Goal: Task Accomplishment & Management: Manage account settings

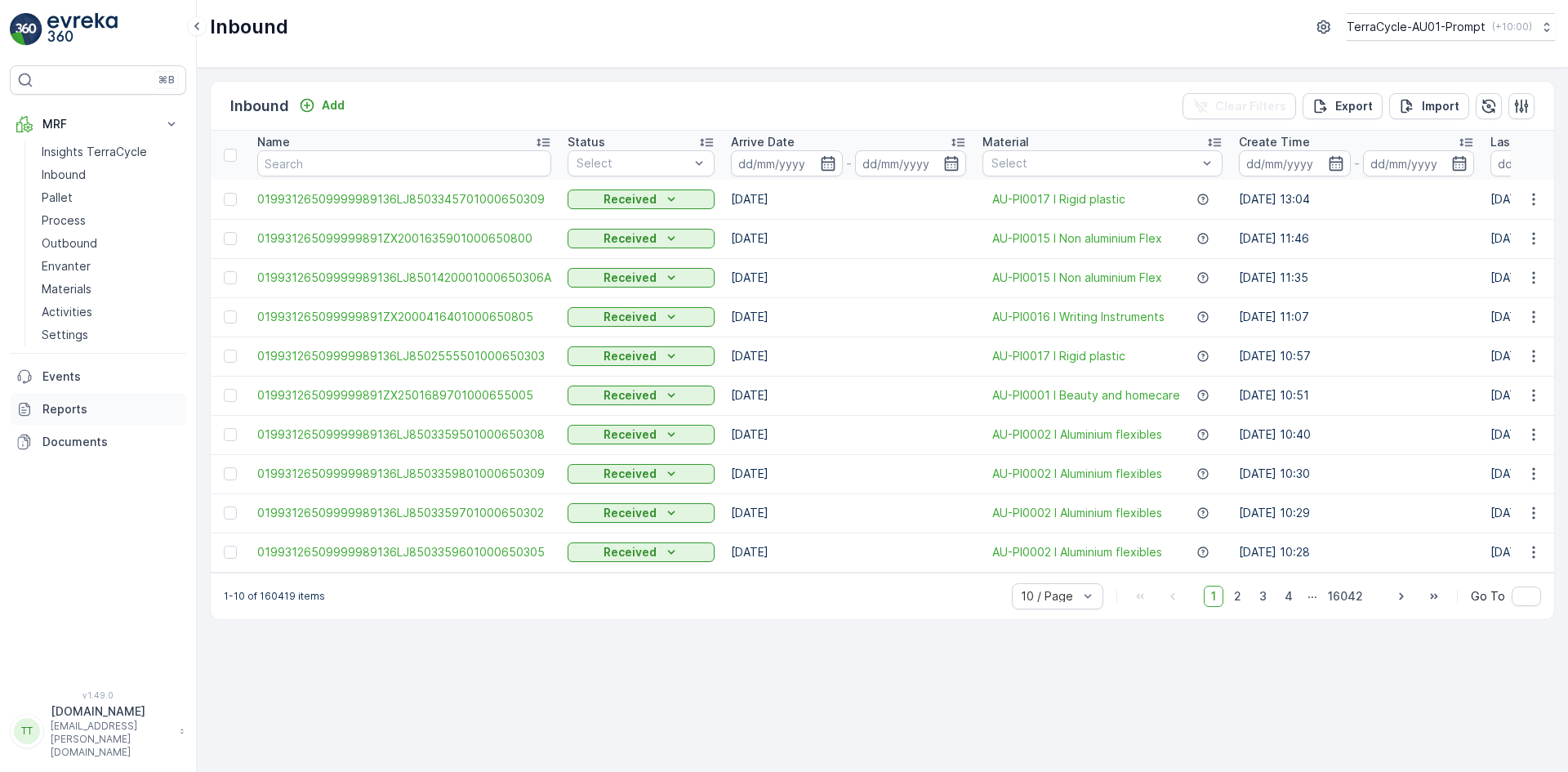
click at [92, 408] on p "Reports" at bounding box center [110, 409] width 137 height 16
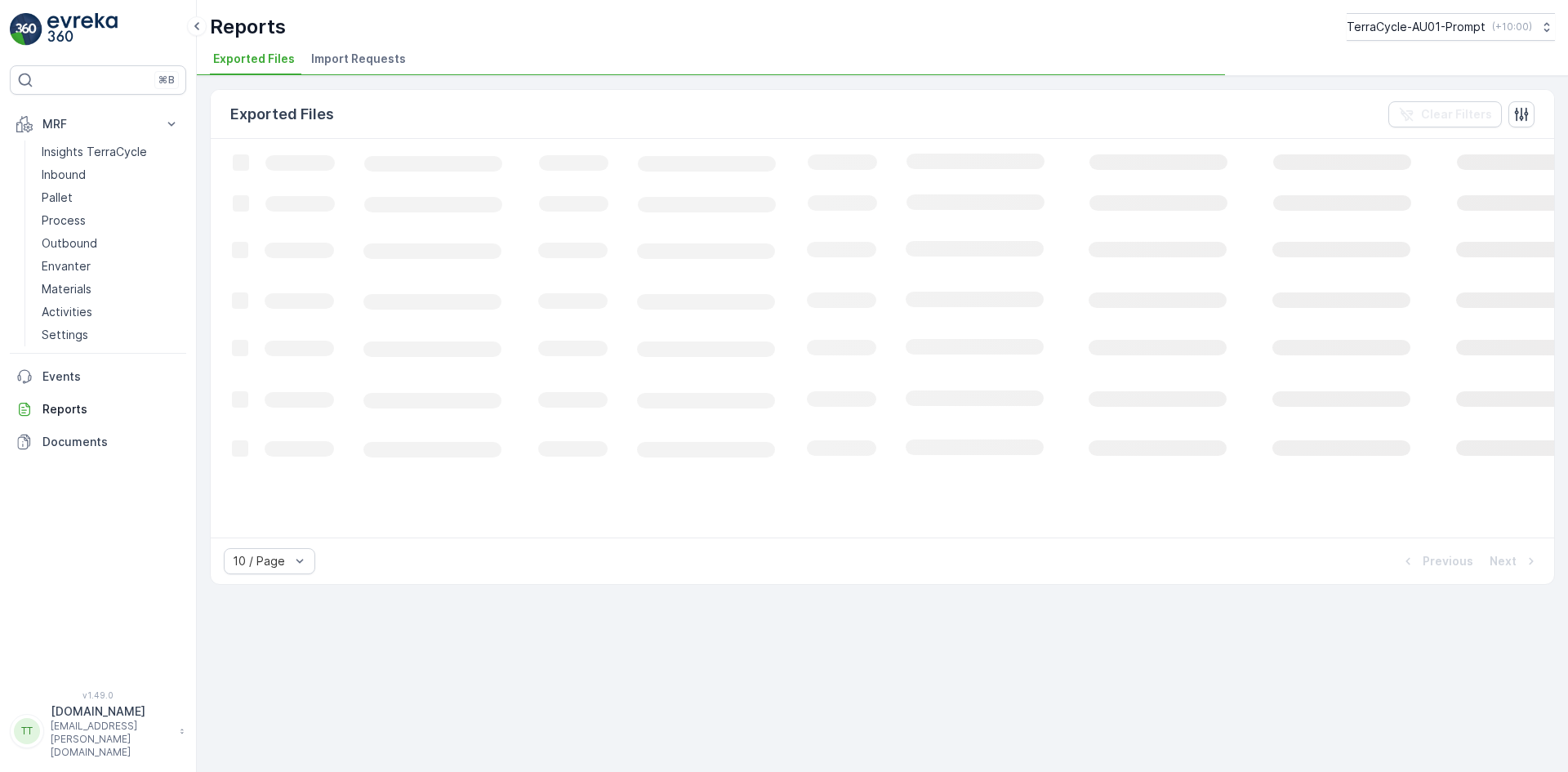
click at [376, 59] on span "Import Requests" at bounding box center [359, 59] width 94 height 16
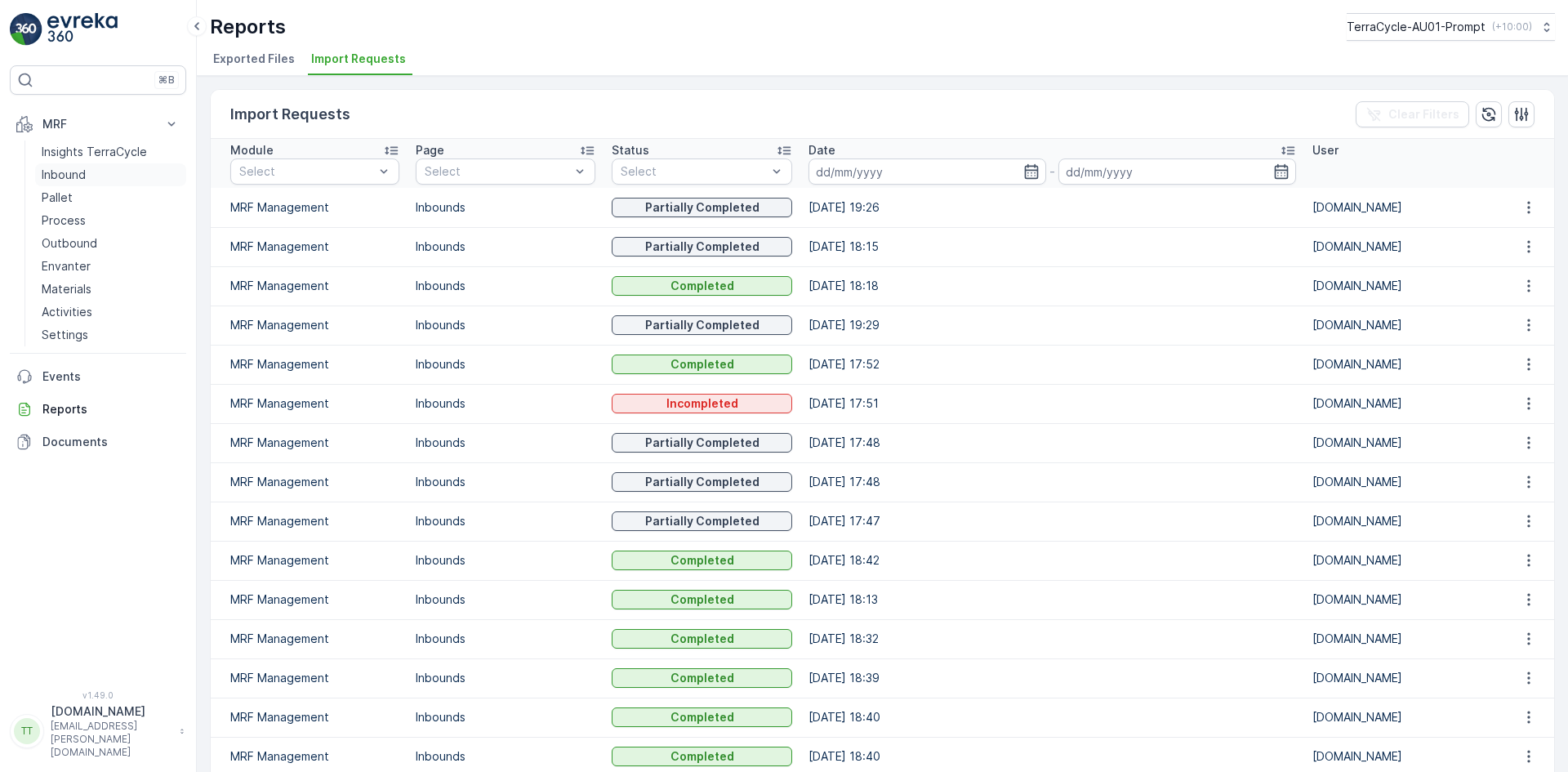
click at [88, 175] on link "Inbound" at bounding box center [110, 175] width 151 height 23
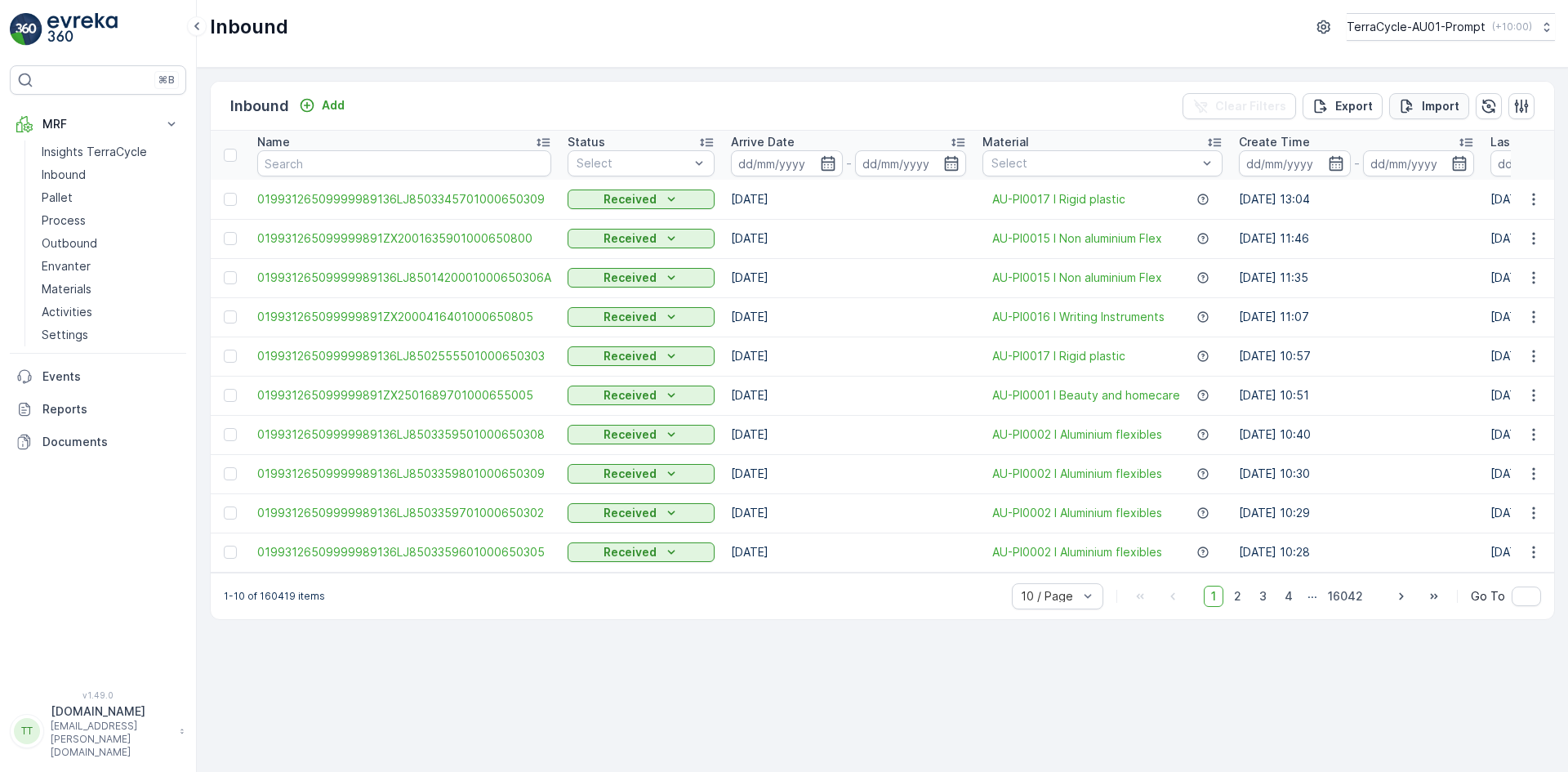
click at [1428, 106] on p "Import" at bounding box center [1441, 106] width 38 height 16
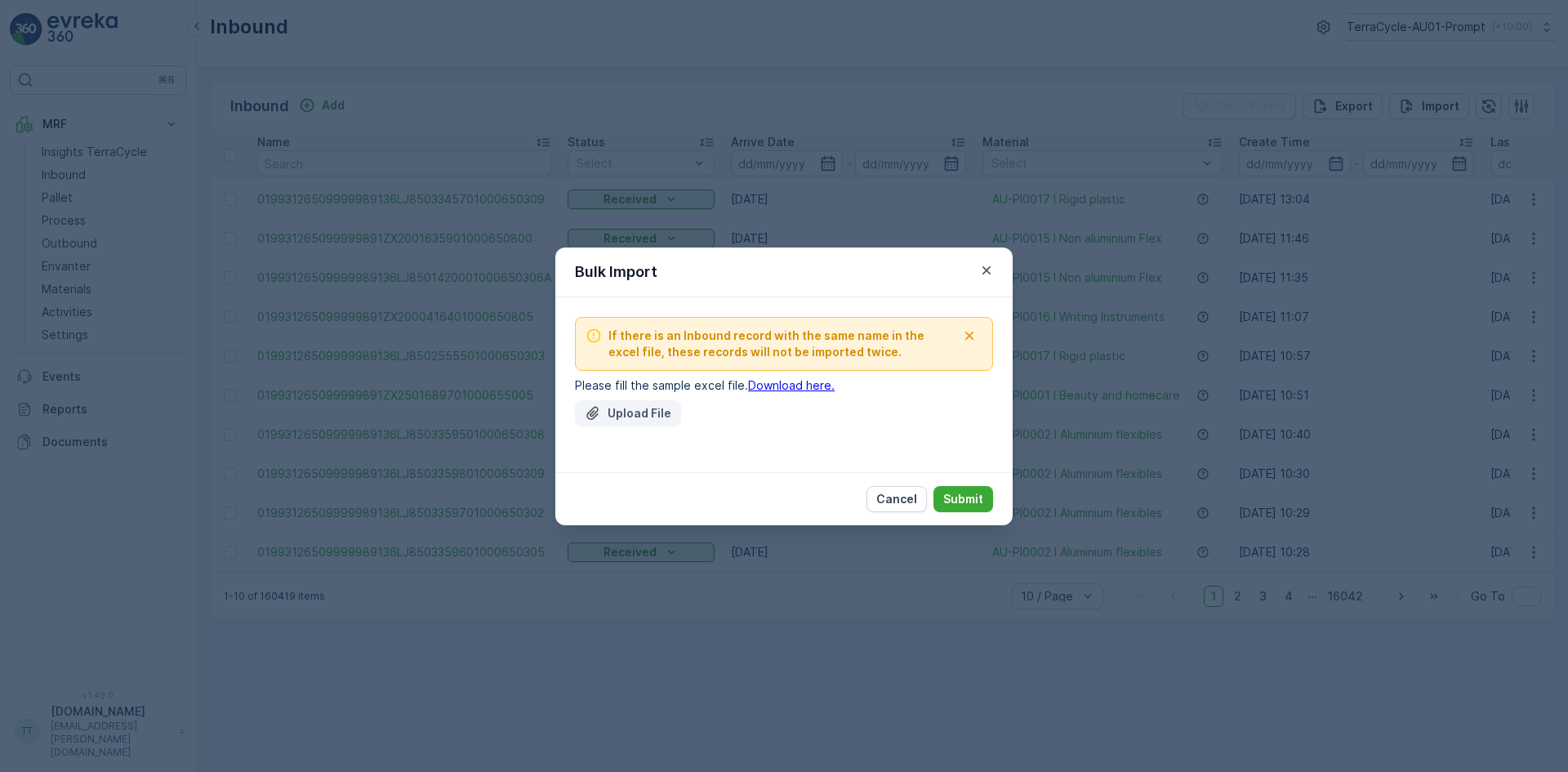
click at [649, 415] on p "Upload File" at bounding box center [640, 412] width 64 height 16
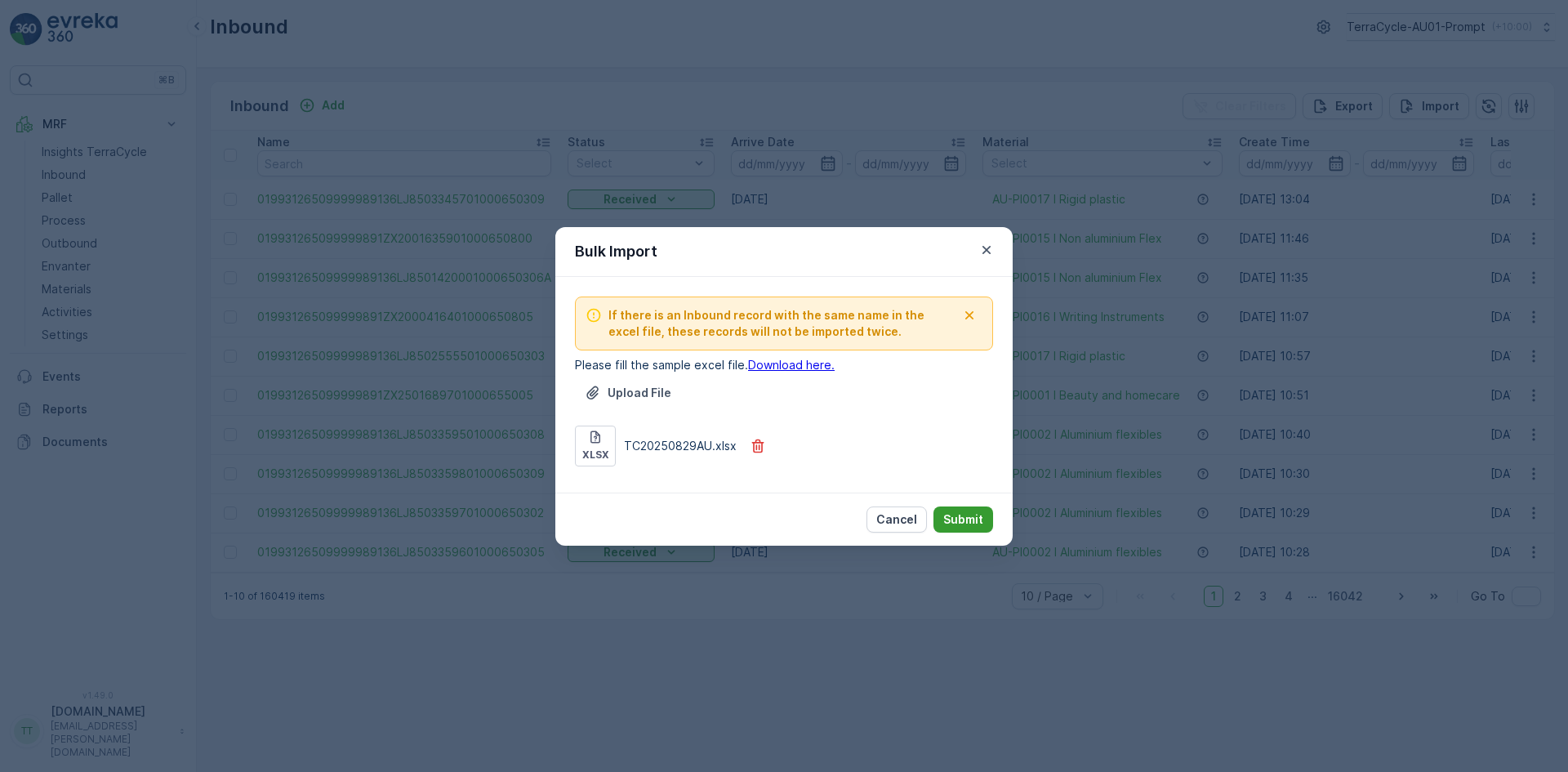
click at [959, 507] on button "Submit" at bounding box center [962, 520] width 59 height 26
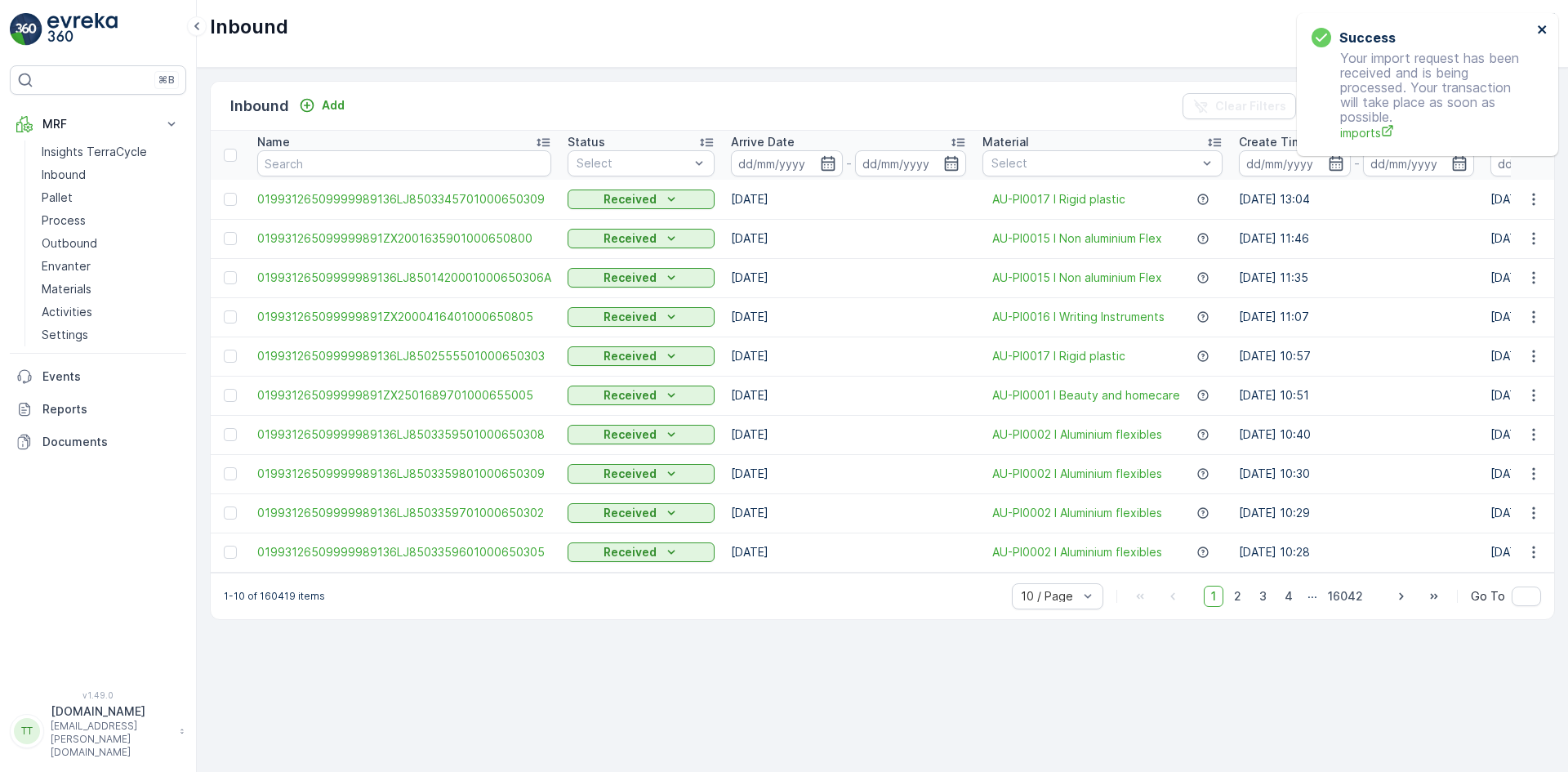
click at [1542, 26] on icon "close" at bounding box center [1543, 29] width 11 height 13
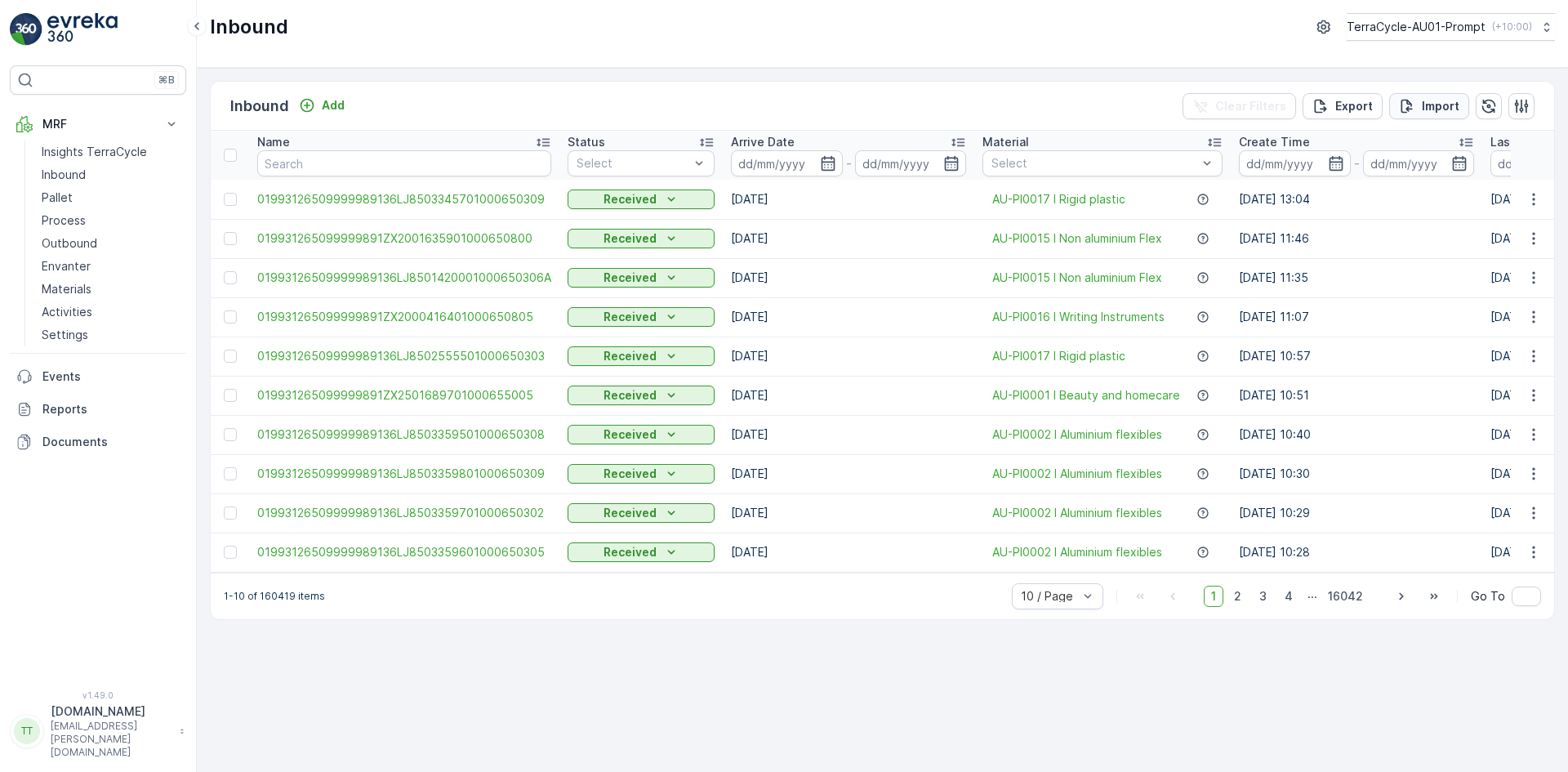
click at [1434, 106] on p "Import" at bounding box center [1441, 106] width 38 height 16
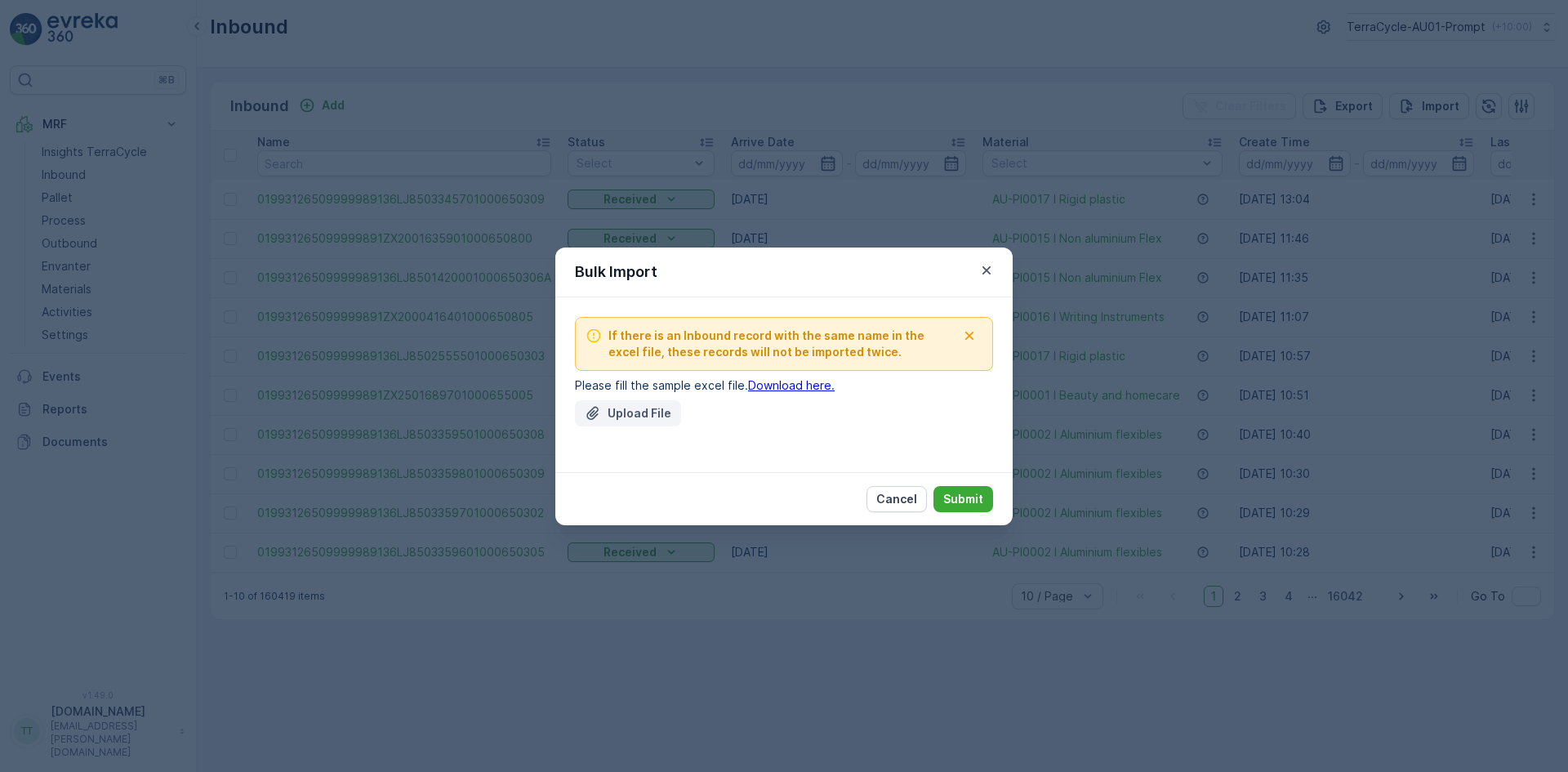
click at [634, 411] on p "Upload File" at bounding box center [640, 412] width 64 height 16
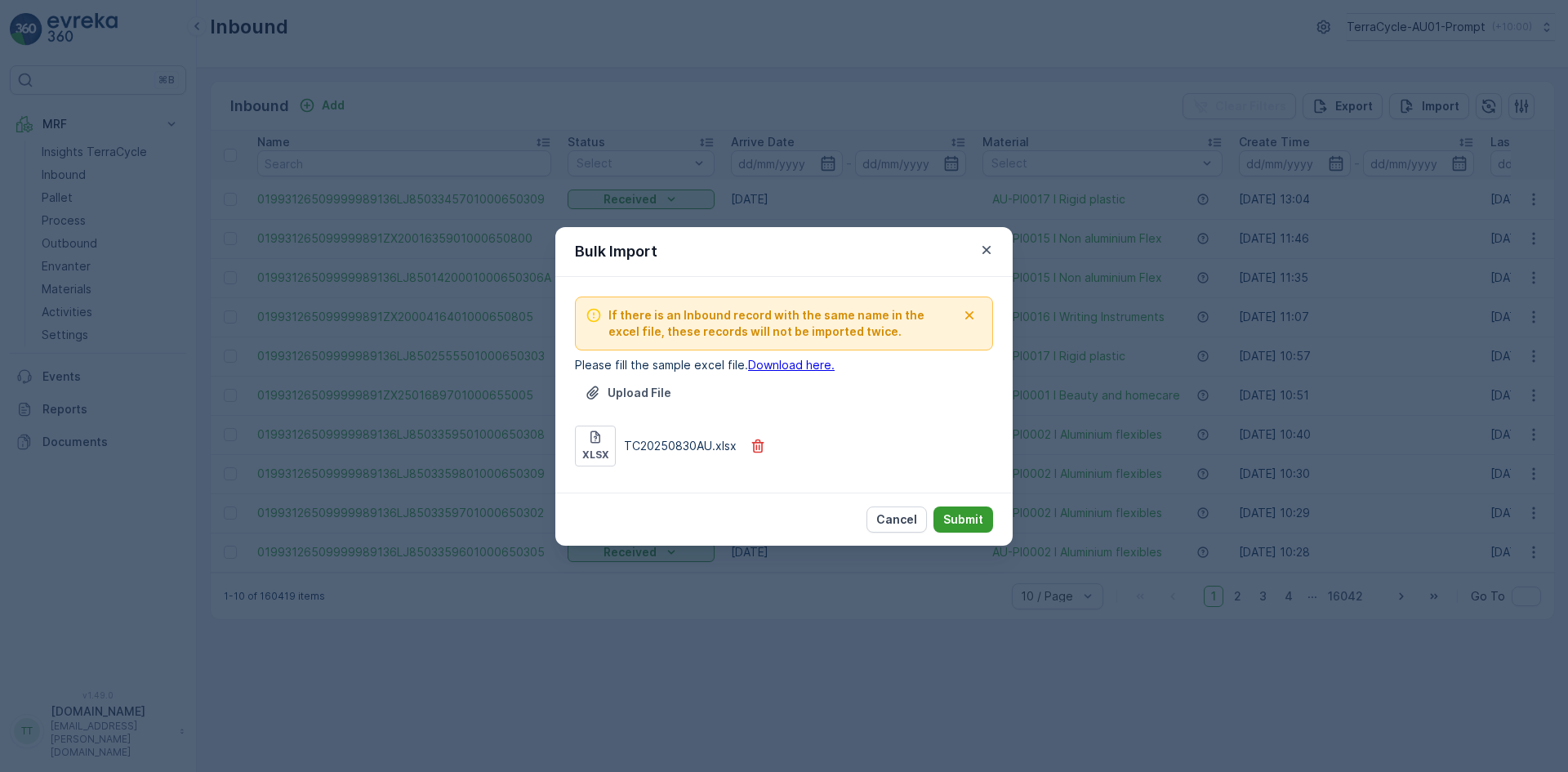
click at [964, 519] on p "Submit" at bounding box center [963, 519] width 40 height 16
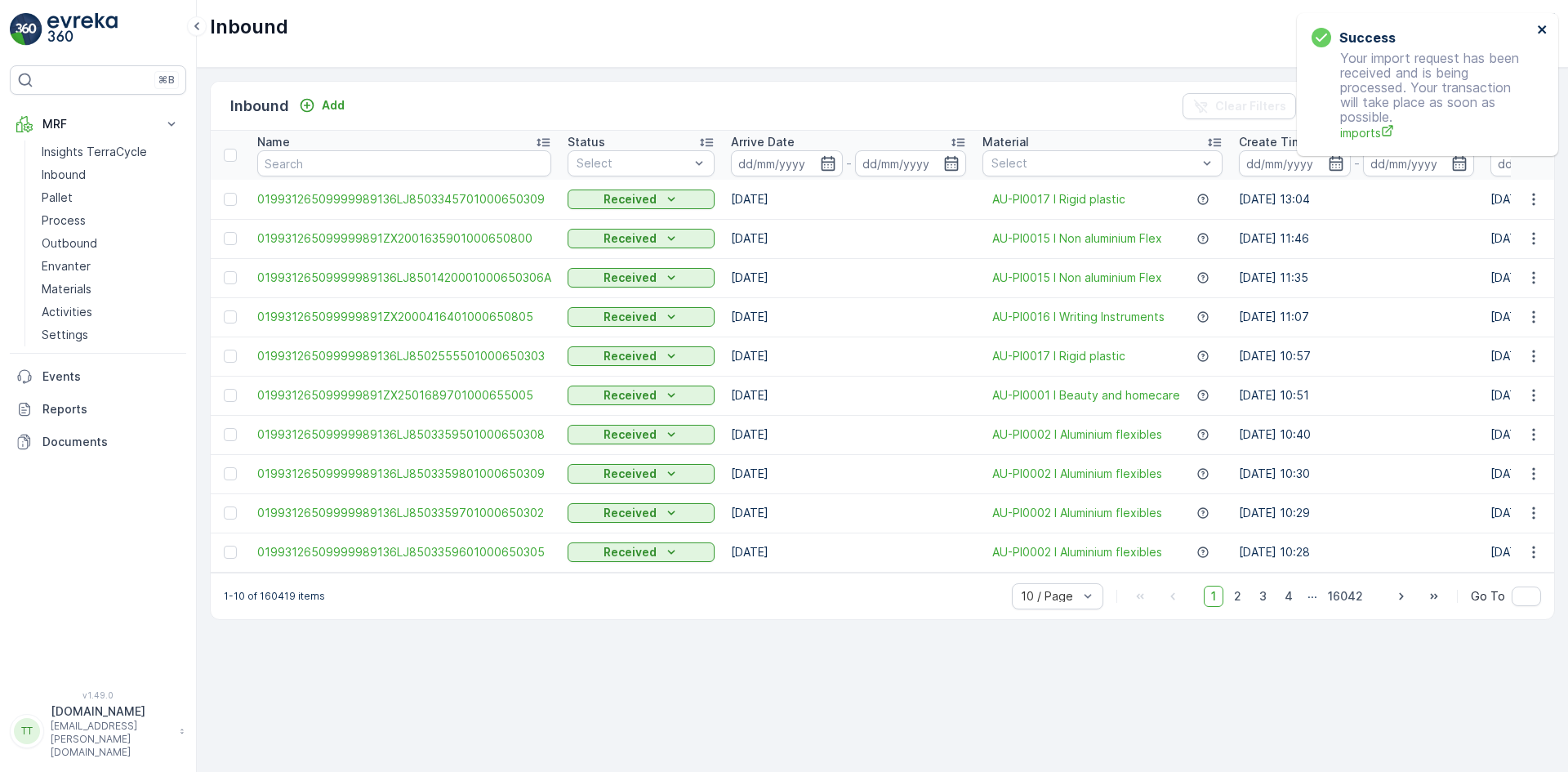
click at [1541, 27] on icon "close" at bounding box center [1543, 29] width 11 height 13
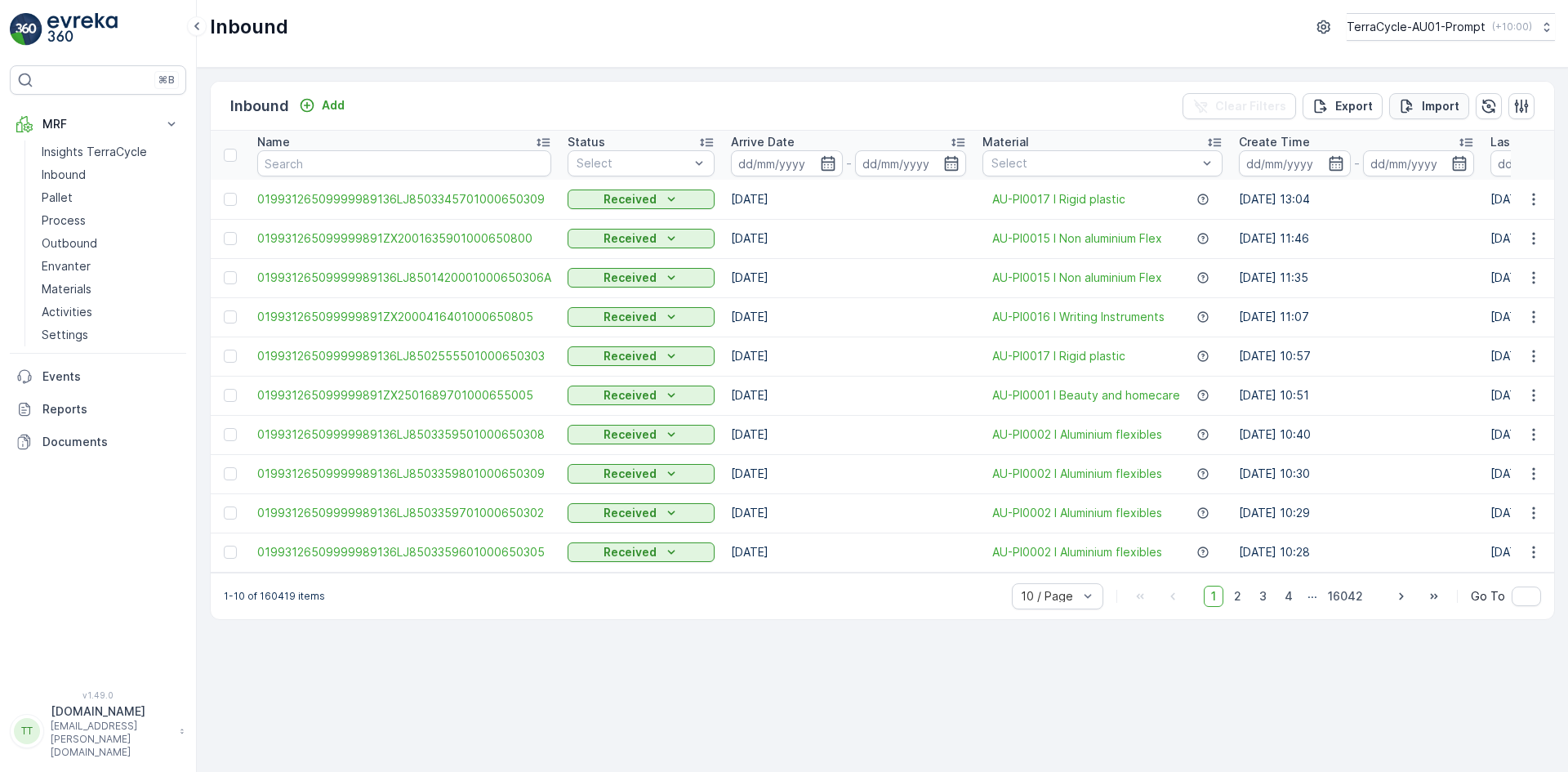
click at [1446, 102] on p "Import" at bounding box center [1441, 106] width 38 height 16
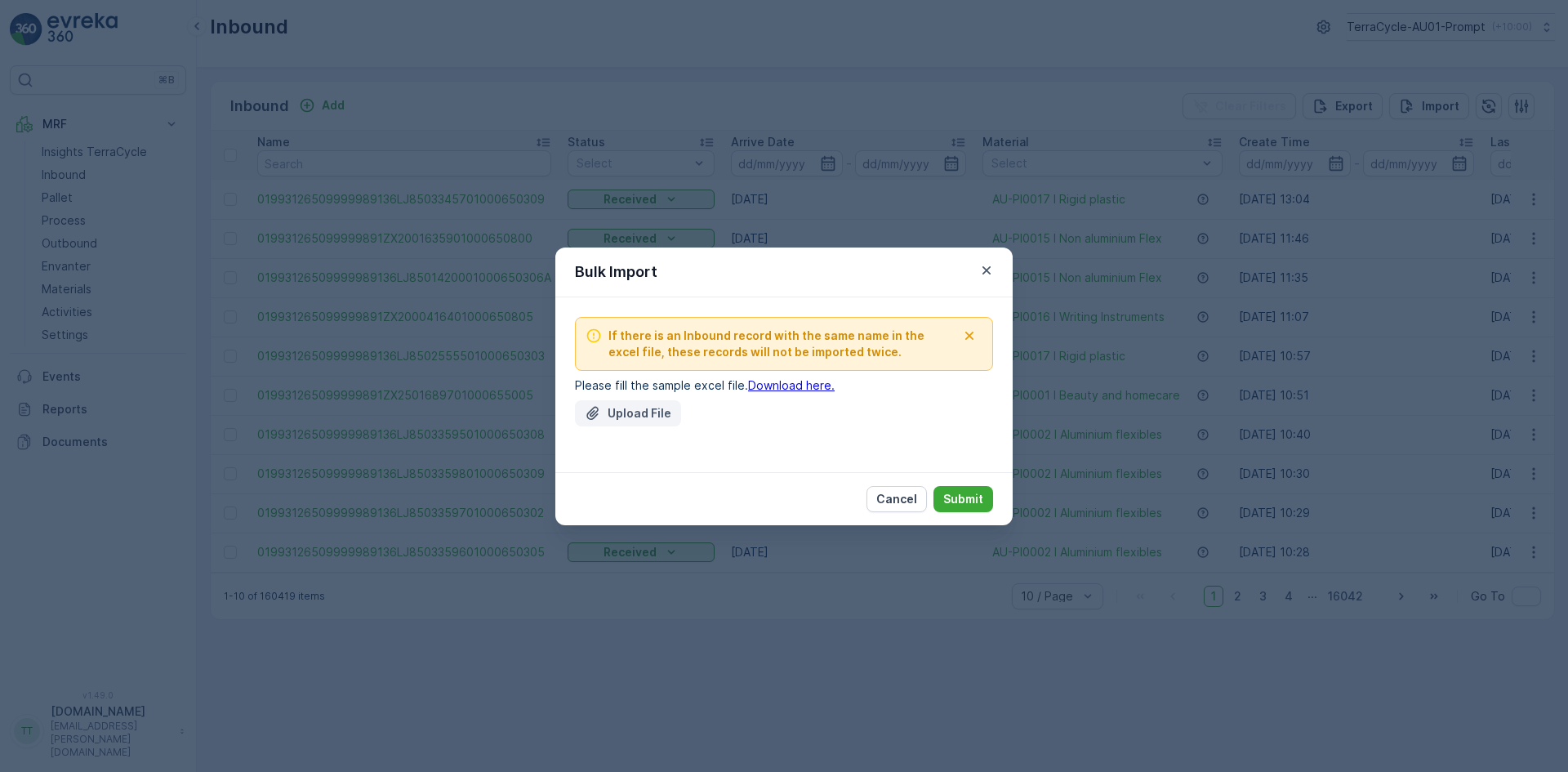
click at [641, 410] on p "Upload File" at bounding box center [640, 412] width 64 height 16
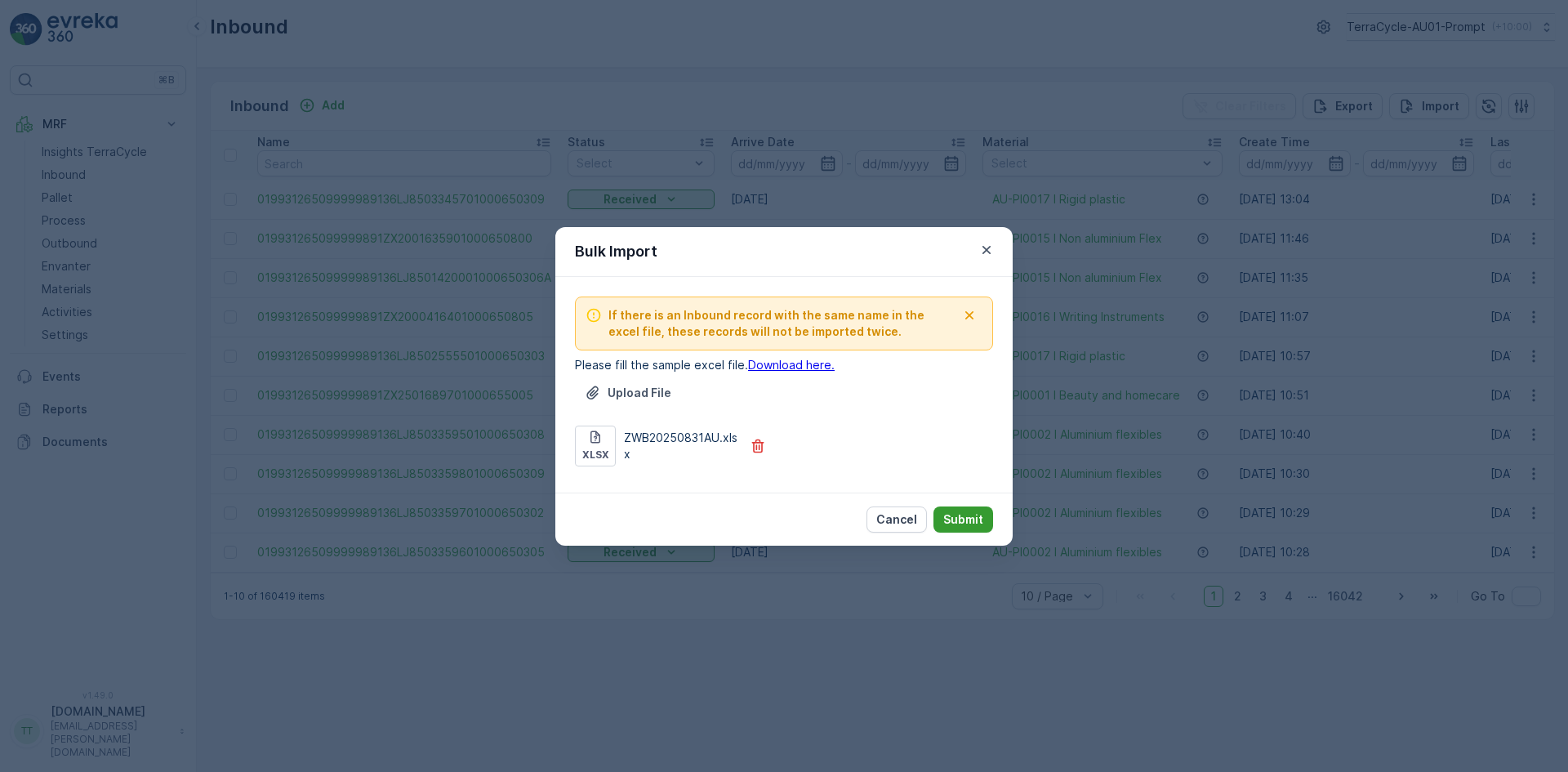
click at [976, 522] on p "Submit" at bounding box center [963, 519] width 40 height 16
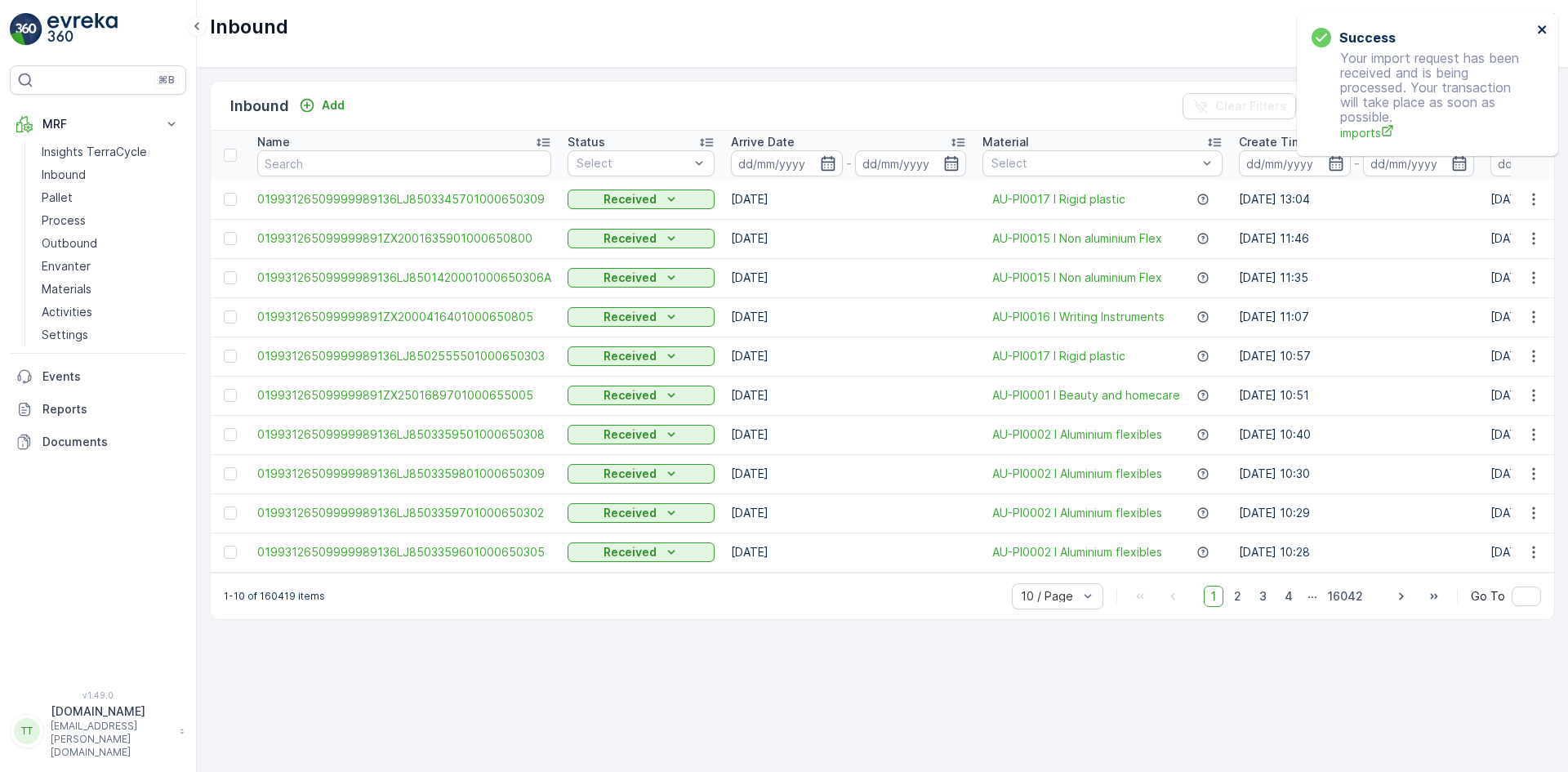
click at [1537, 27] on icon "close" at bounding box center [1543, 29] width 11 height 13
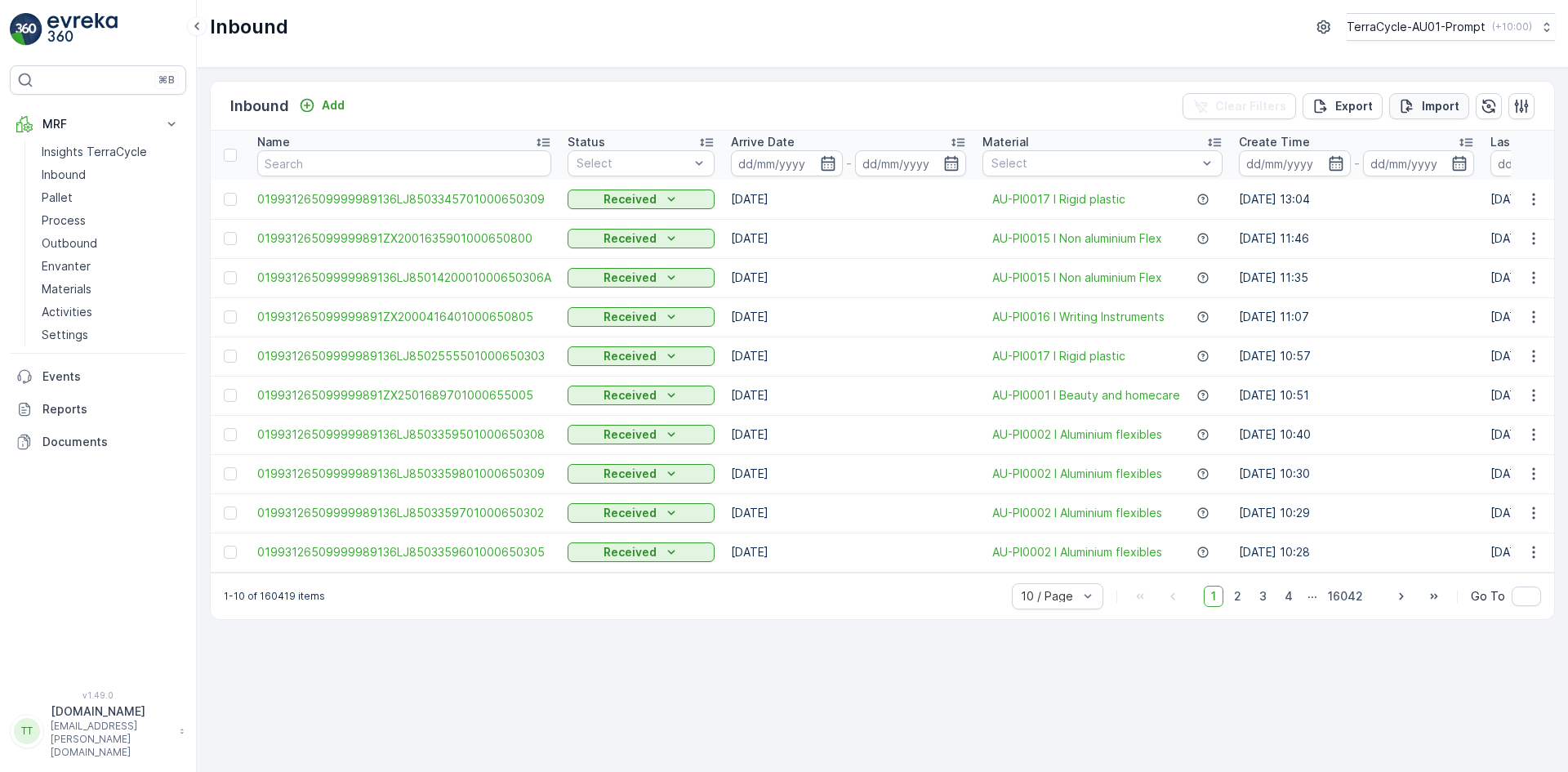
click at [1421, 108] on div "Import" at bounding box center [1428, 106] width 60 height 16
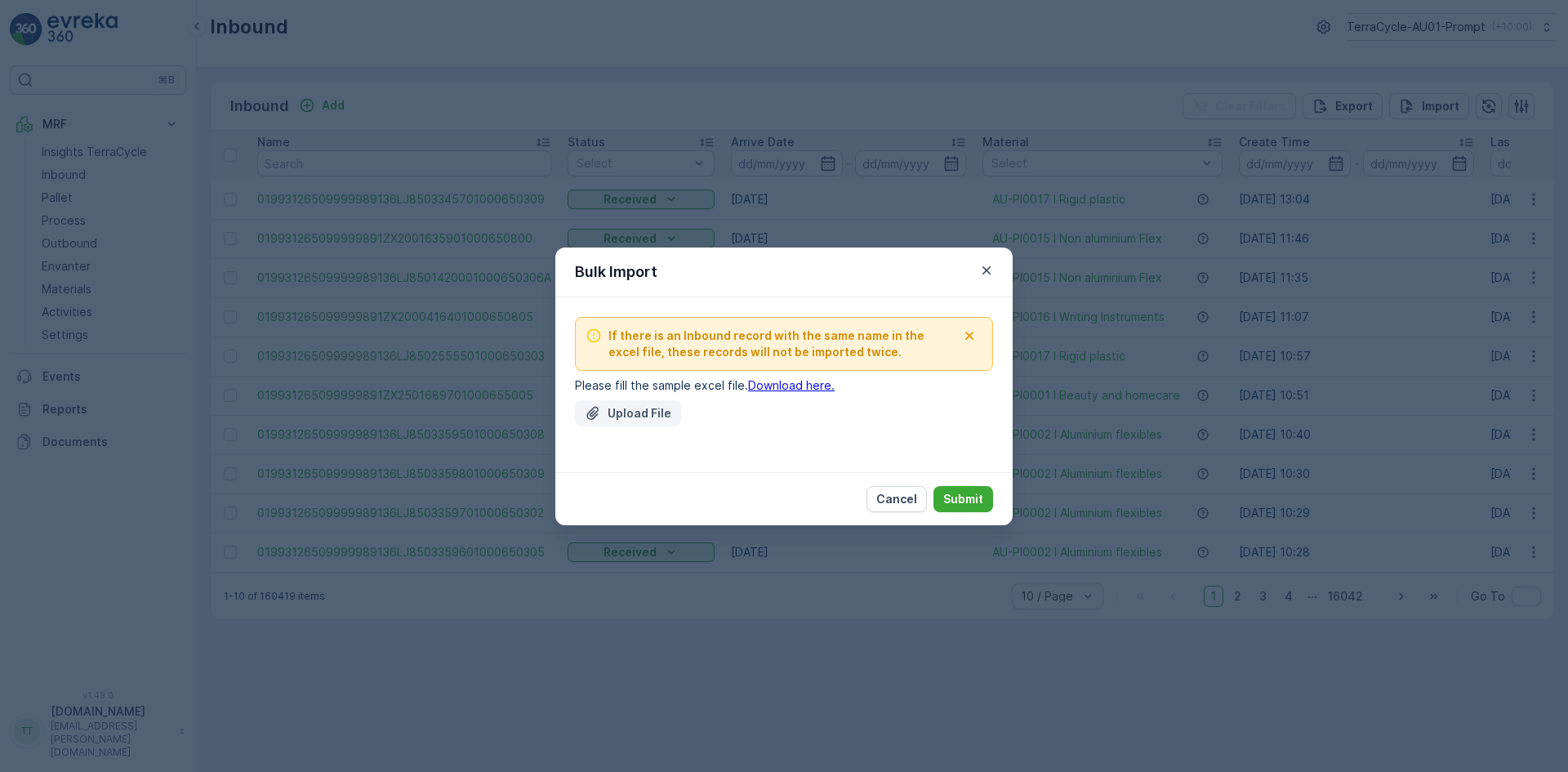
click at [616, 411] on p "Upload File" at bounding box center [640, 412] width 64 height 16
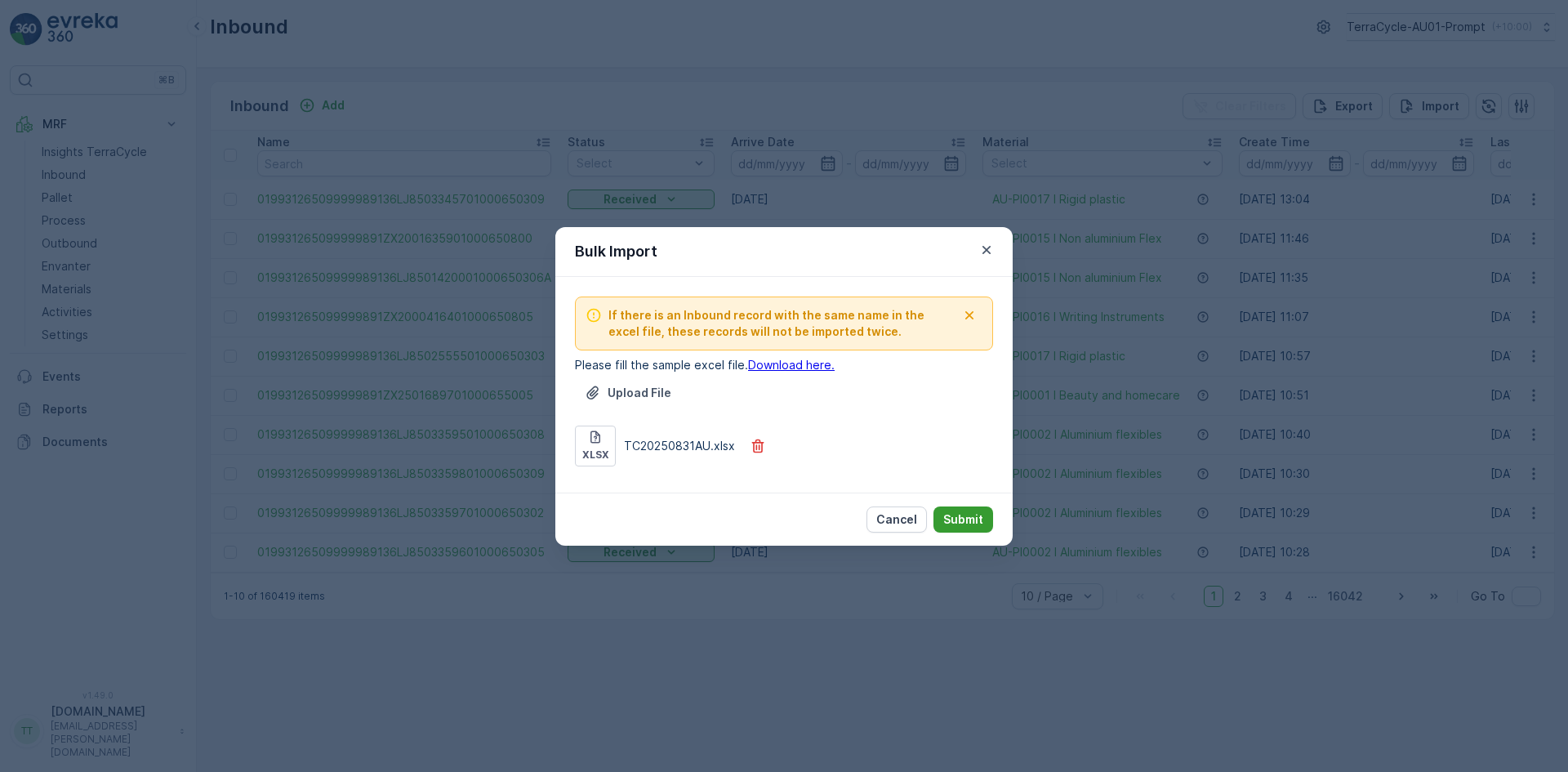
click at [968, 514] on p "Submit" at bounding box center [963, 519] width 40 height 16
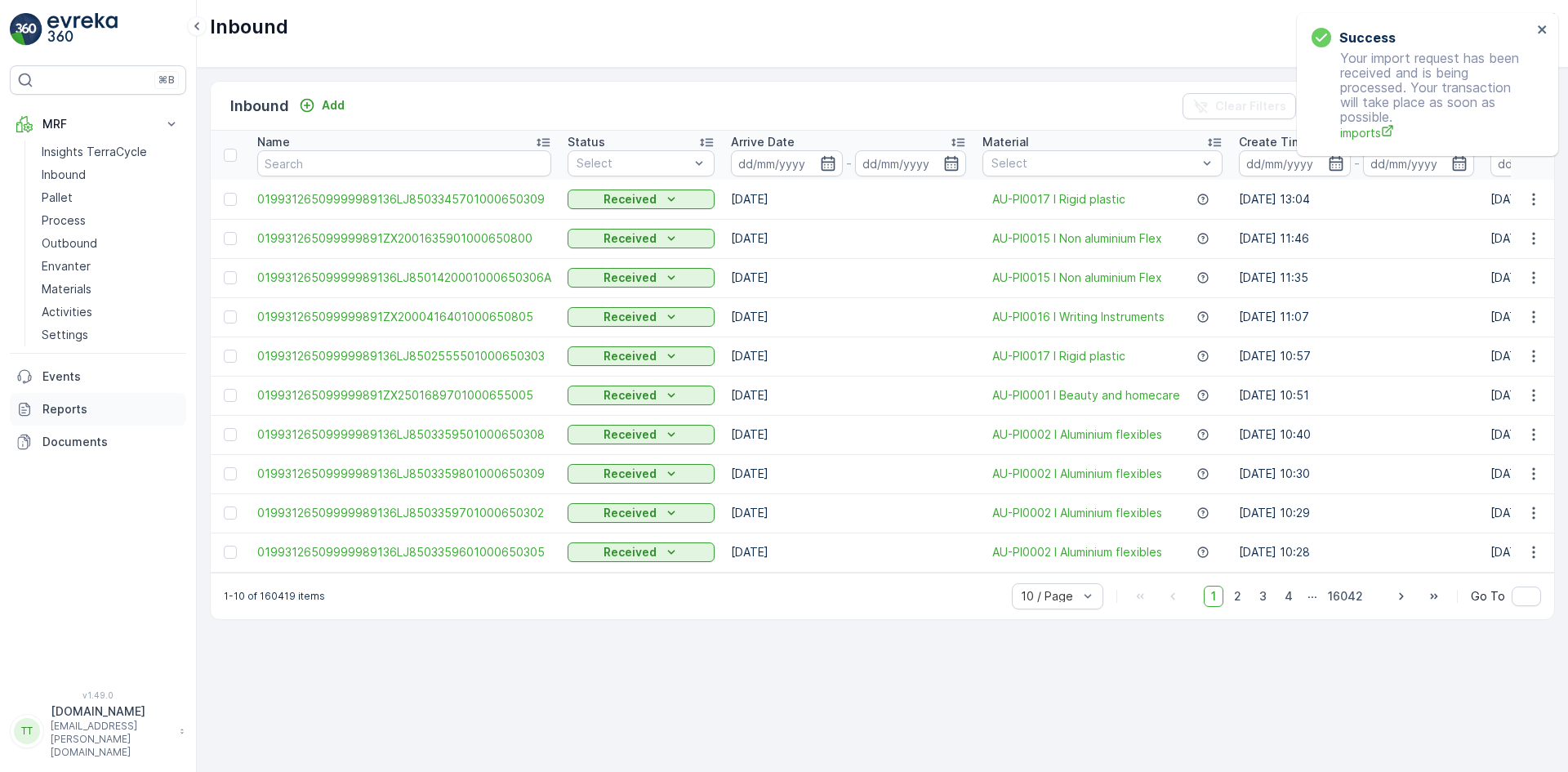
click at [79, 412] on p "Reports" at bounding box center [110, 409] width 137 height 16
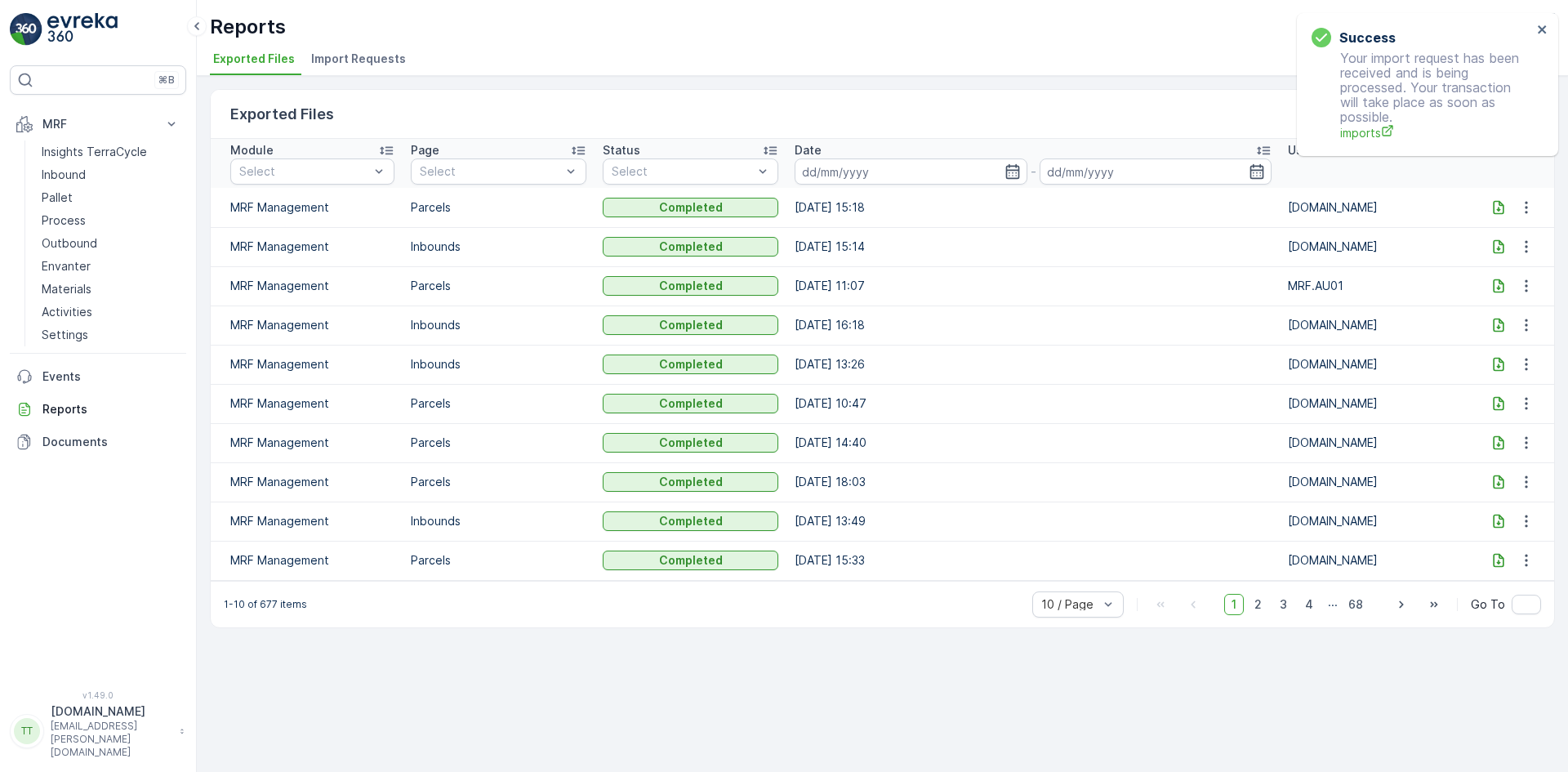
click at [348, 57] on span "Import Requests" at bounding box center [359, 59] width 94 height 16
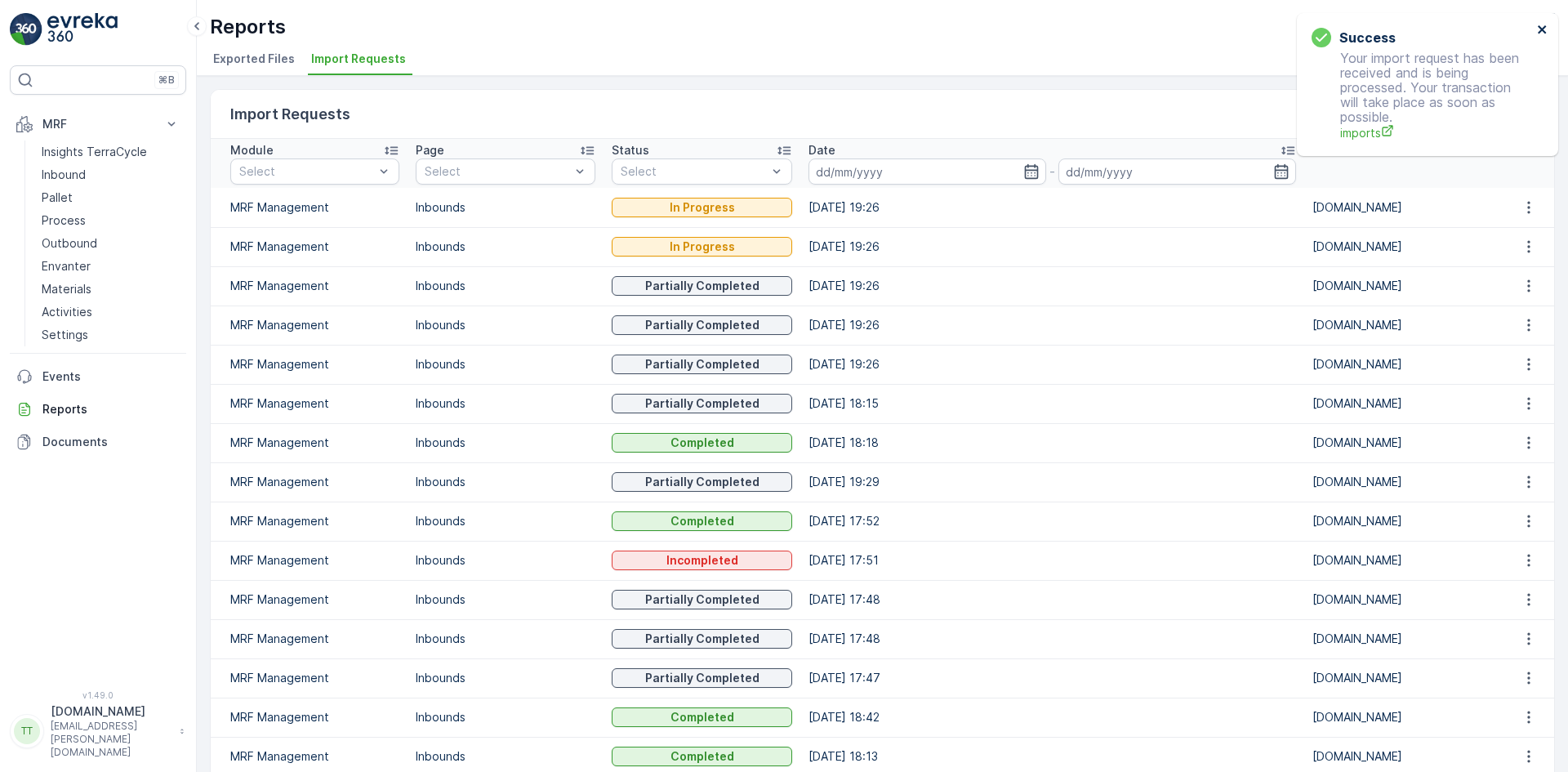
click at [1539, 28] on icon "close" at bounding box center [1543, 29] width 11 height 13
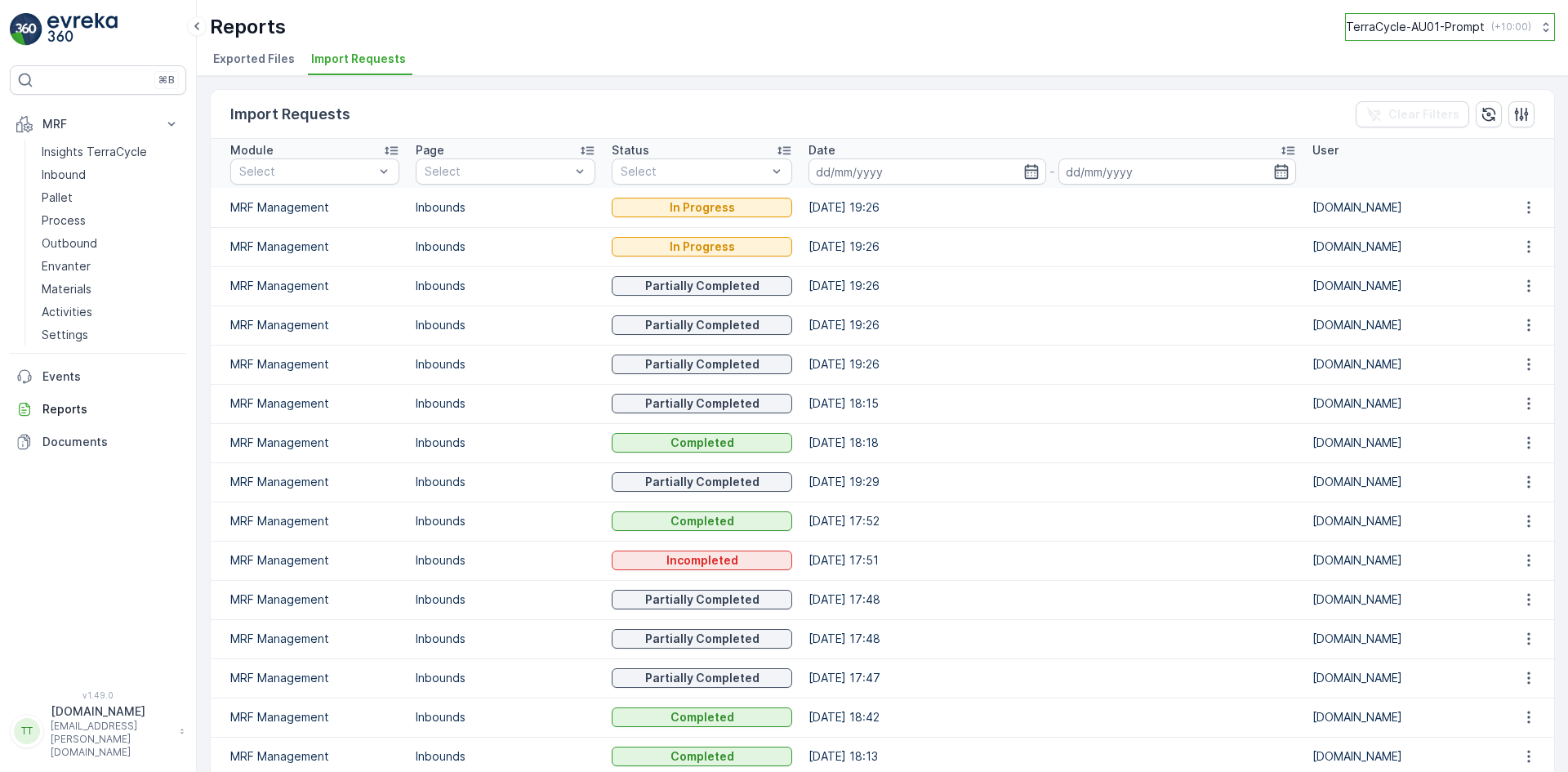
click at [1394, 26] on p "TerraCycle-AU01-Prompt" at bounding box center [1414, 26] width 139 height 16
type input "uk"
click at [1404, 143] on span "TerraCycle-UK02-Econpro" at bounding box center [1446, 134] width 181 height 16
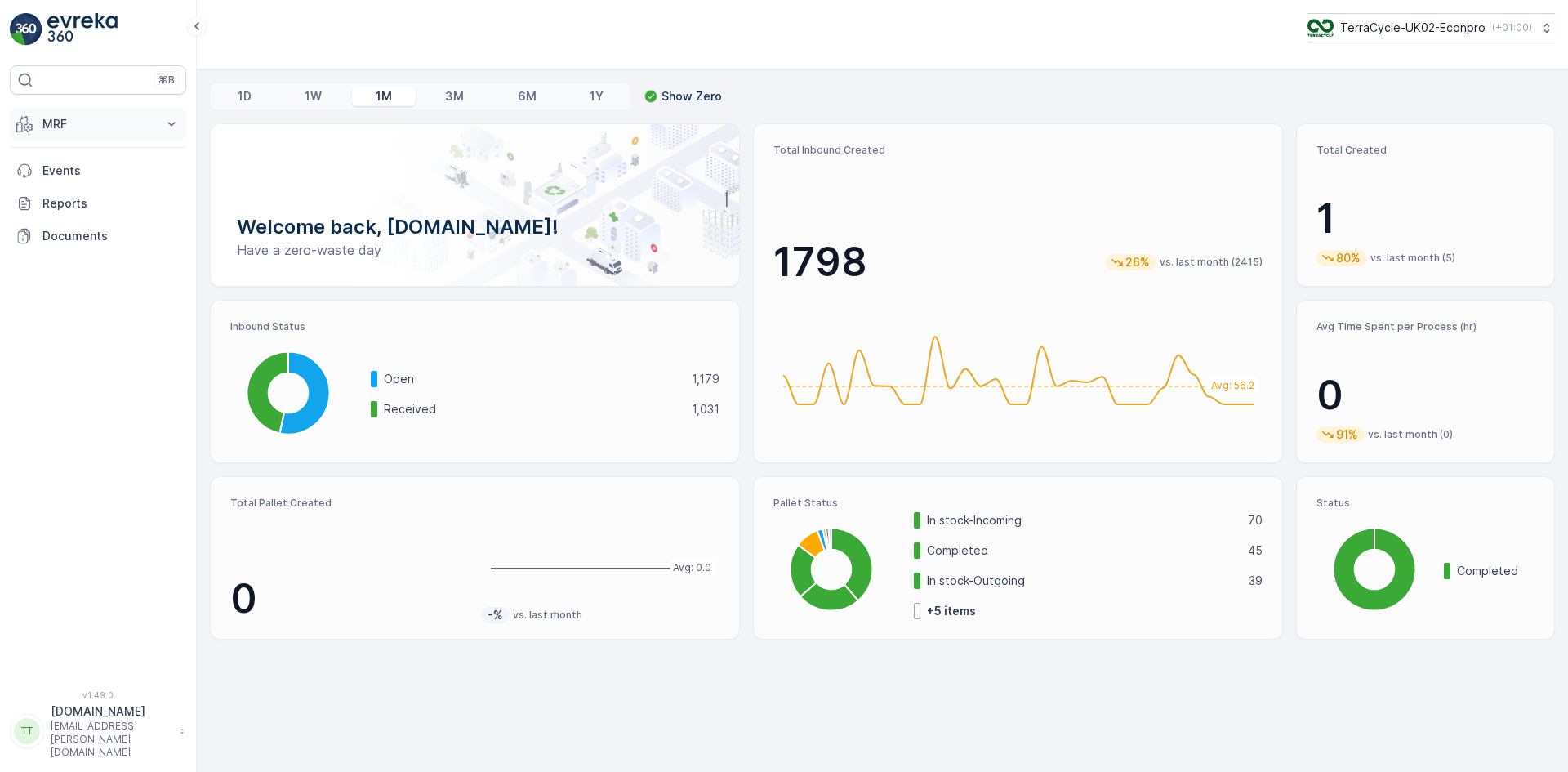
click at [92, 127] on p "MRF" at bounding box center [98, 124] width 111 height 16
click at [76, 211] on link "Process" at bounding box center [110, 221] width 151 height 23
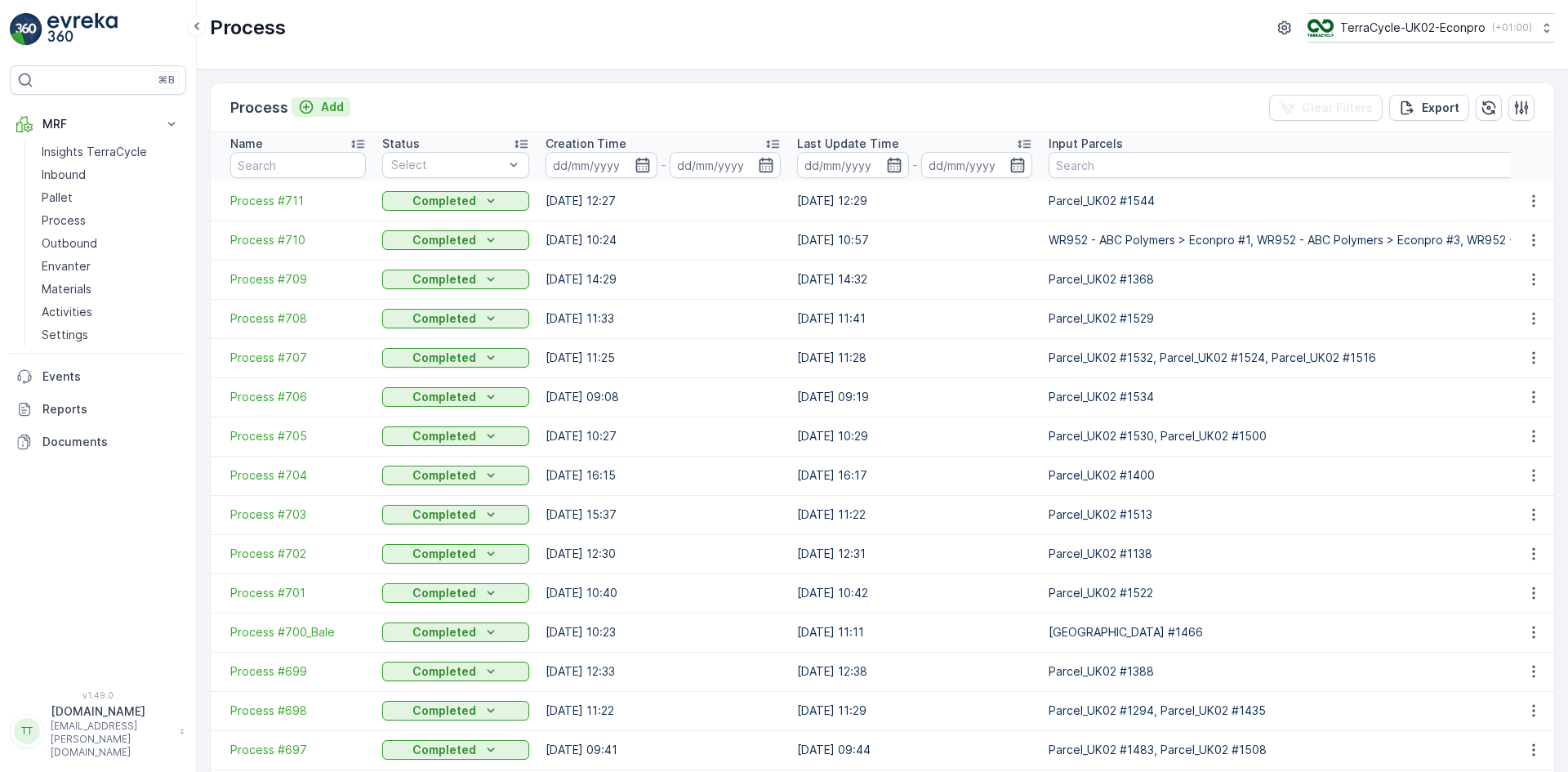
click at [321, 104] on p "Add" at bounding box center [332, 107] width 23 height 16
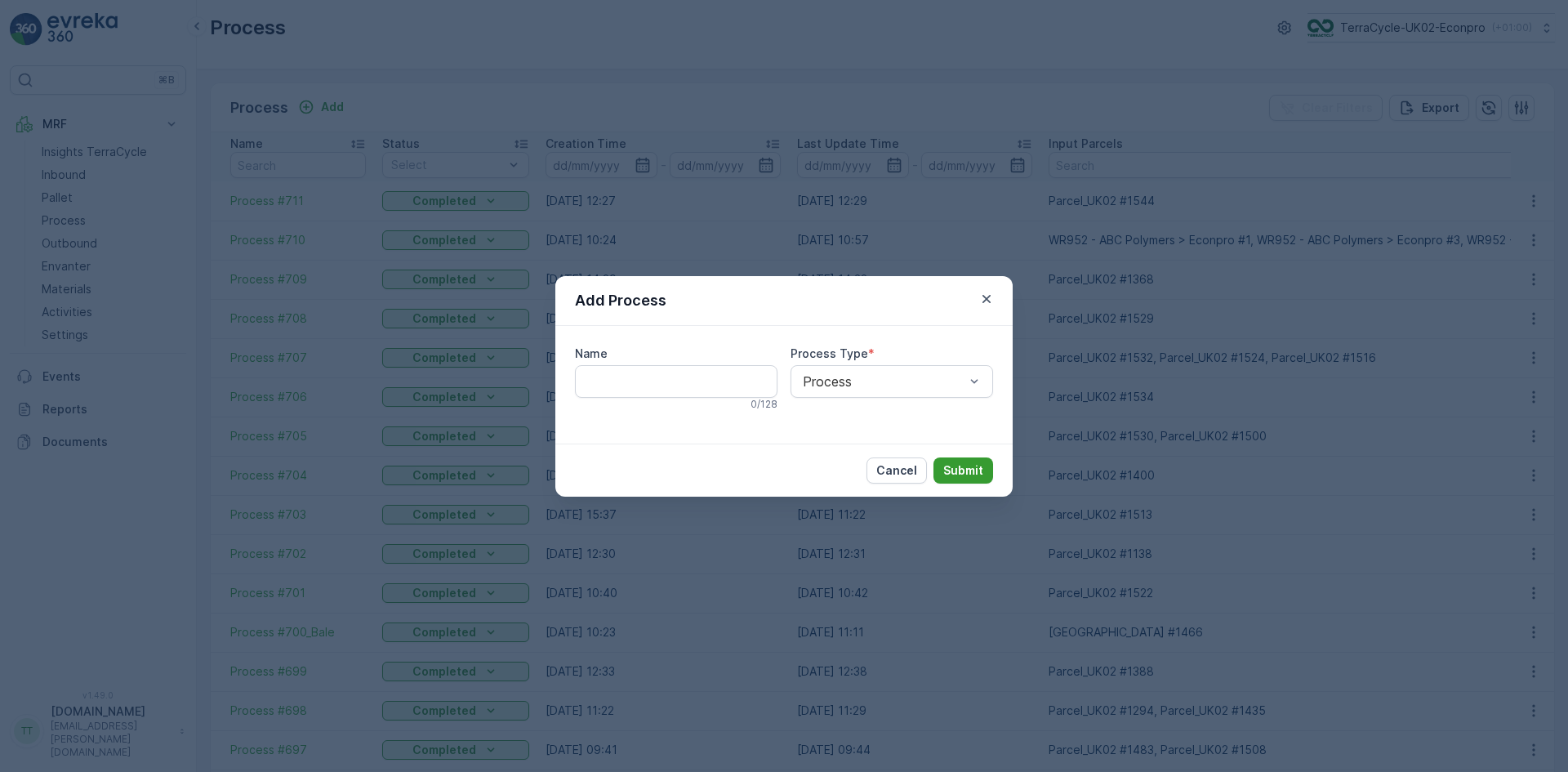
click at [962, 471] on p "Submit" at bounding box center [963, 470] width 40 height 16
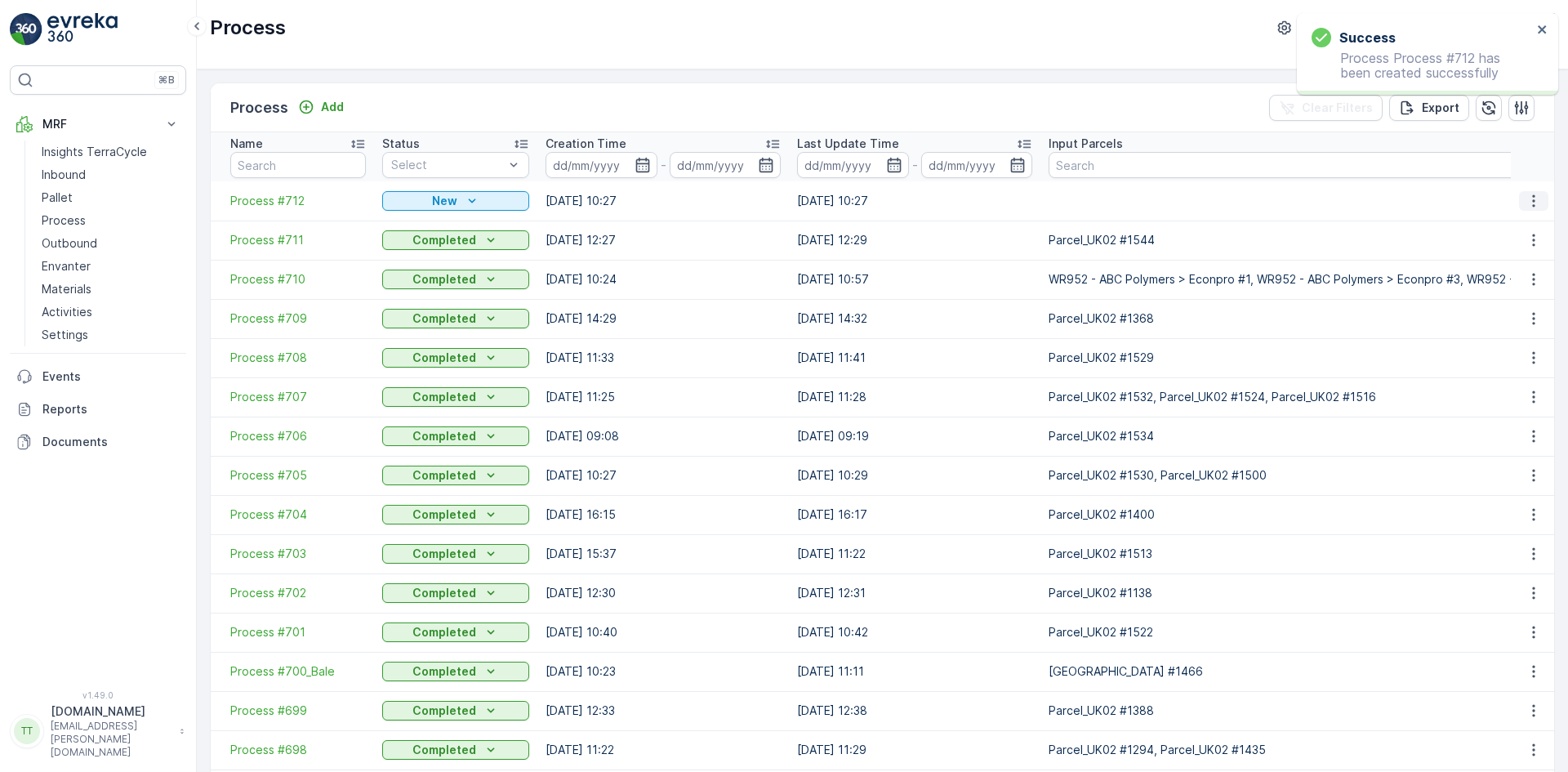
click at [1530, 203] on icon "button" at bounding box center [1533, 200] width 16 height 16
click at [1501, 244] on span "Edit Process" at bounding box center [1494, 247] width 69 height 16
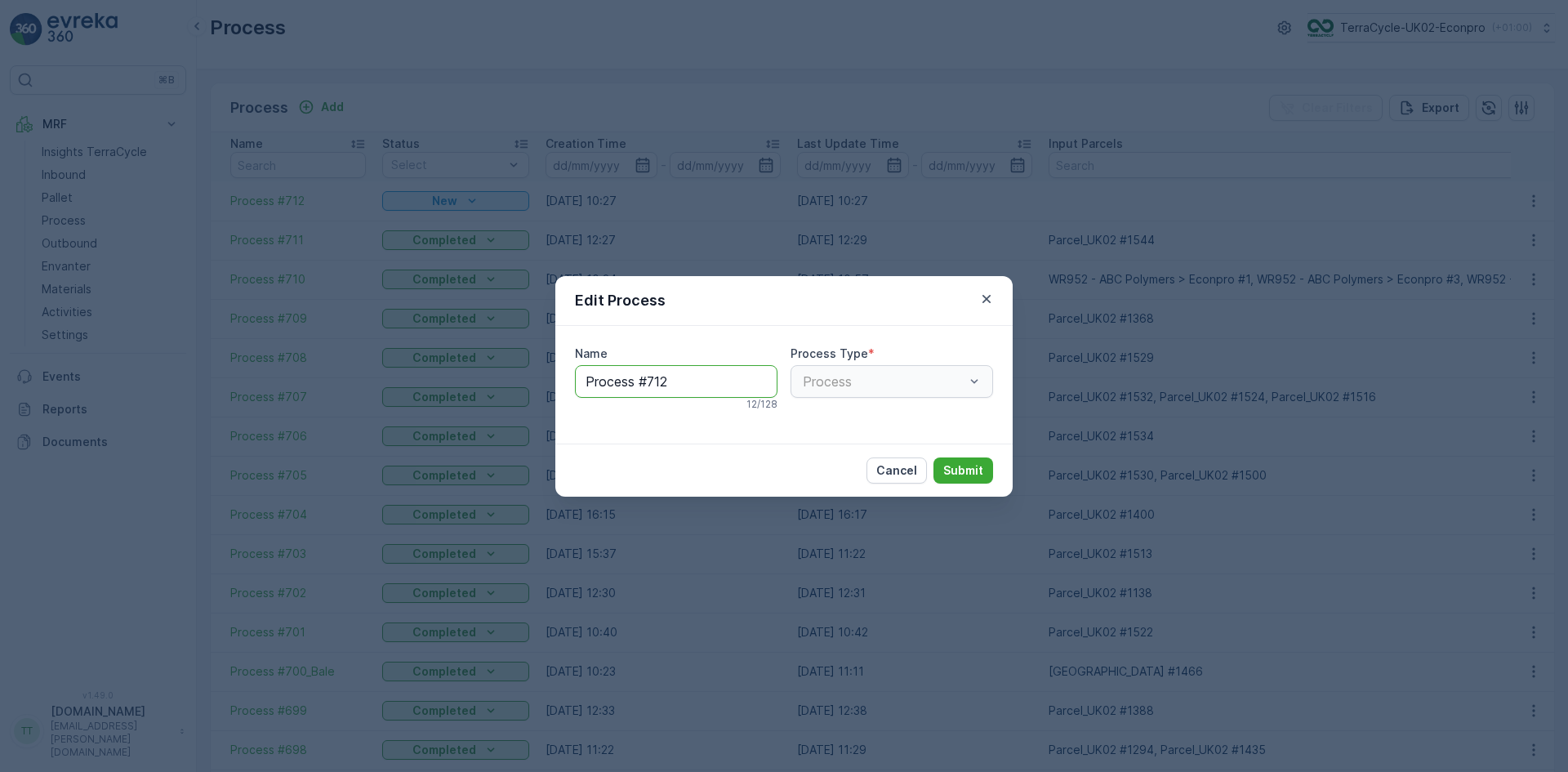
click at [703, 383] on input "Process #712" at bounding box center [676, 381] width 203 height 33
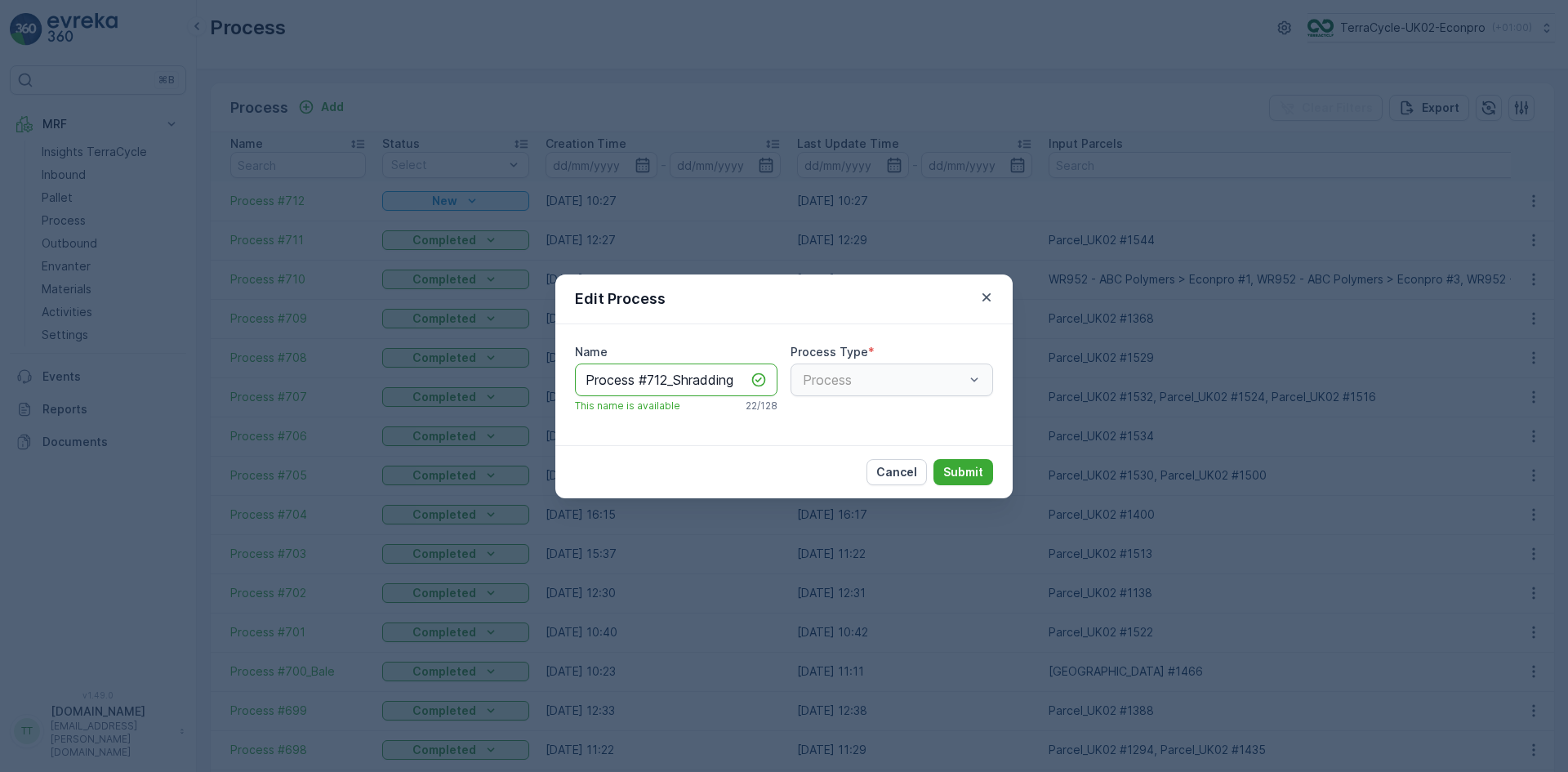
click at [696, 381] on input "Process #712_Shradding" at bounding box center [676, 379] width 203 height 33
click at [706, 380] on input "Process #712_Shredding" at bounding box center [676, 379] width 203 height 33
type input "Process #712_Shredding"
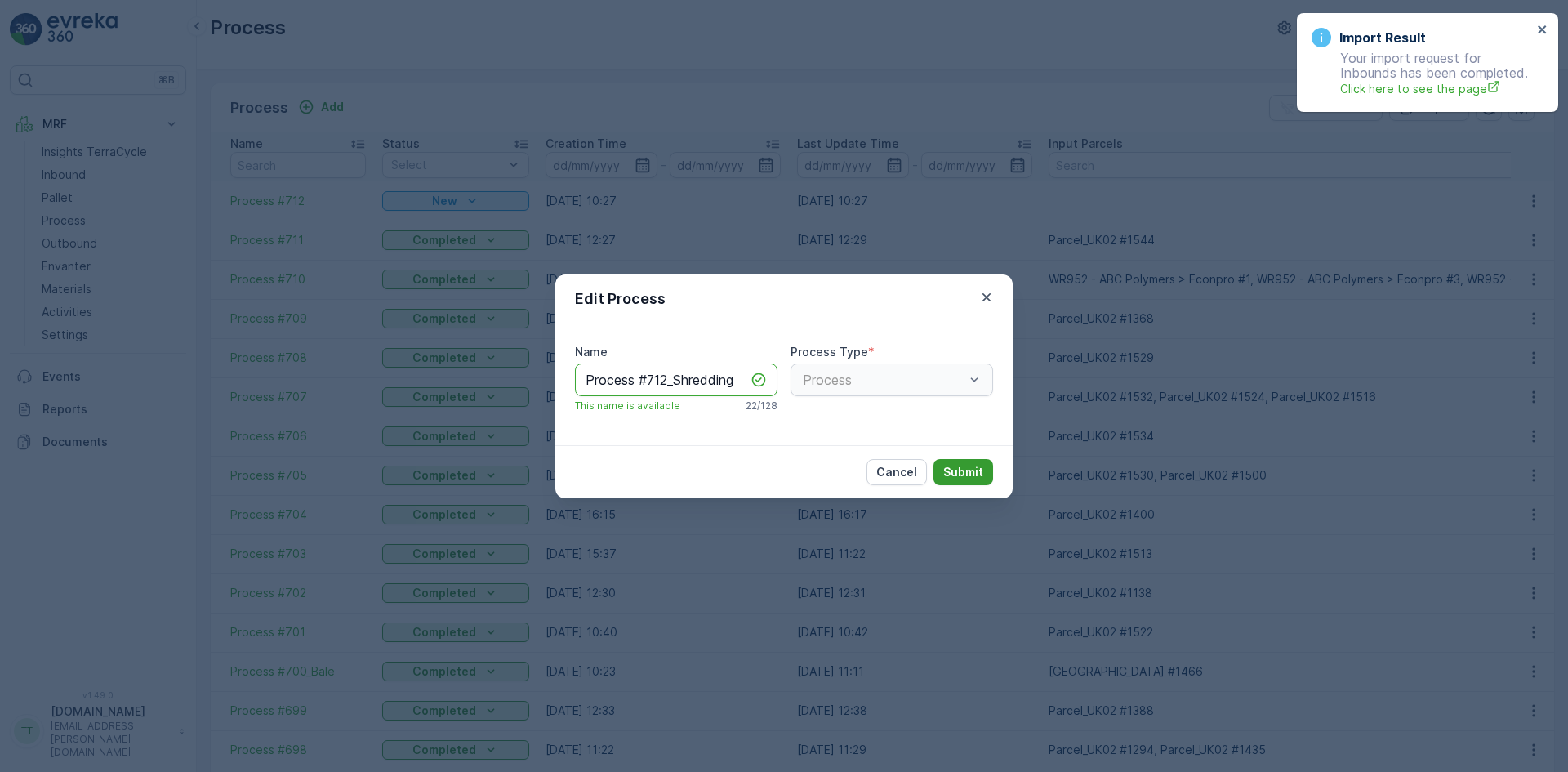
click at [954, 470] on p "Submit" at bounding box center [963, 472] width 40 height 16
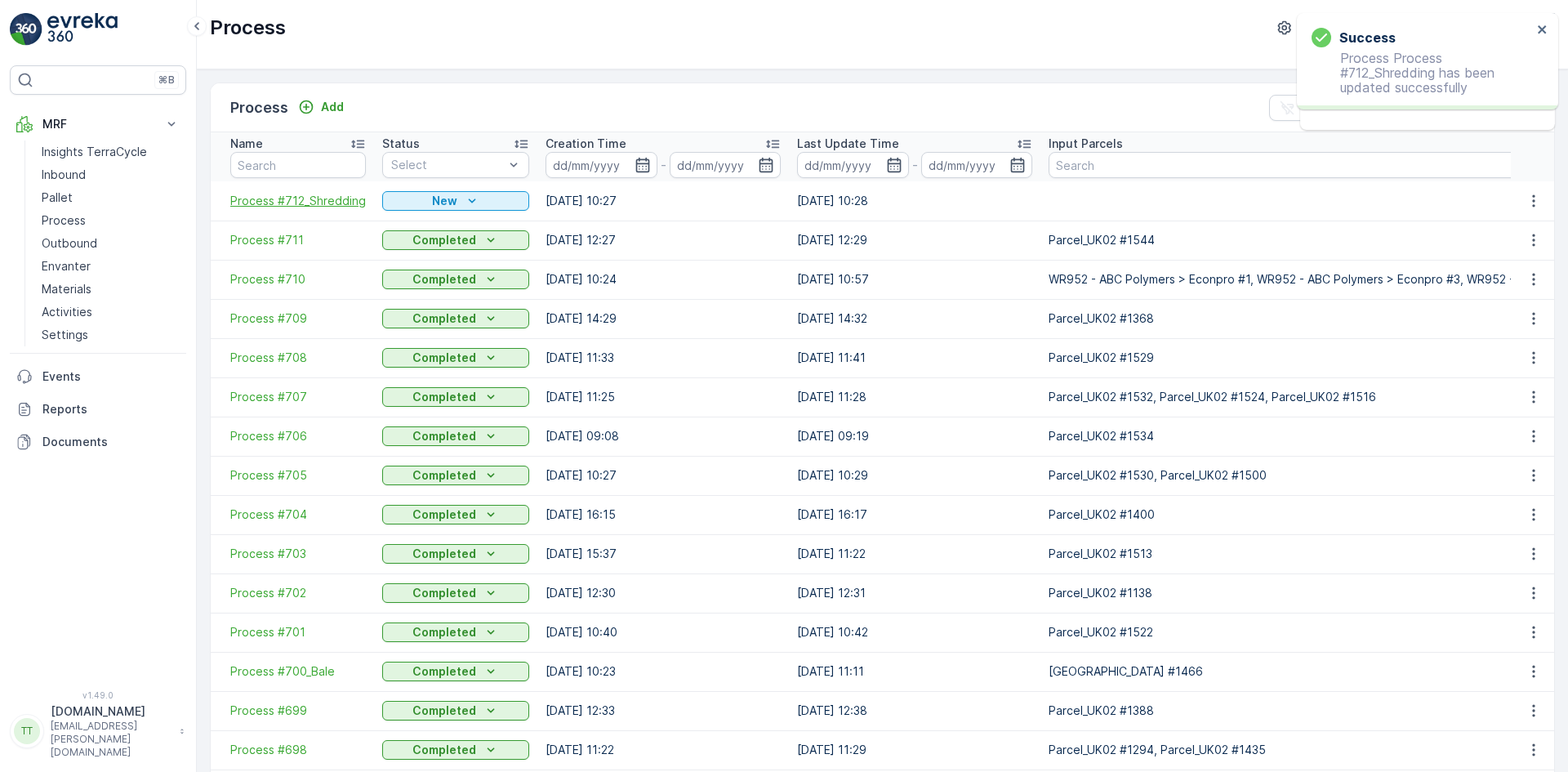
click at [312, 203] on span "Process #712_Shredding" at bounding box center [298, 200] width 136 height 16
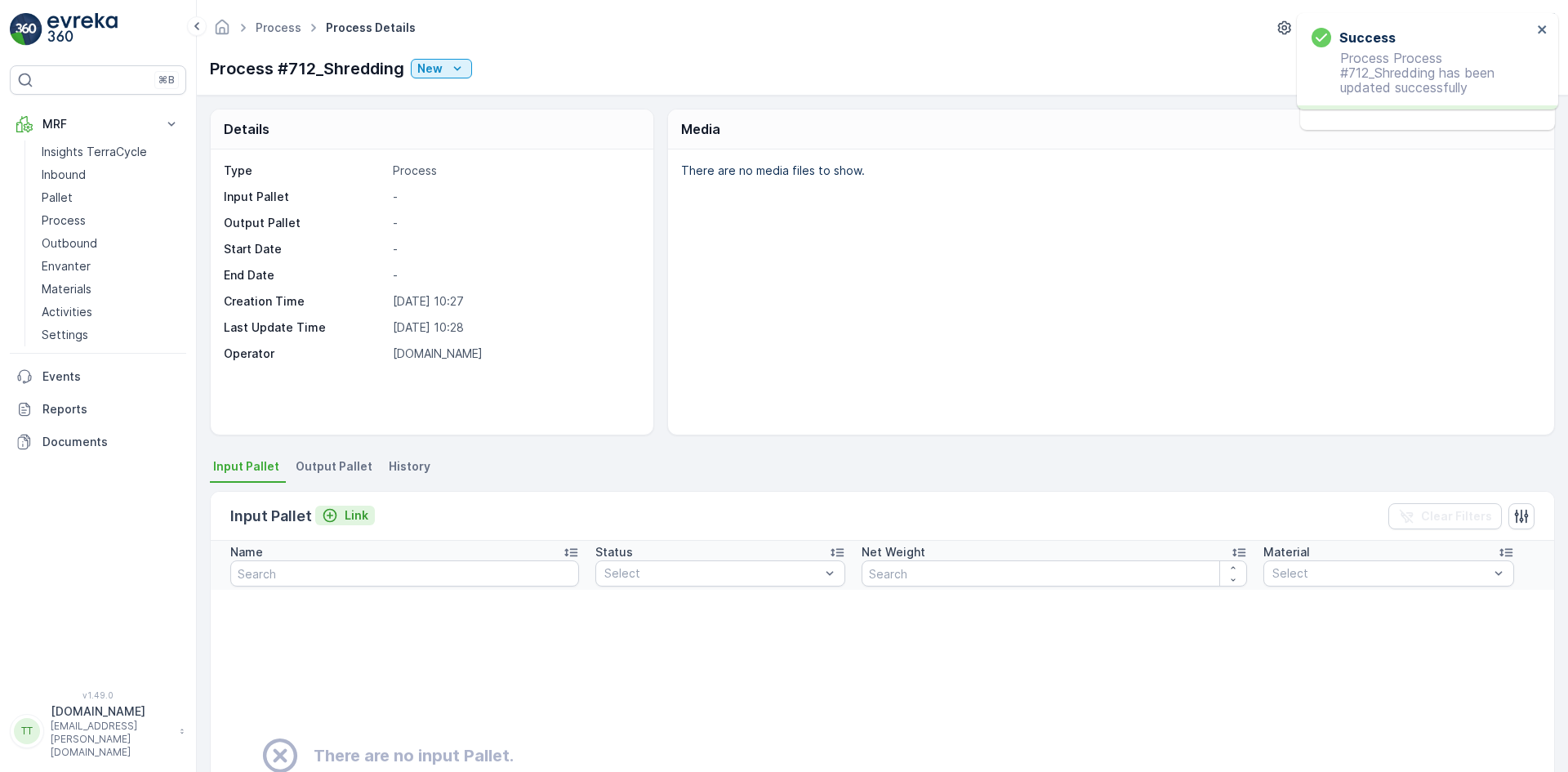
click at [354, 514] on p "Link" at bounding box center [356, 514] width 24 height 16
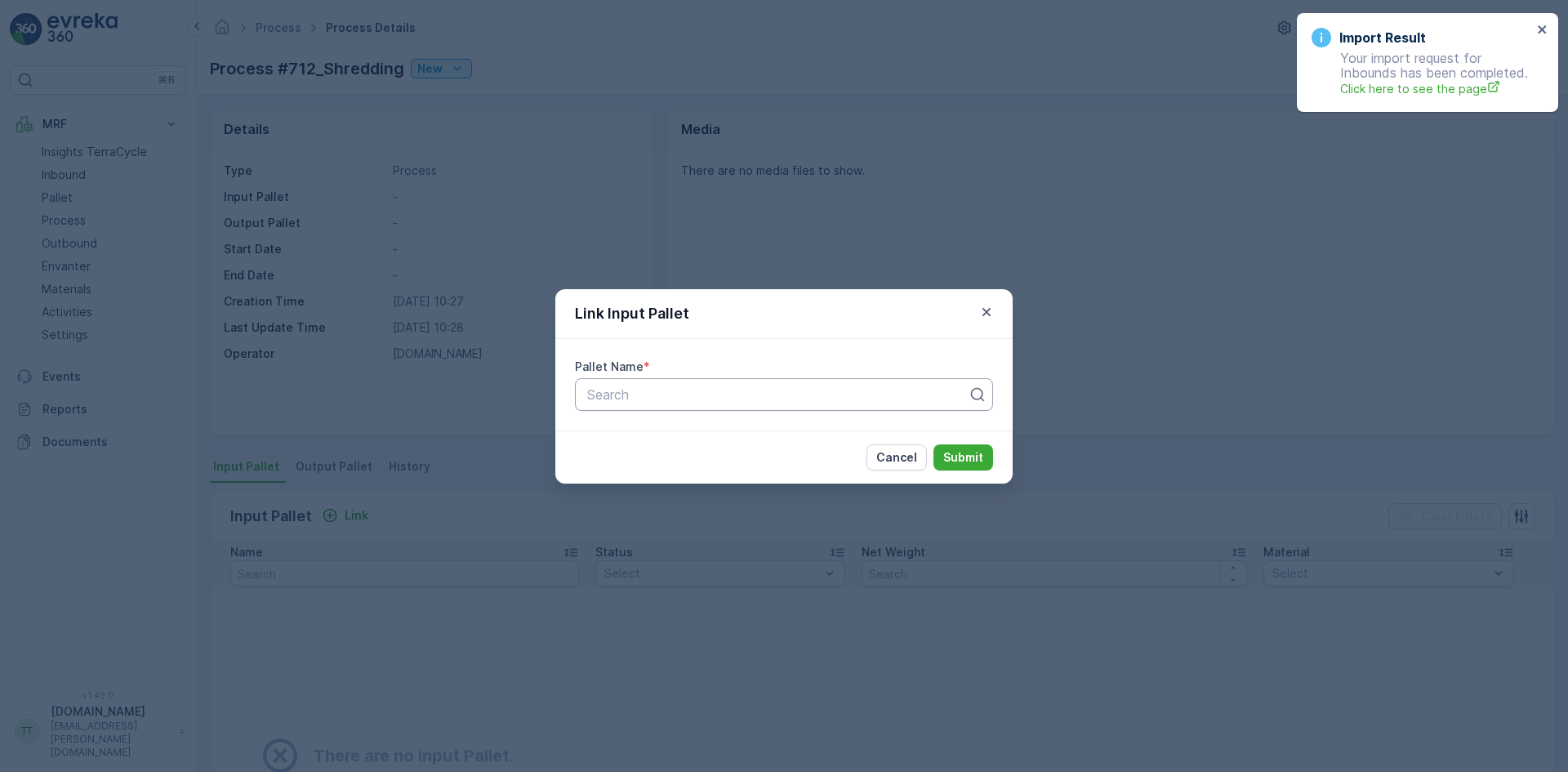
click at [628, 396] on div at bounding box center [777, 394] width 384 height 15
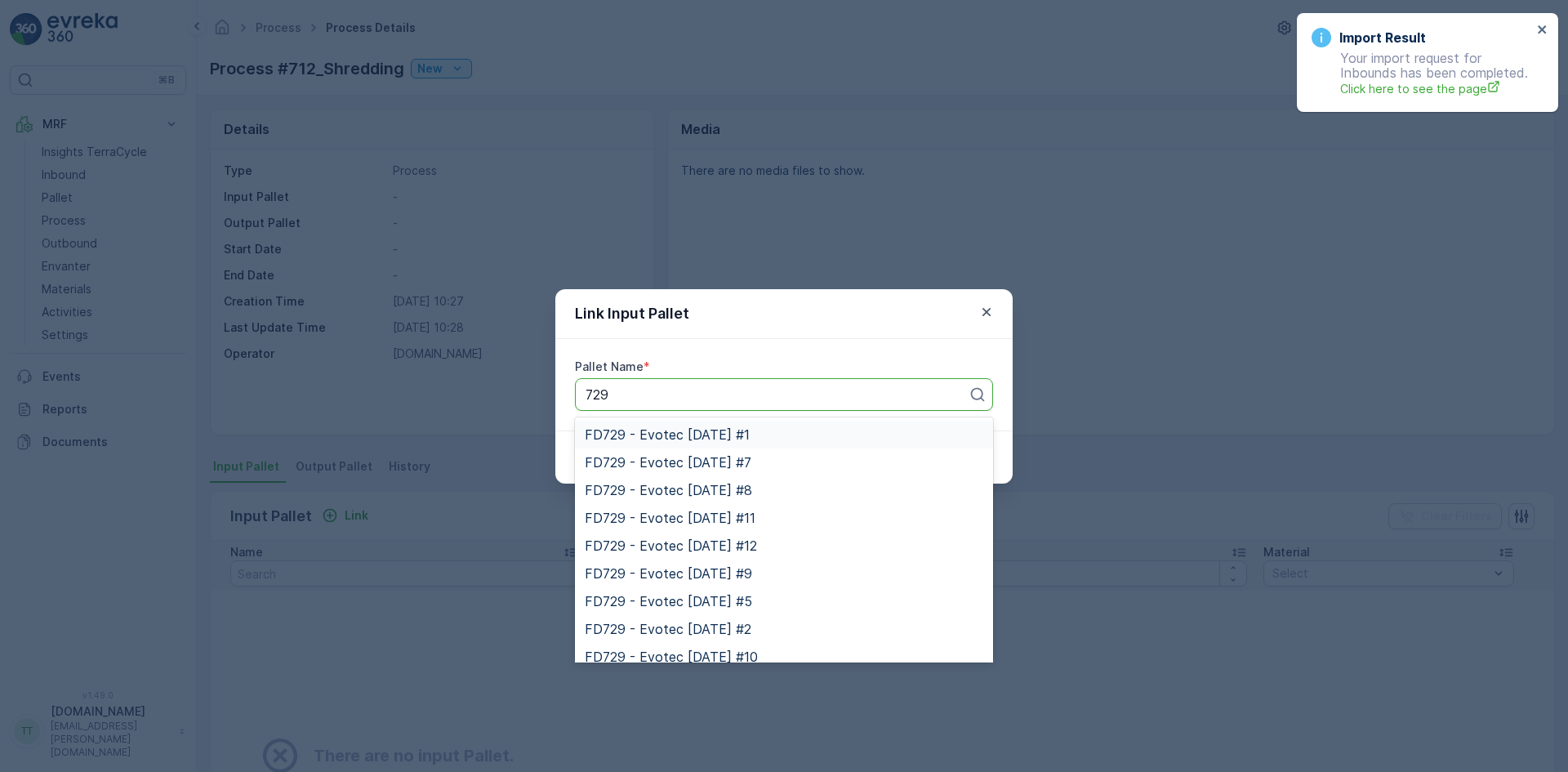
type input "729"
click at [316, 319] on div "Link Input Pallet Pallet Name * 14 results available for search term 729. Use U…" at bounding box center [784, 386] width 1568 height 772
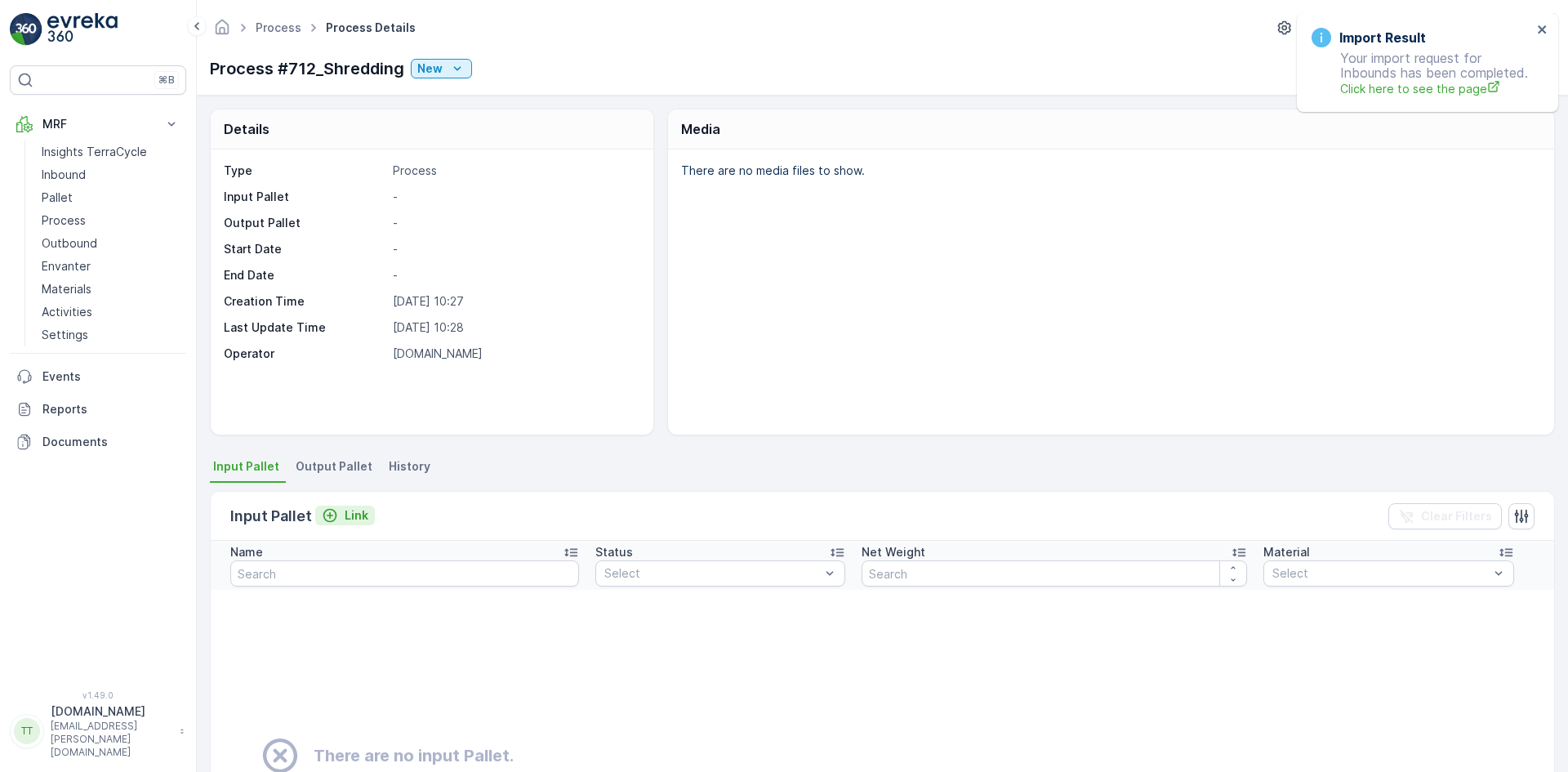
click at [336, 507] on icon "Link" at bounding box center [329, 514] width 16 height 16
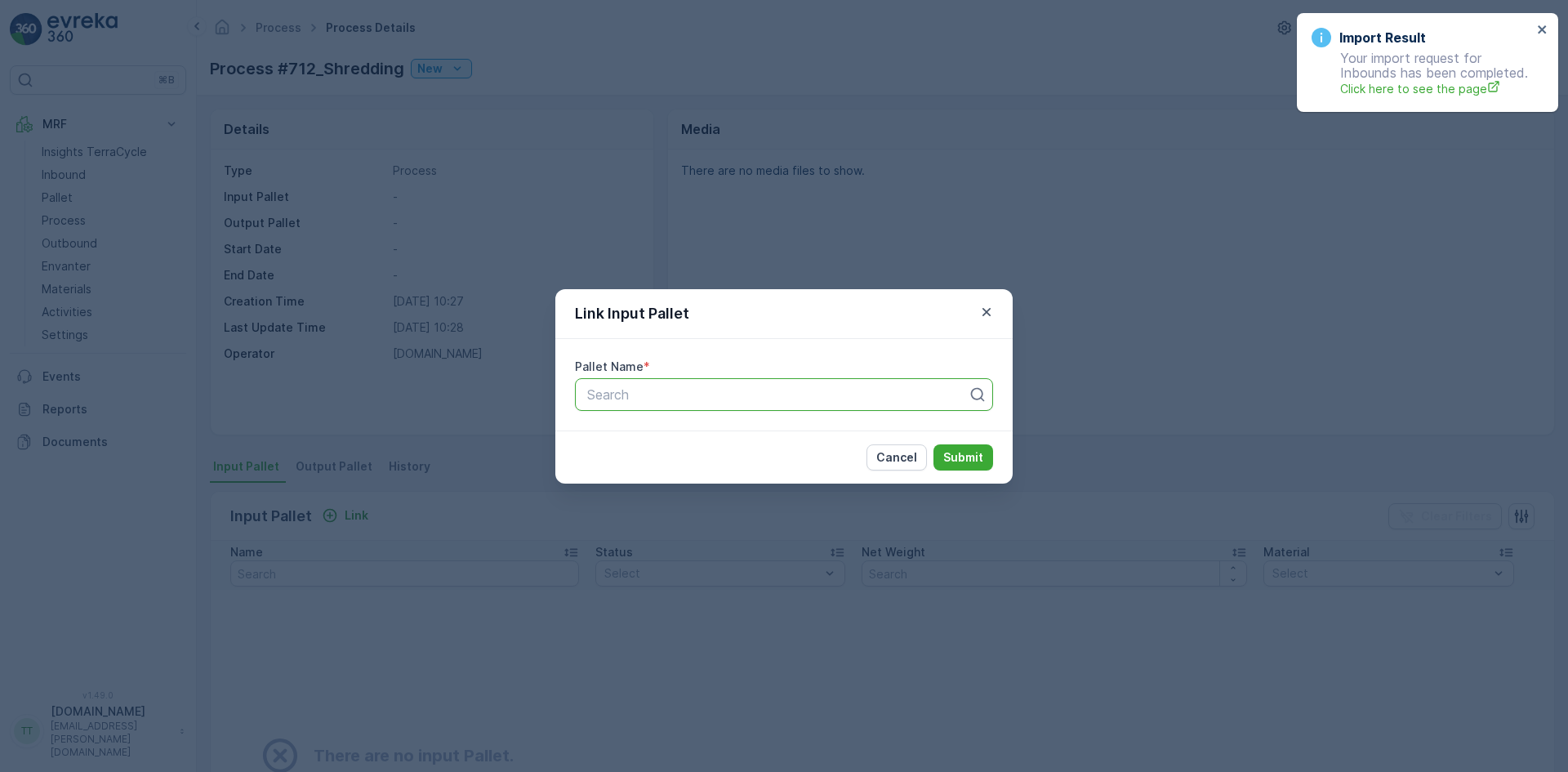
click at [657, 388] on div at bounding box center [777, 394] width 384 height 15
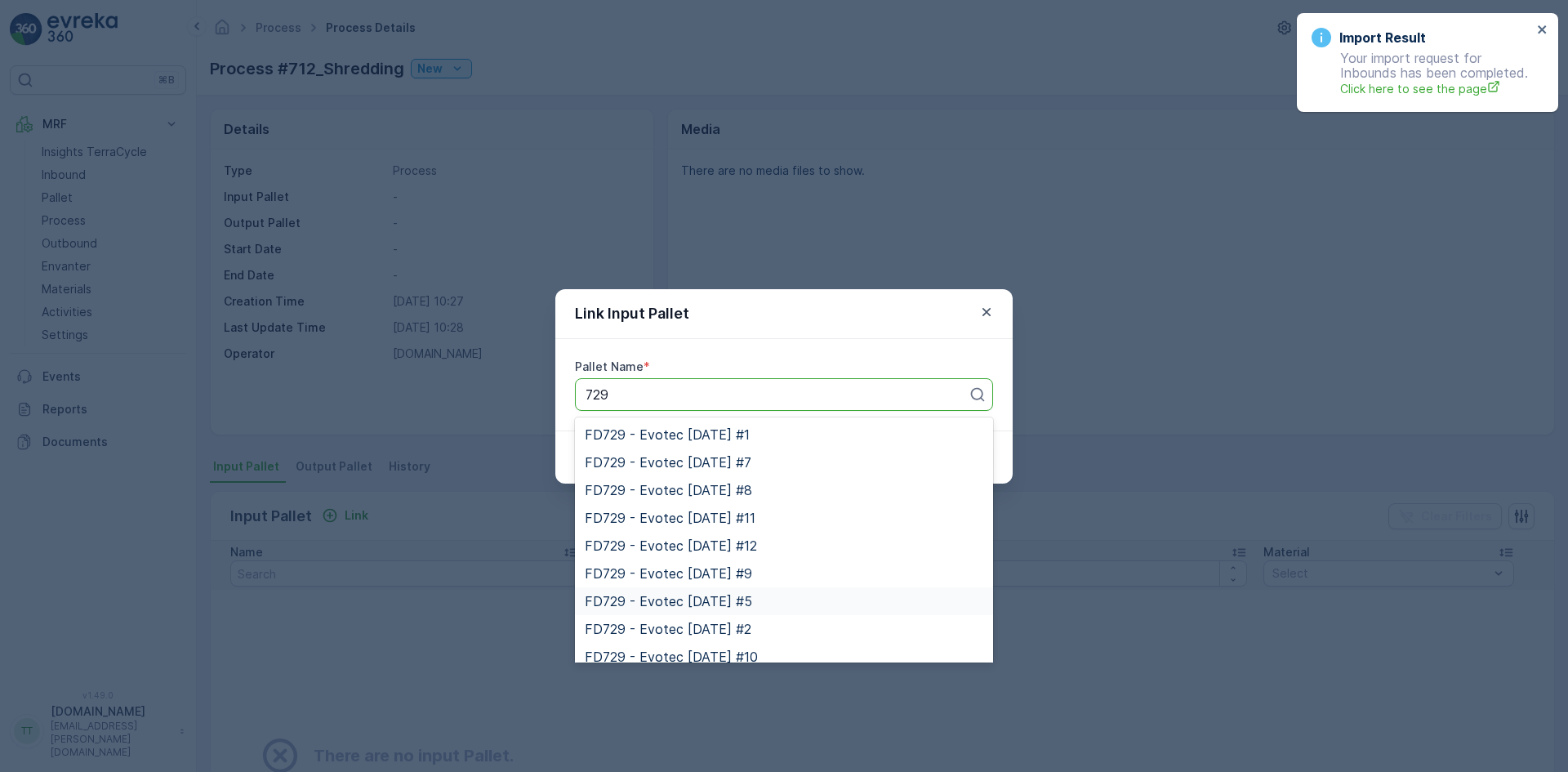
type input "729"
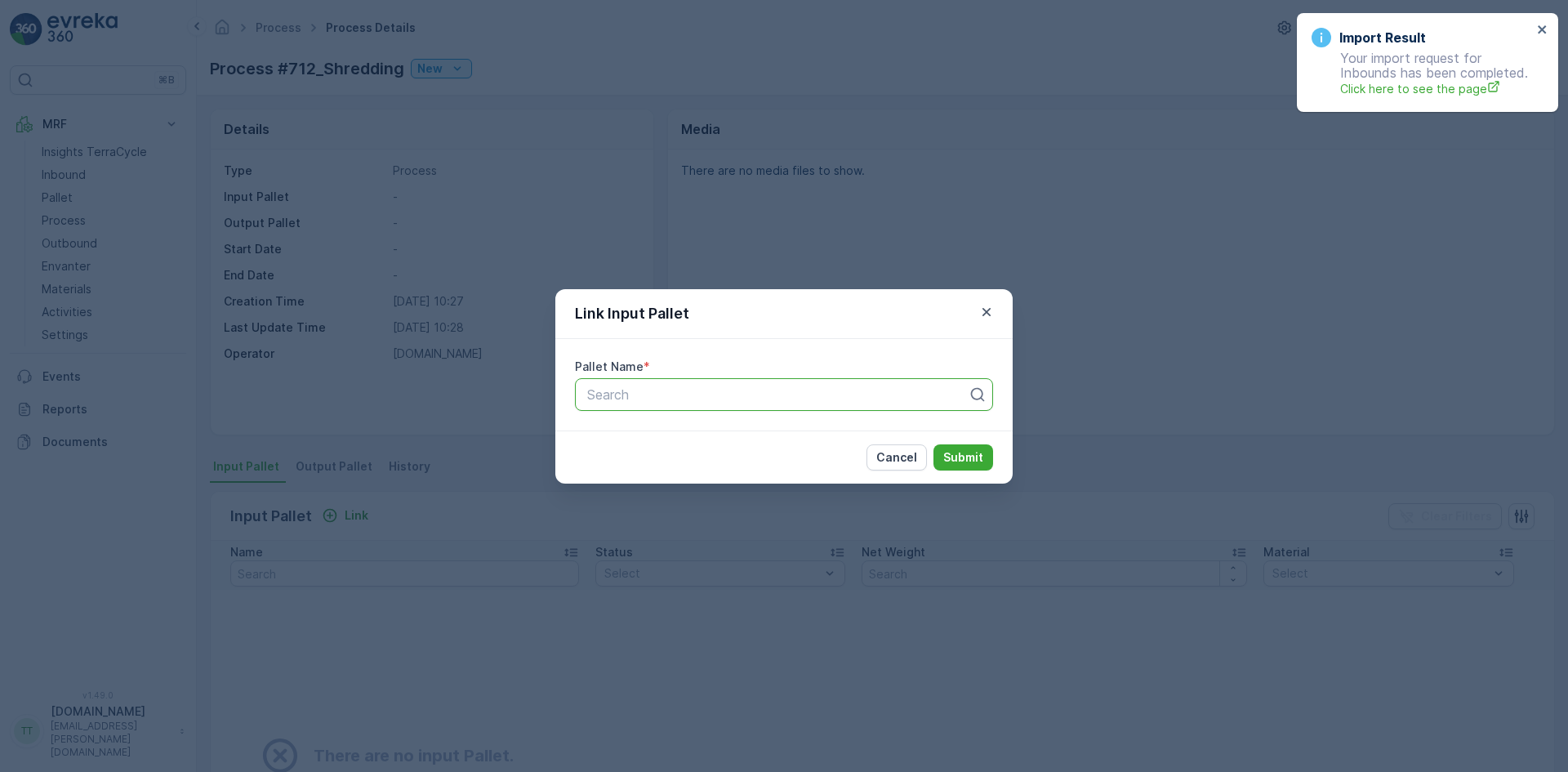
click at [767, 600] on div "Link Input Pallet Pallet Name * Search Cancel Submit" at bounding box center [784, 386] width 1568 height 772
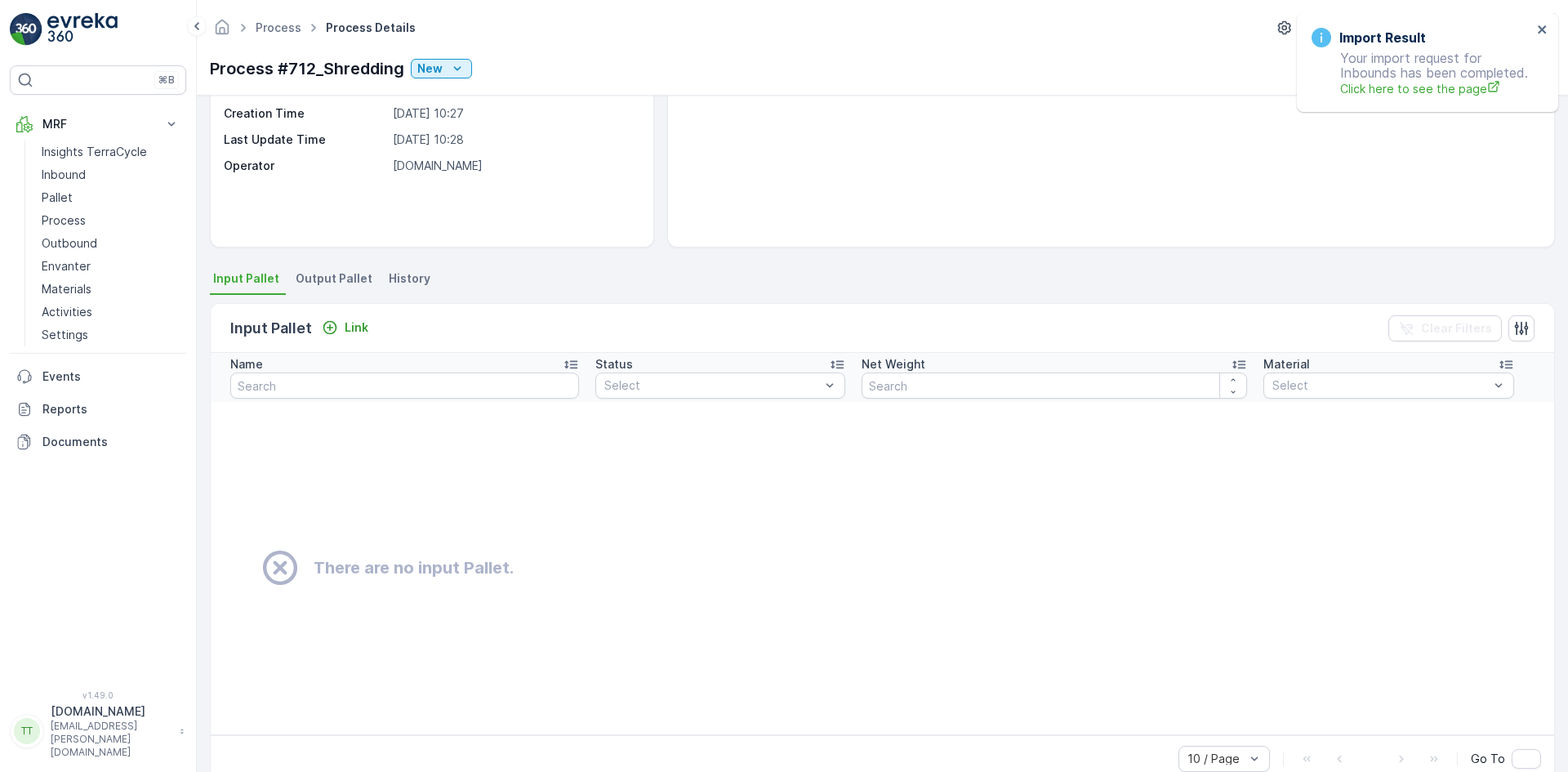
scroll to position [220, 0]
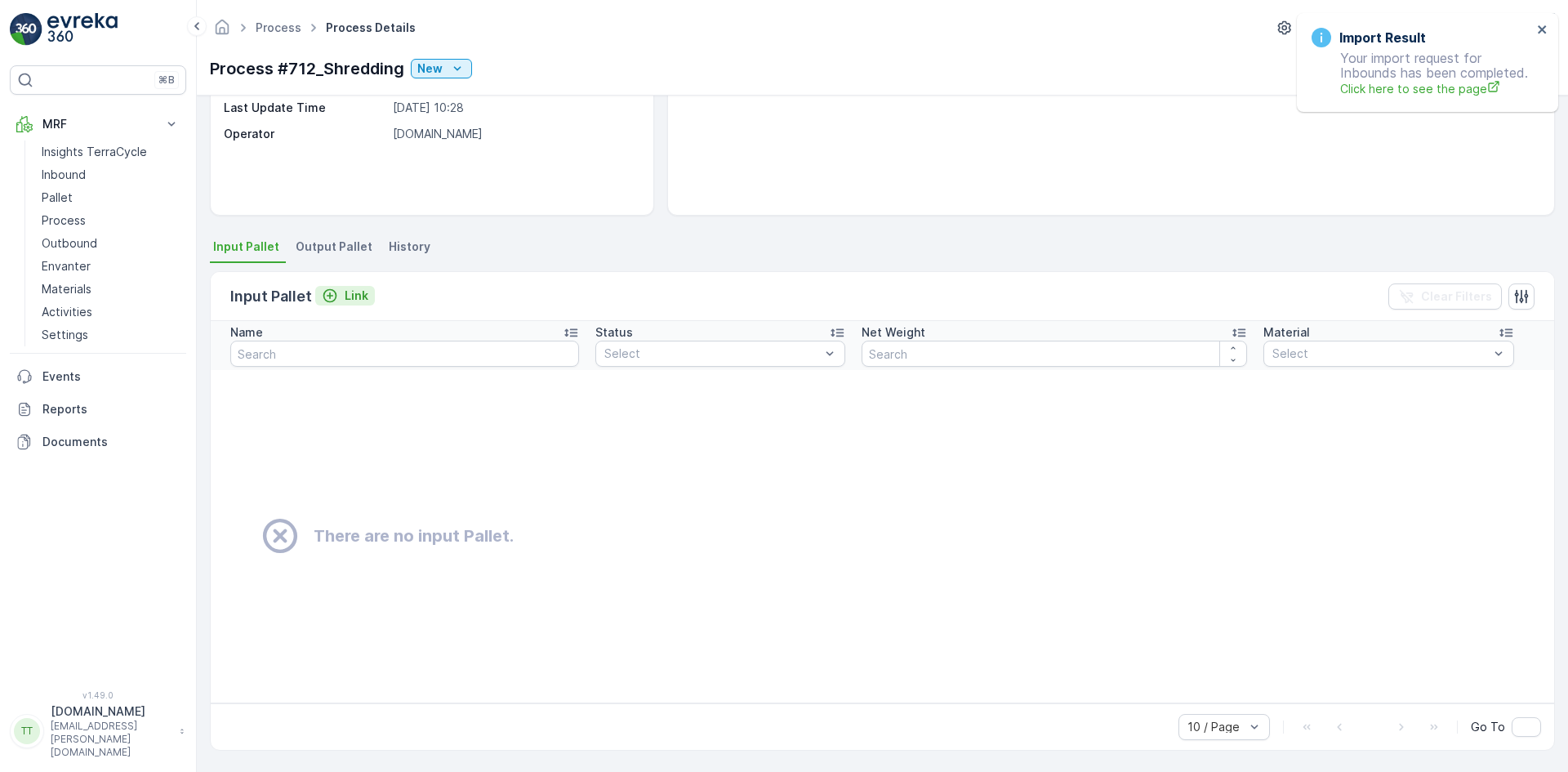
click at [349, 286] on button "Link" at bounding box center [344, 295] width 59 height 20
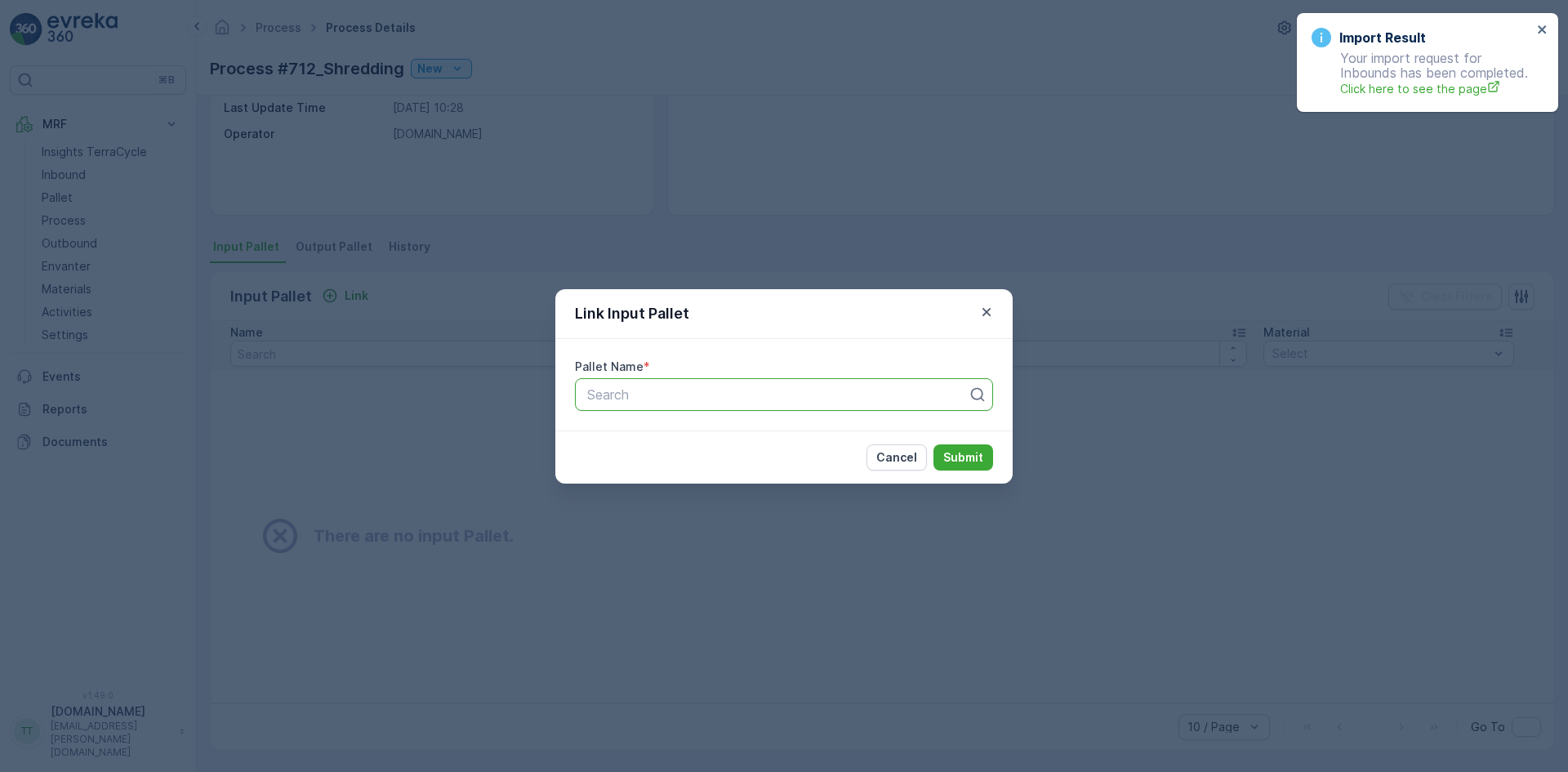
click at [636, 397] on div at bounding box center [777, 394] width 384 height 15
type input "729"
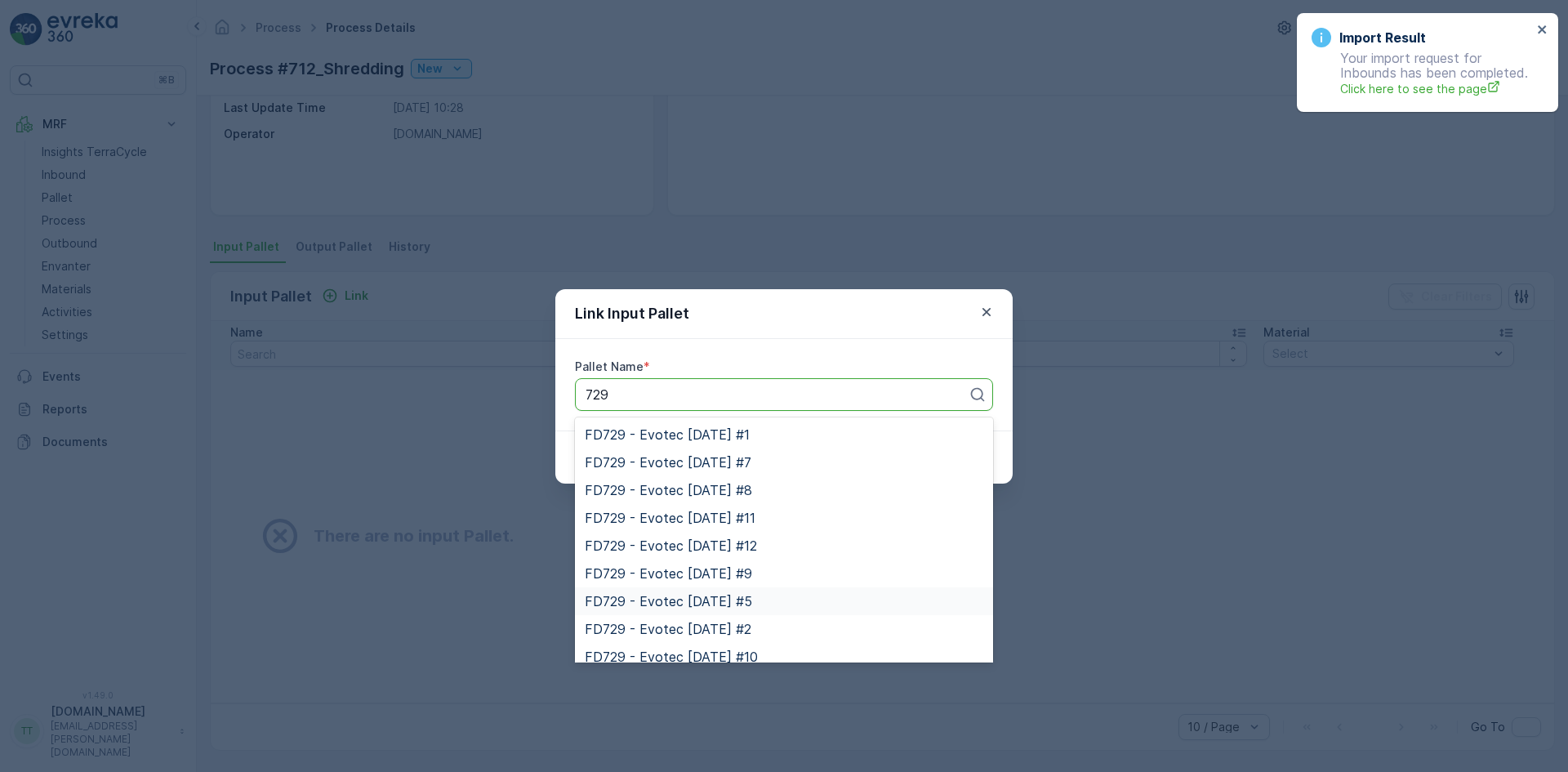
click at [664, 597] on span "FD729 - Evotec [DATE] #5" at bounding box center [668, 601] width 167 height 15
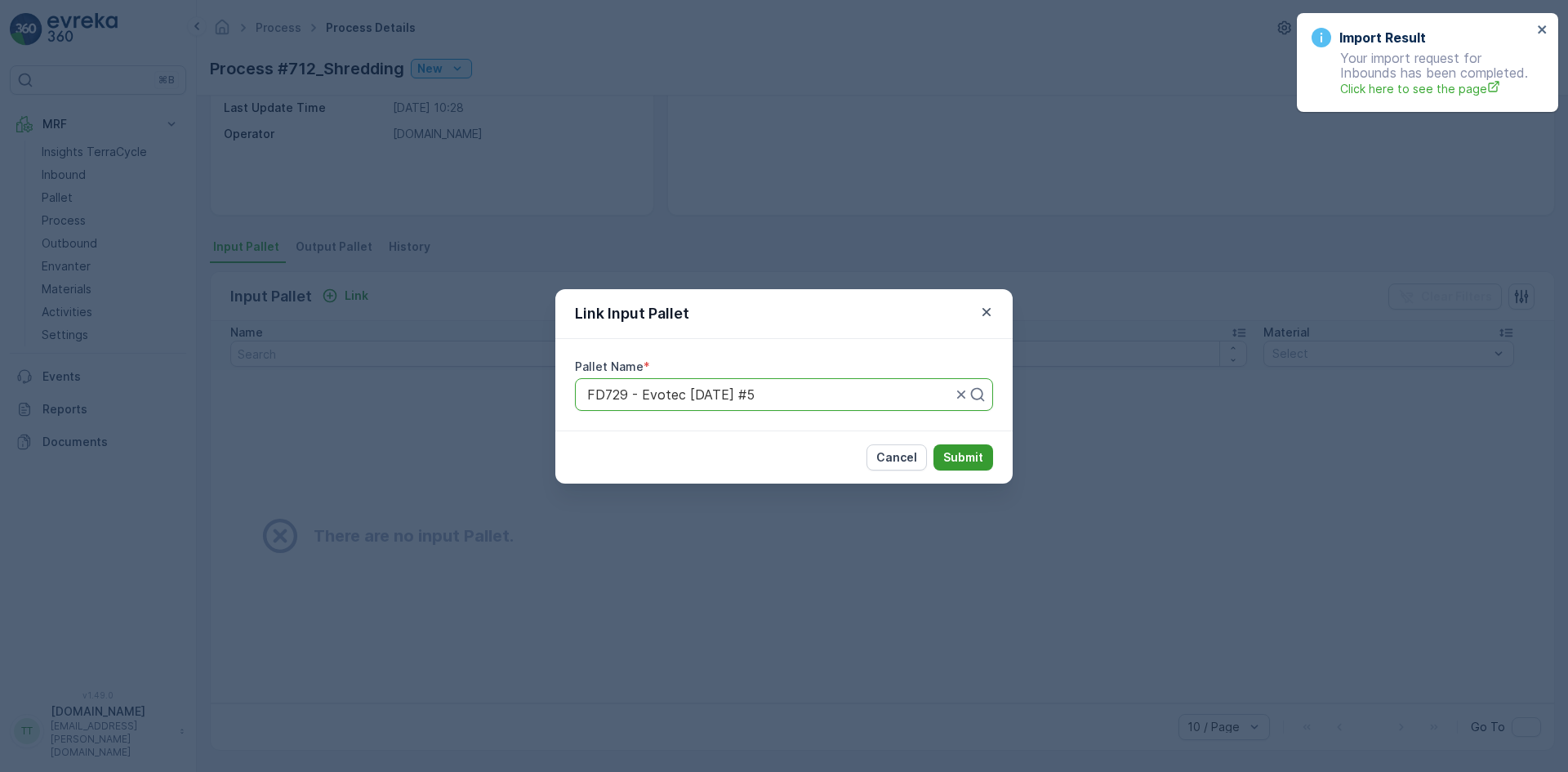
click at [971, 453] on p "Submit" at bounding box center [963, 457] width 40 height 16
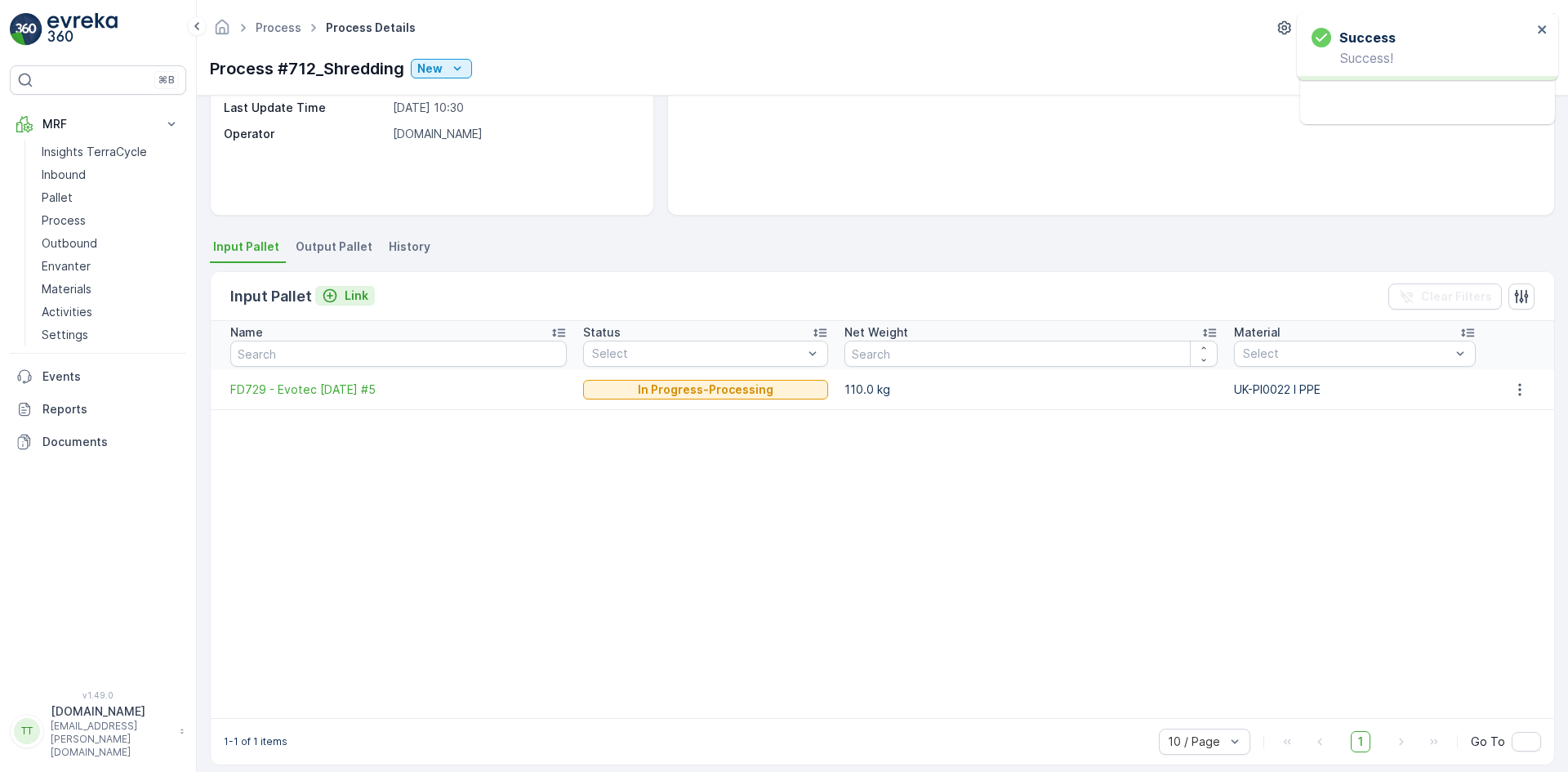
click at [355, 294] on p "Link" at bounding box center [356, 295] width 24 height 16
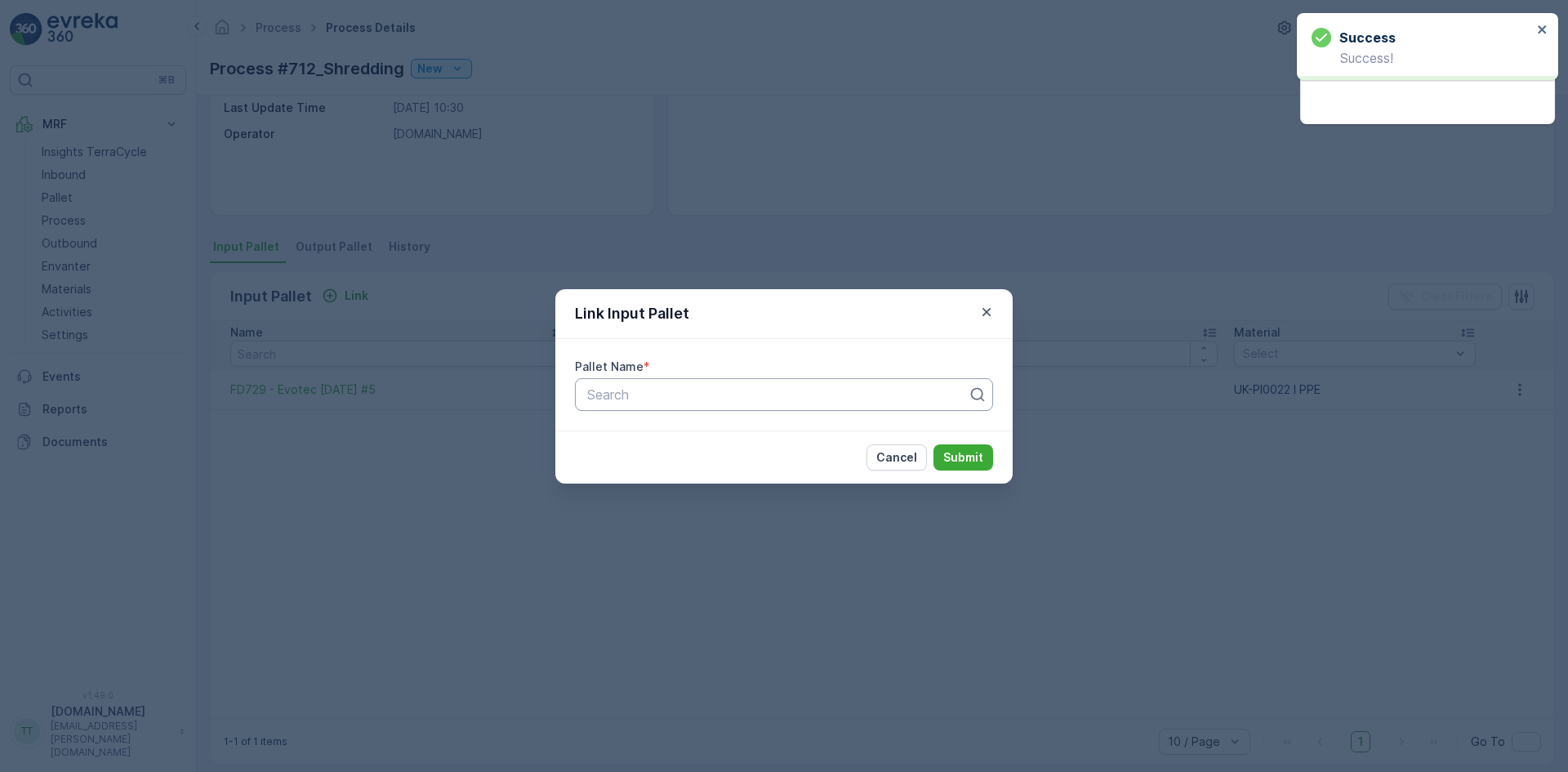
click at [604, 395] on div at bounding box center [777, 394] width 384 height 15
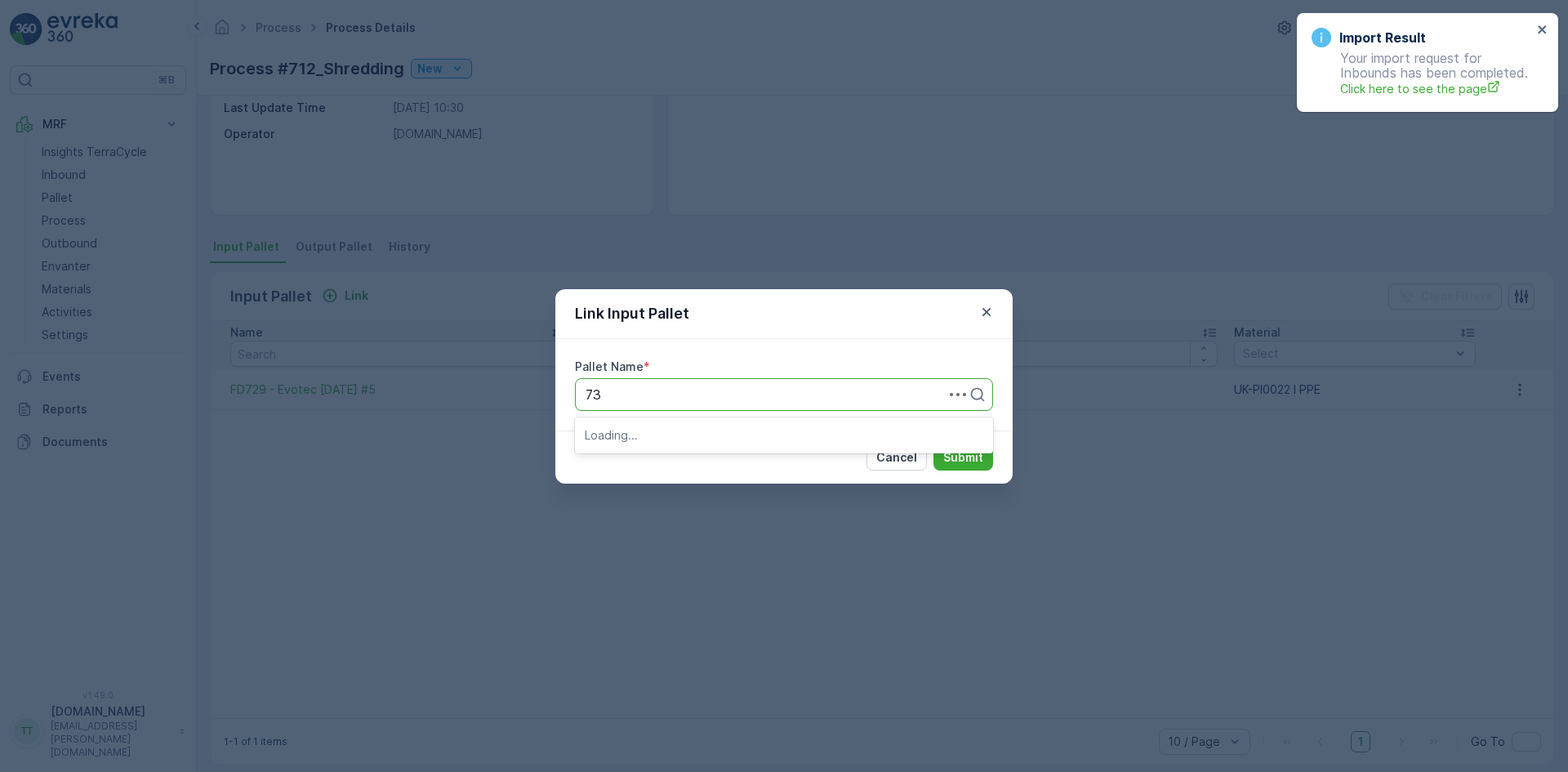
type input "732"
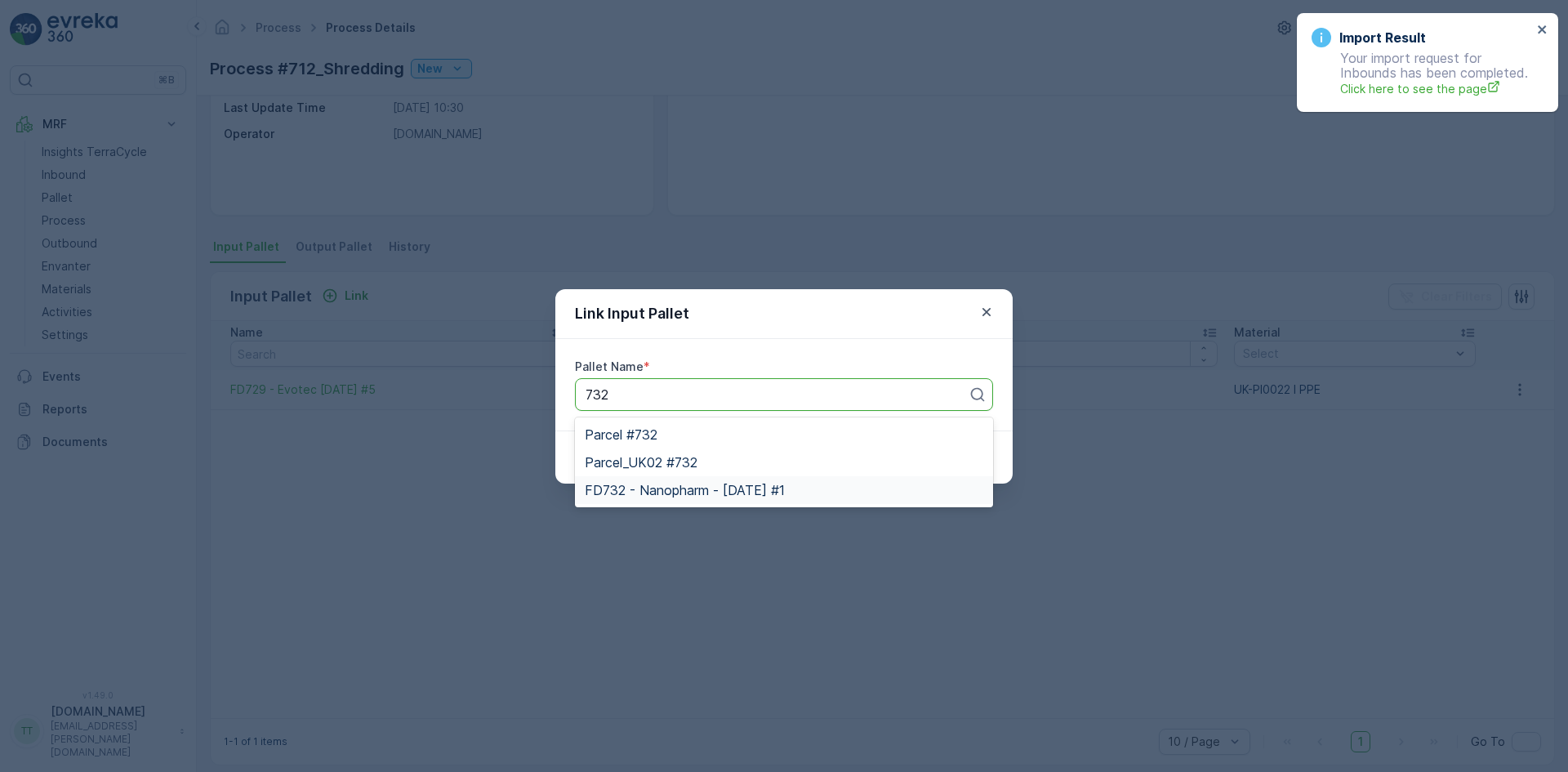
click at [709, 492] on span "FD732 - Nanopharm - [DATE] #1" at bounding box center [685, 490] width 200 height 15
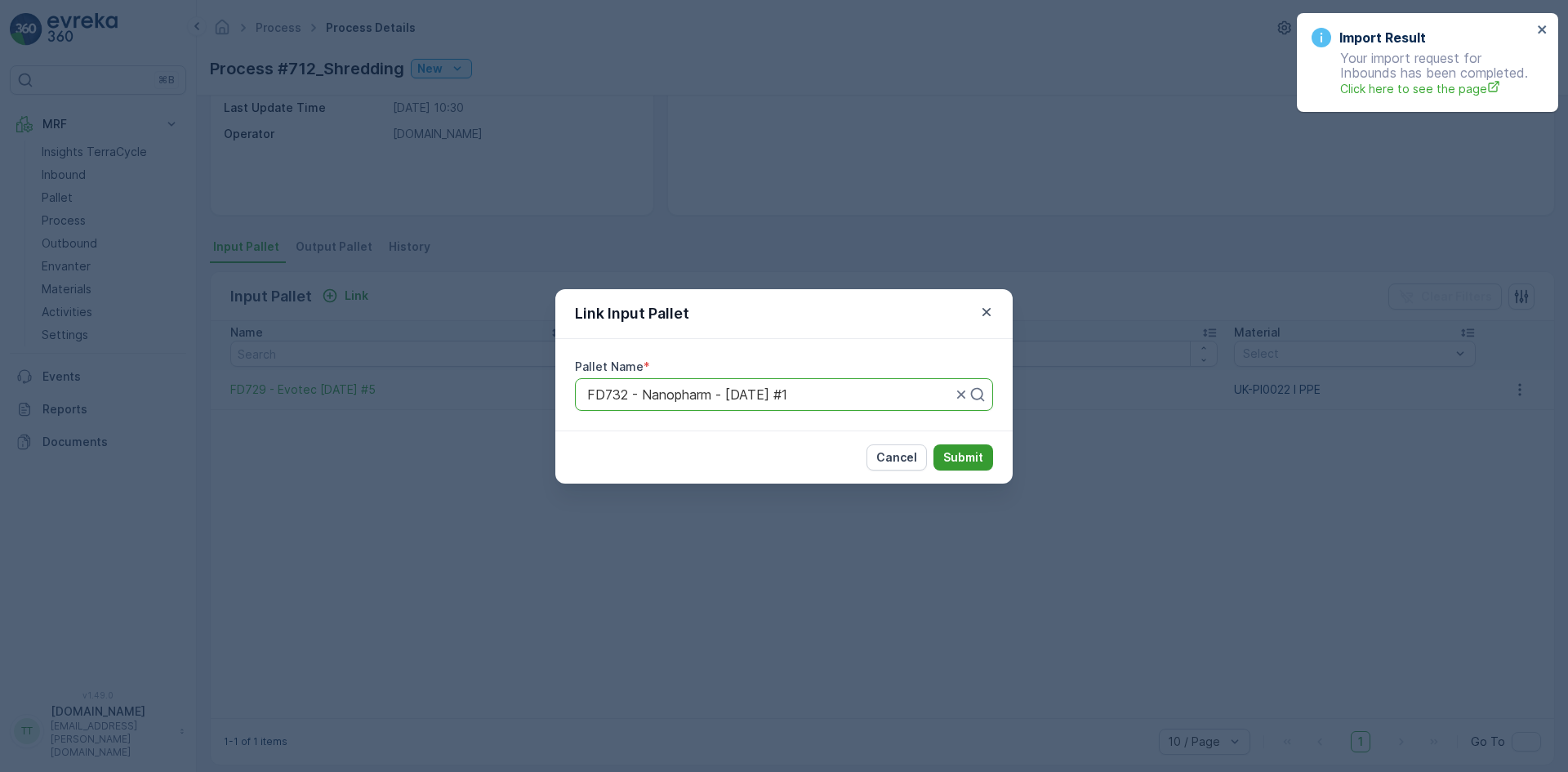
click at [977, 453] on p "Submit" at bounding box center [963, 457] width 40 height 16
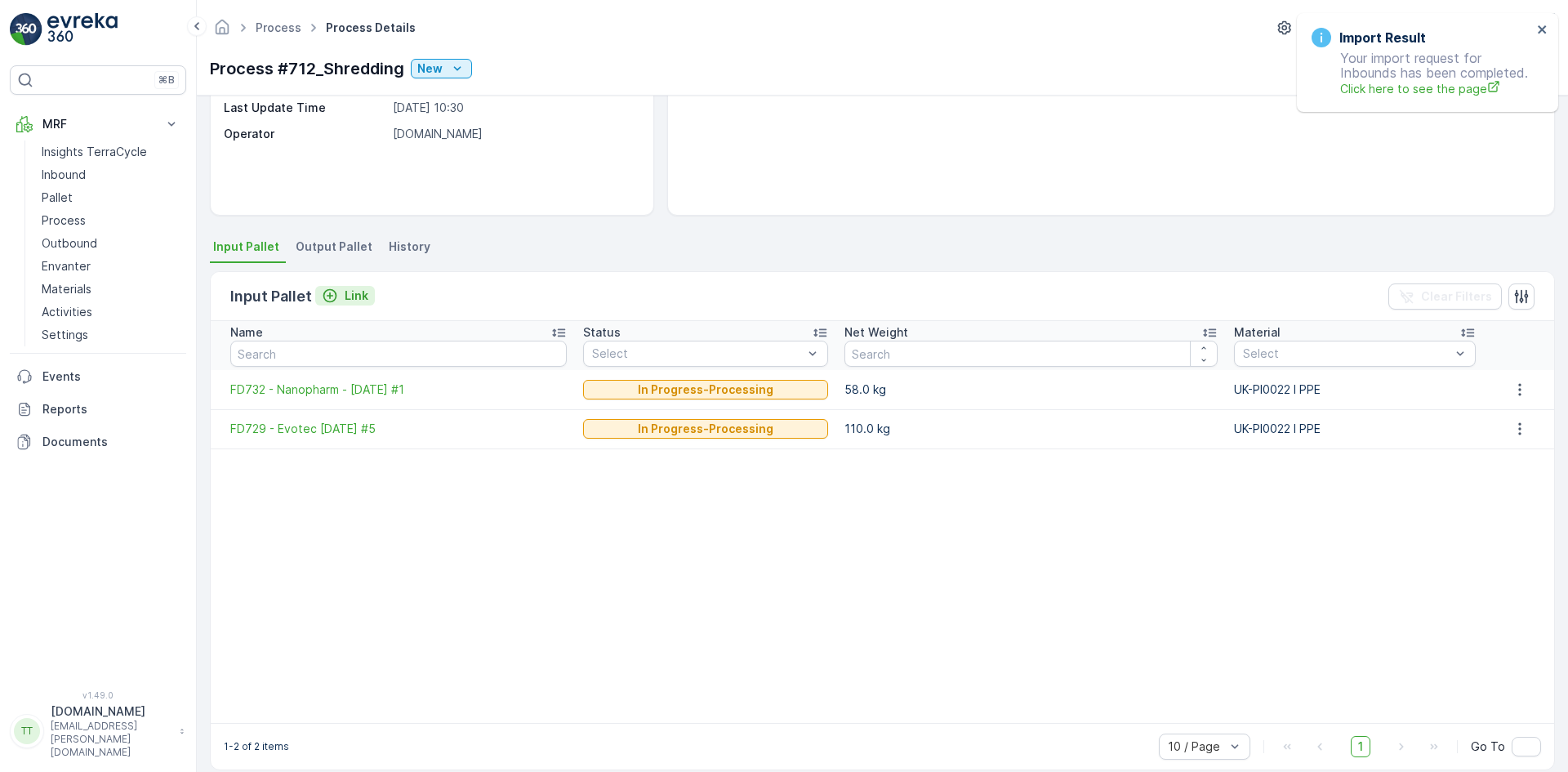
click at [345, 294] on p "Link" at bounding box center [356, 295] width 24 height 16
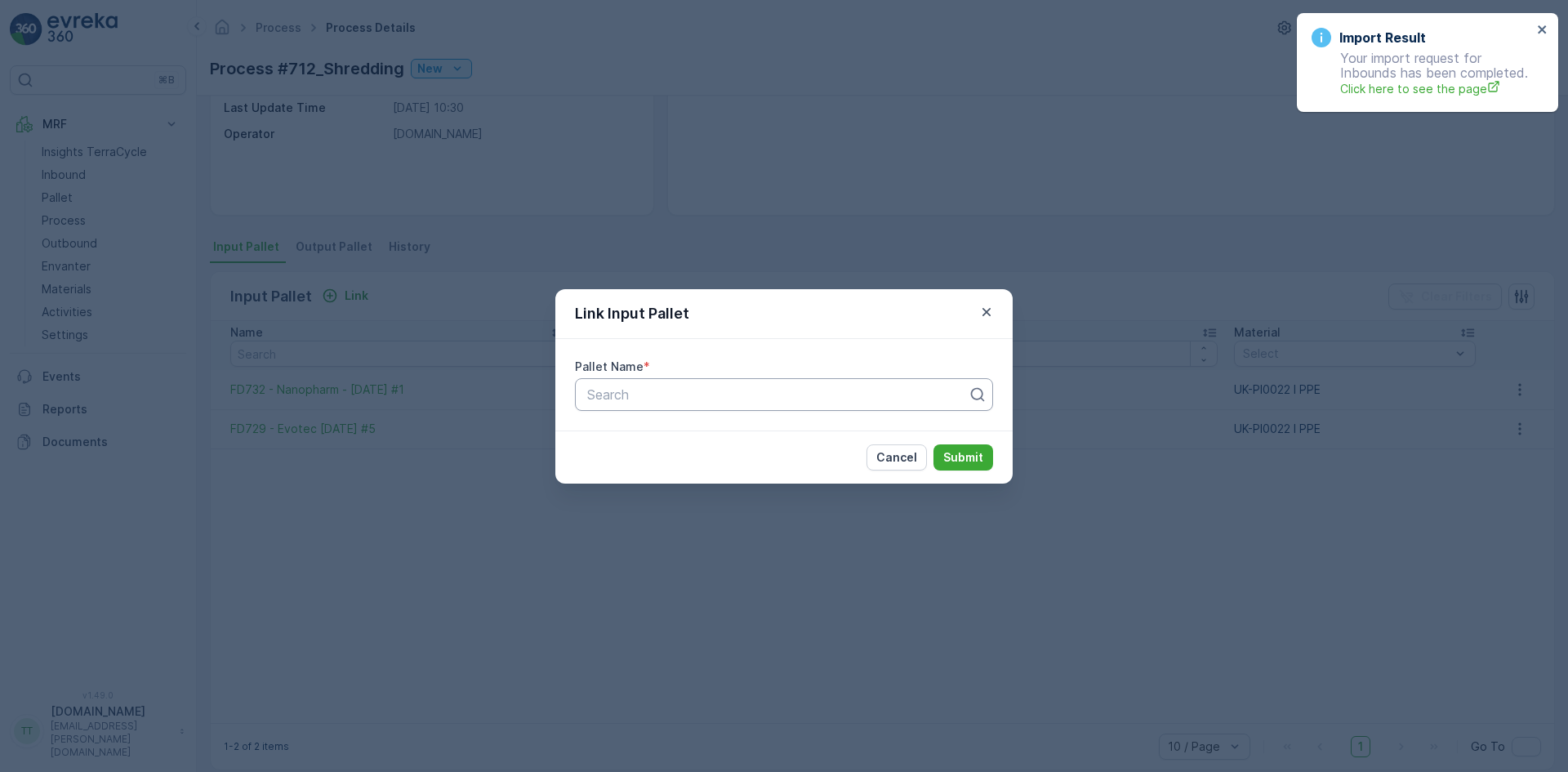
click at [725, 397] on div at bounding box center [777, 394] width 384 height 15
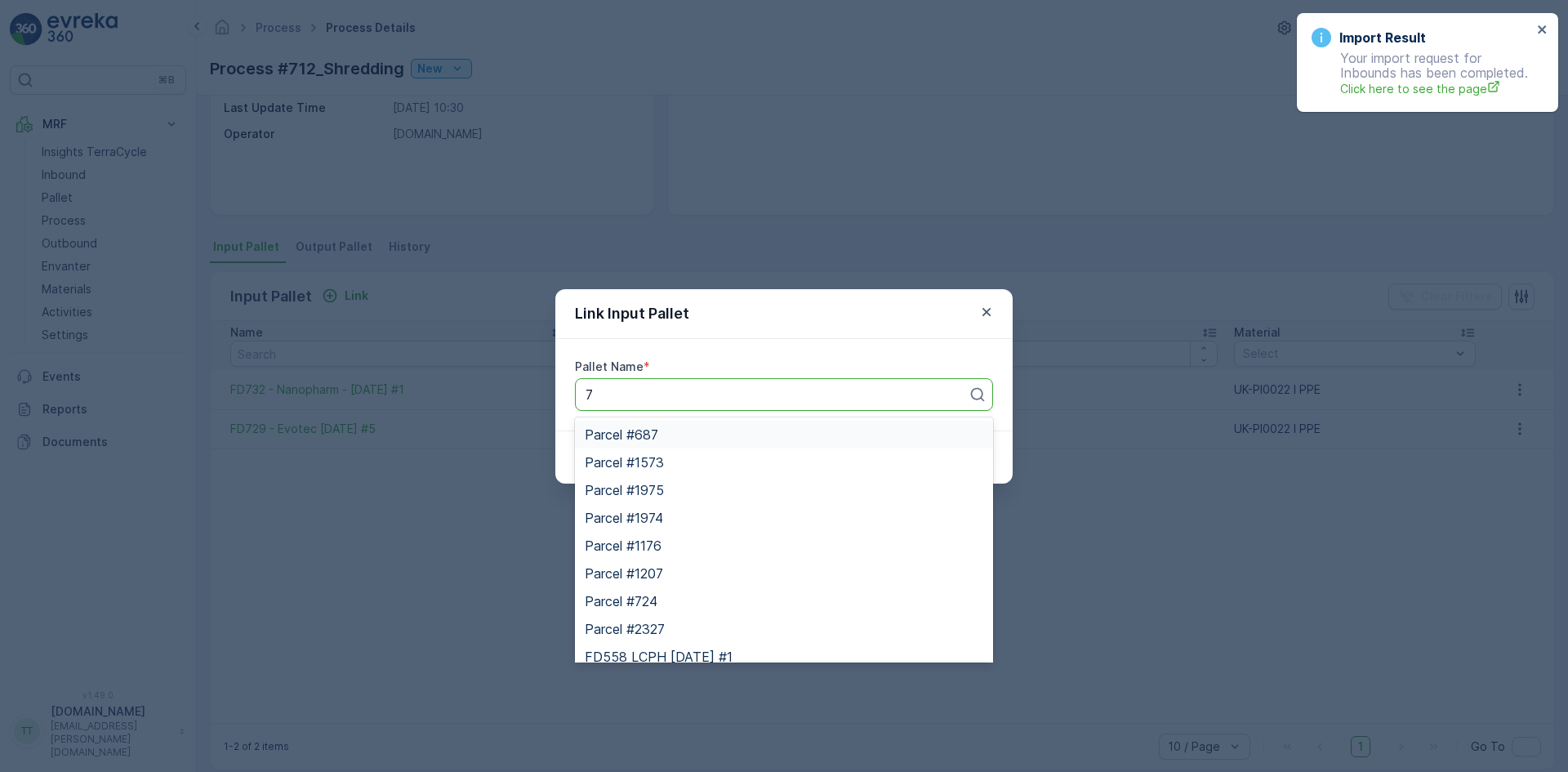
type input "7"
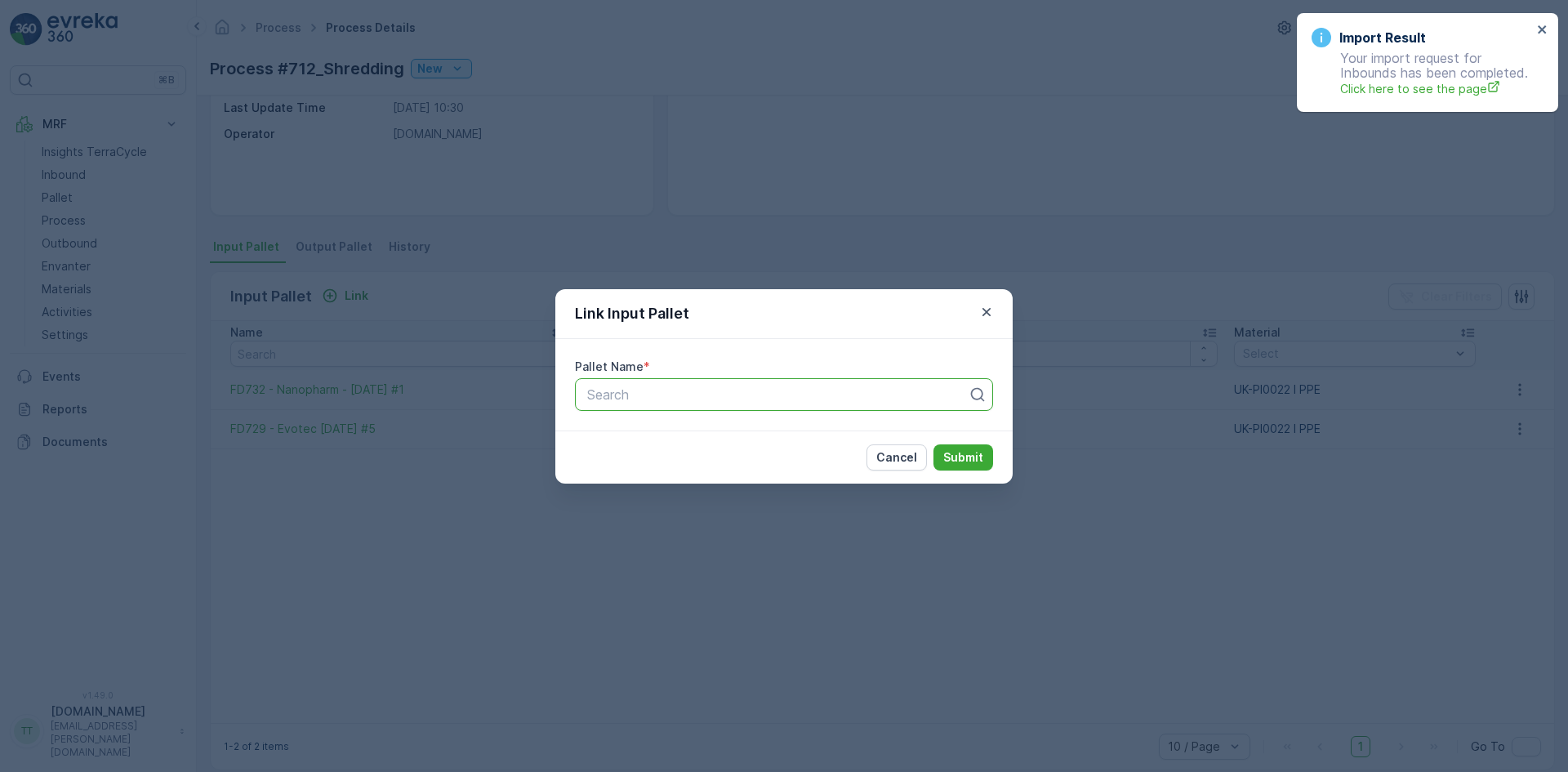
click at [662, 397] on div at bounding box center [777, 394] width 384 height 15
type input "730"
click at [726, 462] on span "FD730 - RoslinCT (RightCycle) [DATE] #1" at bounding box center [712, 462] width 255 height 15
click at [975, 455] on p "Submit" at bounding box center [963, 457] width 40 height 16
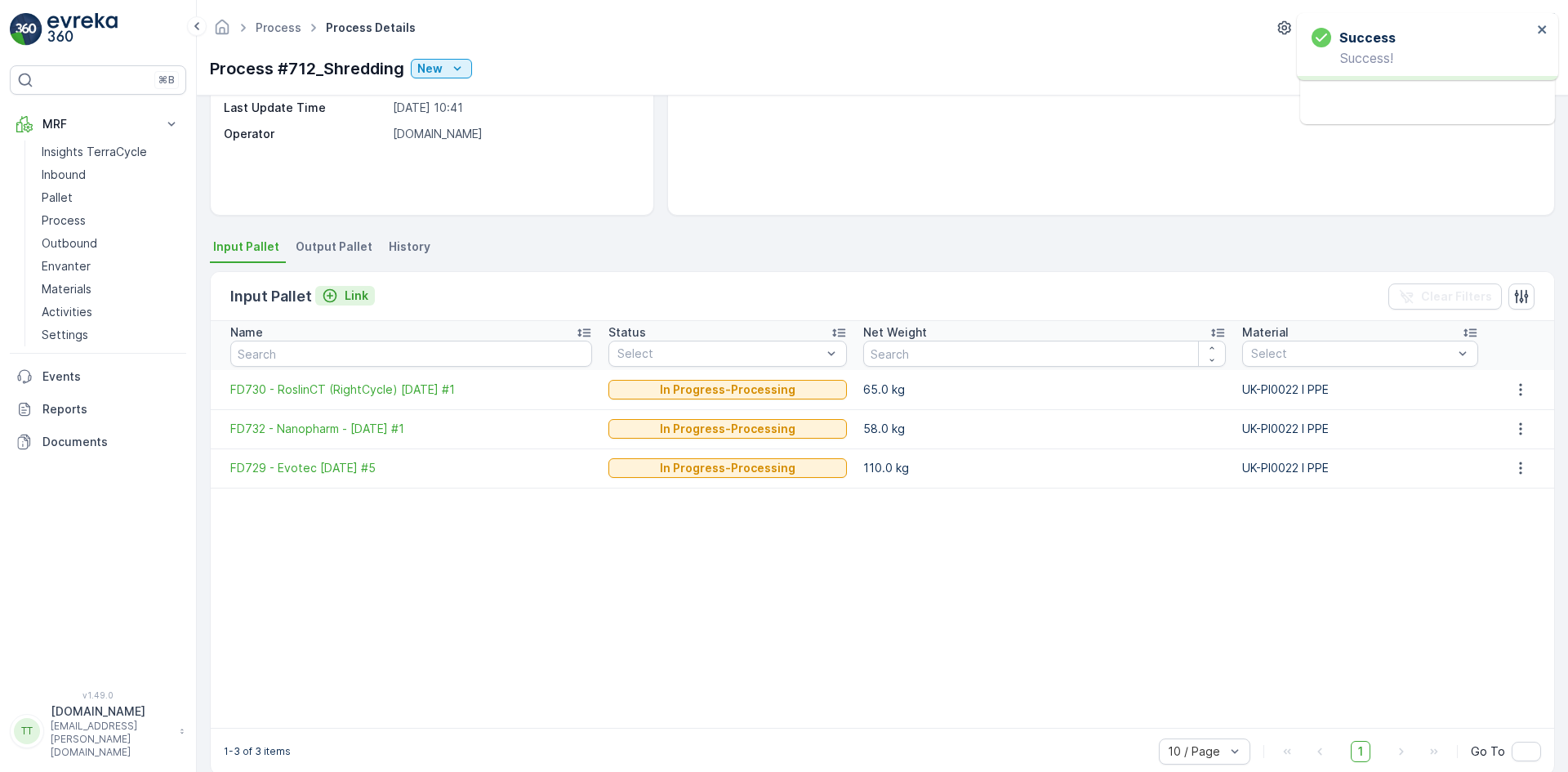
click at [357, 297] on p "Link" at bounding box center [356, 295] width 24 height 16
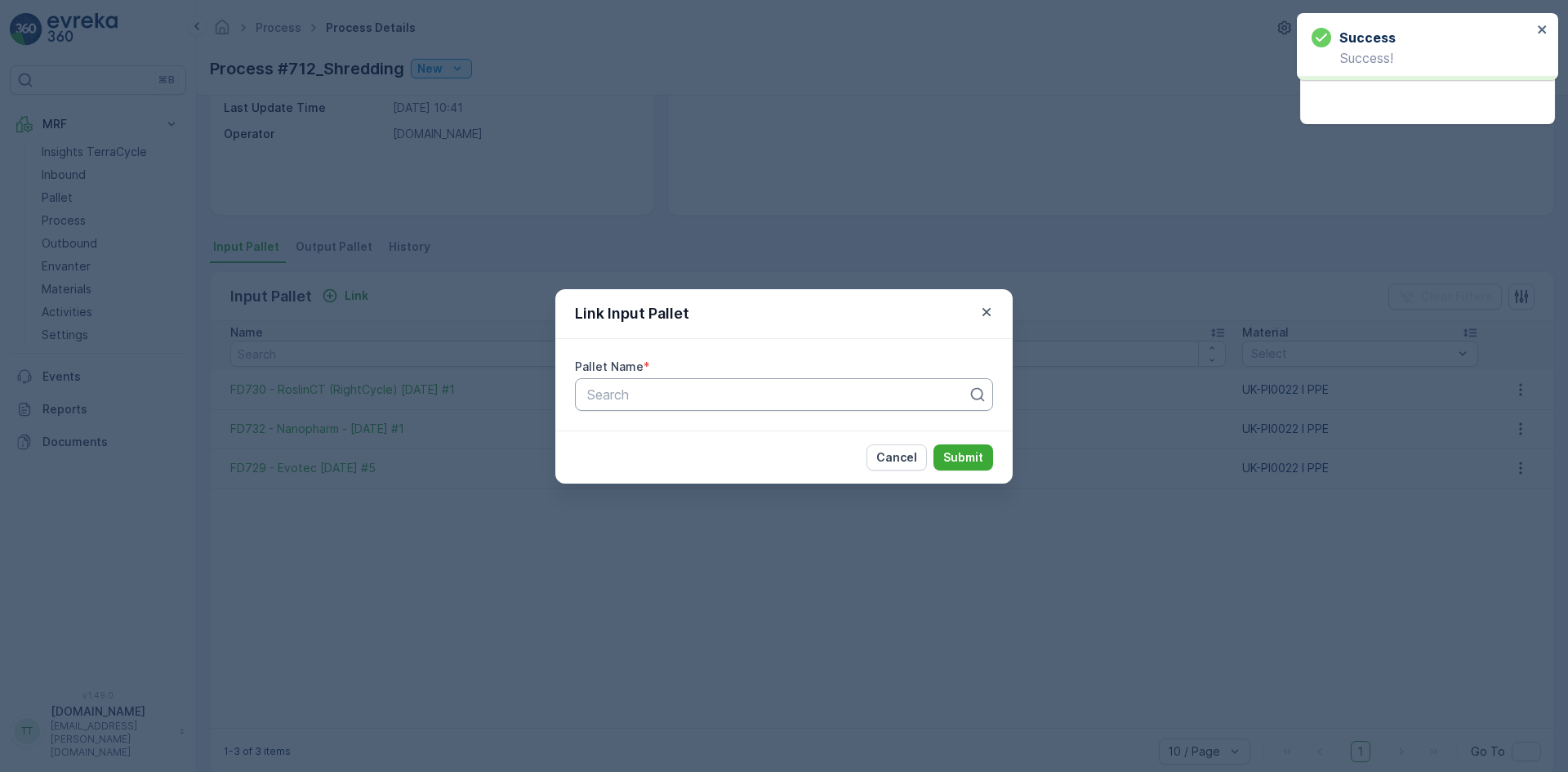
click at [594, 389] on div at bounding box center [777, 394] width 384 height 15
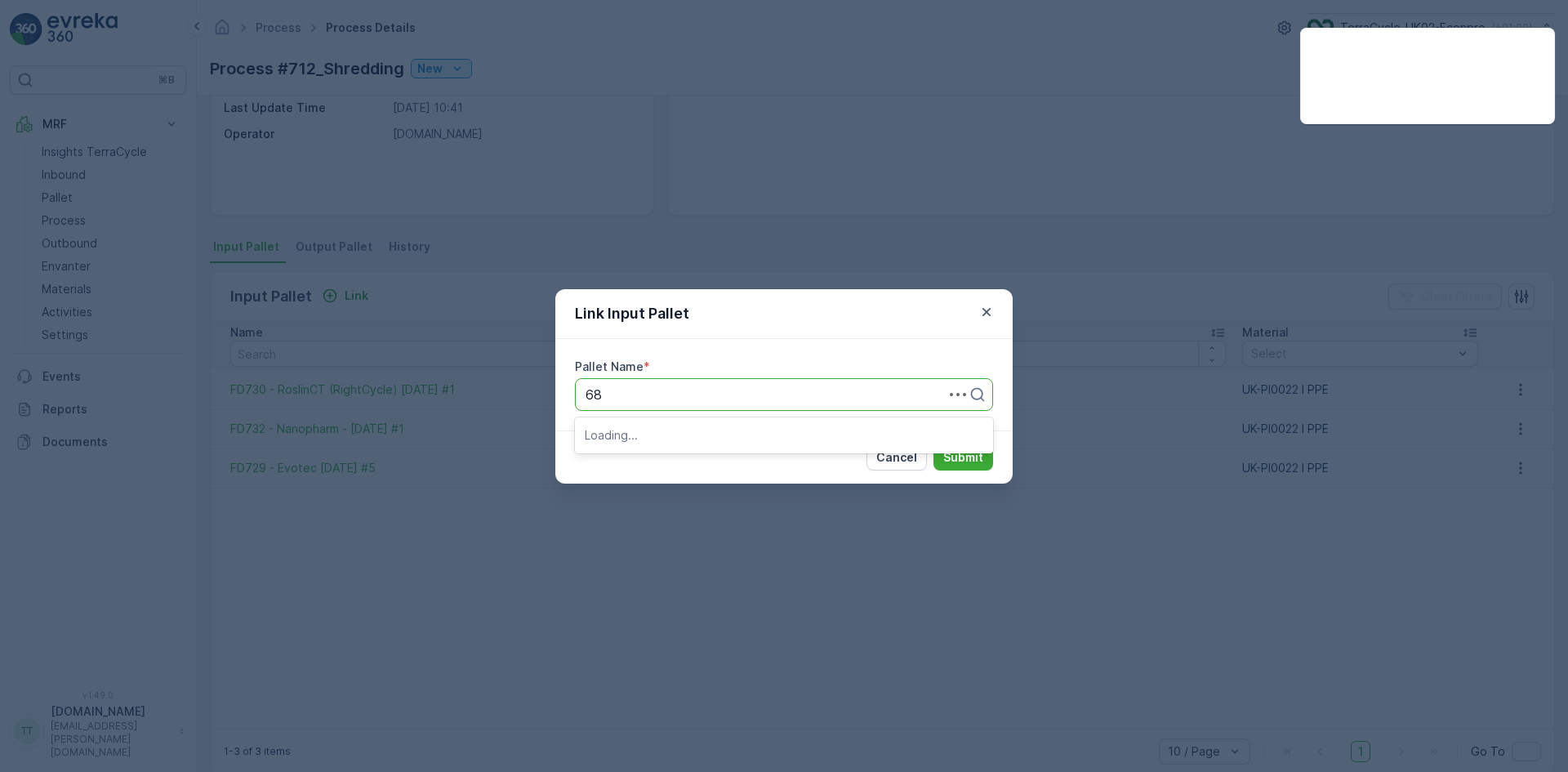
type input "680"
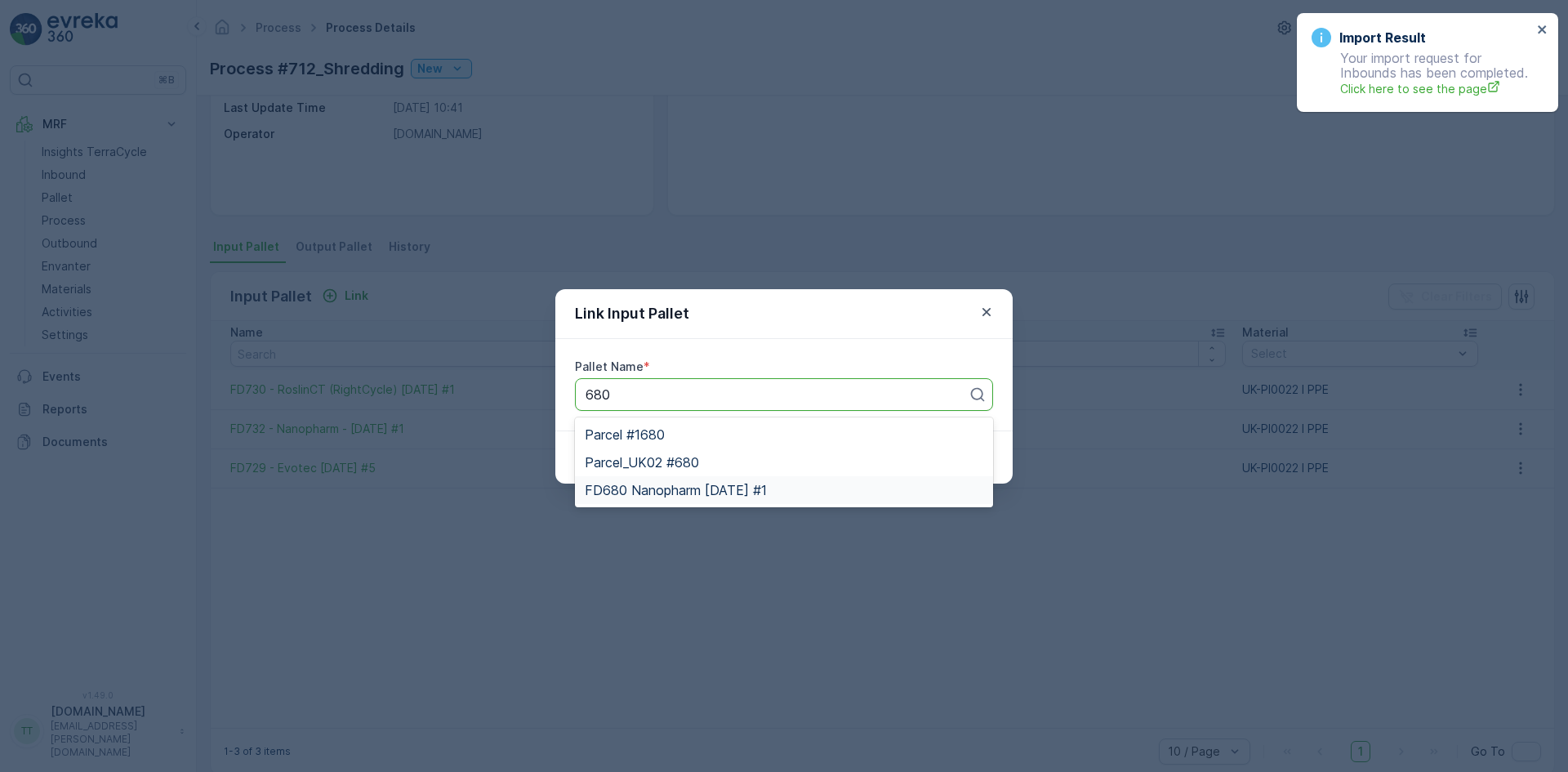
click at [705, 487] on span "FD680 Nanopharm [DATE] #1" at bounding box center [676, 490] width 182 height 15
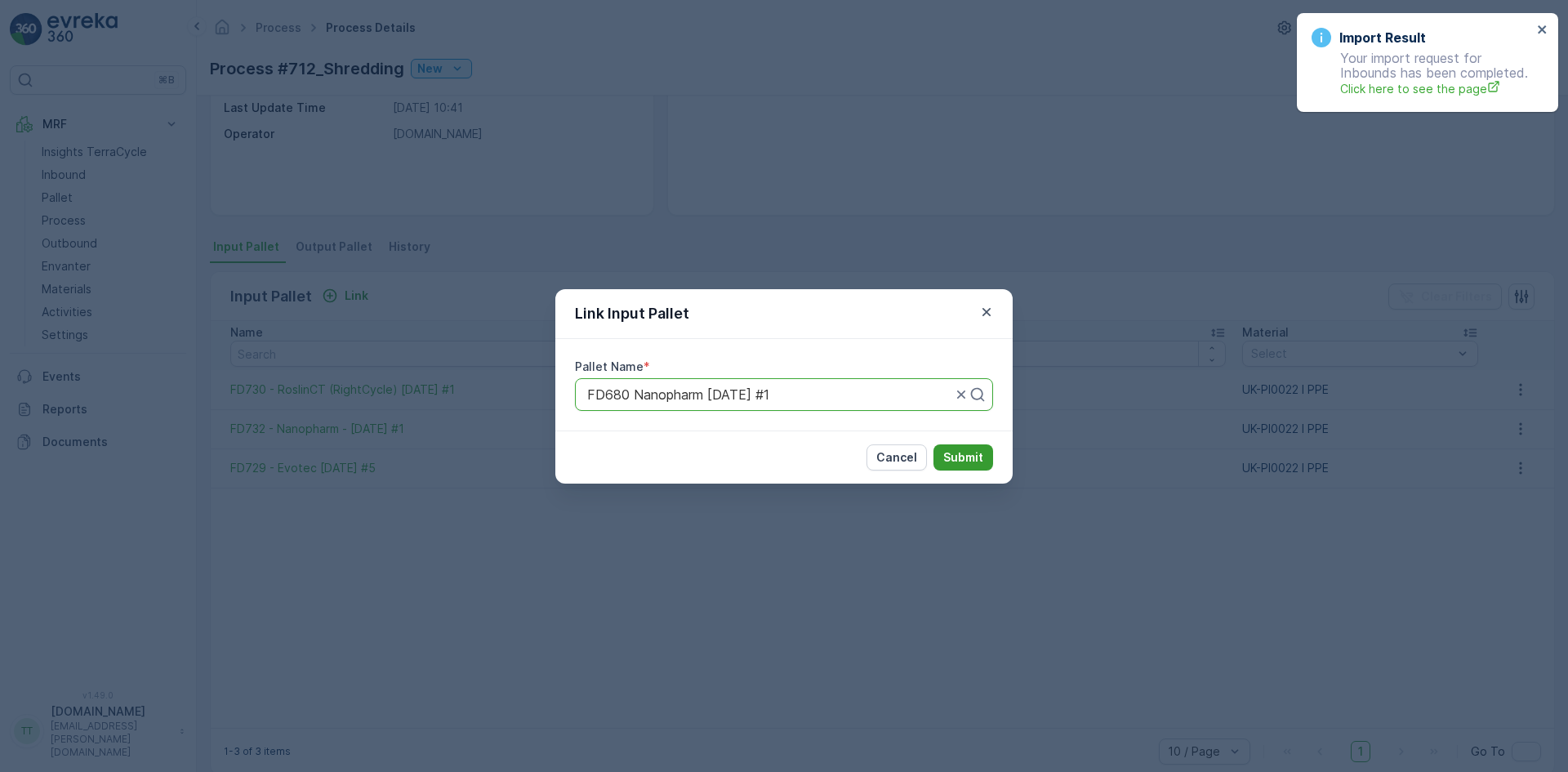
click at [976, 456] on p "Submit" at bounding box center [963, 457] width 40 height 16
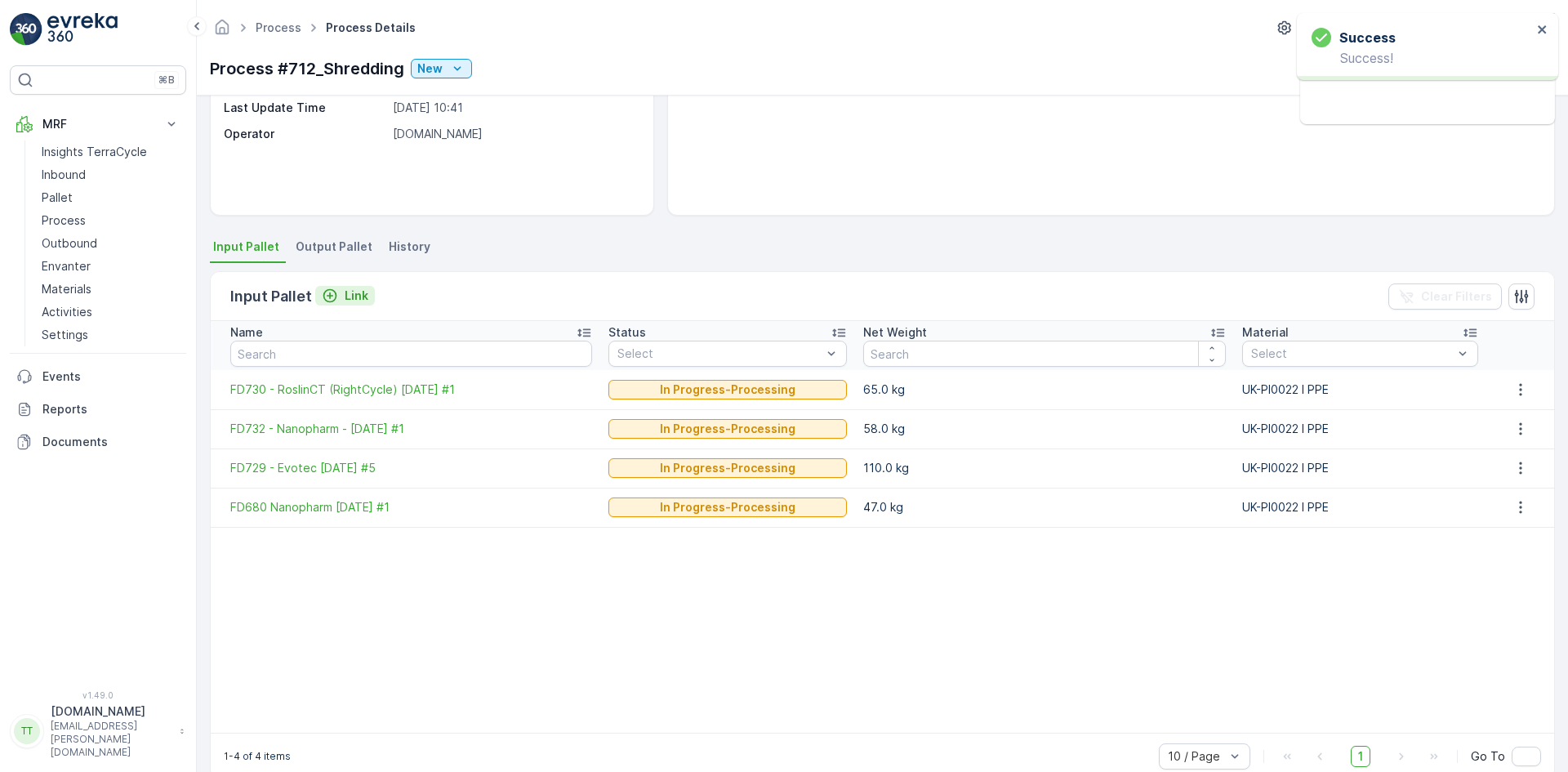
click at [345, 294] on p "Link" at bounding box center [356, 295] width 24 height 16
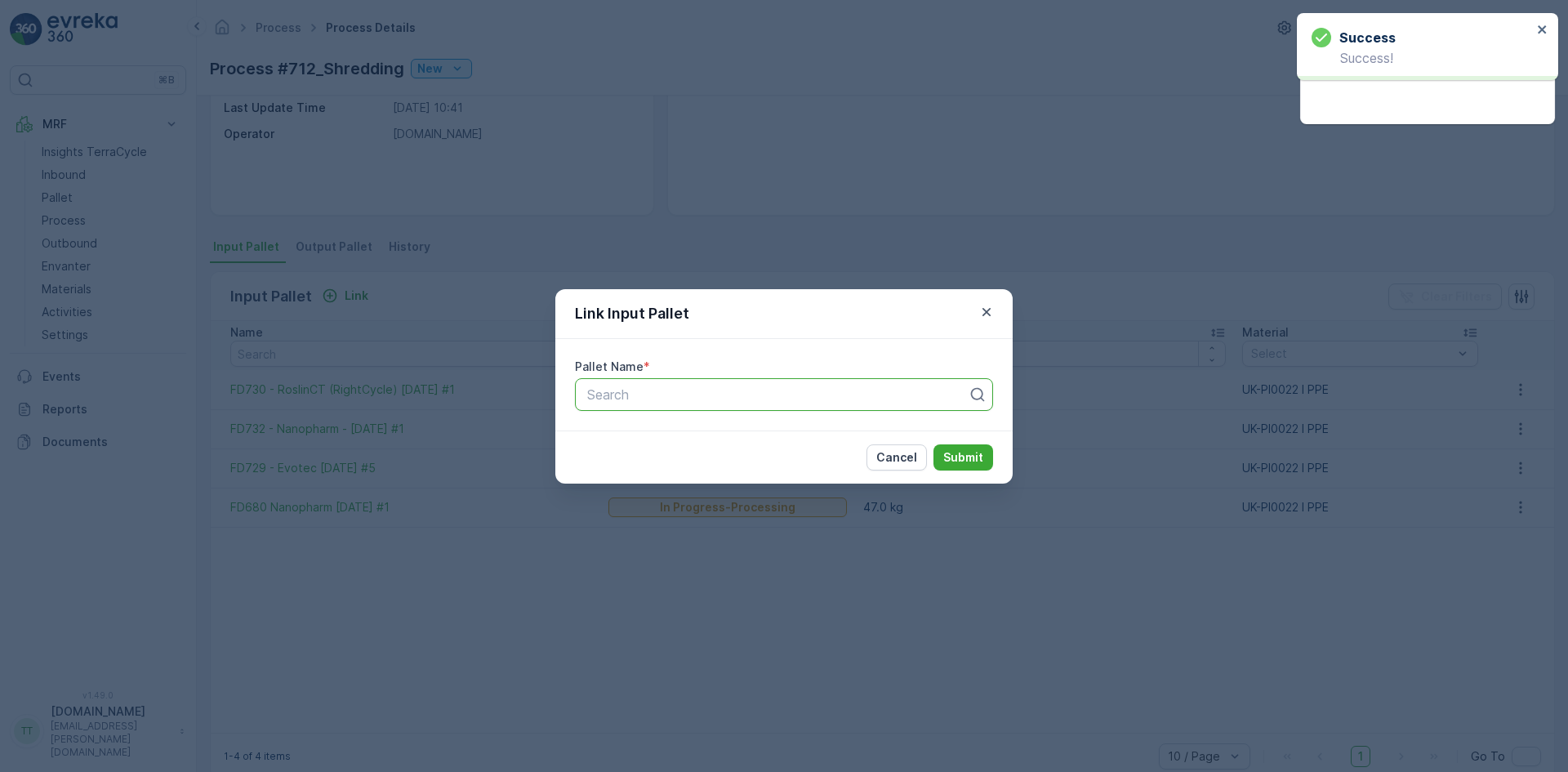
click at [628, 392] on div at bounding box center [777, 394] width 384 height 15
type input "729"
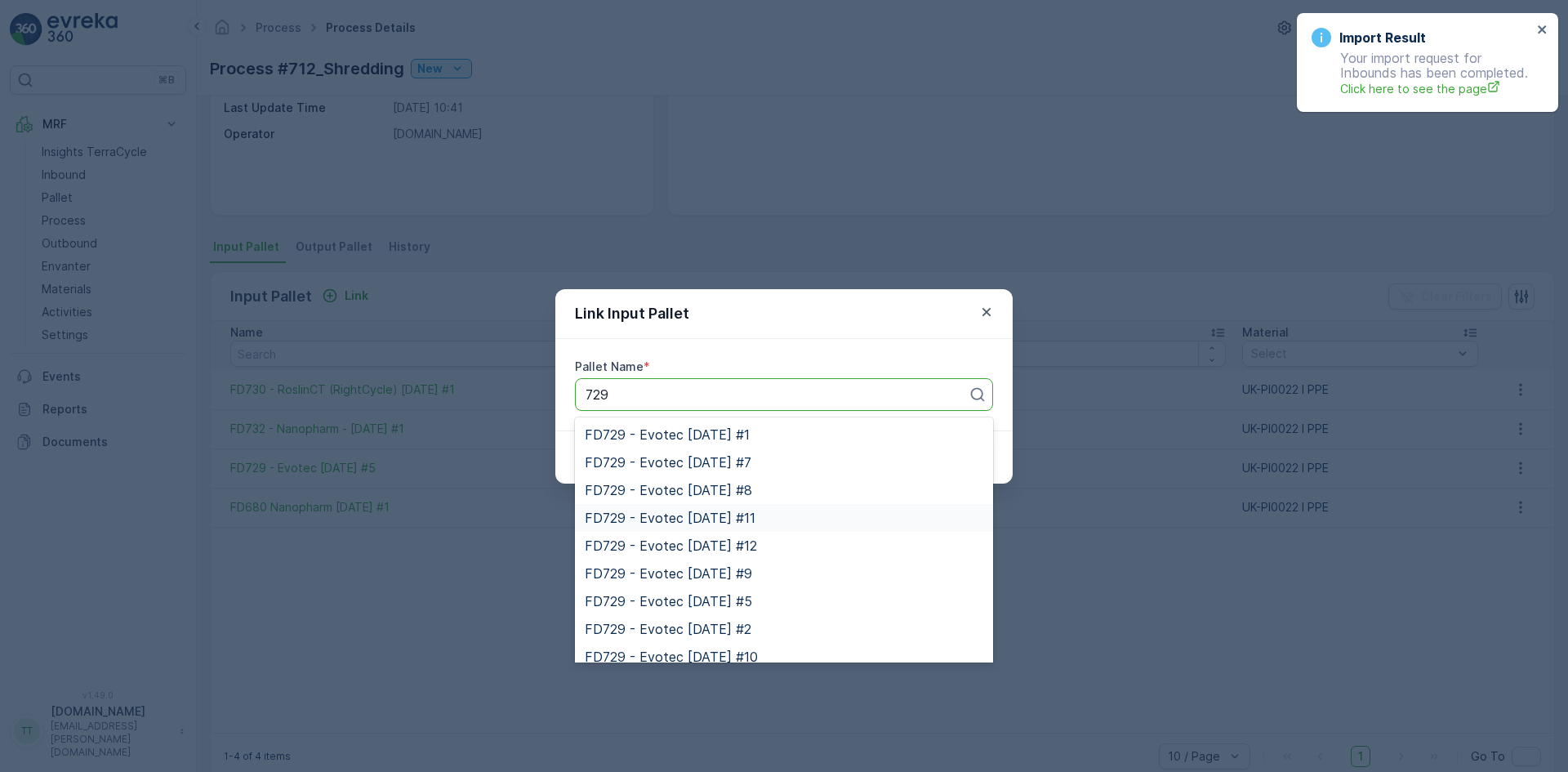
click at [678, 514] on span "FD729 - Evotec [DATE] #11" at bounding box center [670, 518] width 171 height 15
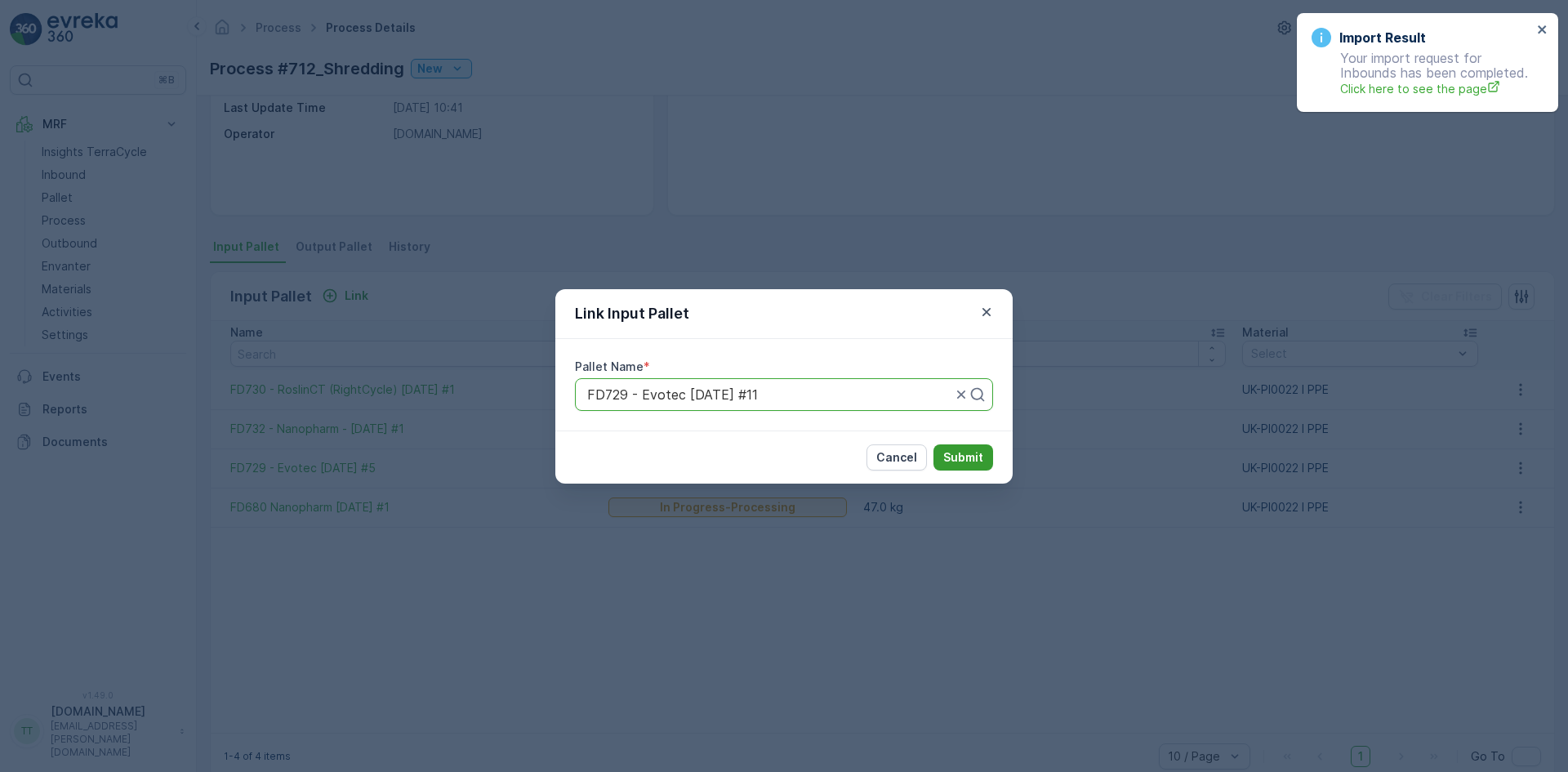
click at [953, 455] on p "Submit" at bounding box center [963, 457] width 40 height 16
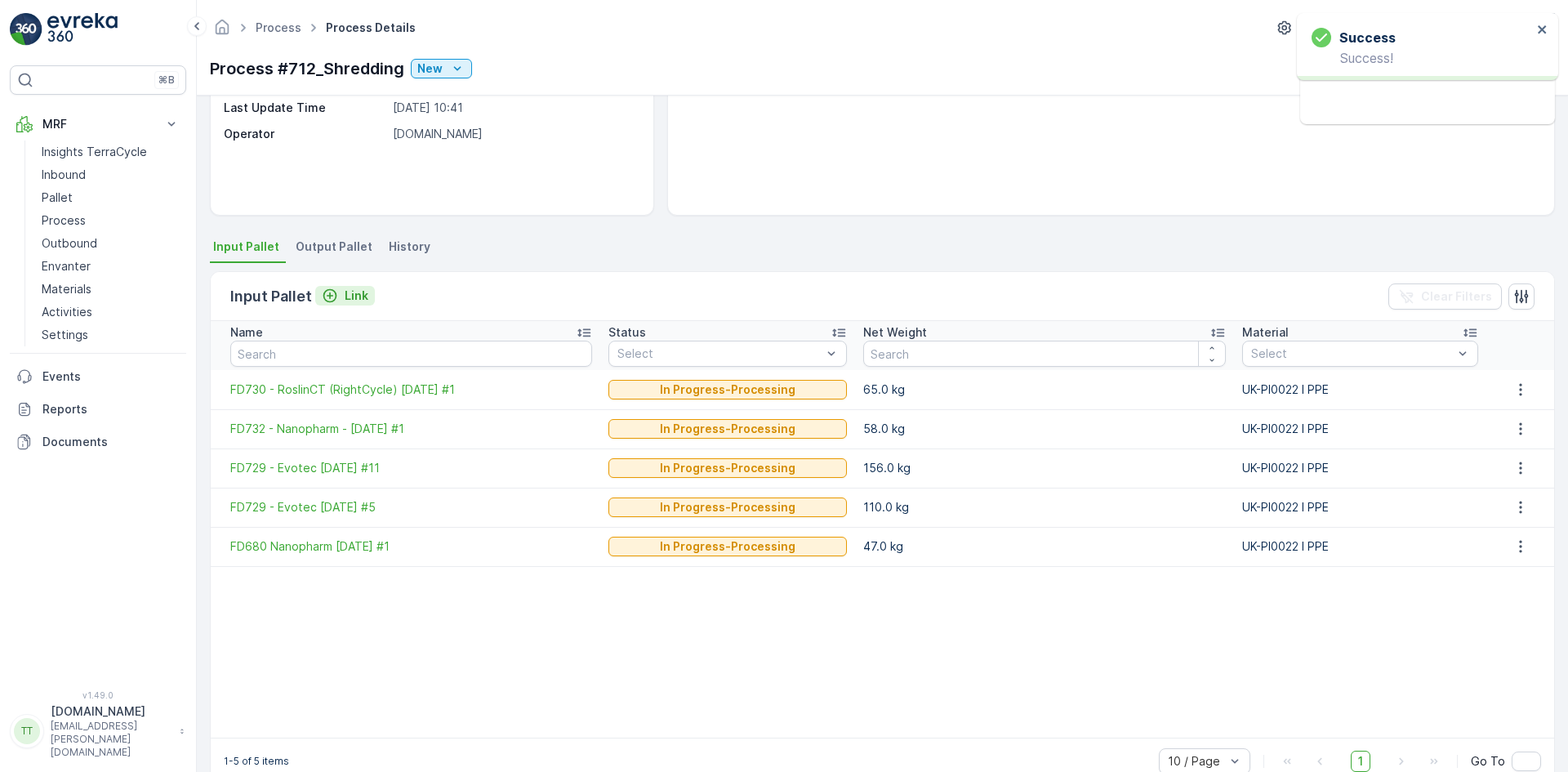
click at [349, 294] on p "Link" at bounding box center [356, 295] width 24 height 16
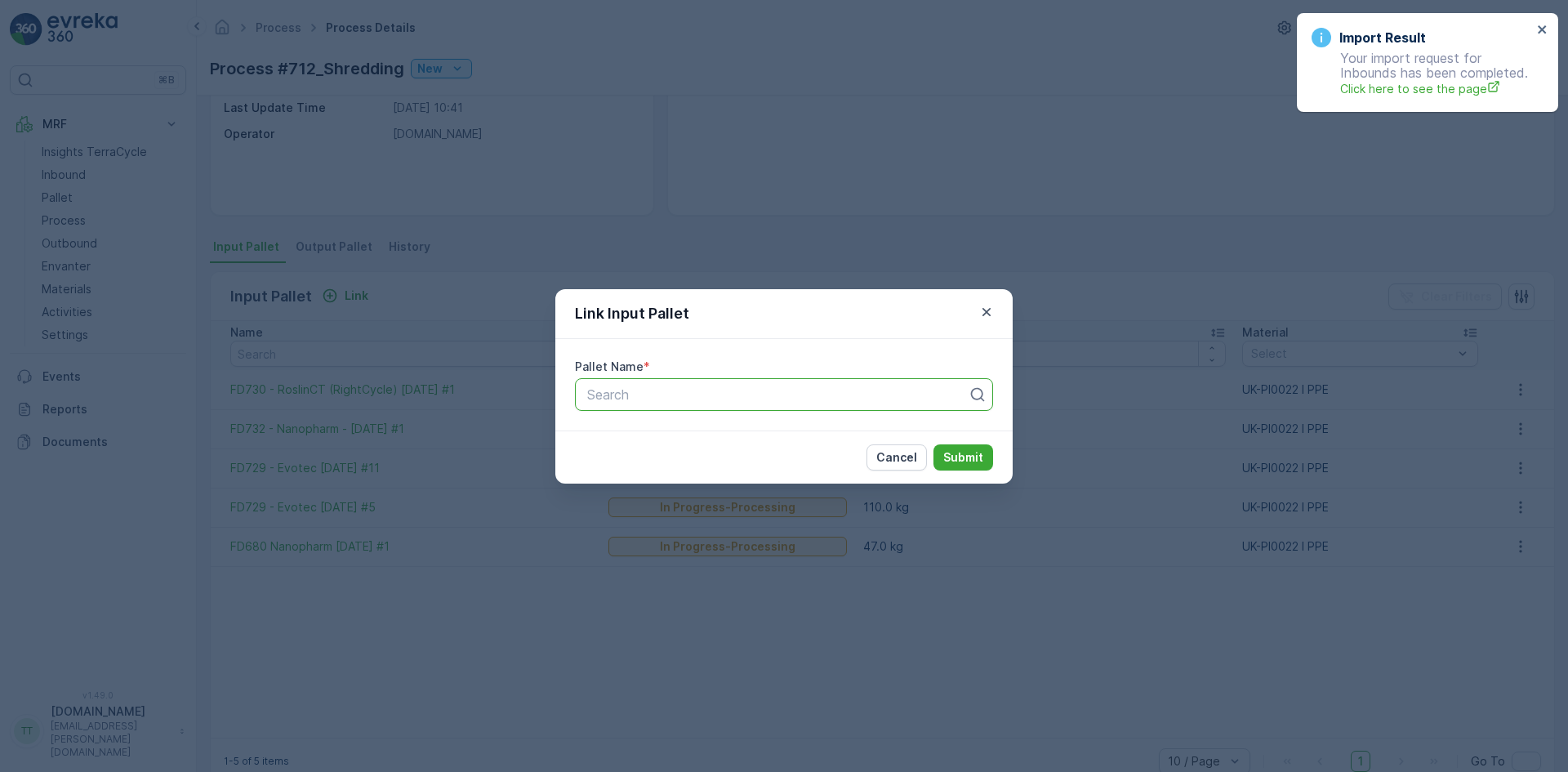
click at [640, 390] on div at bounding box center [777, 394] width 384 height 15
type input "729"
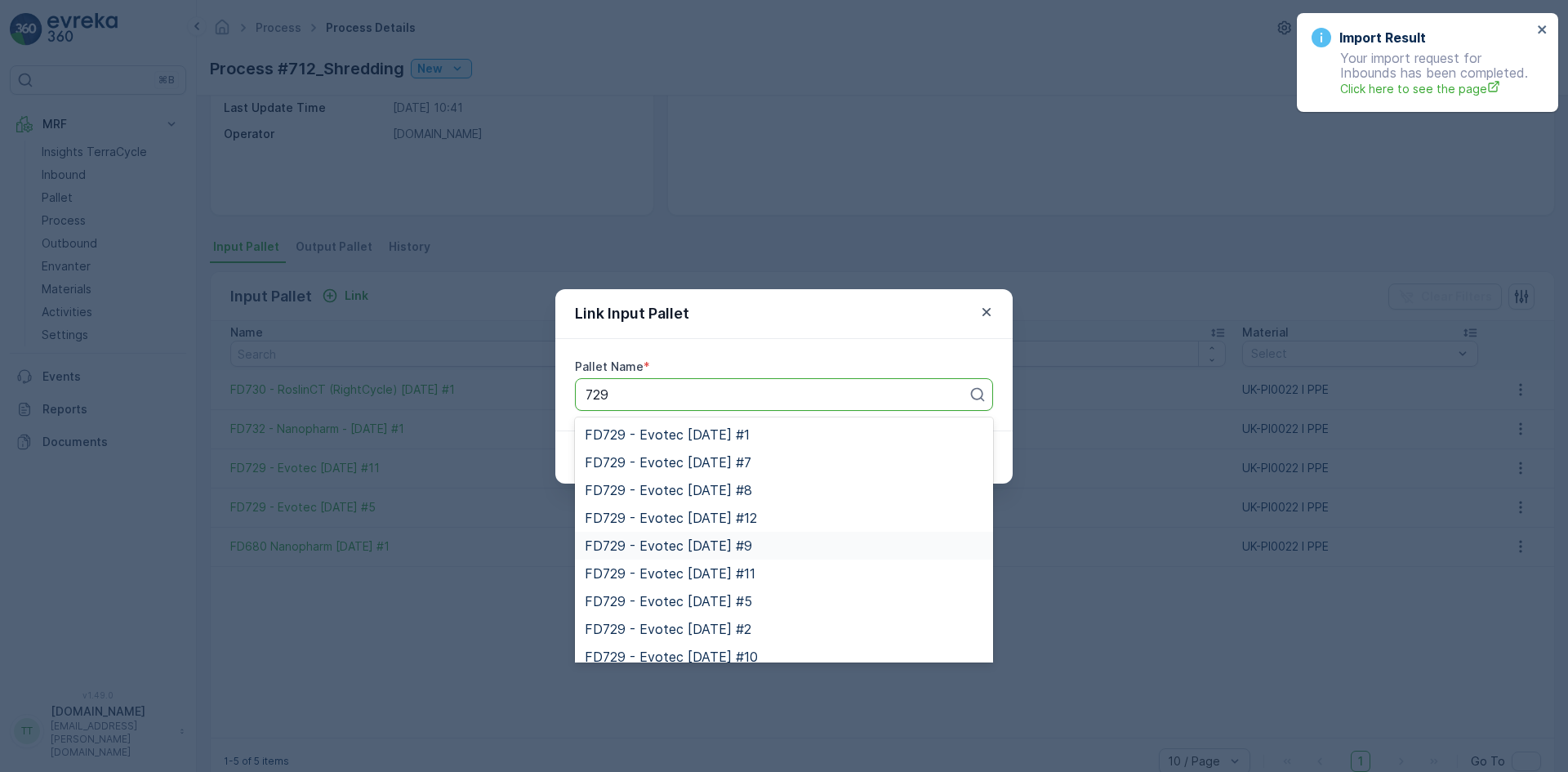
scroll to position [82, 0]
click at [688, 629] on span "FD729 - Evotec [DATE] #4" at bounding box center [668, 630] width 167 height 15
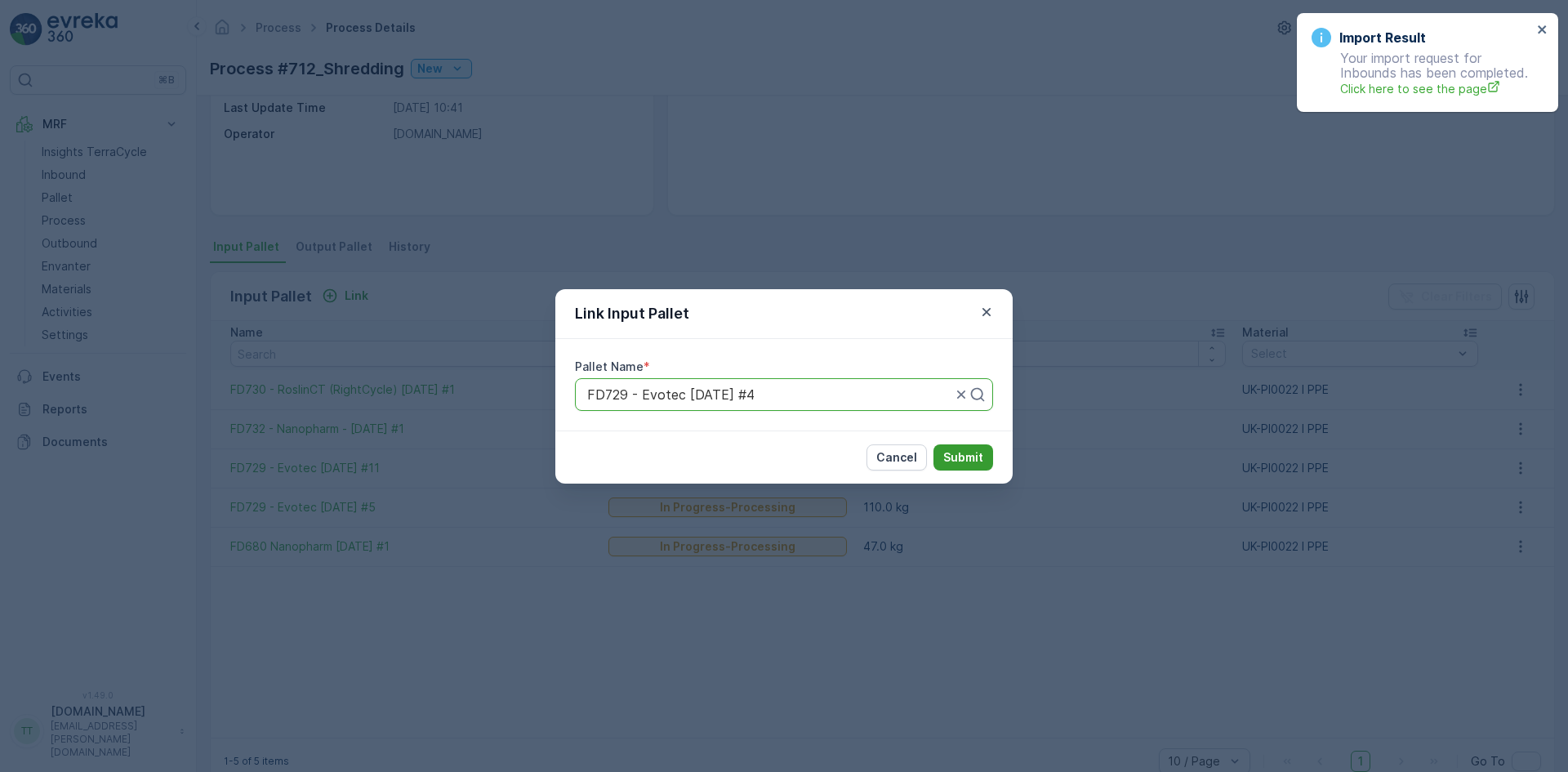
click at [953, 457] on p "Submit" at bounding box center [963, 457] width 40 height 16
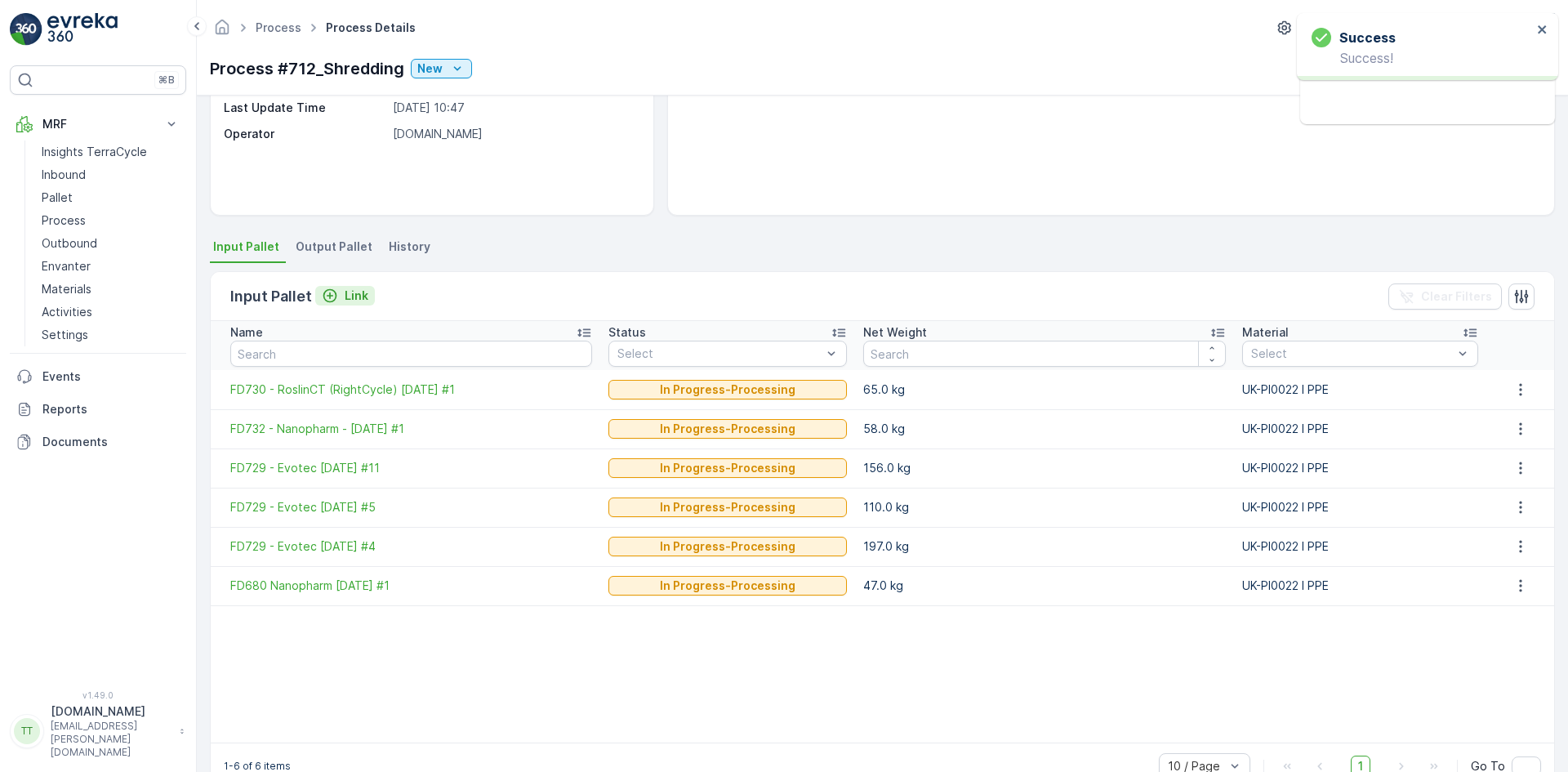
click at [359, 294] on p "Link" at bounding box center [356, 295] width 24 height 16
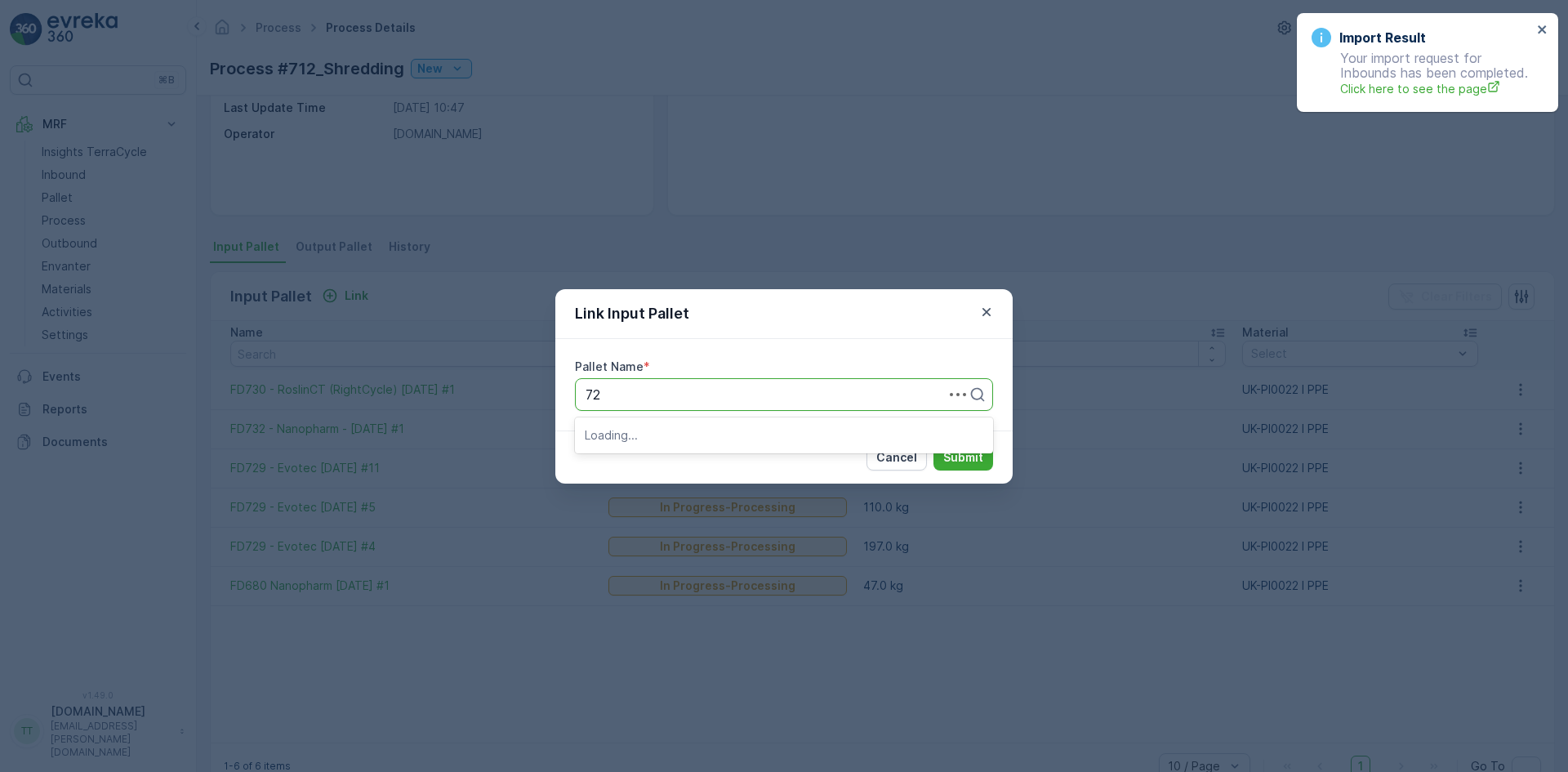
type input "729"
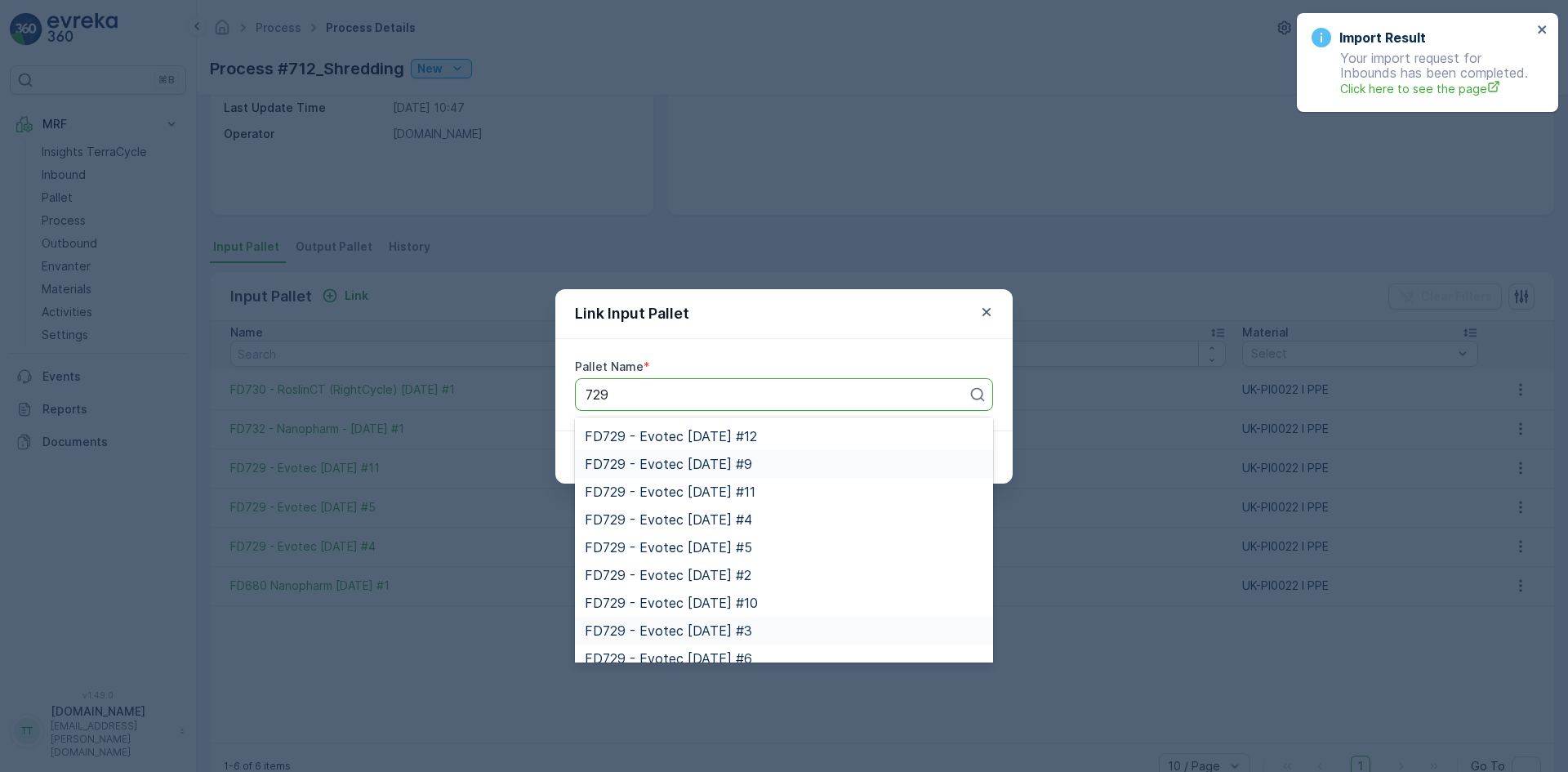
scroll to position [150, 0]
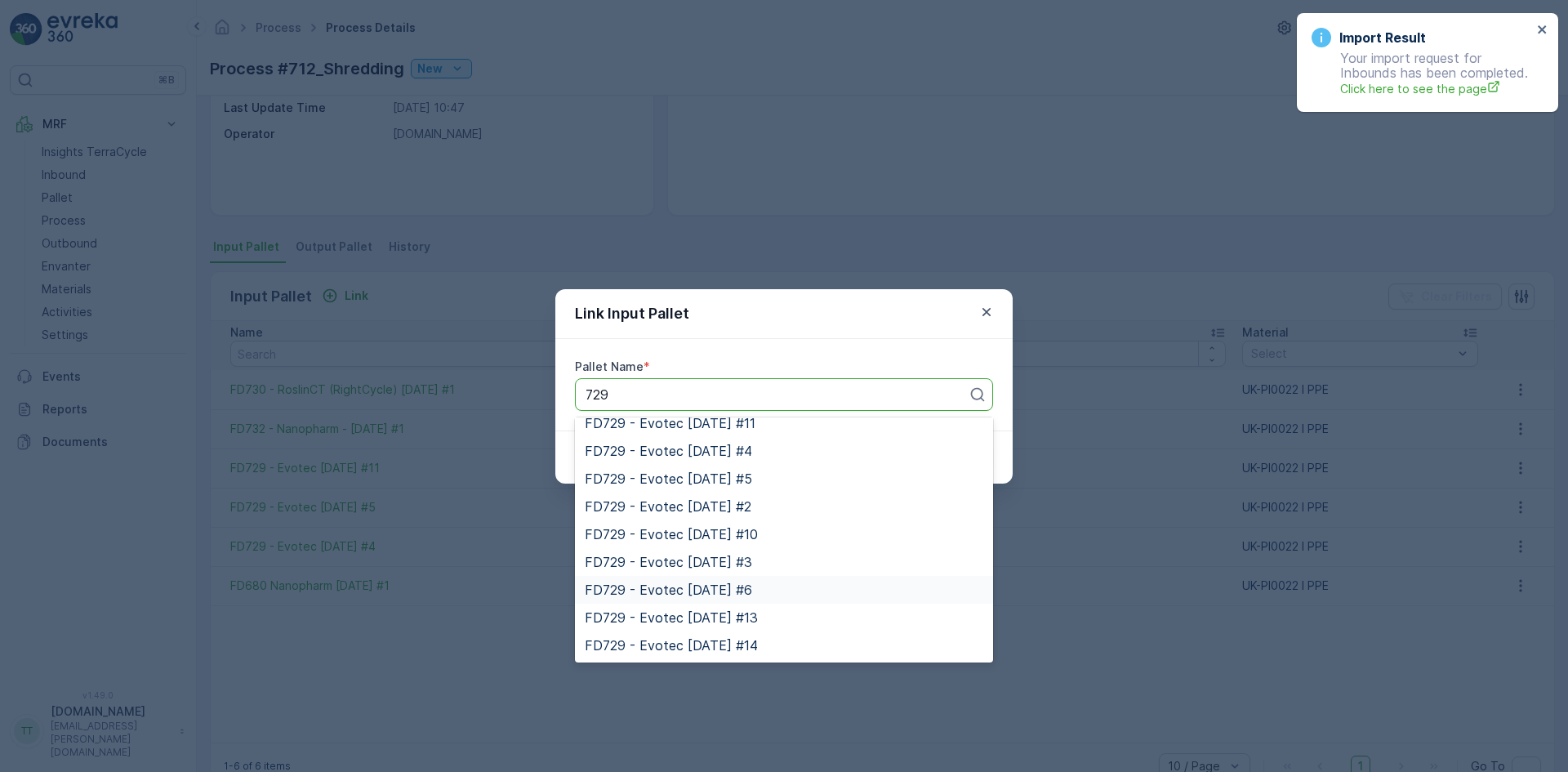
click at [700, 588] on span "FD729 - Evotec [DATE] #6" at bounding box center [668, 590] width 167 height 15
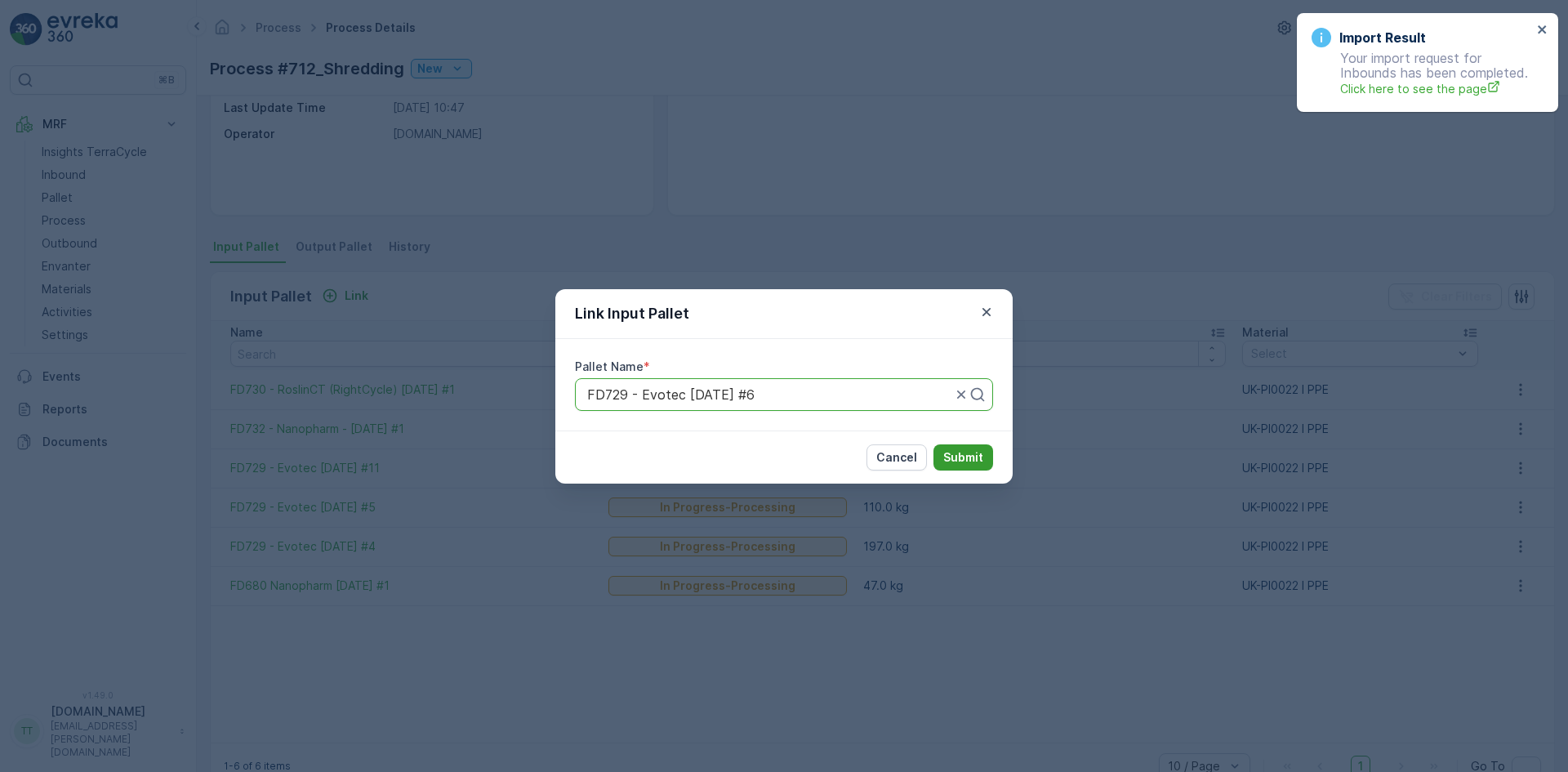
click at [966, 456] on p "Submit" at bounding box center [963, 457] width 40 height 16
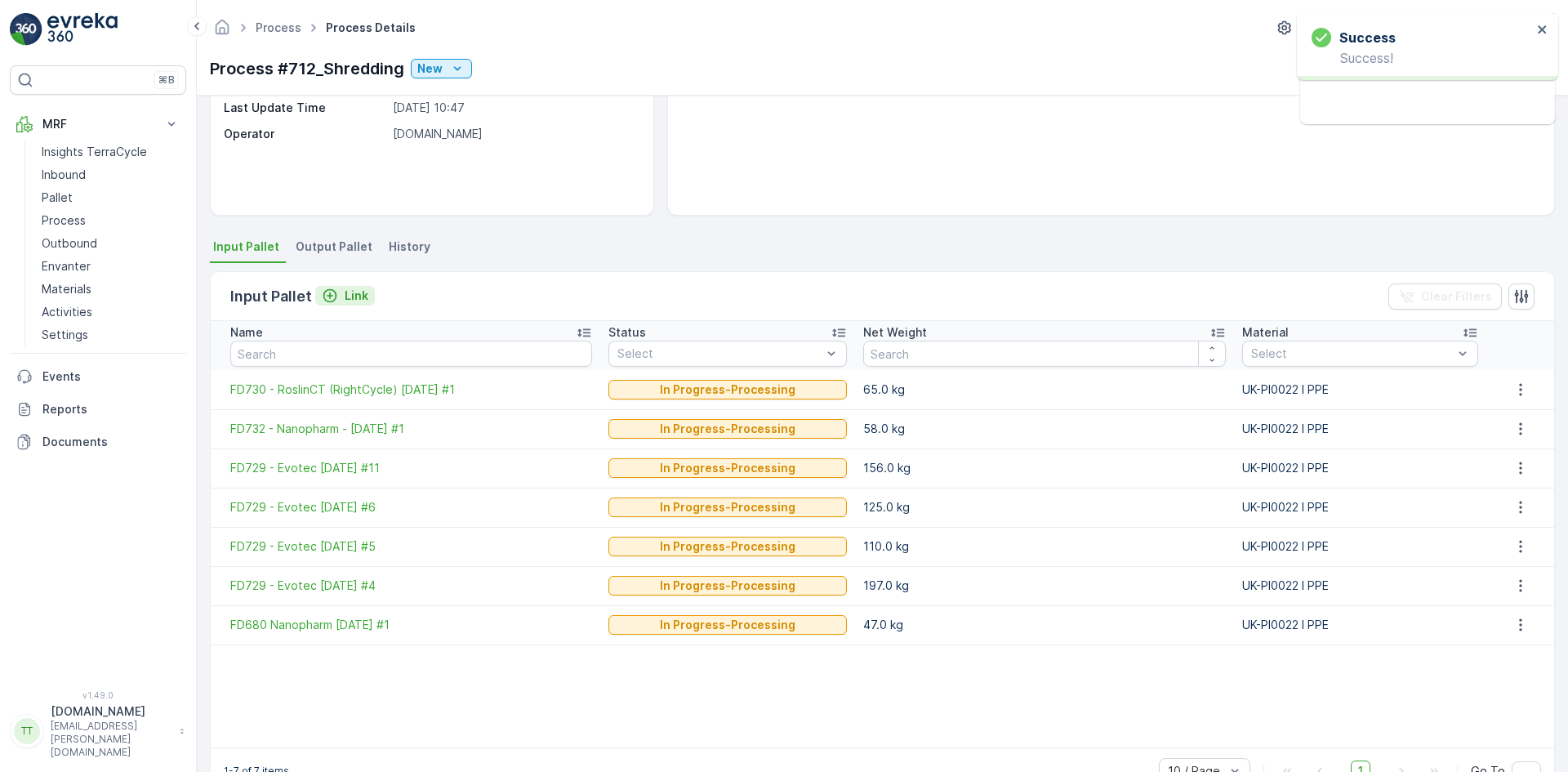
click at [355, 295] on p "Link" at bounding box center [356, 295] width 24 height 16
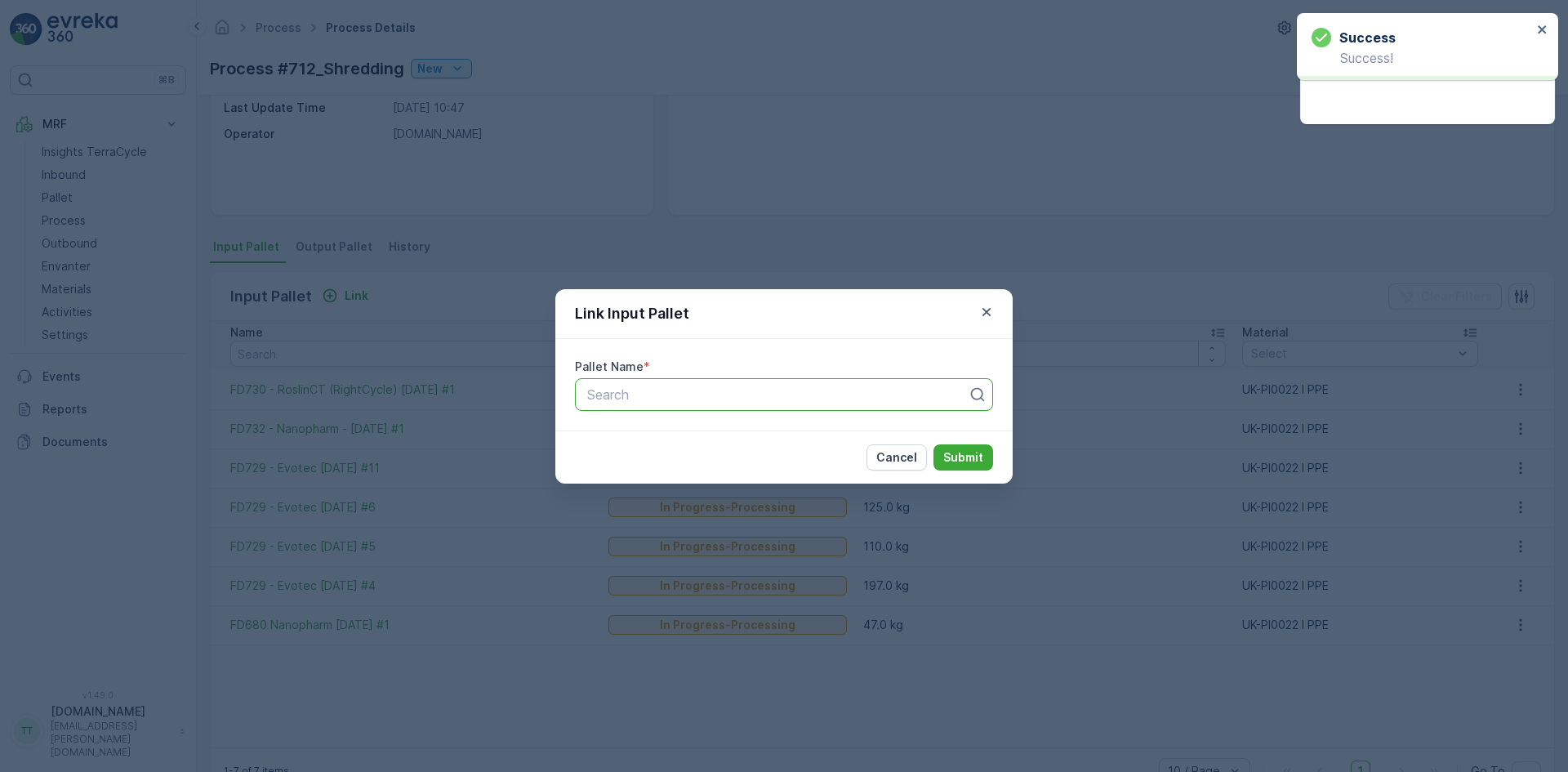
click at [608, 397] on div at bounding box center [777, 394] width 384 height 15
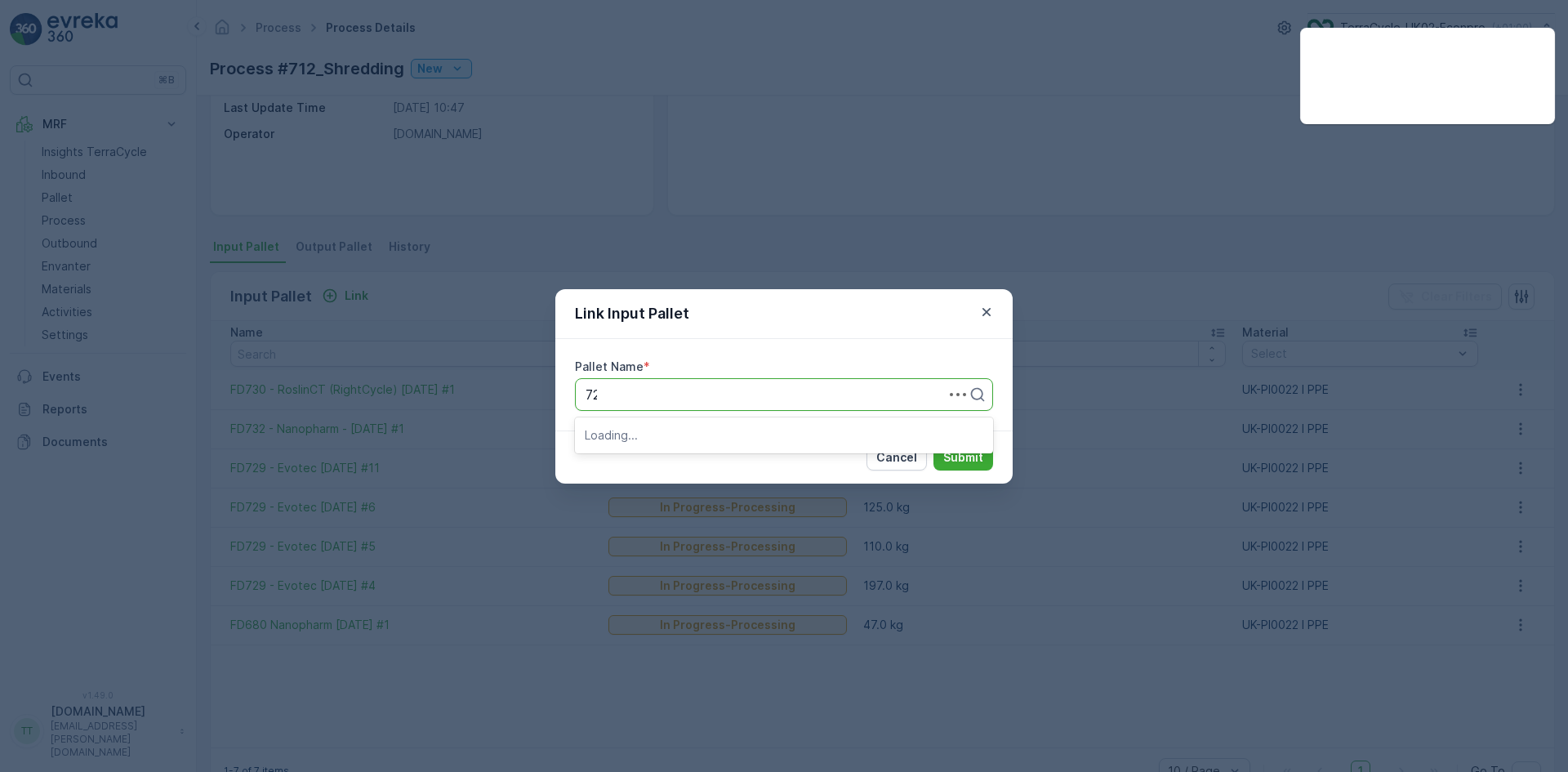
type input "729"
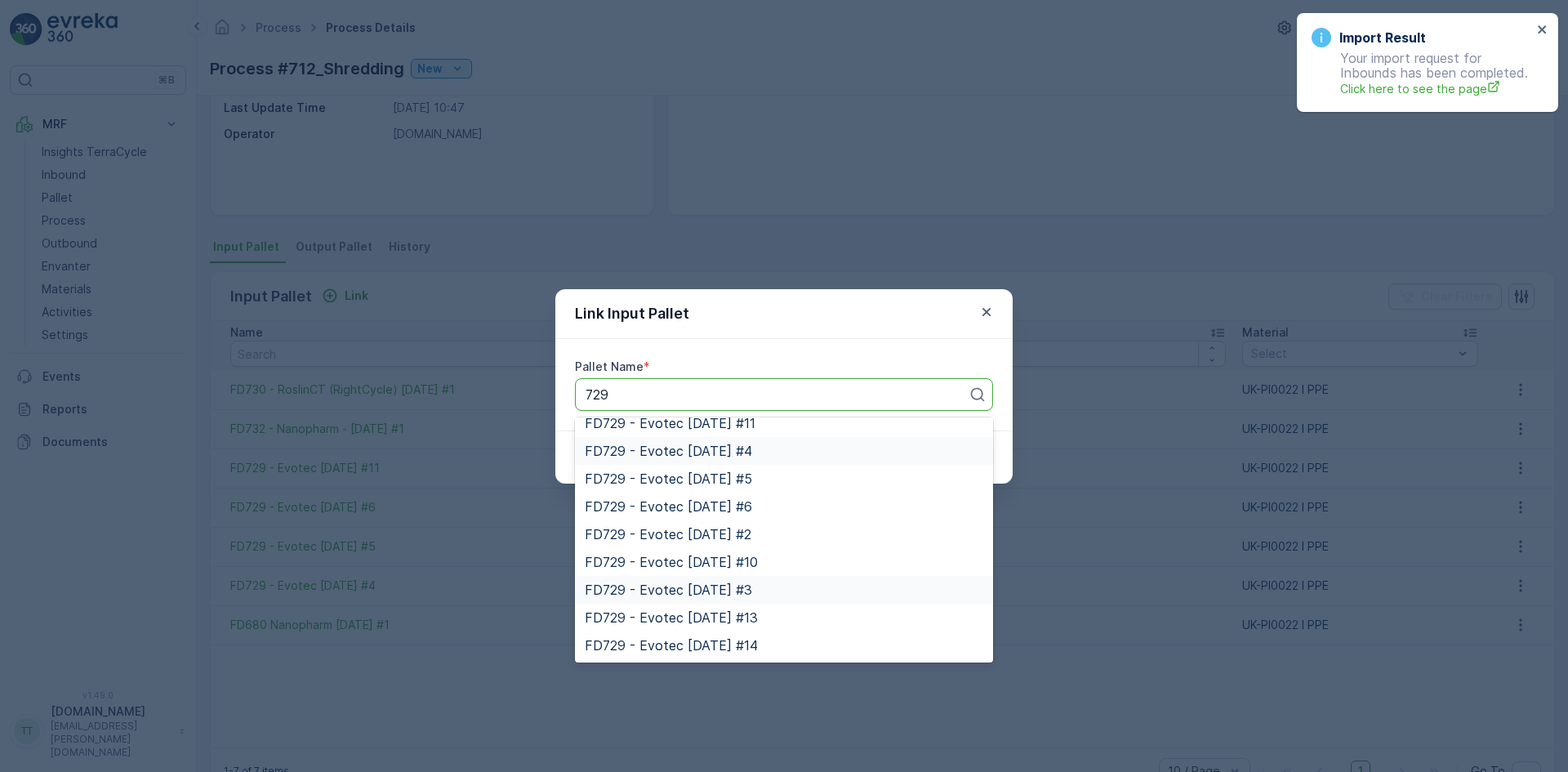
click at [743, 587] on span "FD729 - Evotec [DATE] #3" at bounding box center [668, 590] width 167 height 15
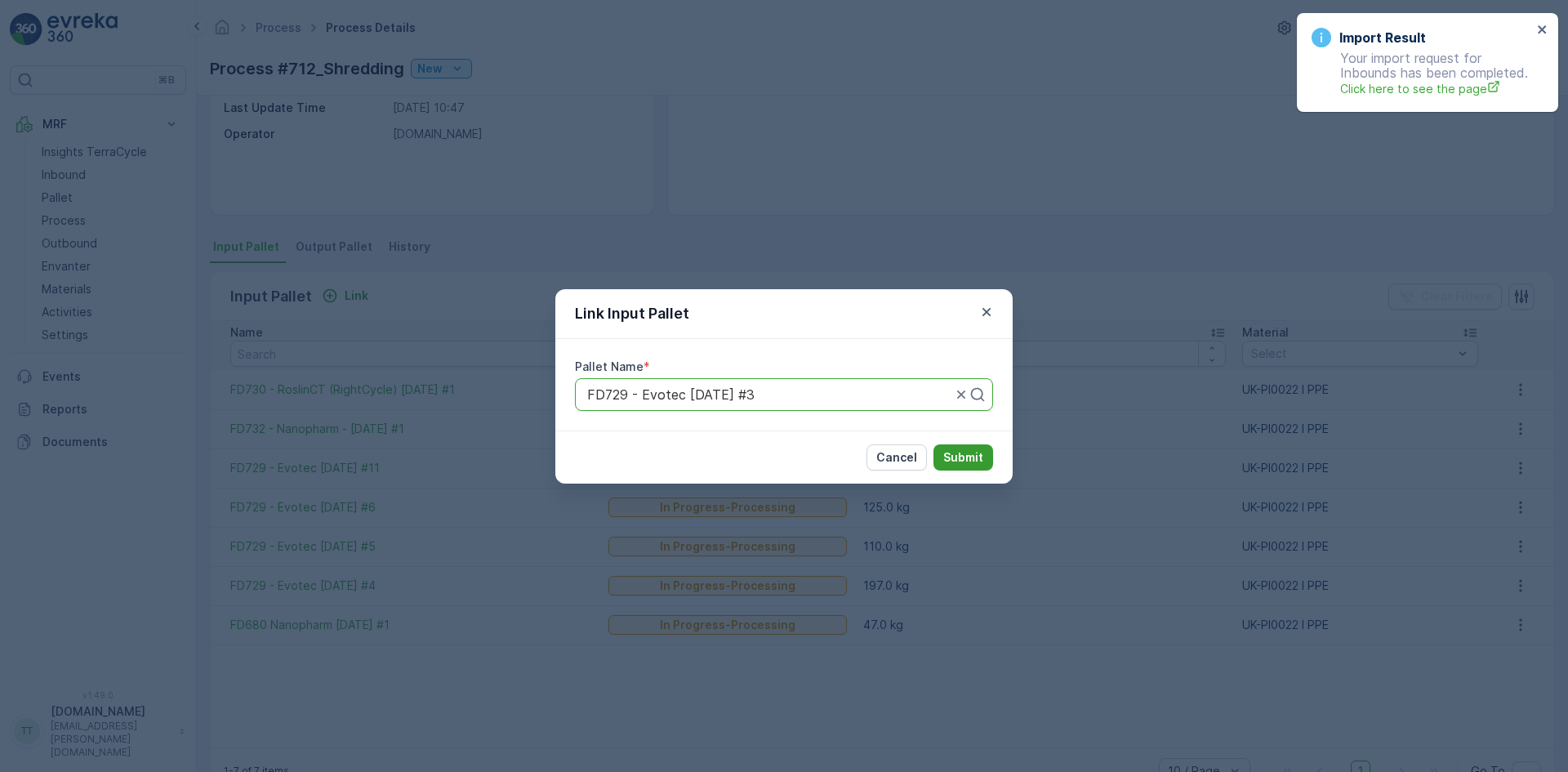
click at [968, 449] on p "Submit" at bounding box center [963, 457] width 40 height 16
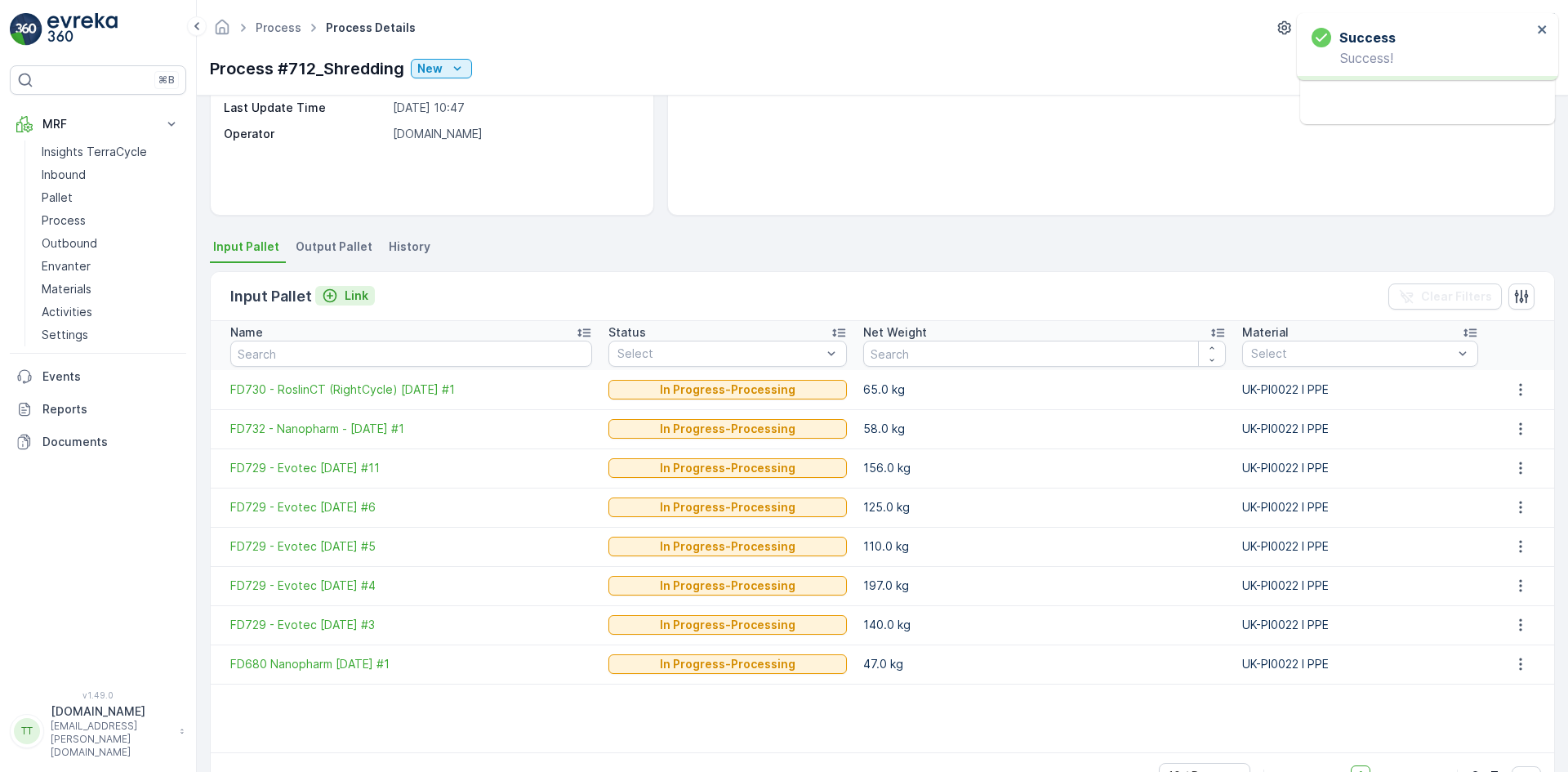
click at [351, 298] on p "Link" at bounding box center [356, 295] width 24 height 16
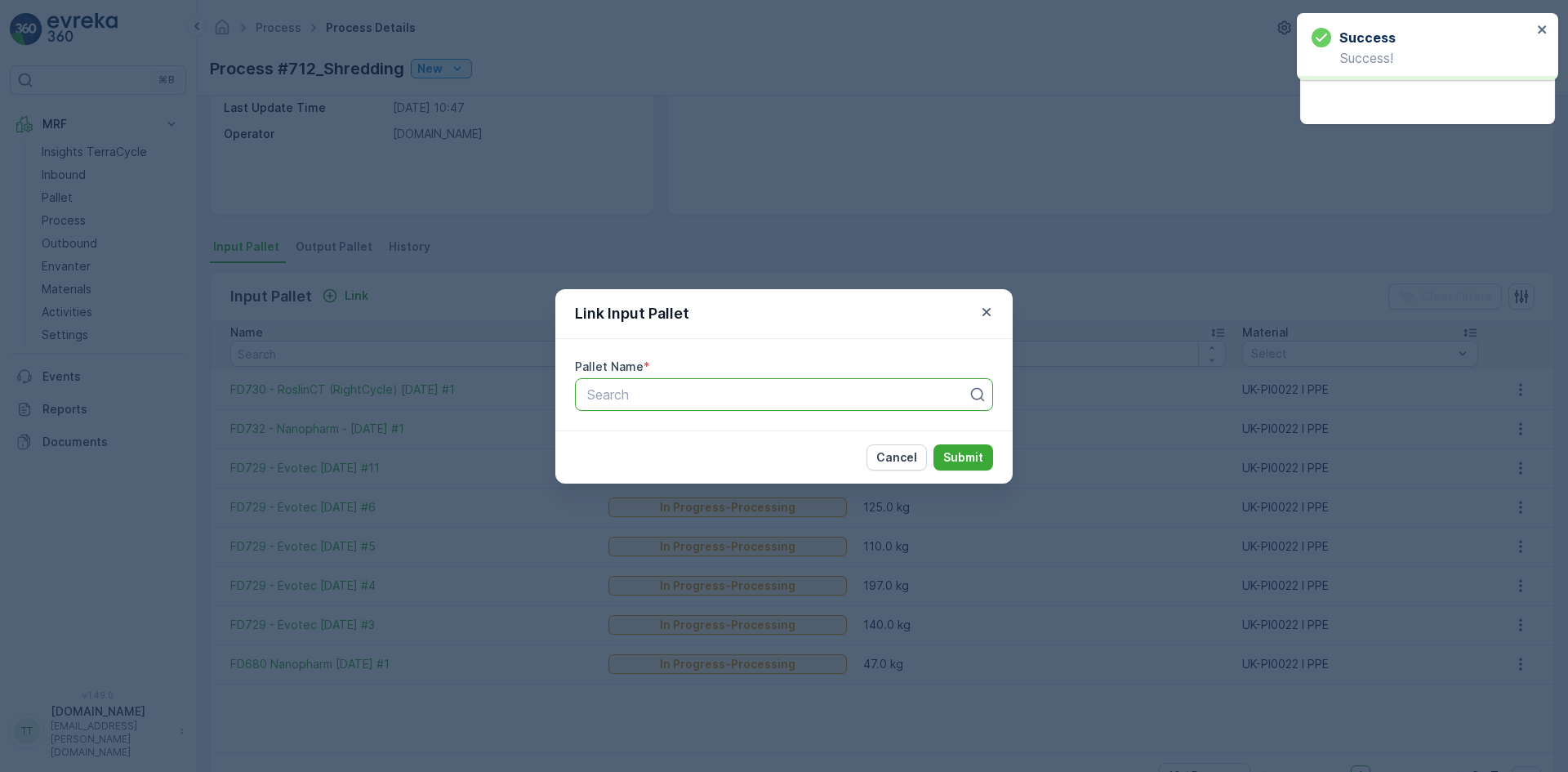
click at [702, 391] on div at bounding box center [777, 394] width 384 height 15
type input "729"
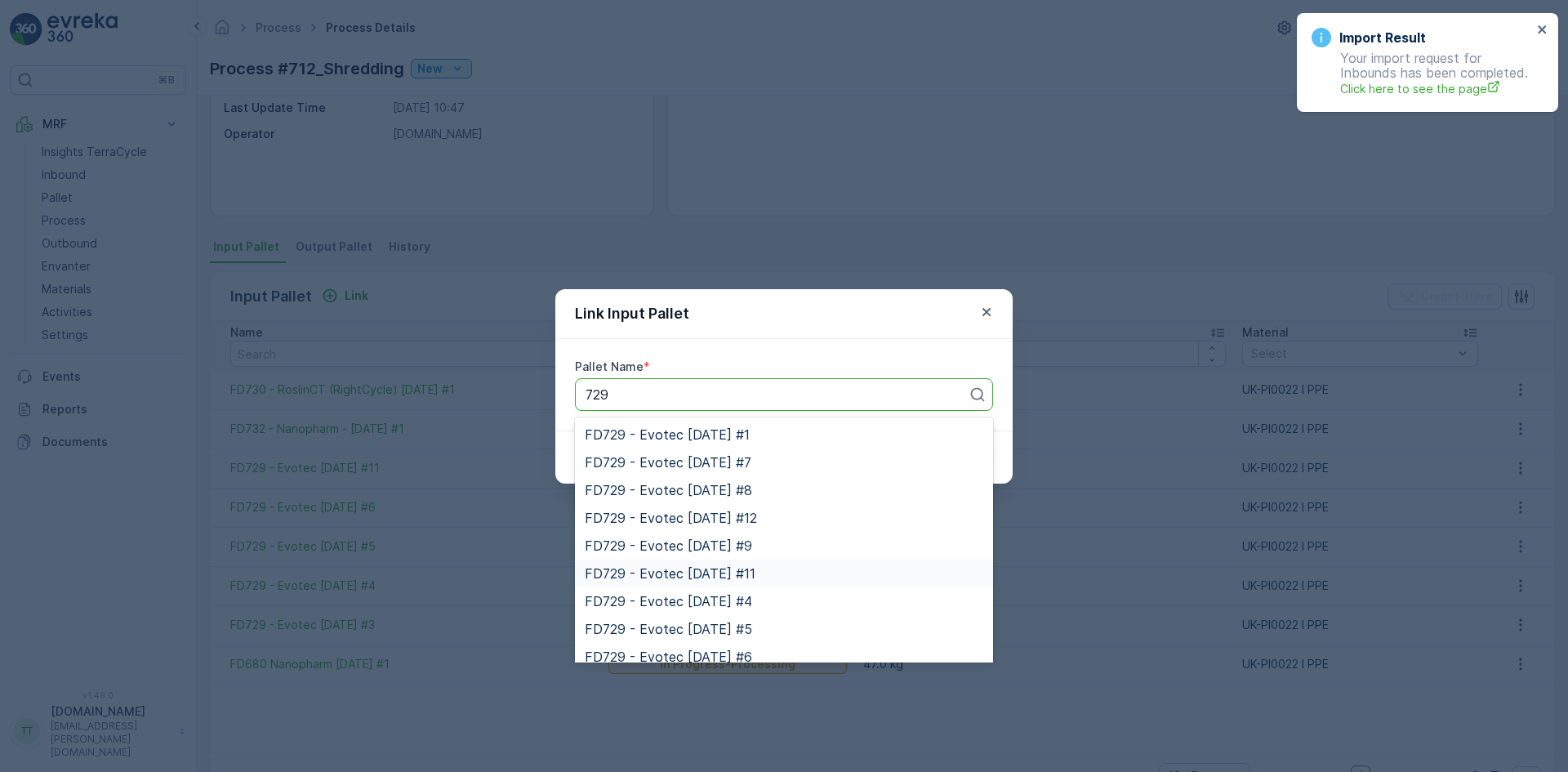
scroll to position [82, 0]
click at [708, 627] on span "FD729 - Evotec [DATE] #2" at bounding box center [668, 630] width 167 height 15
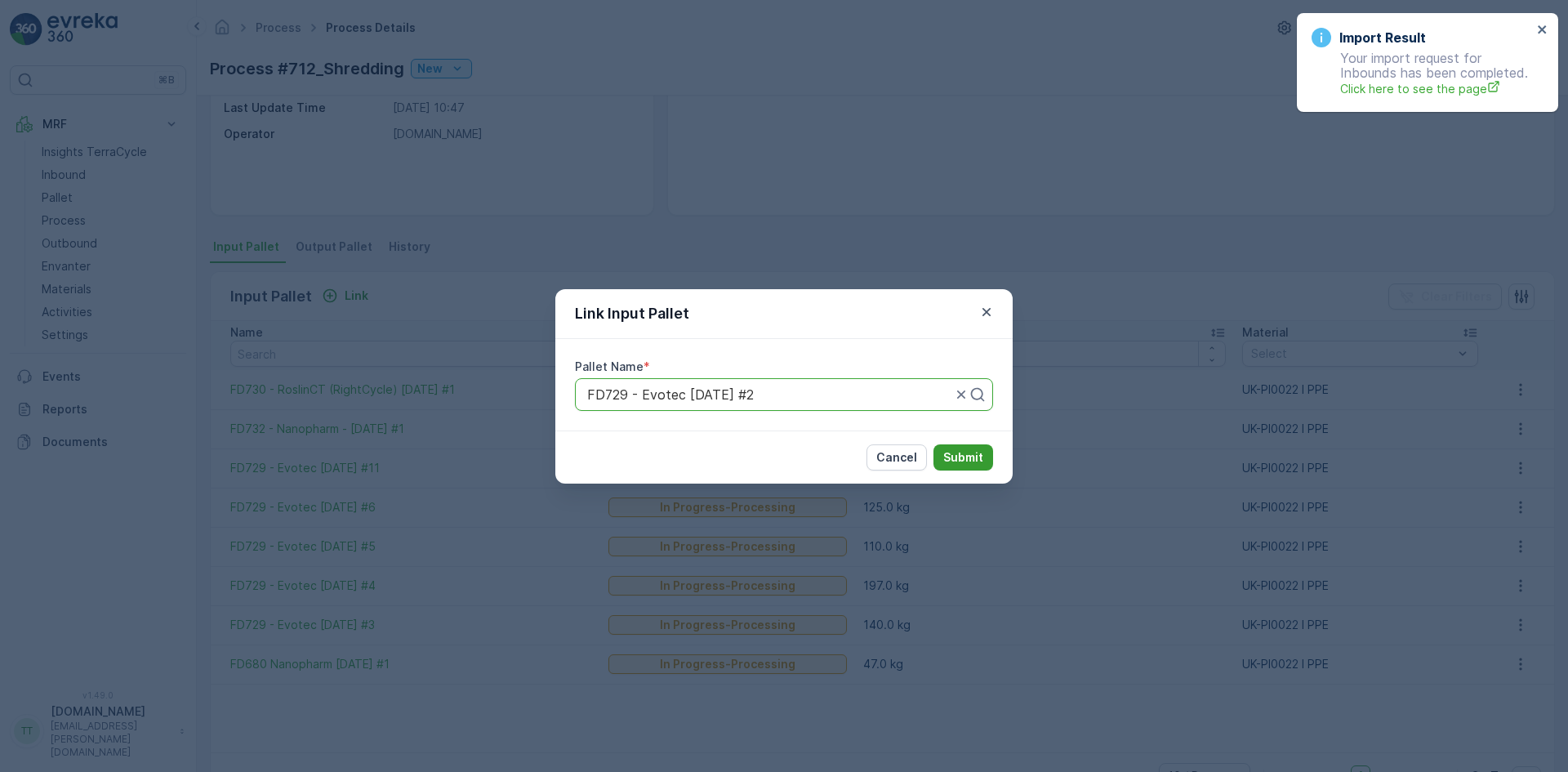
click at [967, 455] on p "Submit" at bounding box center [963, 457] width 40 height 16
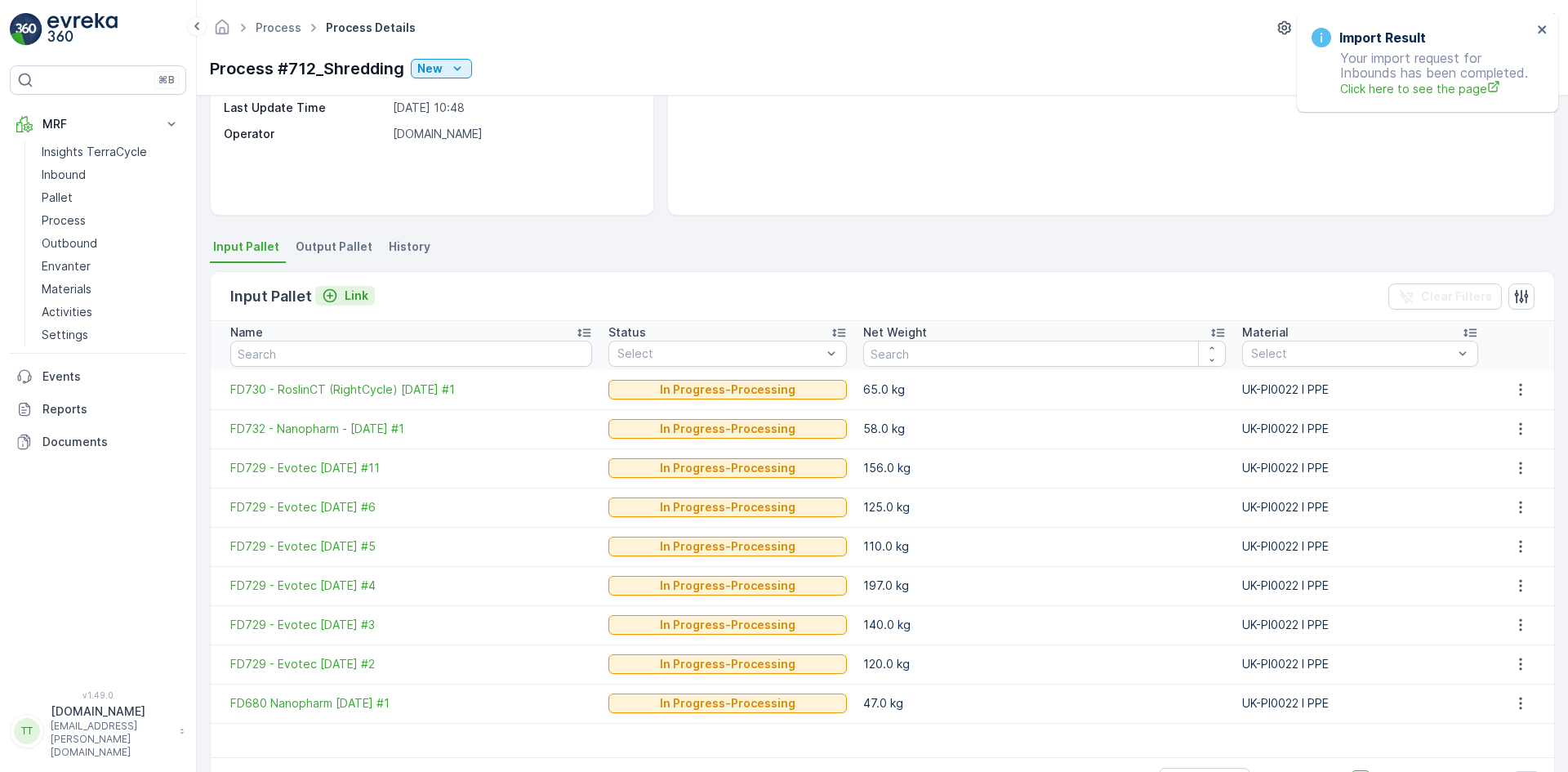
click at [365, 288] on p "Link" at bounding box center [356, 295] width 24 height 16
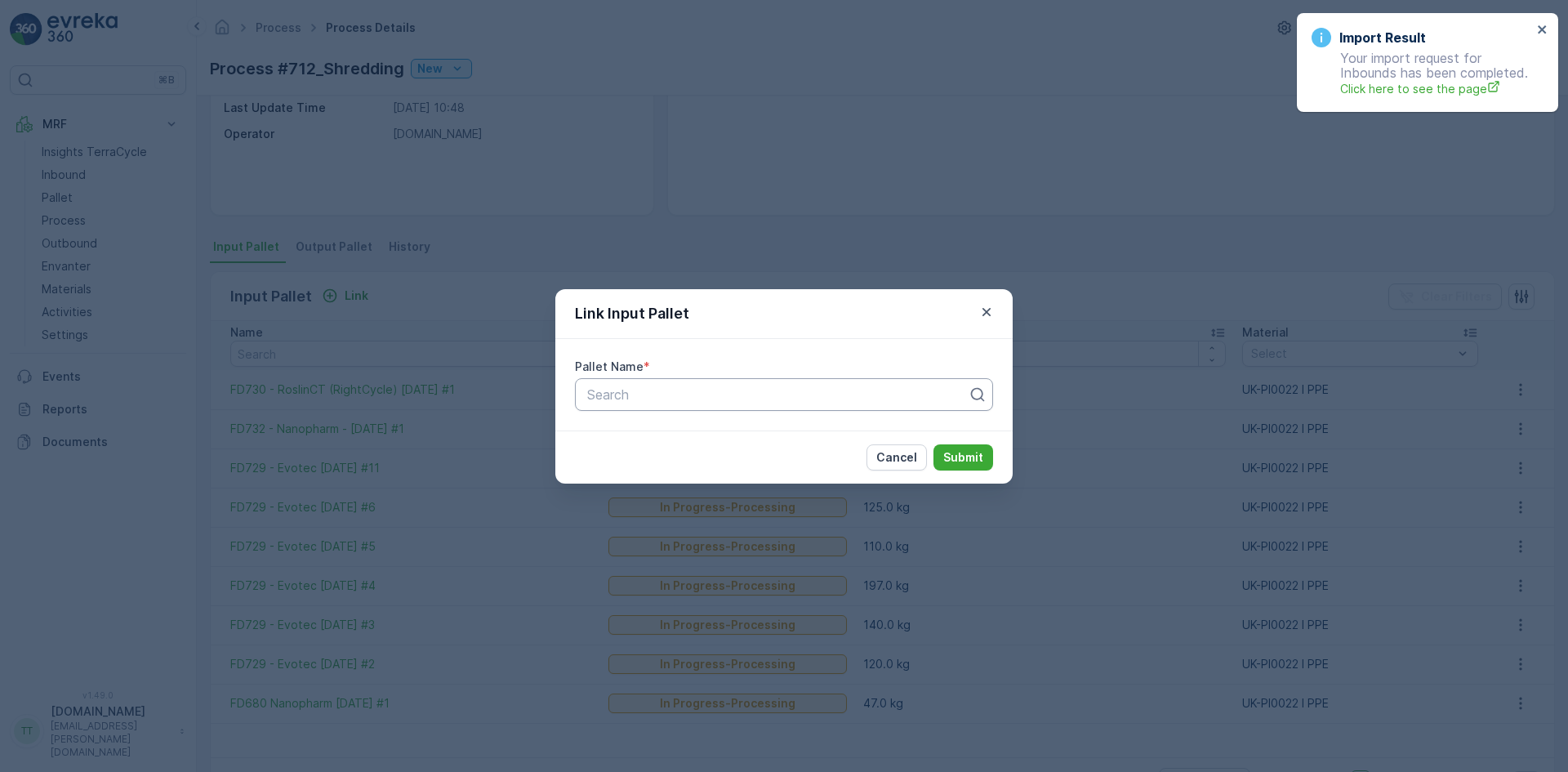
click at [585, 387] on div "Search" at bounding box center [783, 394] width 418 height 33
type input "729"
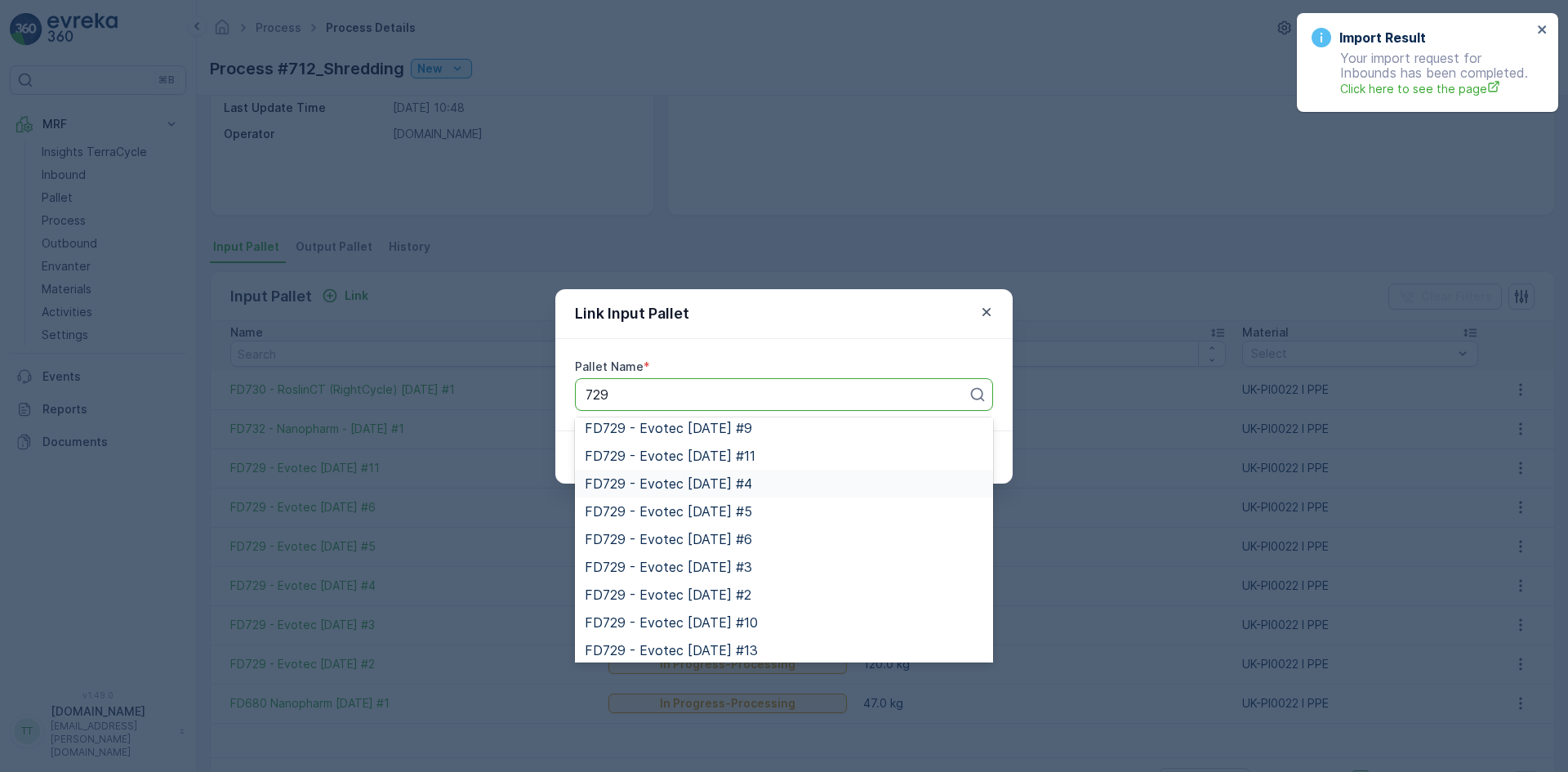
scroll to position [150, 0]
click at [730, 588] on span "FD729 - Evotec [DATE] #10" at bounding box center [671, 590] width 173 height 15
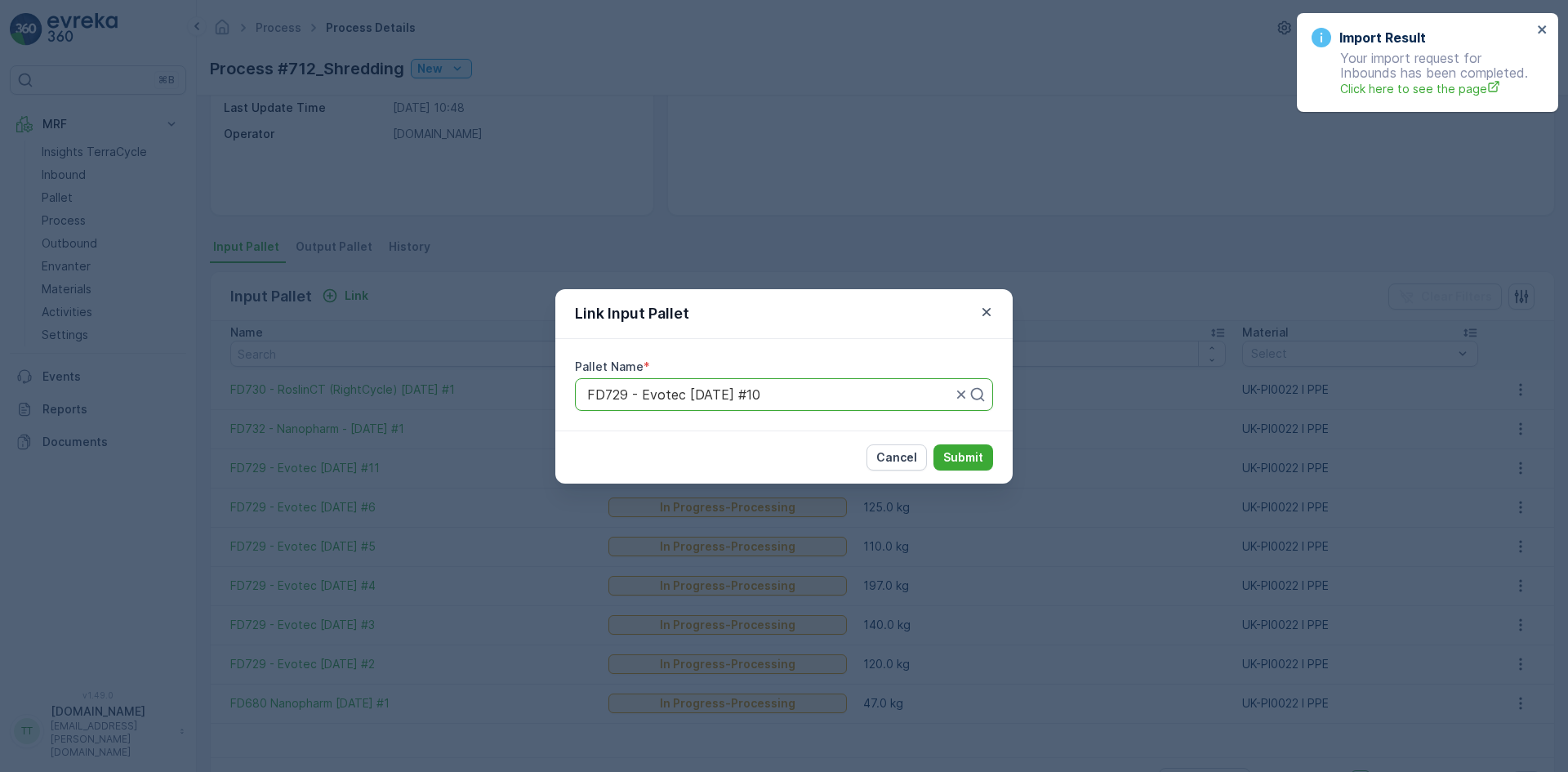
click at [963, 443] on div "Cancel Submit" at bounding box center [783, 457] width 458 height 53
click at [964, 452] on p "Submit" at bounding box center [963, 457] width 40 height 16
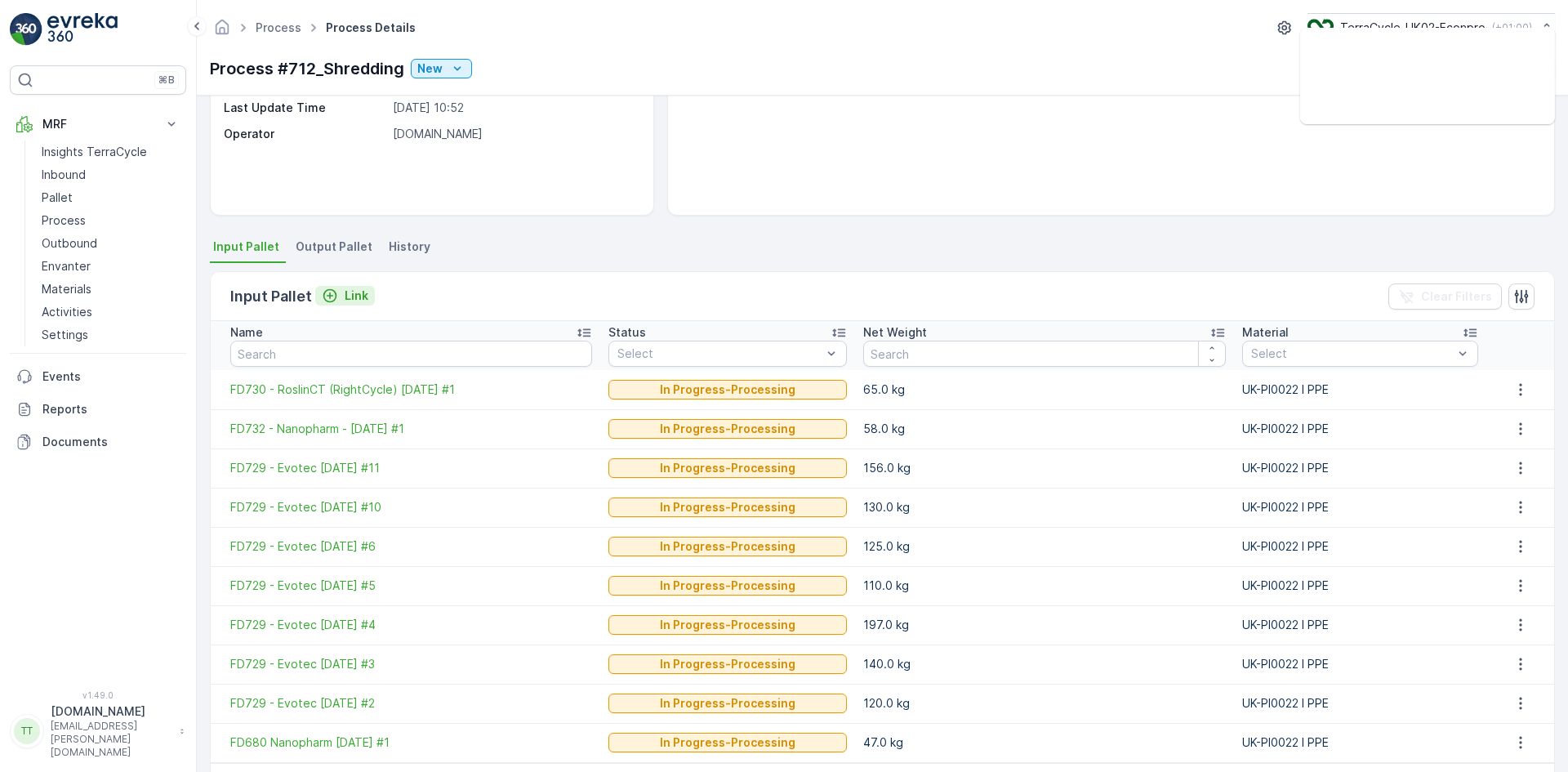
click at [361, 298] on p "Link" at bounding box center [356, 295] width 24 height 16
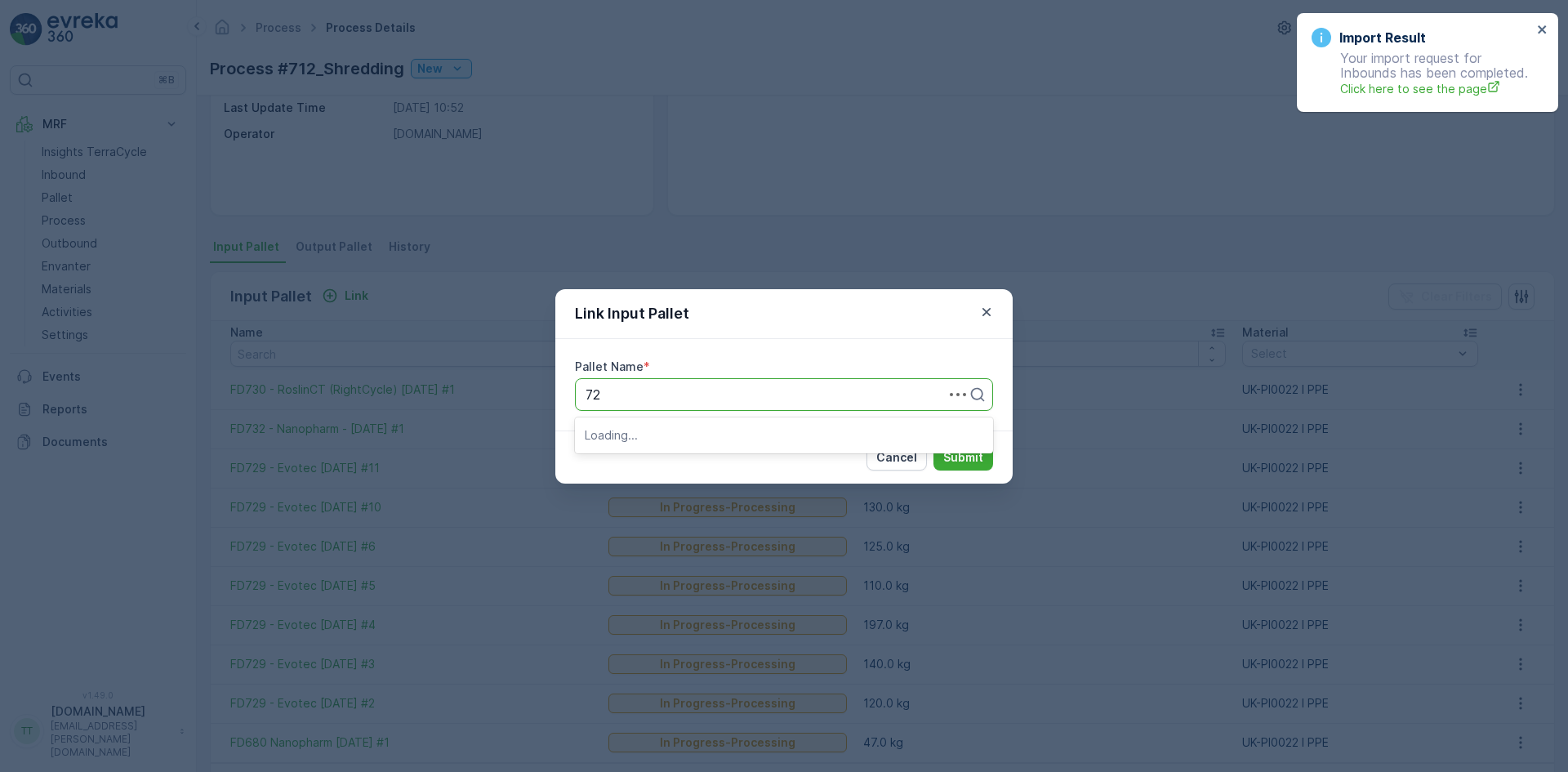
type input "729"
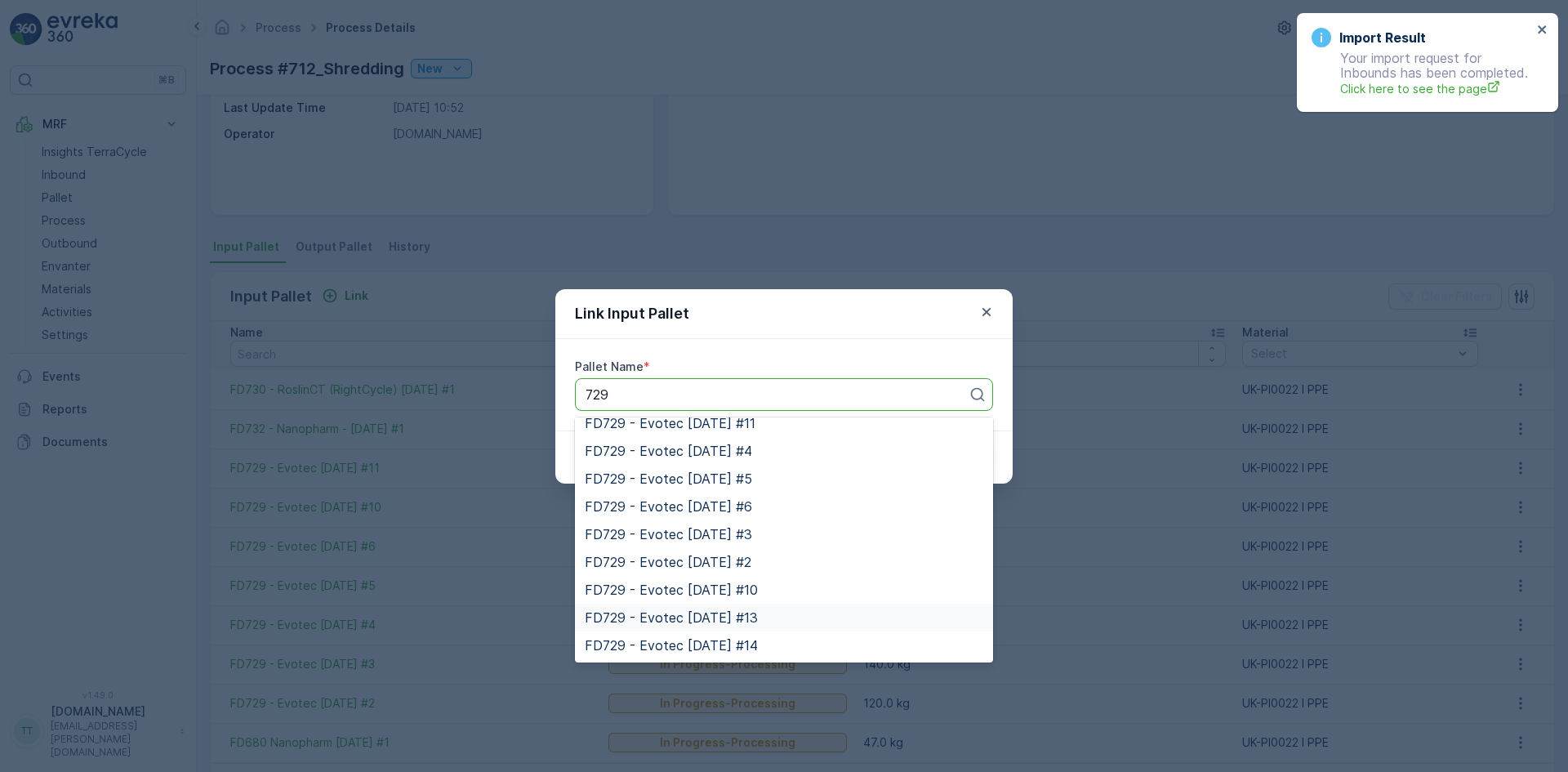
click at [766, 609] on div "FD729 - Evotec [DATE] #13" at bounding box center [783, 617] width 418 height 27
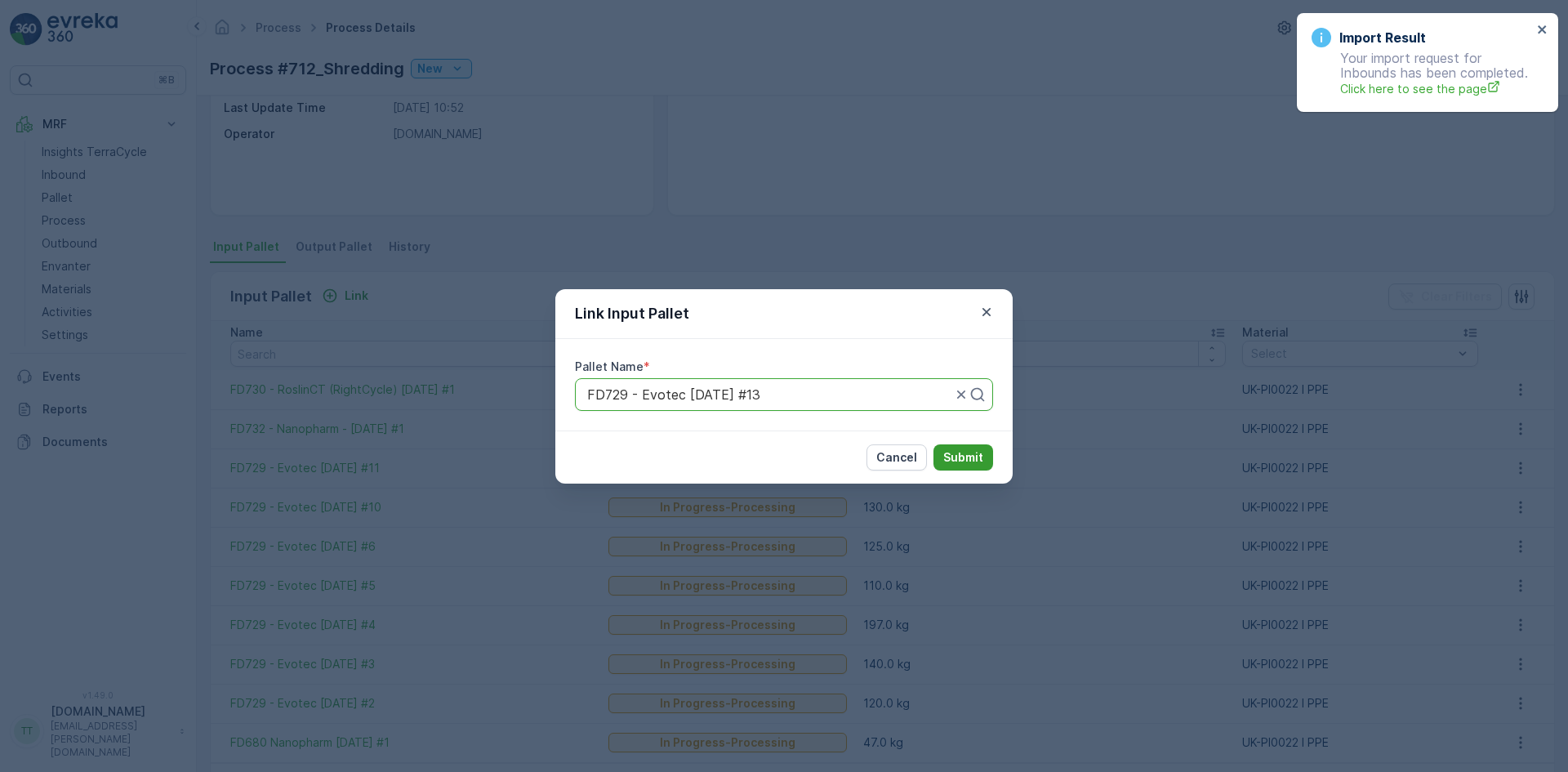
click at [968, 452] on p "Submit" at bounding box center [963, 457] width 40 height 16
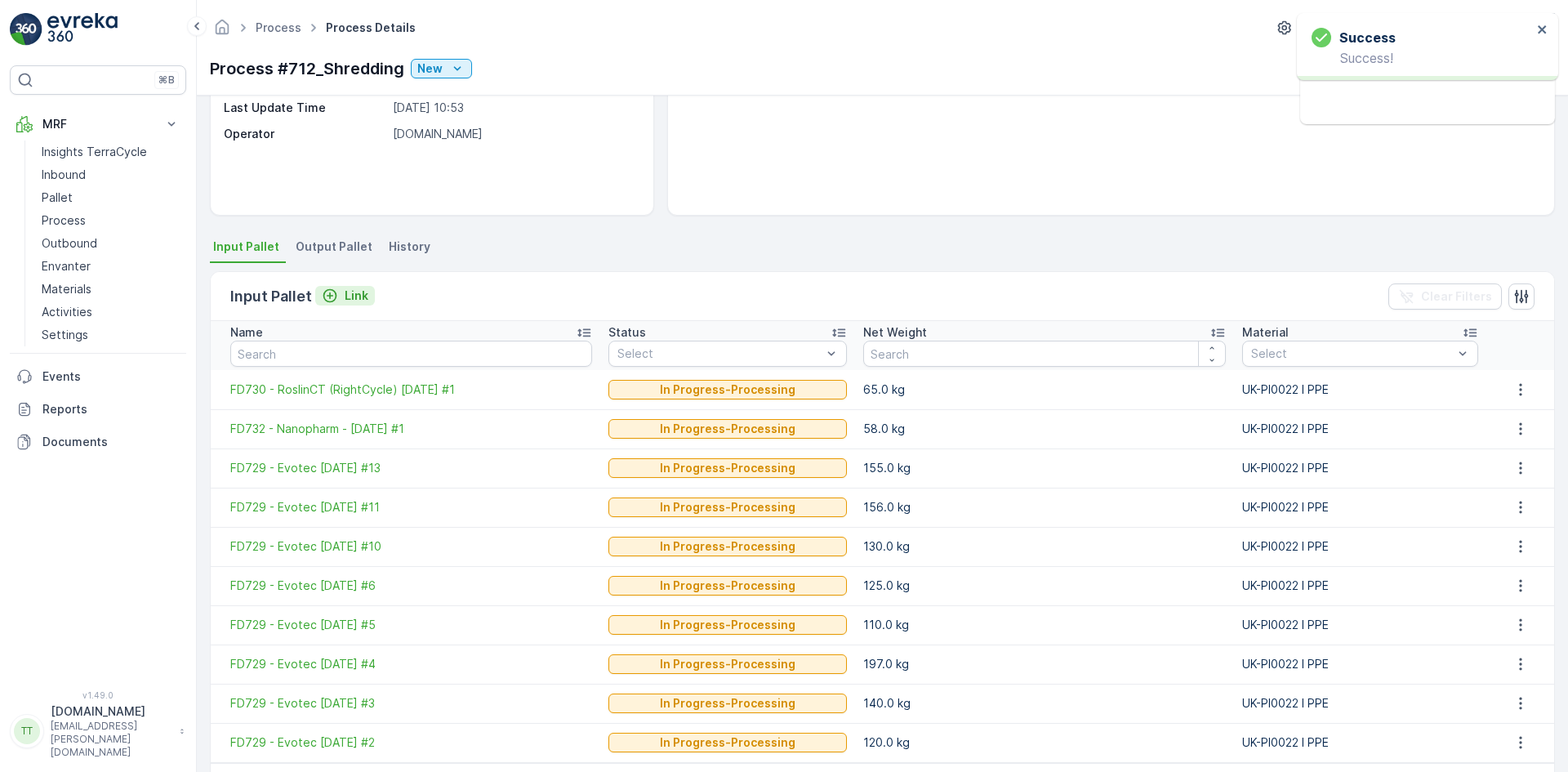
click at [347, 294] on p "Link" at bounding box center [356, 295] width 24 height 16
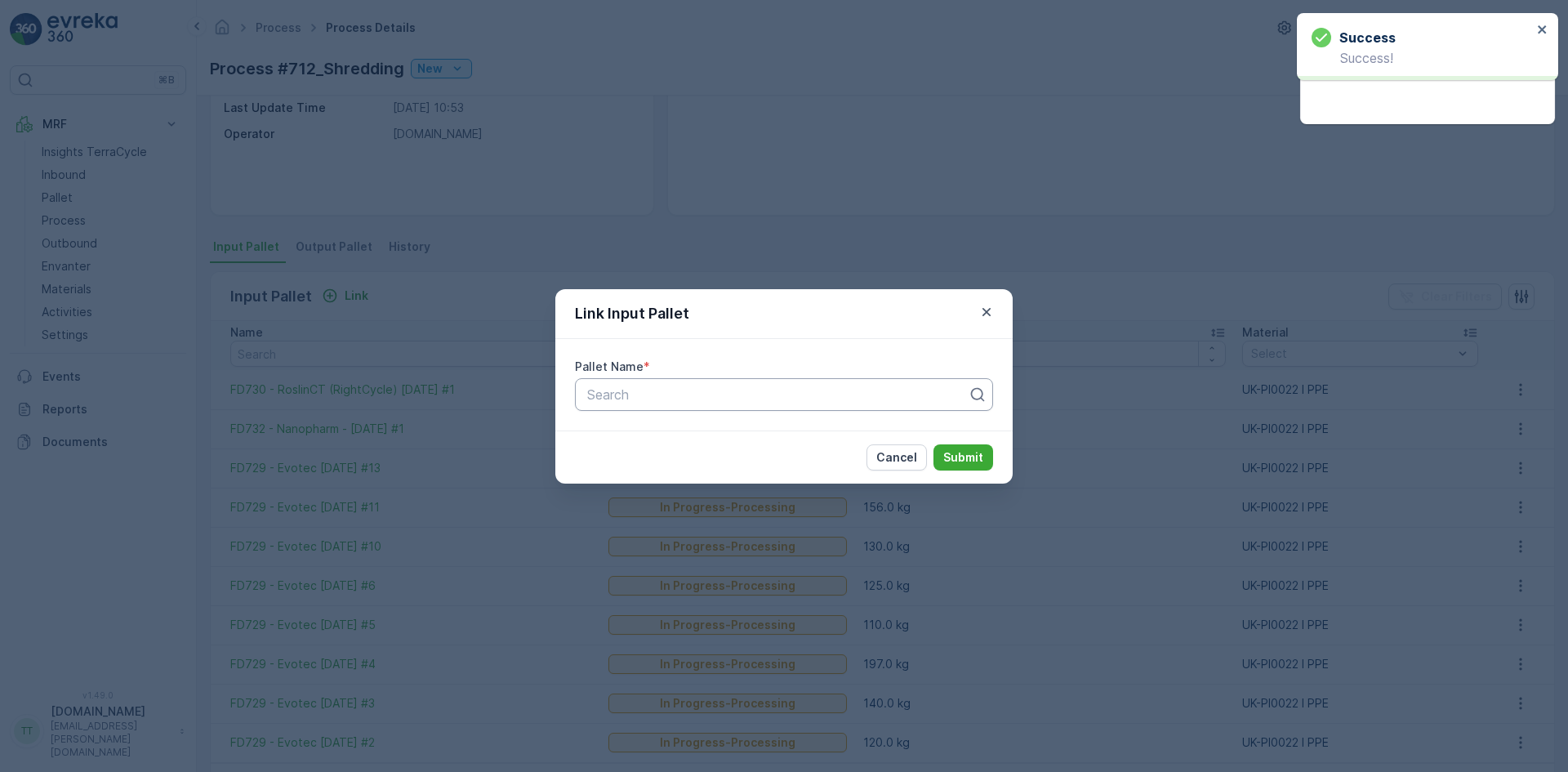
click at [616, 393] on div at bounding box center [777, 394] width 384 height 15
type input "729"
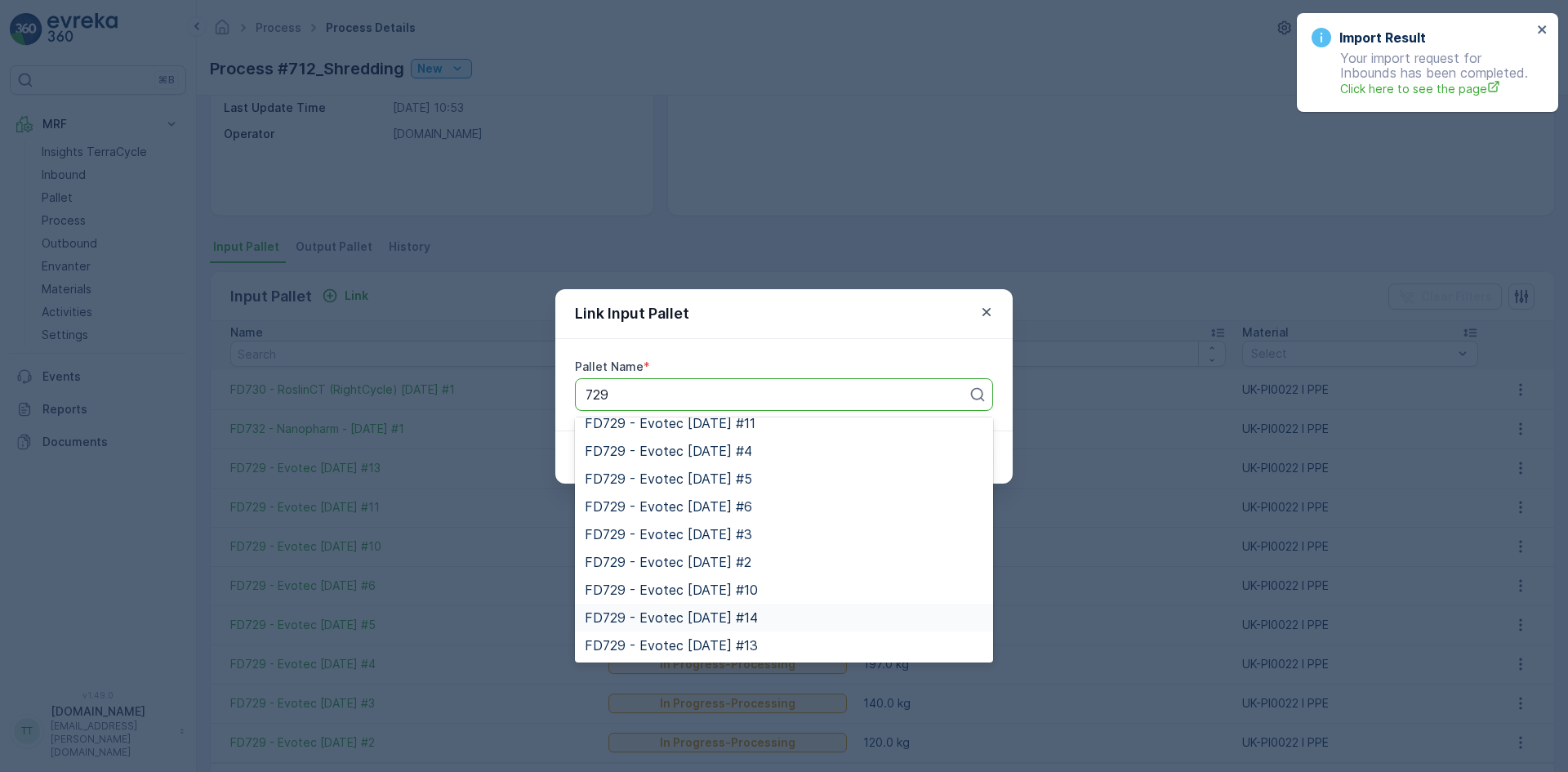
click at [725, 620] on span "FD729 - Evotec [DATE] #14" at bounding box center [671, 617] width 173 height 15
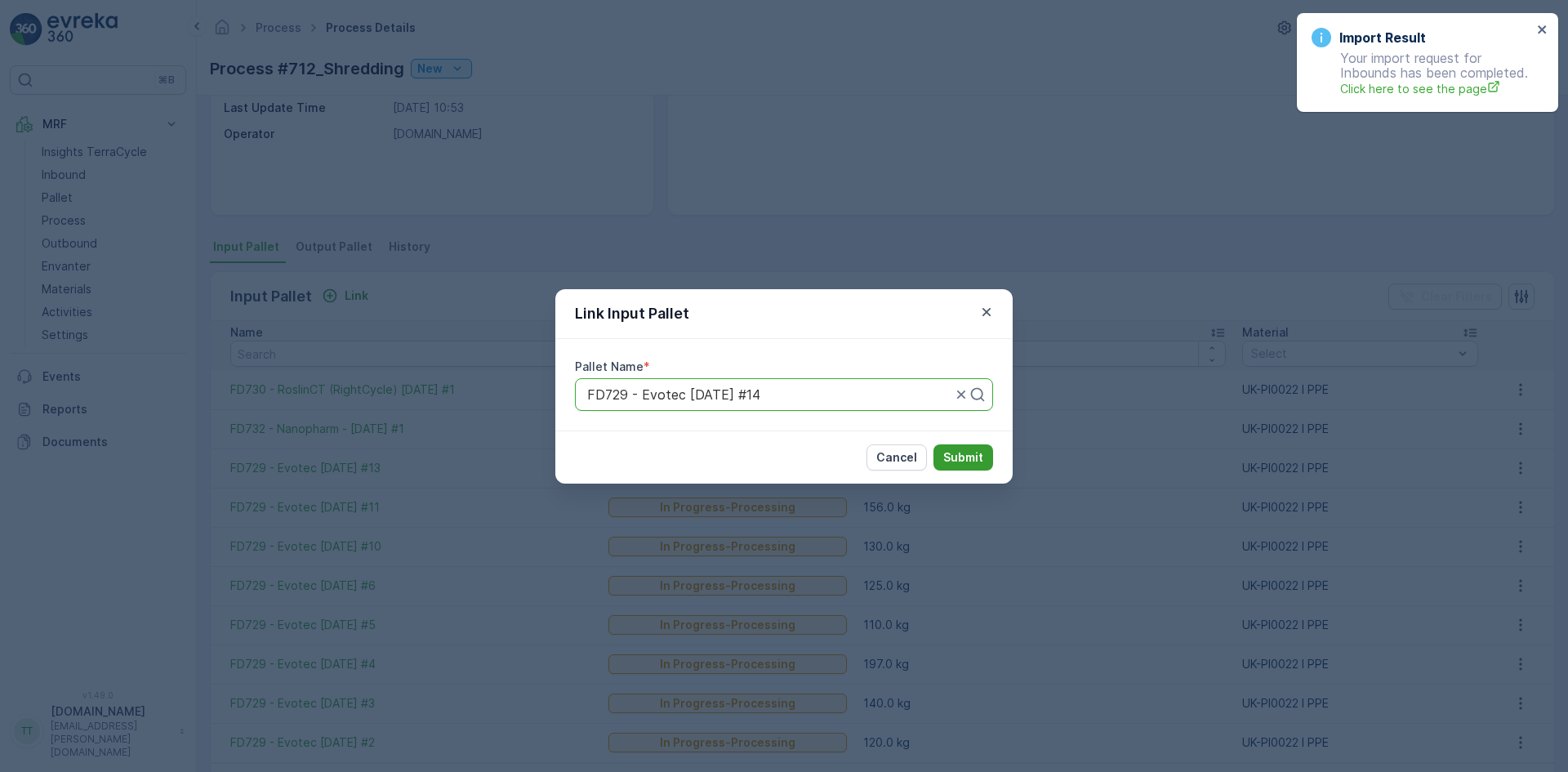
click at [959, 452] on p "Submit" at bounding box center [963, 457] width 40 height 16
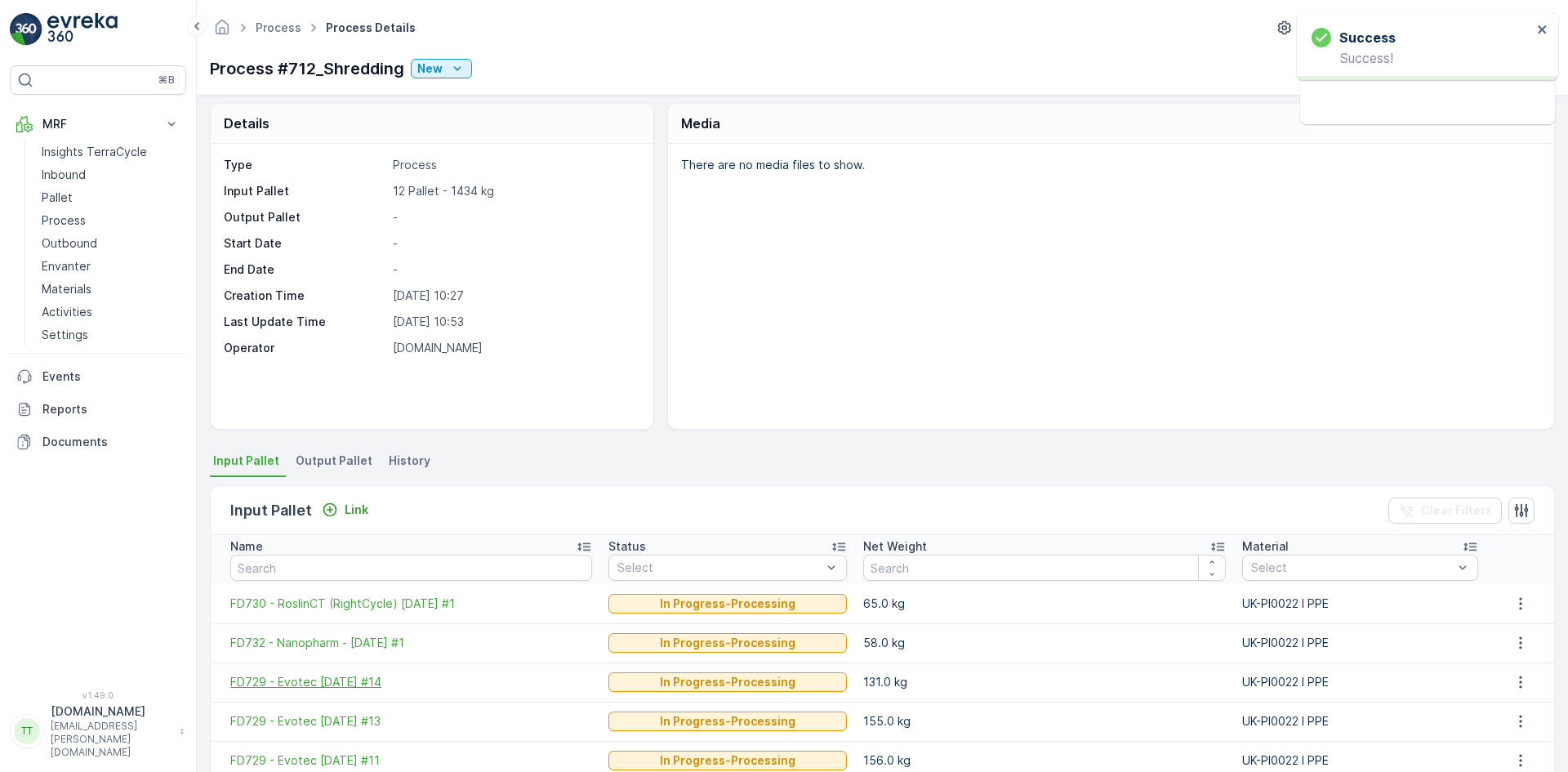
scroll to position [0, 0]
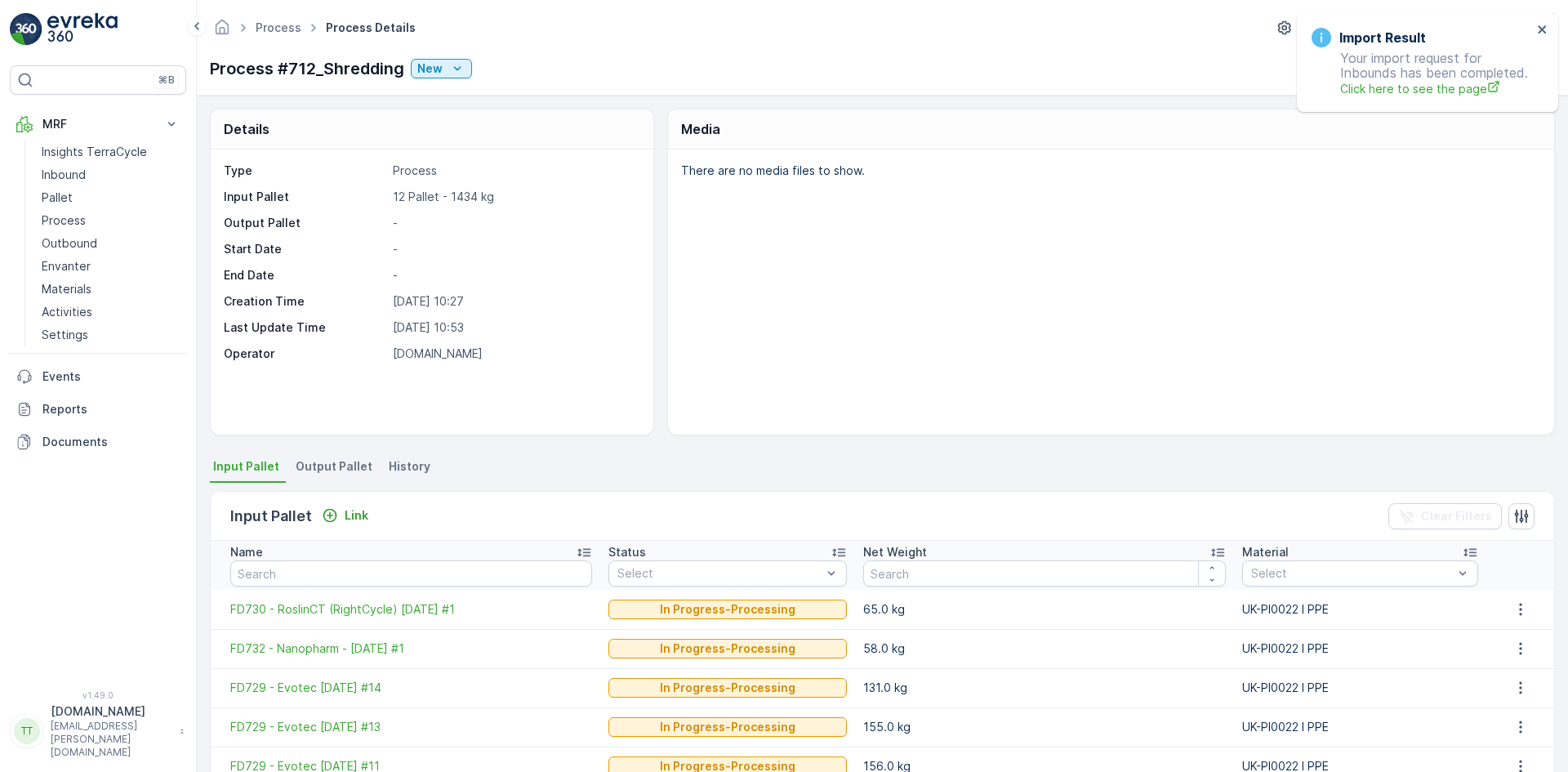
click at [330, 461] on span "Output Pallet" at bounding box center [333, 465] width 76 height 16
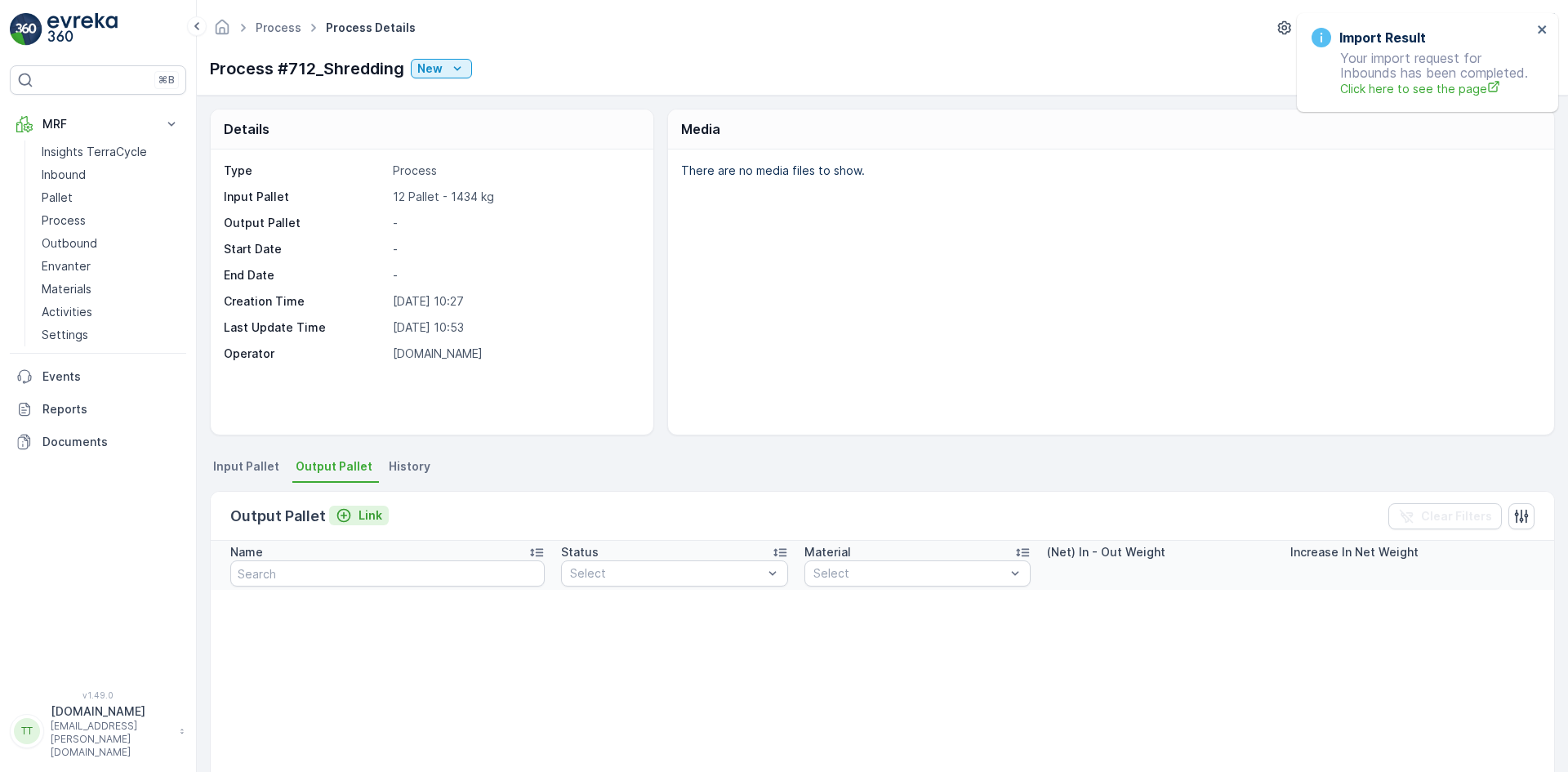
click at [369, 519] on p "Link" at bounding box center [370, 514] width 24 height 16
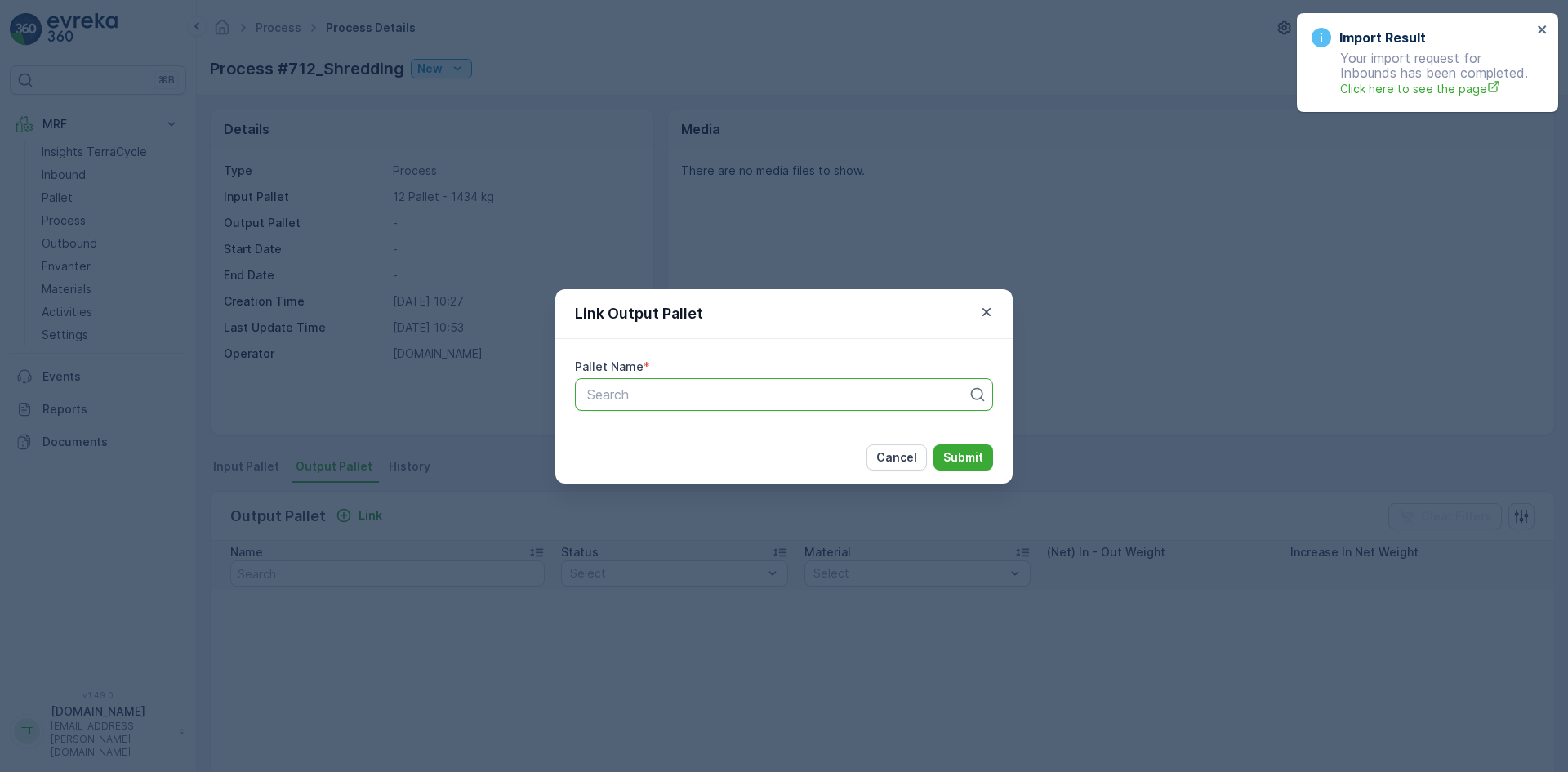
click at [694, 392] on div at bounding box center [777, 394] width 384 height 15
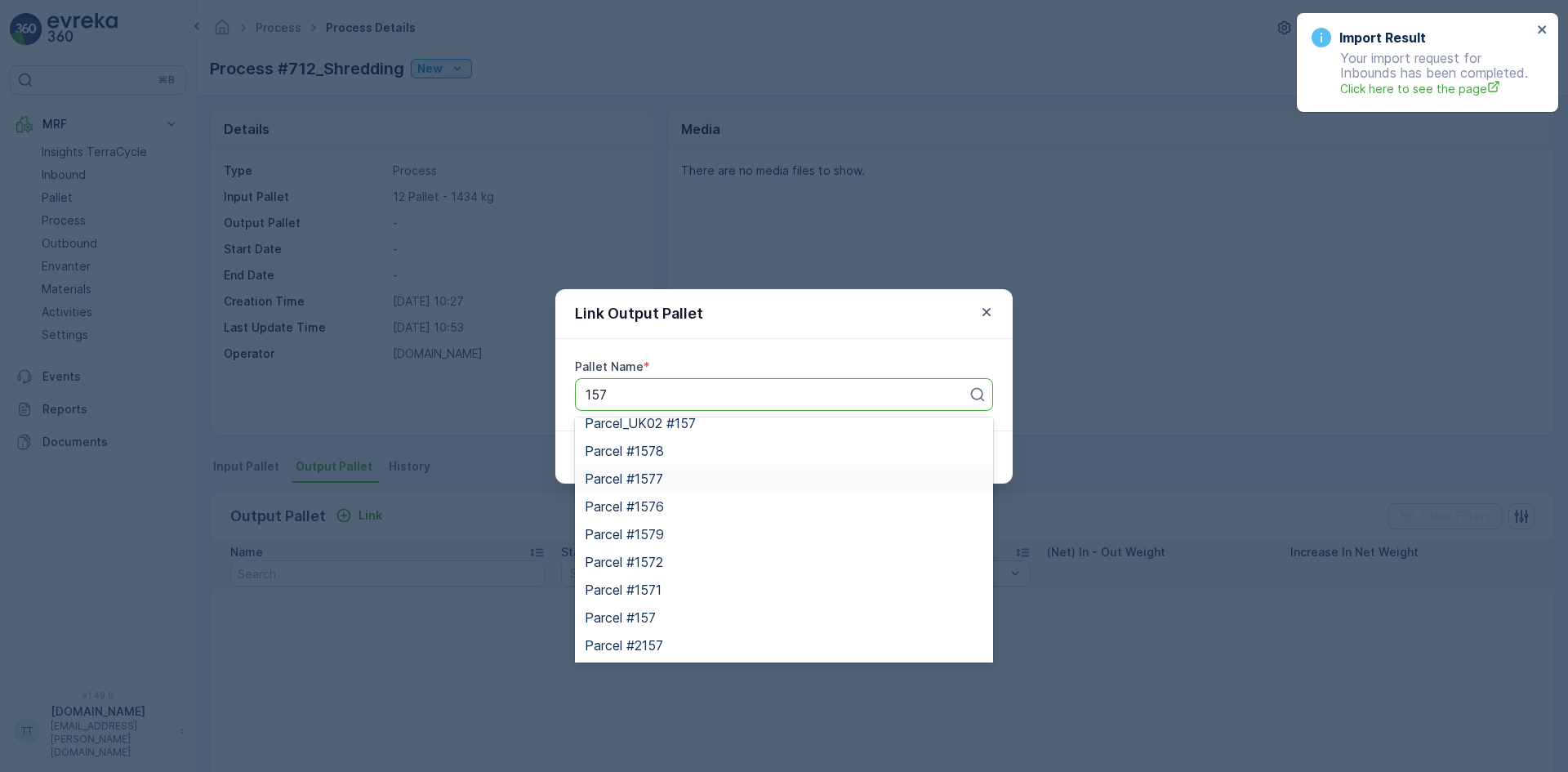
scroll to position [155, 0]
type input "1571"
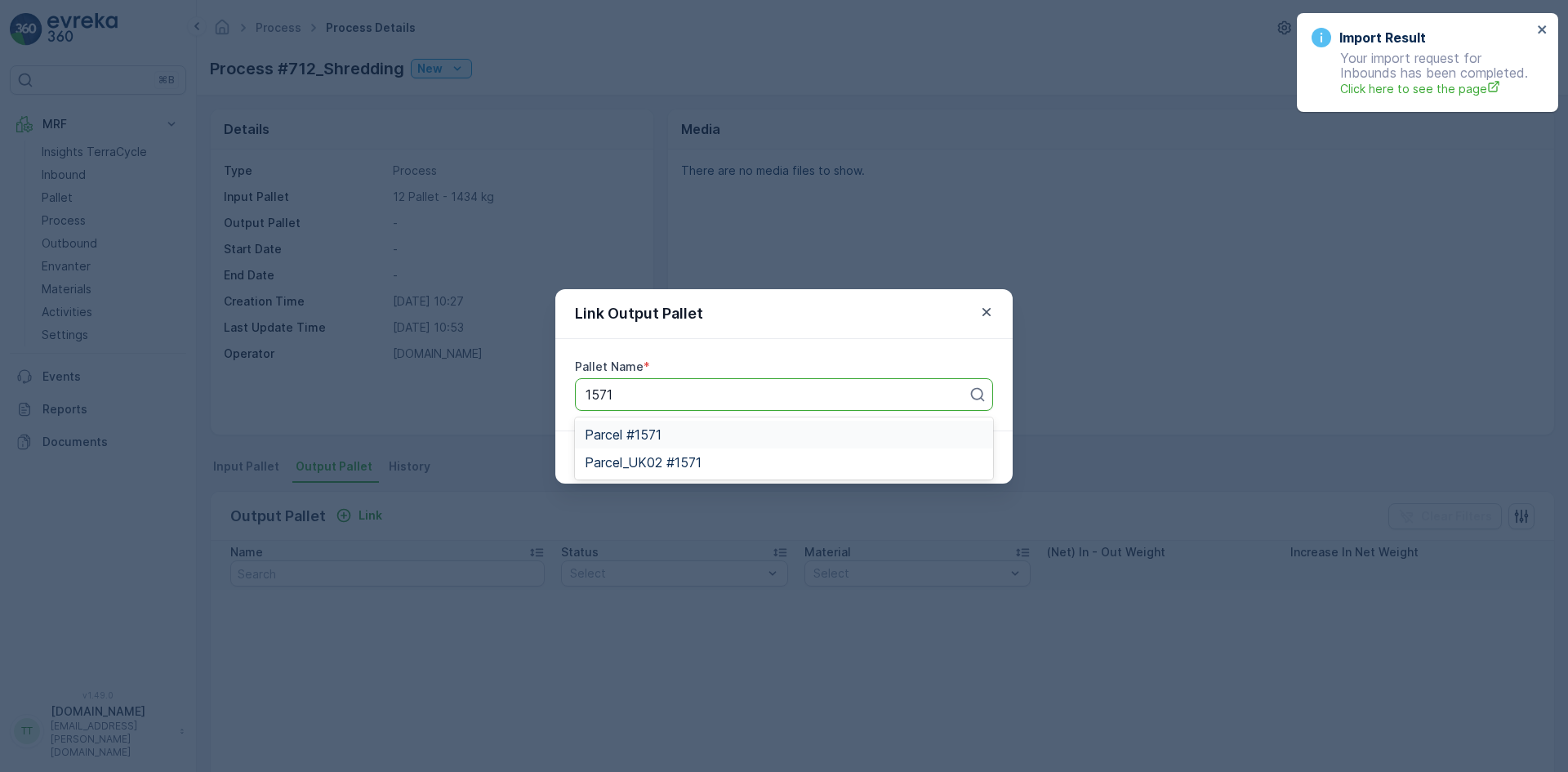
scroll to position [0, 0]
click at [664, 464] on span "Parcel_UK02 #1571" at bounding box center [643, 462] width 117 height 15
click at [954, 462] on p "Submit" at bounding box center [963, 457] width 40 height 16
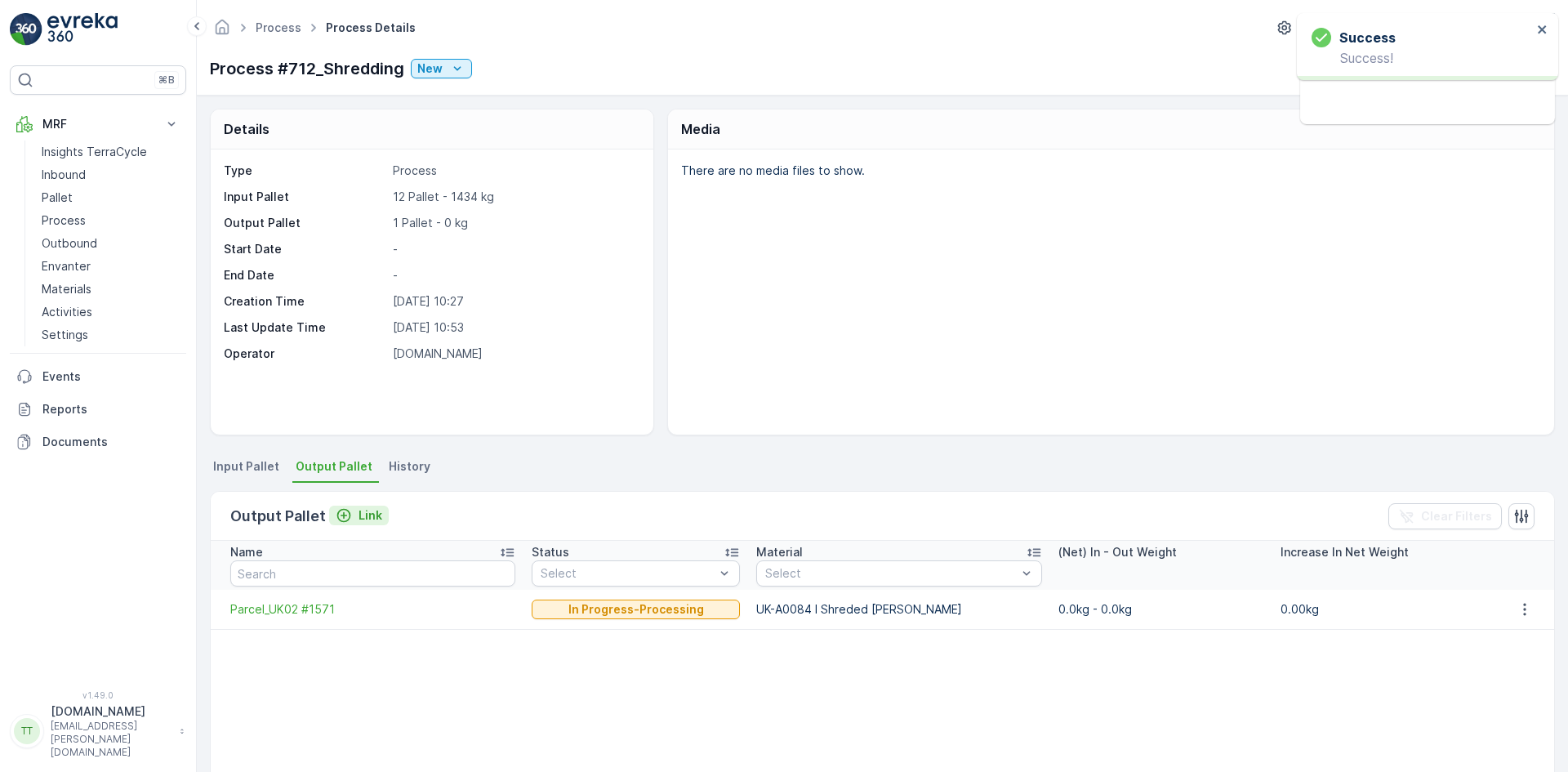
click at [367, 512] on p "Link" at bounding box center [370, 514] width 24 height 16
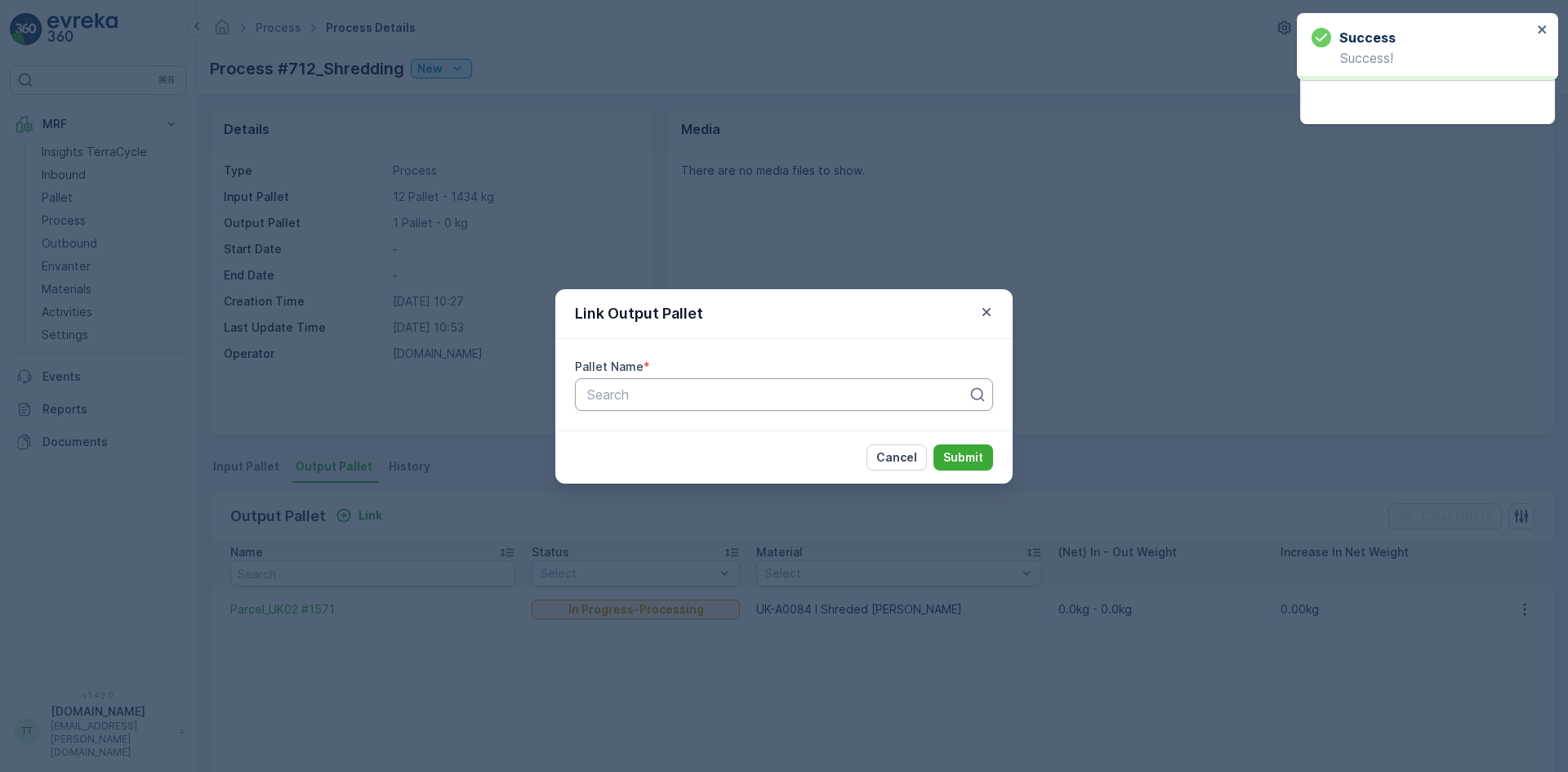
click at [682, 391] on div at bounding box center [777, 394] width 384 height 15
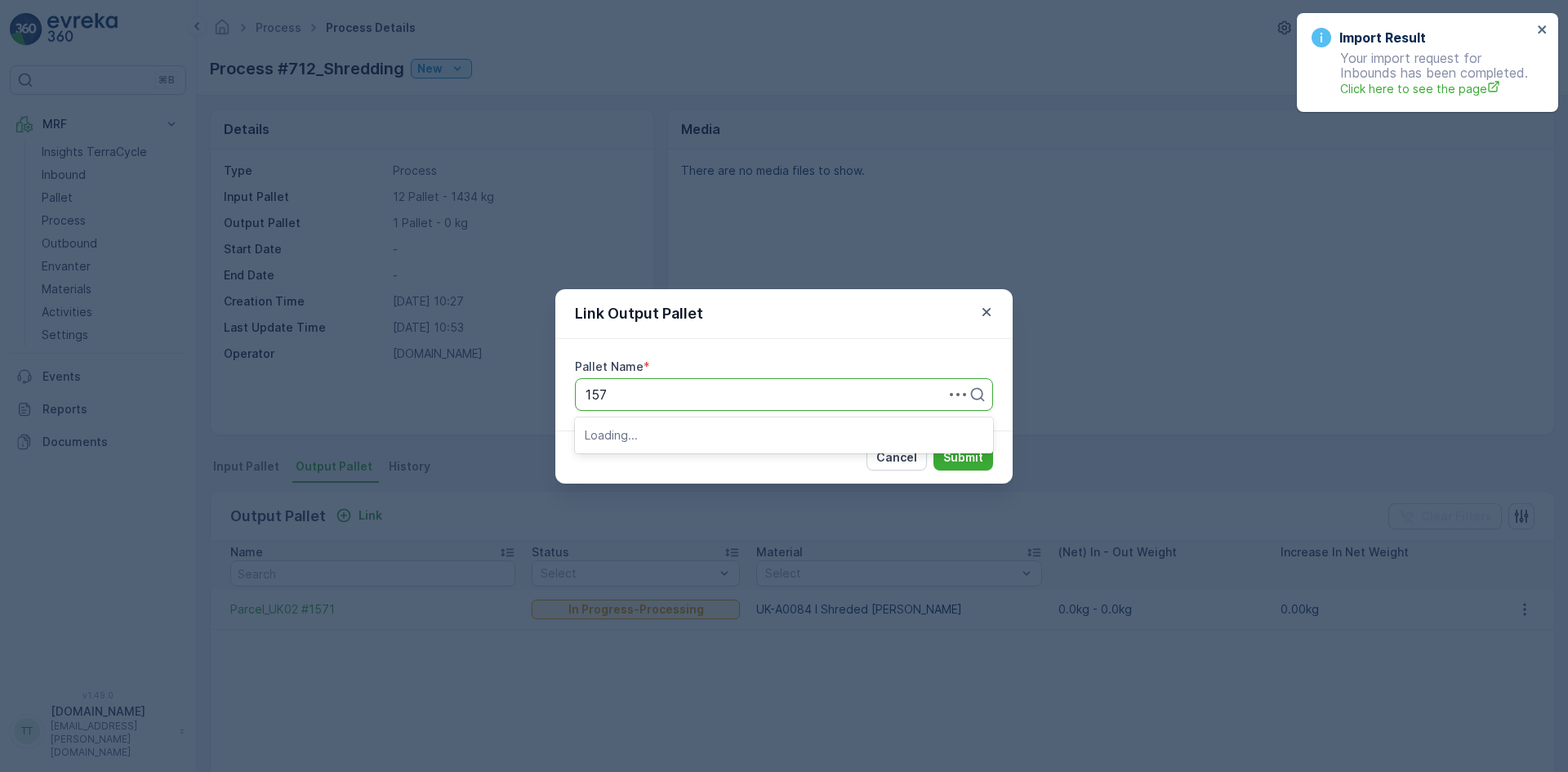
type input "1572"
click at [653, 458] on span "Parcel_UK02 #1572" at bounding box center [643, 462] width 118 height 15
click at [957, 462] on p "Submit" at bounding box center [963, 457] width 40 height 16
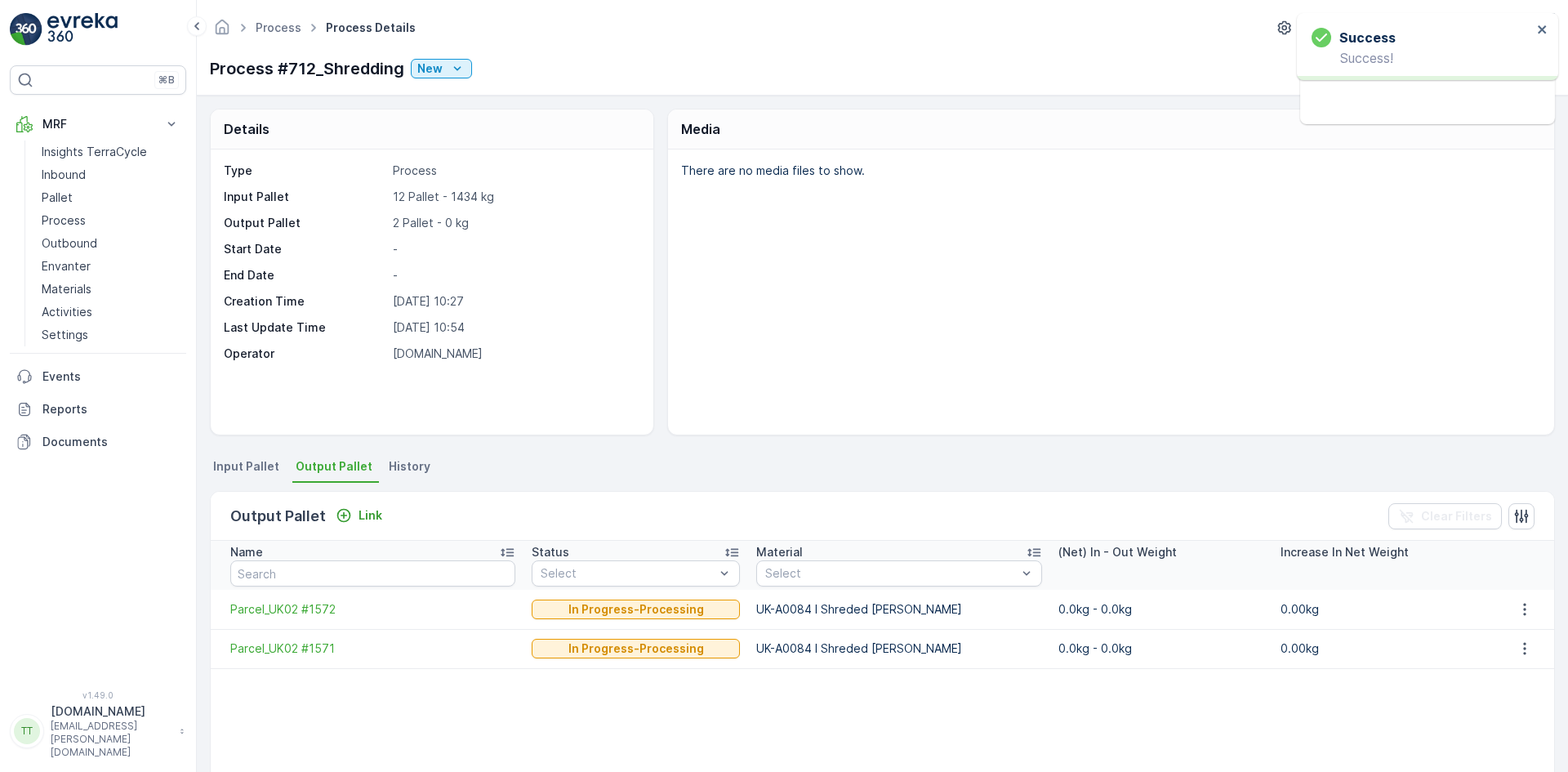
click at [356, 505] on div "Output Pallet Link" at bounding box center [309, 516] width 158 height 23
click at [373, 514] on p "Link" at bounding box center [370, 514] width 24 height 16
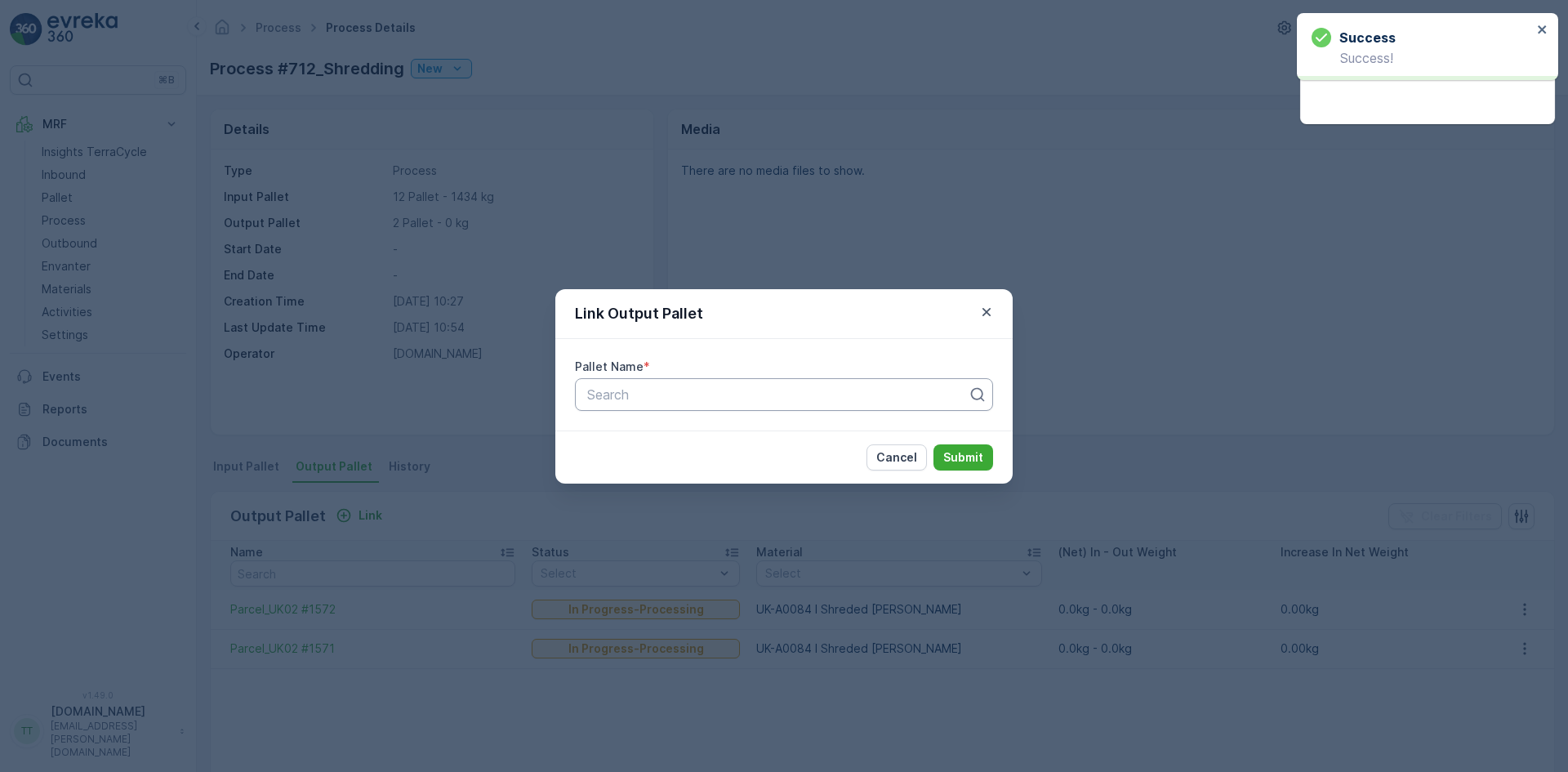
click at [593, 389] on div at bounding box center [777, 394] width 384 height 15
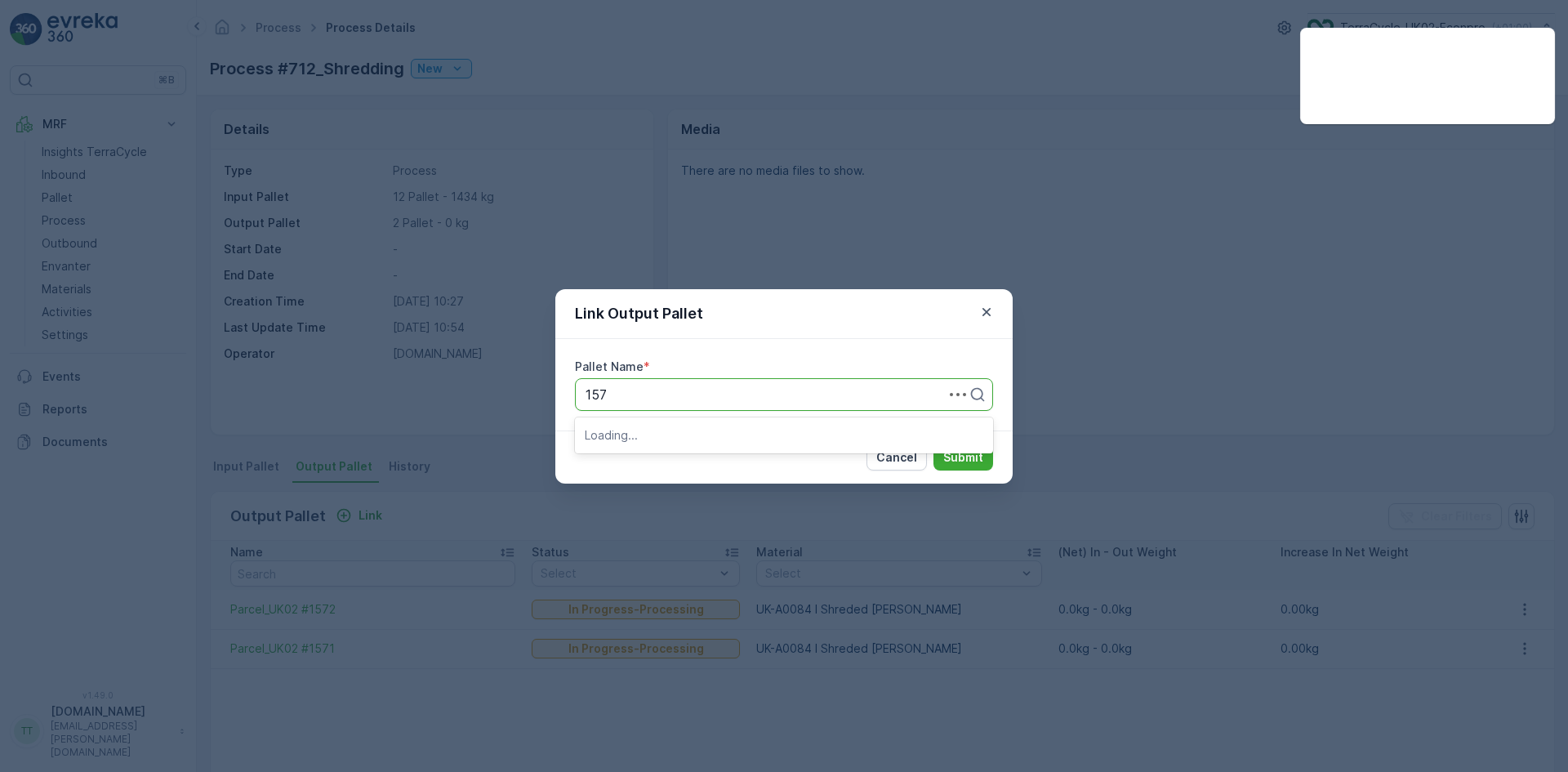
type input "1573"
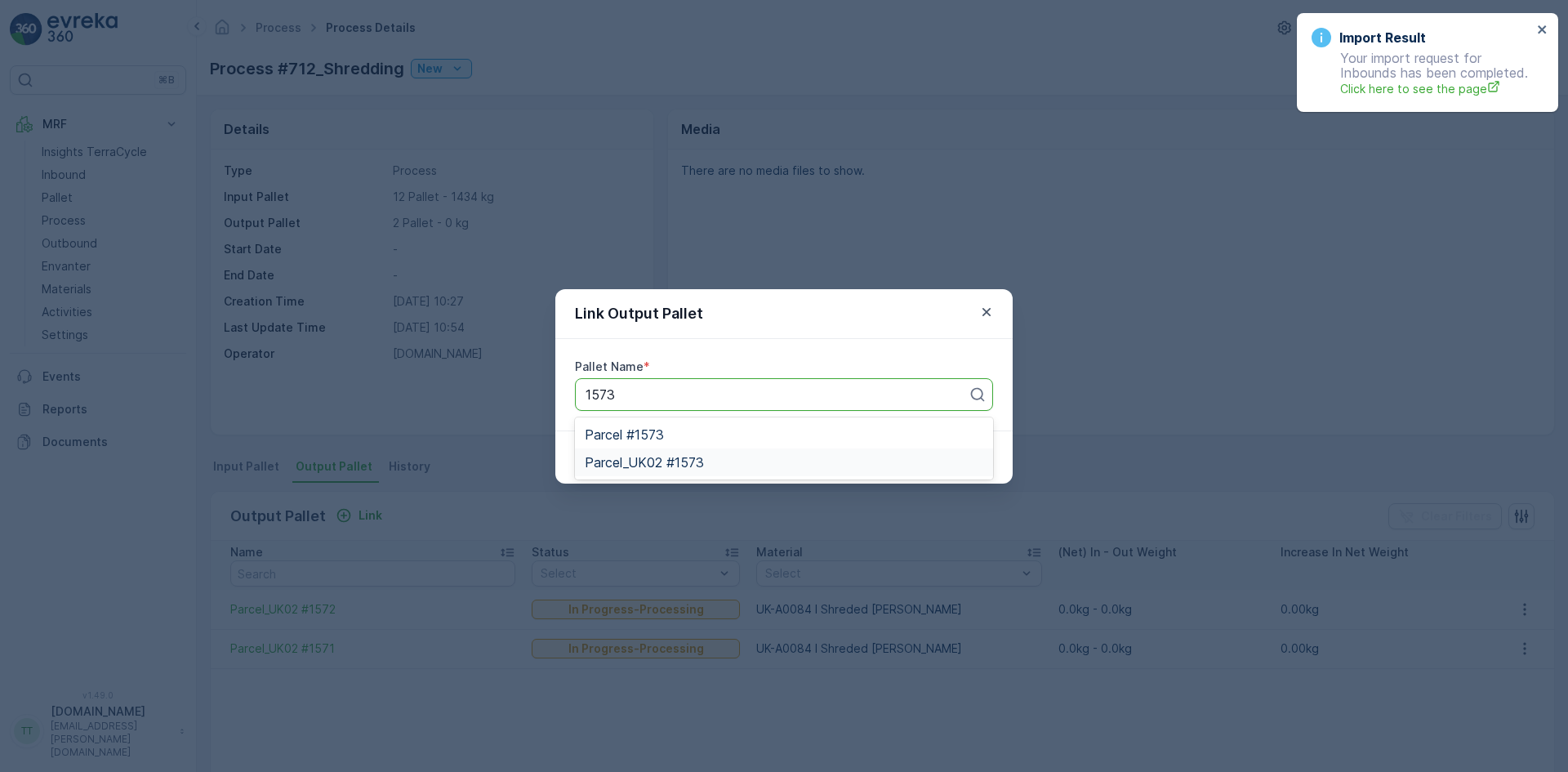
click at [673, 464] on span "Parcel_UK02 #1573" at bounding box center [644, 462] width 119 height 15
click at [978, 458] on p "Submit" at bounding box center [963, 457] width 40 height 16
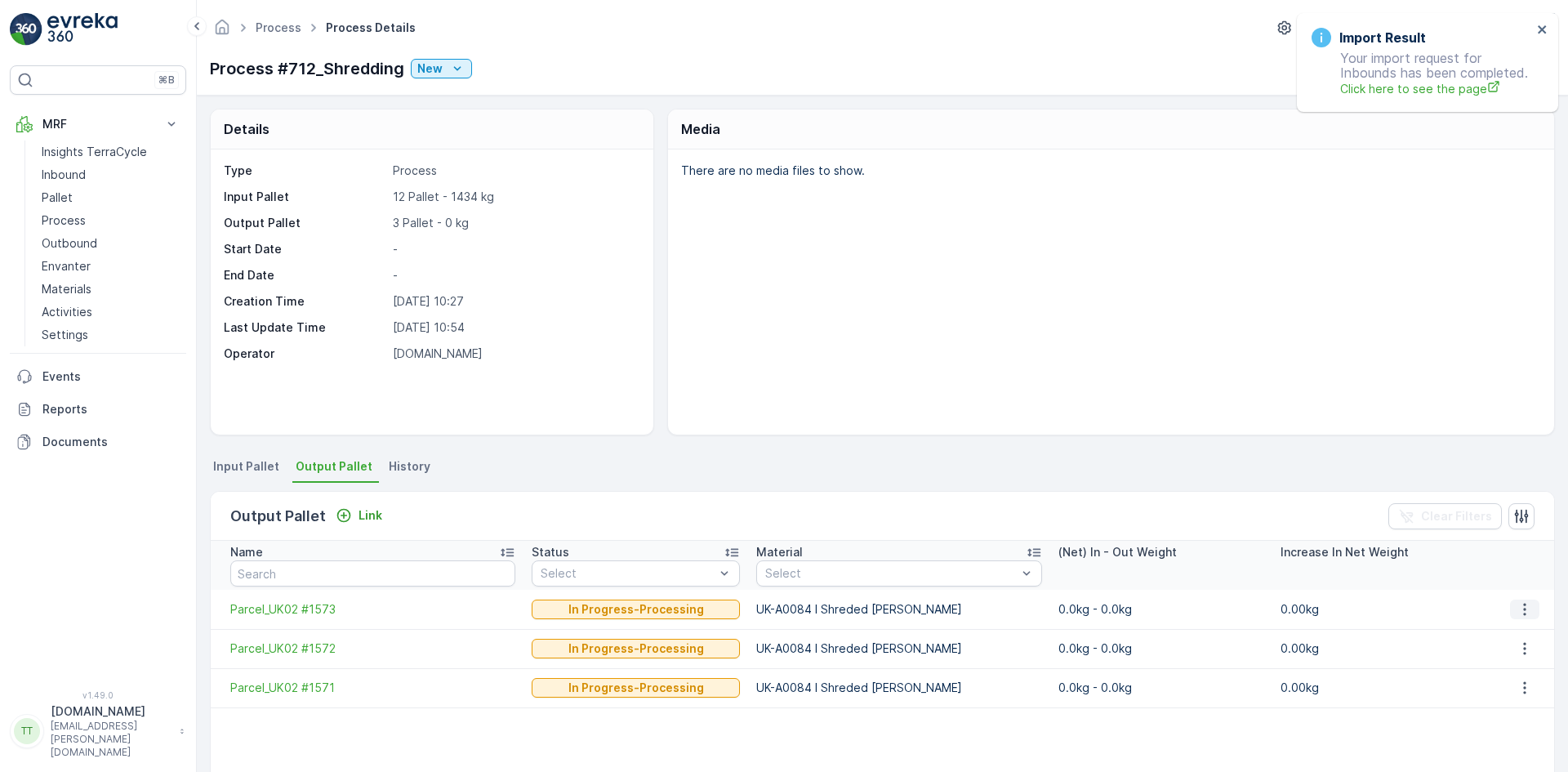
click at [1522, 610] on icon "button" at bounding box center [1524, 609] width 16 height 16
click at [307, 607] on span "Parcel_UK02 #1573" at bounding box center [373, 609] width 285 height 16
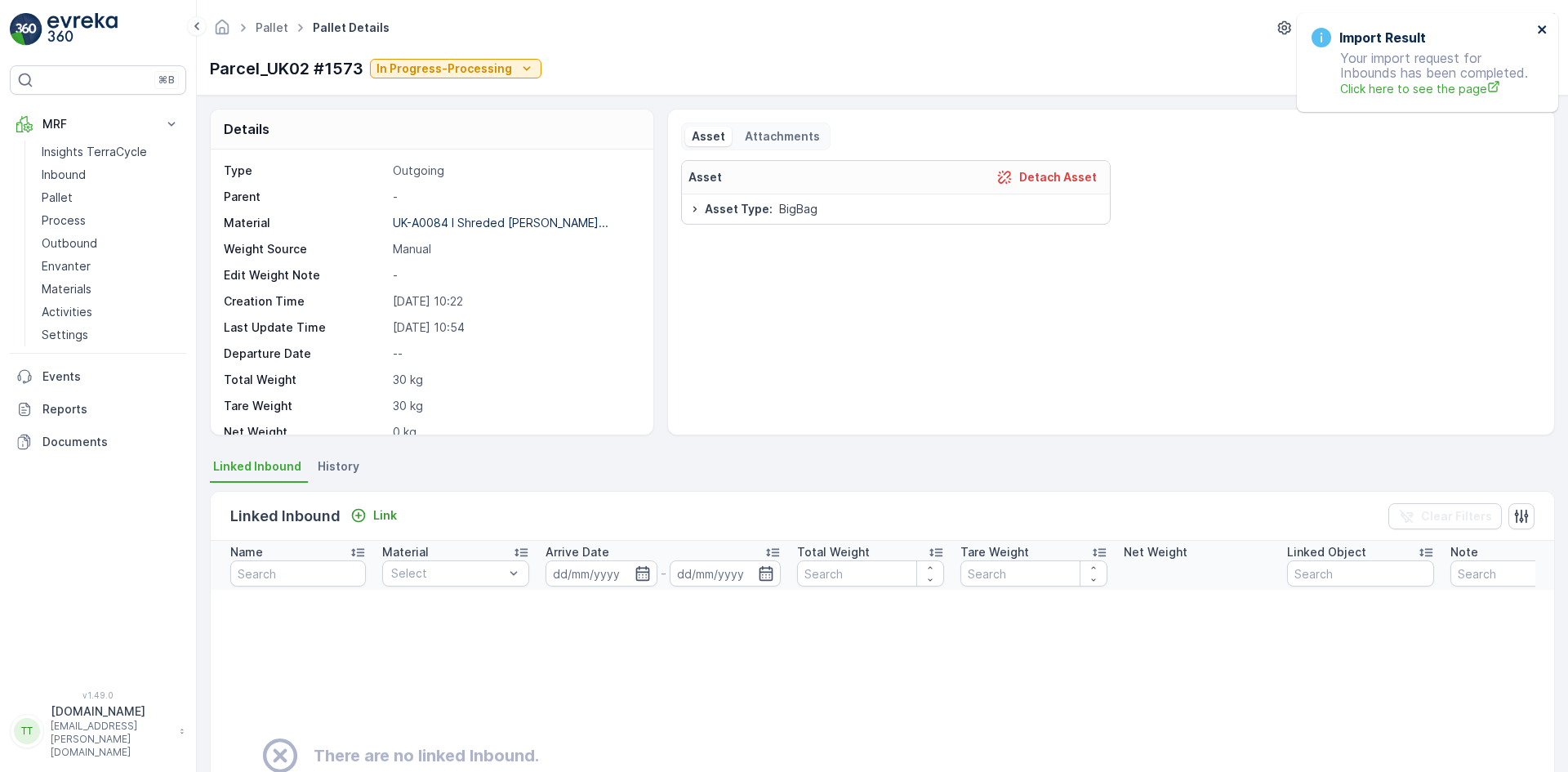
click at [1543, 32] on icon "close" at bounding box center [1543, 29] width 11 height 13
click at [1447, 67] on icon "button" at bounding box center [1444, 68] width 16 height 16
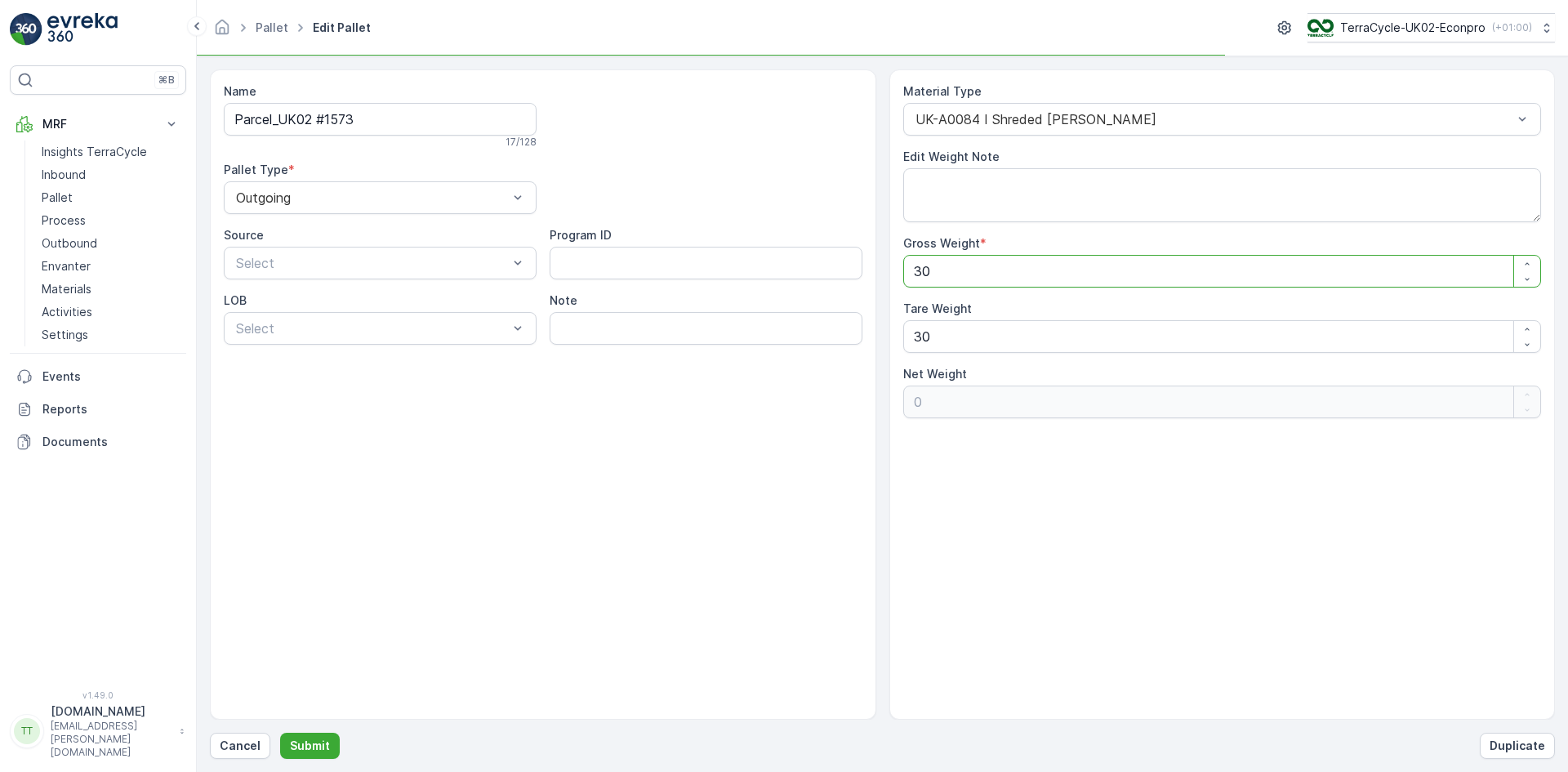
drag, startPoint x: 935, startPoint y: 275, endPoint x: 925, endPoint y: 273, distance: 10.2
click at [925, 273] on Weight "30" at bounding box center [1222, 271] width 639 height 33
type Weight "36"
type Weight "6"
type Weight "360"
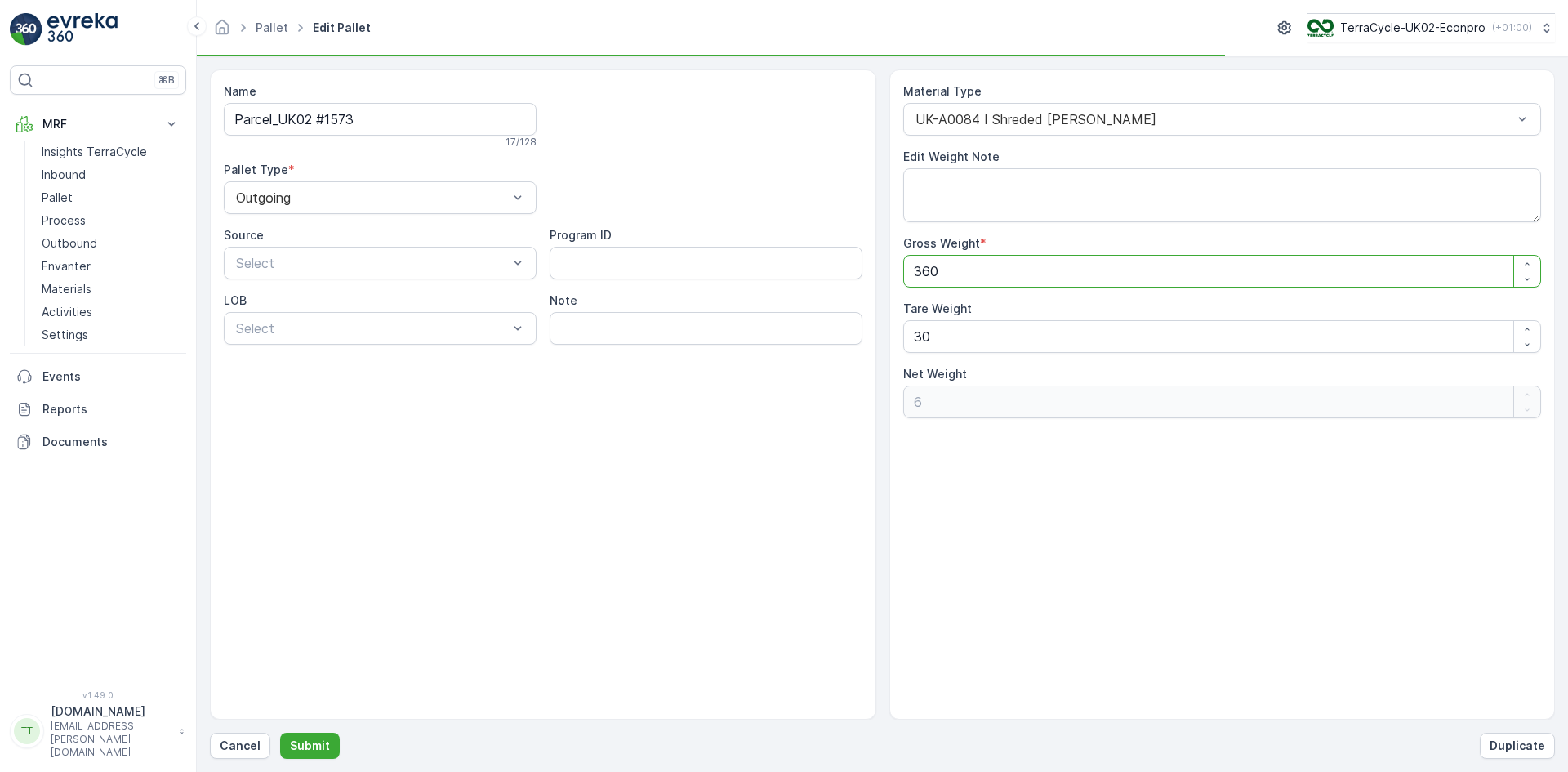
type Weight "330"
type Weight "360"
drag, startPoint x: 916, startPoint y: 337, endPoint x: 883, endPoint y: 344, distance: 33.7
click at [883, 344] on div "Name Parcel_UK02 #1573 17 / 128 Pallet Type * Outgoing Source Select Program ID…" at bounding box center [881, 394] width 1344 height 650
type Weight "1"
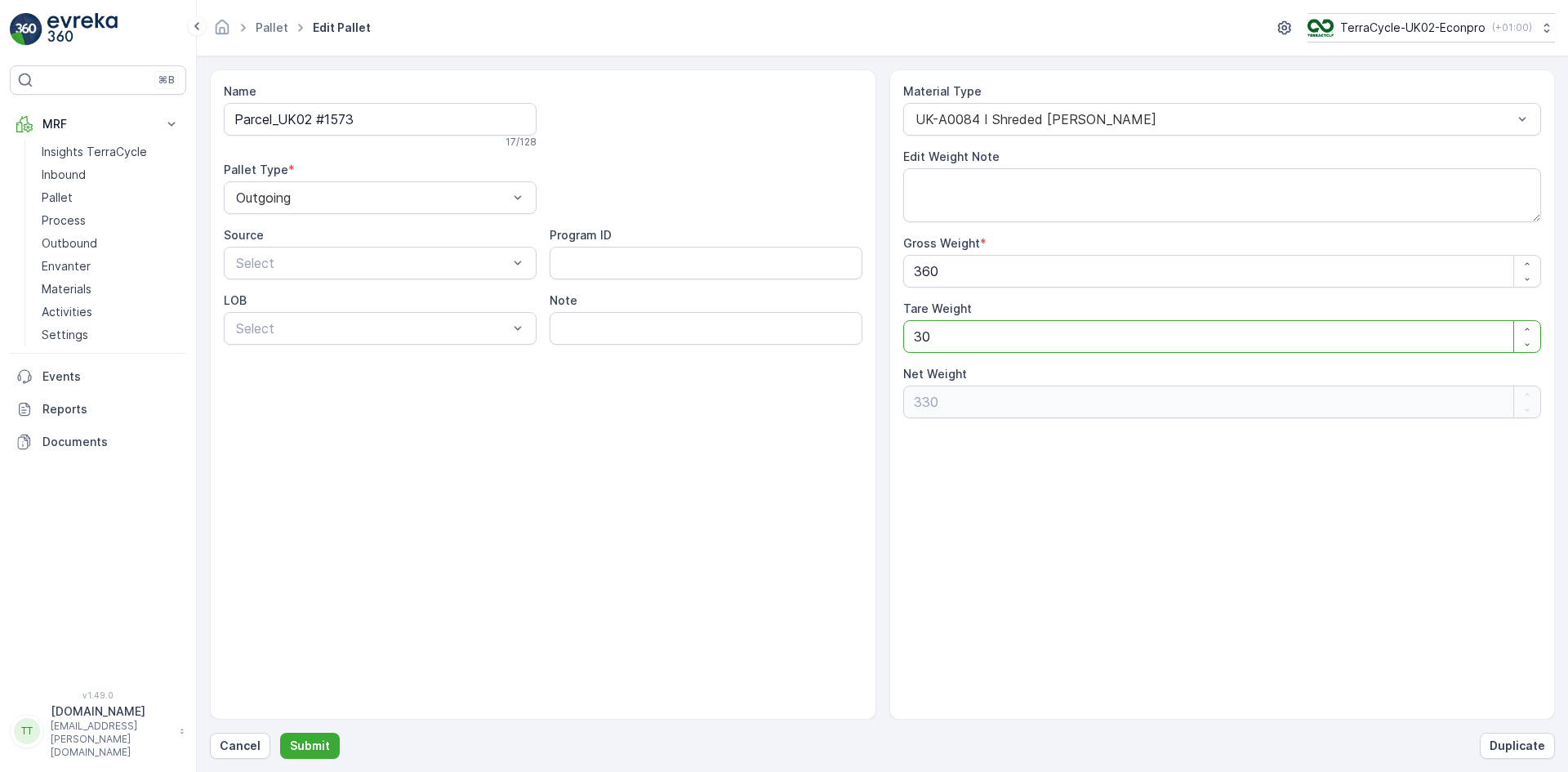
type Weight "359"
type Weight "19"
type Weight "341"
type Weight "19"
click at [309, 746] on p "Submit" at bounding box center [309, 745] width 40 height 16
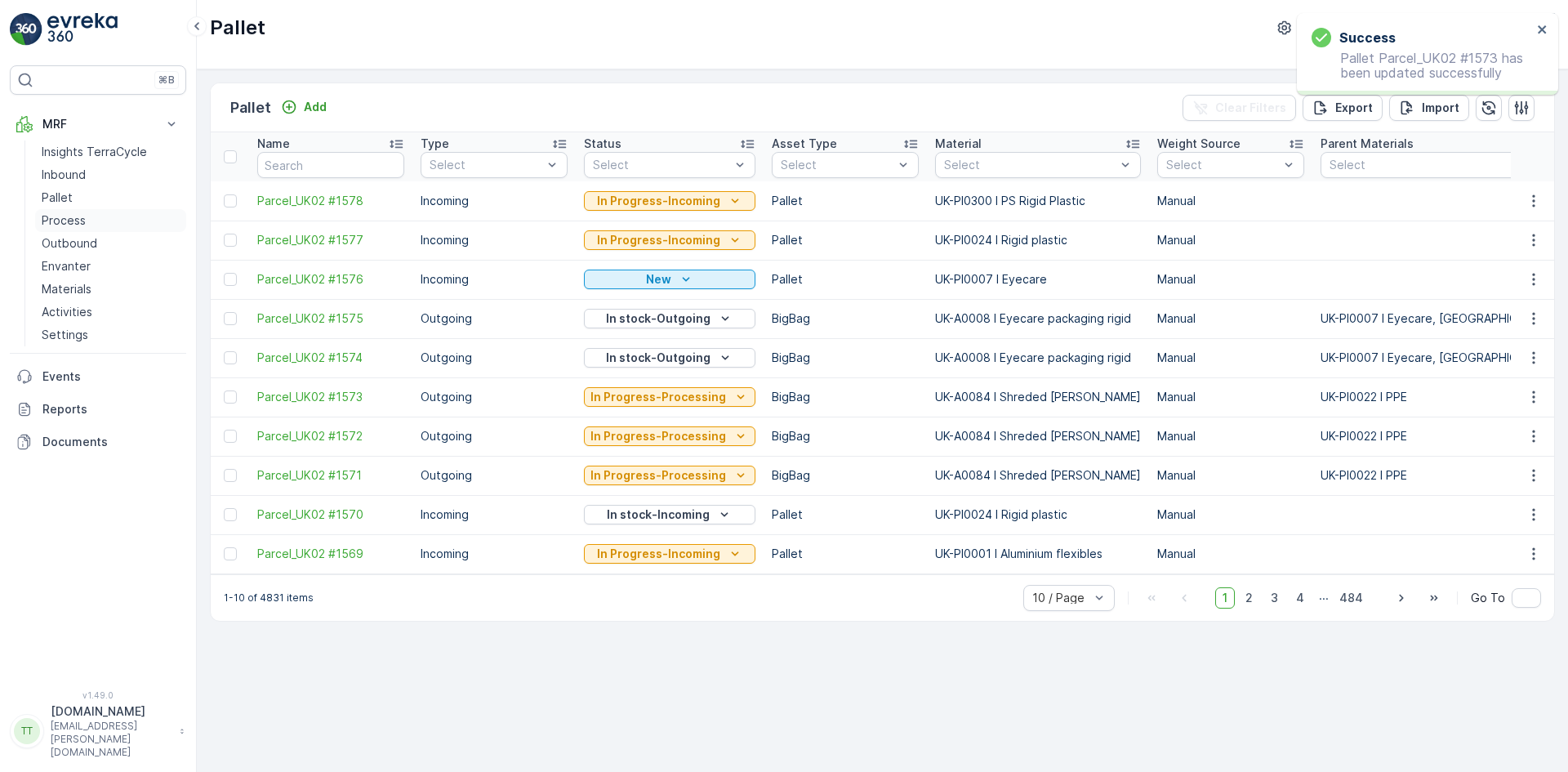
click at [75, 221] on p "Process" at bounding box center [63, 220] width 44 height 16
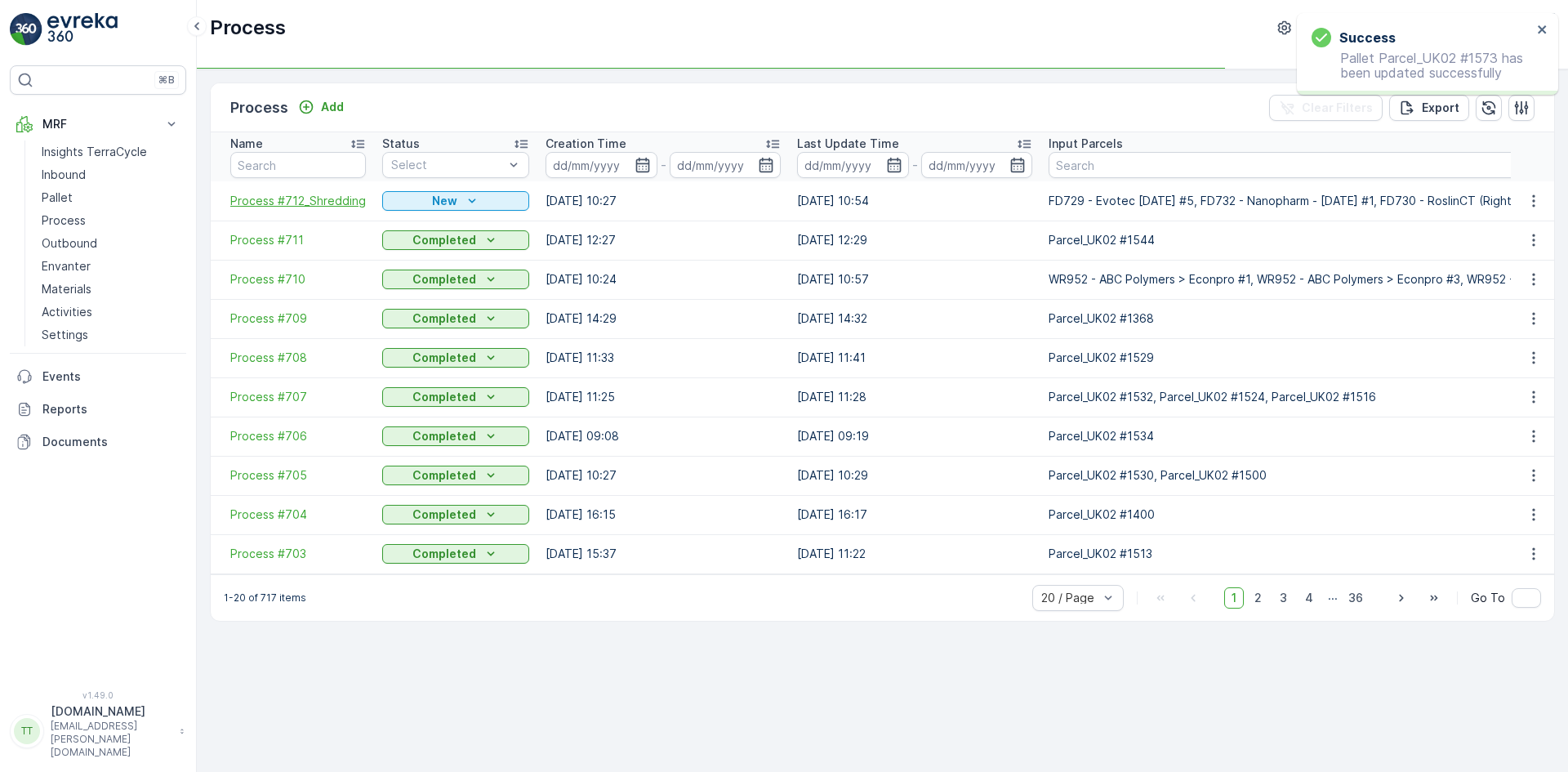
click at [286, 203] on span "Process #712_Shredding" at bounding box center [298, 200] width 136 height 16
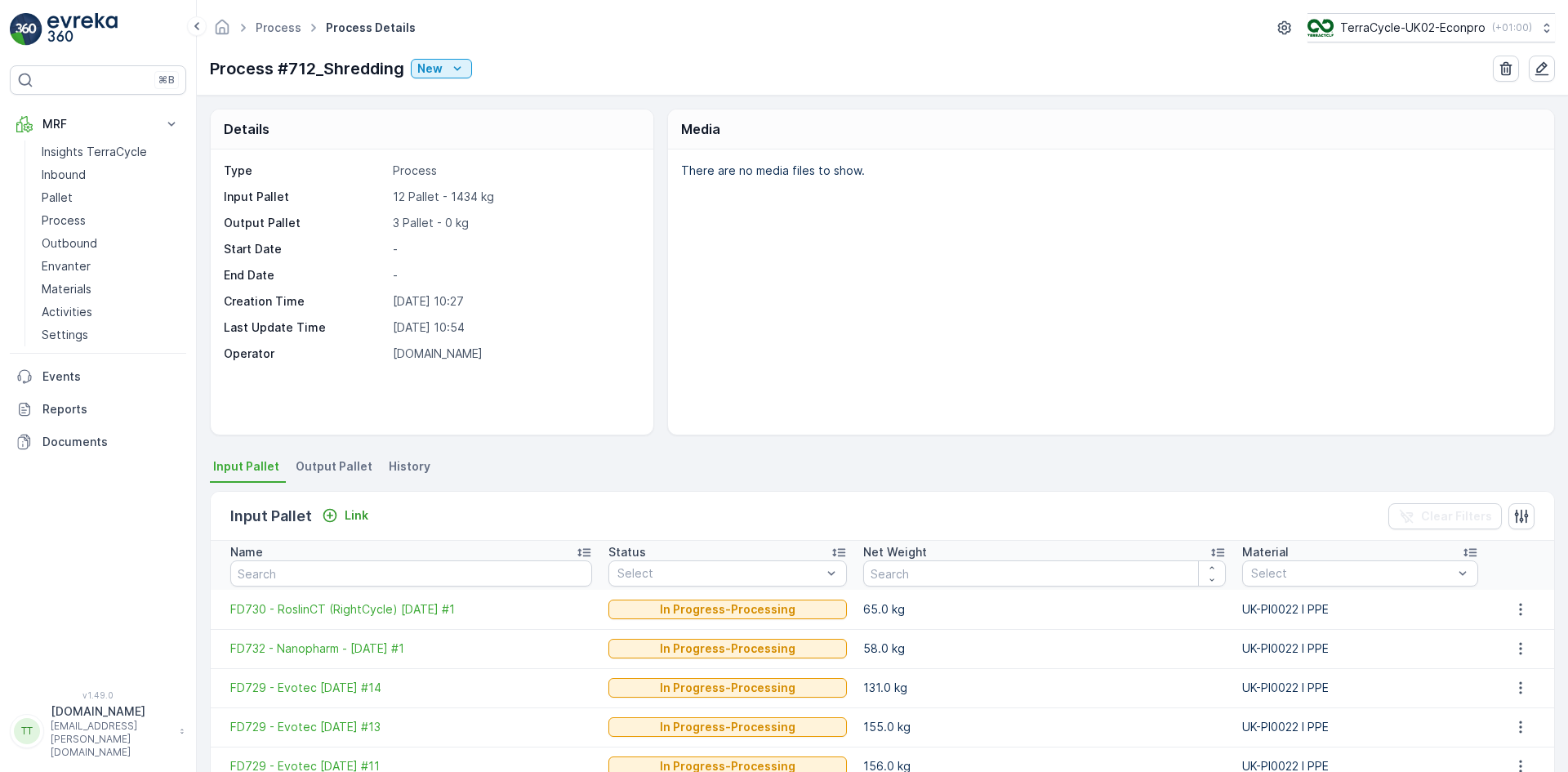
click at [325, 469] on span "Output Pallet" at bounding box center [333, 465] width 76 height 16
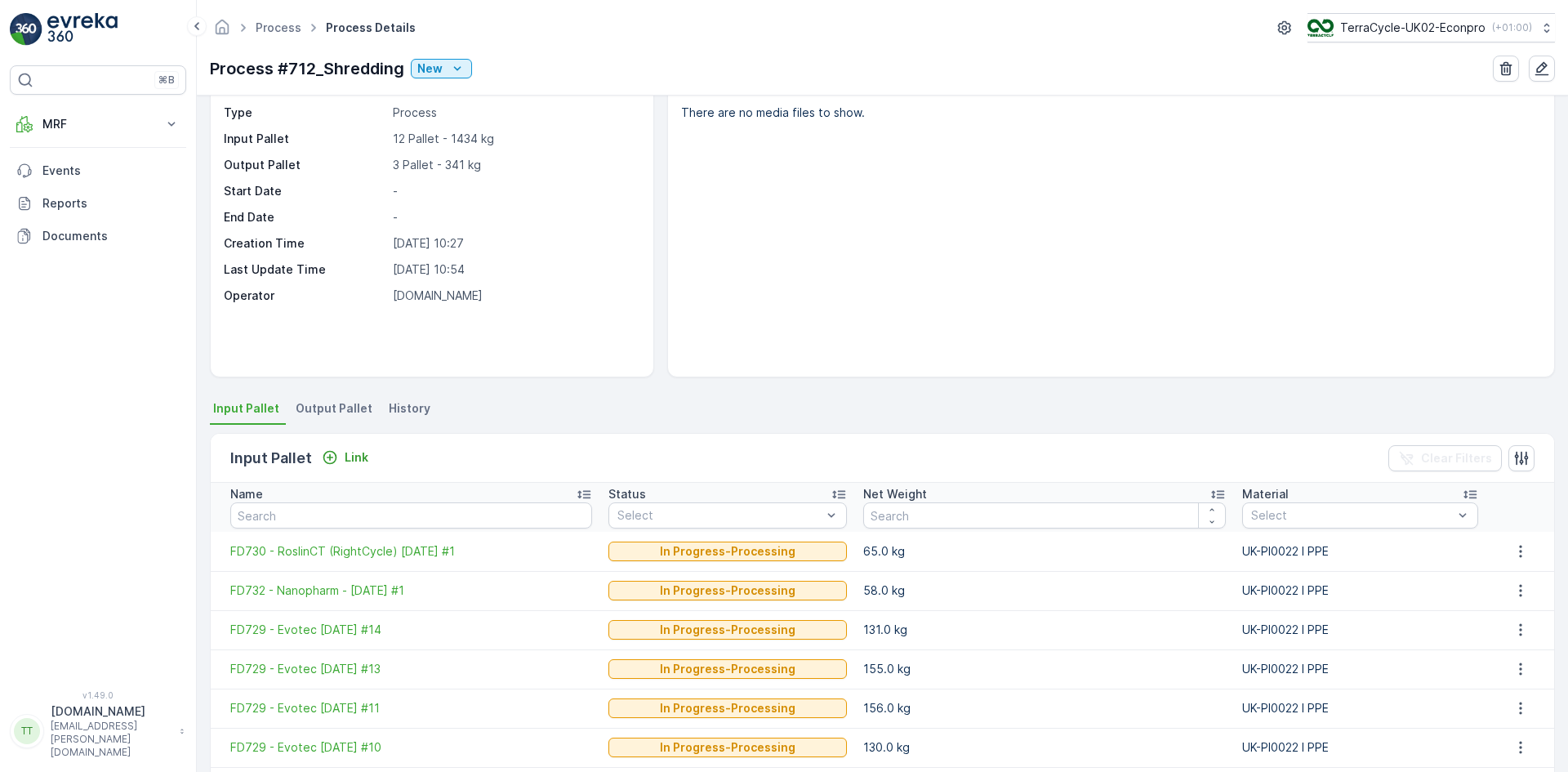
scroll to position [82, 0]
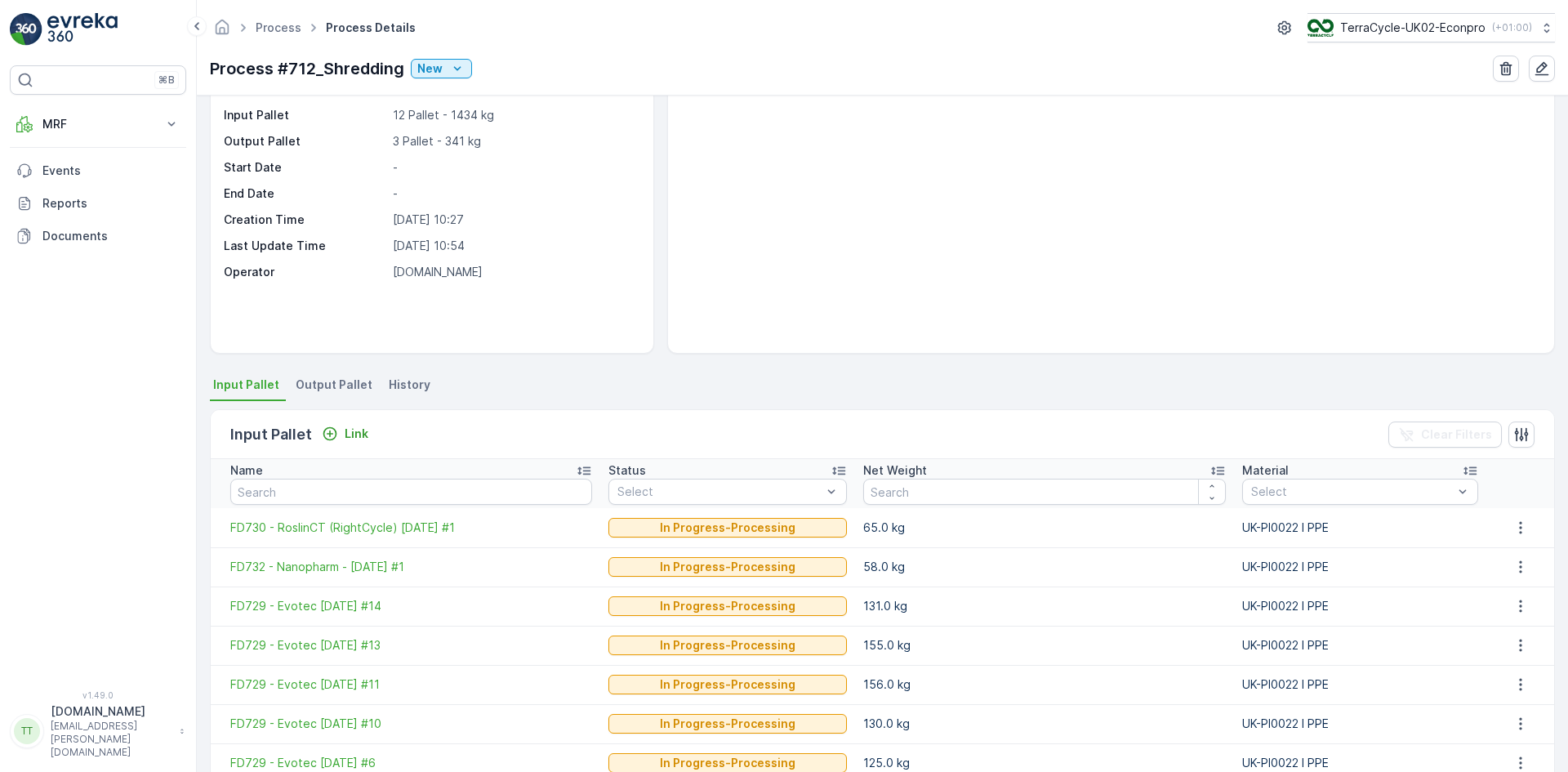
click at [321, 385] on span "Output Pallet" at bounding box center [333, 384] width 76 height 16
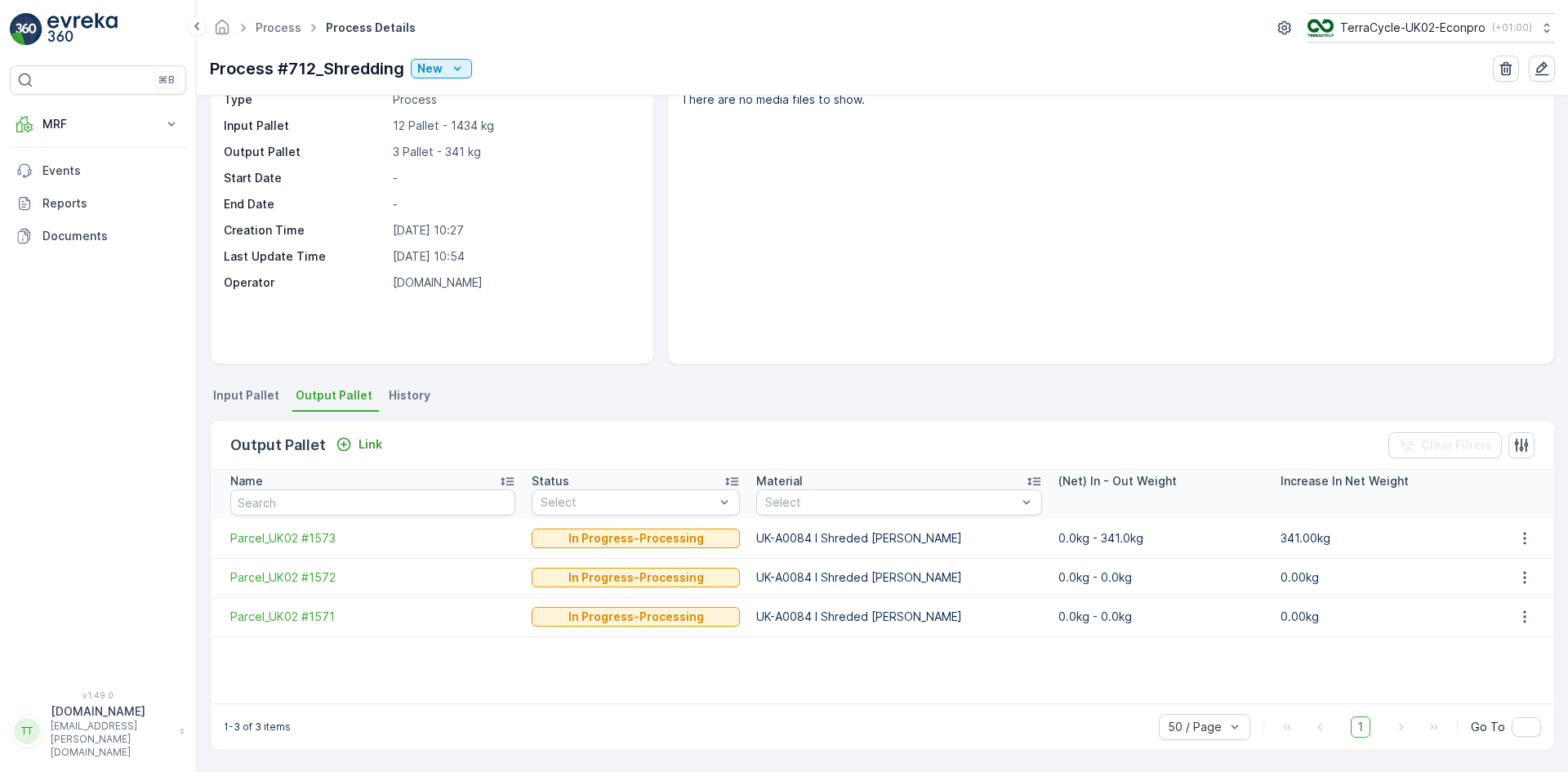
scroll to position [71, 0]
click at [294, 575] on span "Parcel_UK02 #1572" at bounding box center [373, 577] width 285 height 16
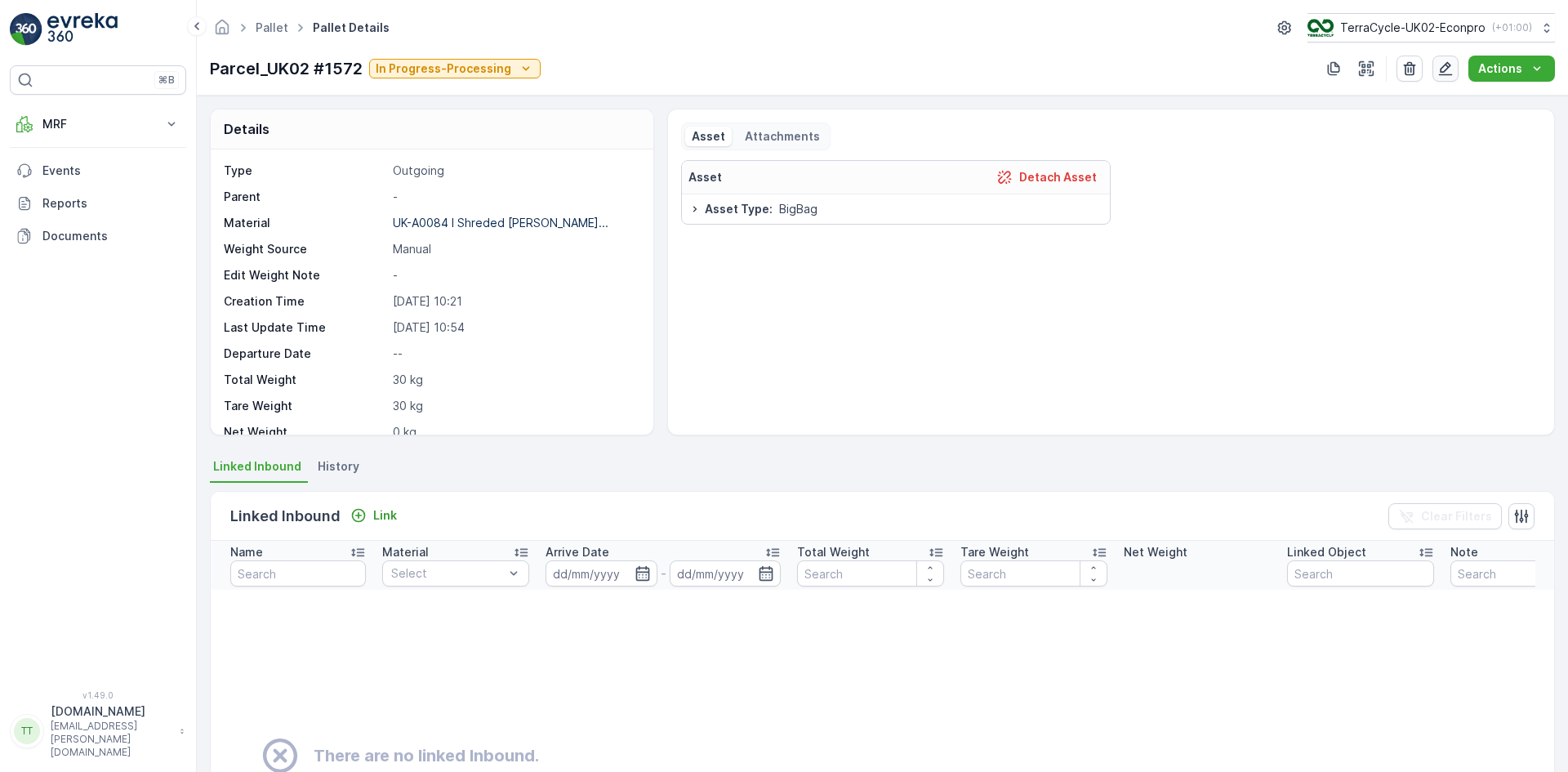
click at [1448, 68] on icon "button" at bounding box center [1444, 68] width 16 height 16
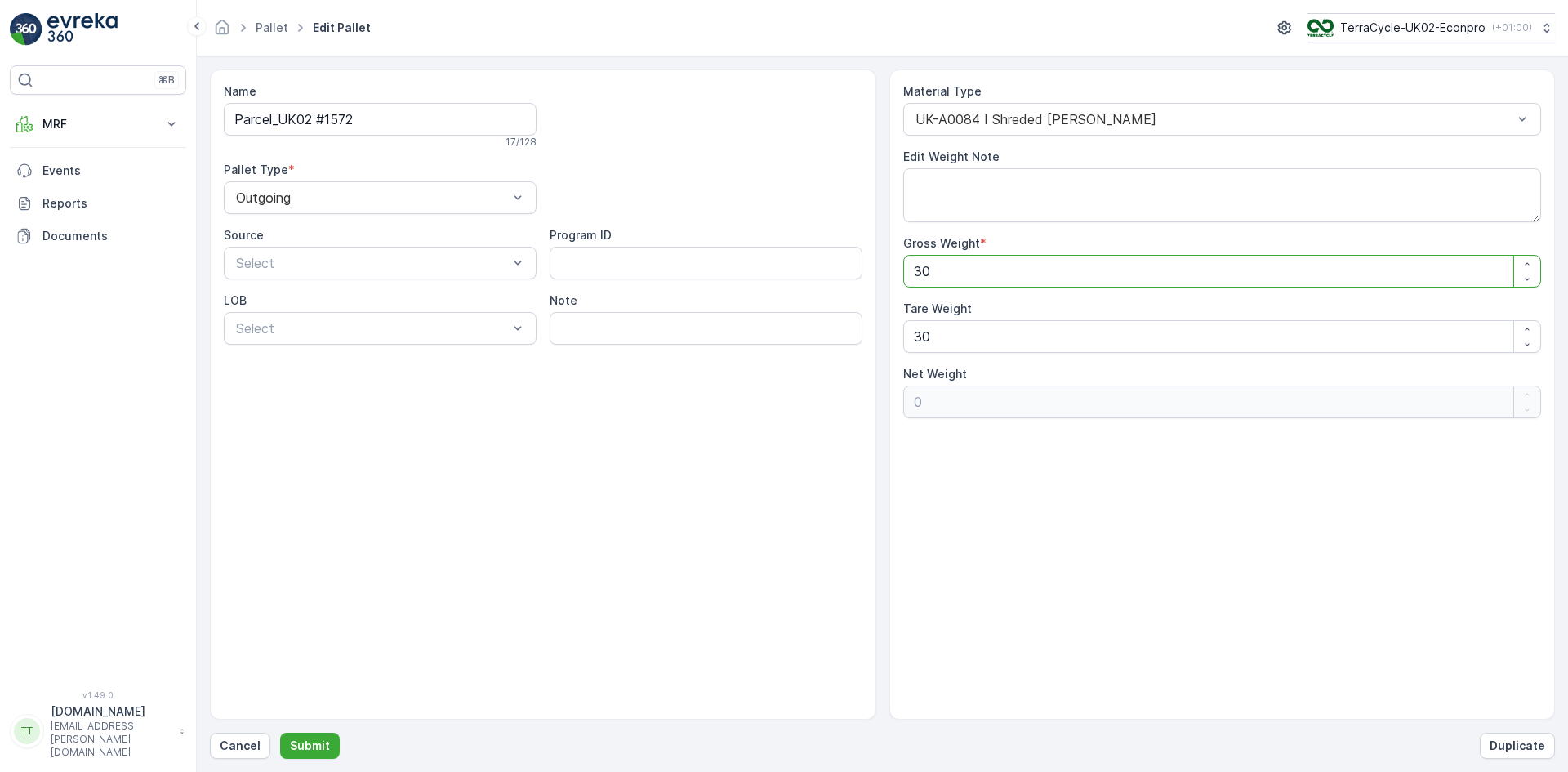
drag, startPoint x: 948, startPoint y: 265, endPoint x: 913, endPoint y: 274, distance: 36.1
click at [913, 274] on Weight "30" at bounding box center [1222, 271] width 639 height 33
type Weight "5"
type Weight "-25"
type Weight "54"
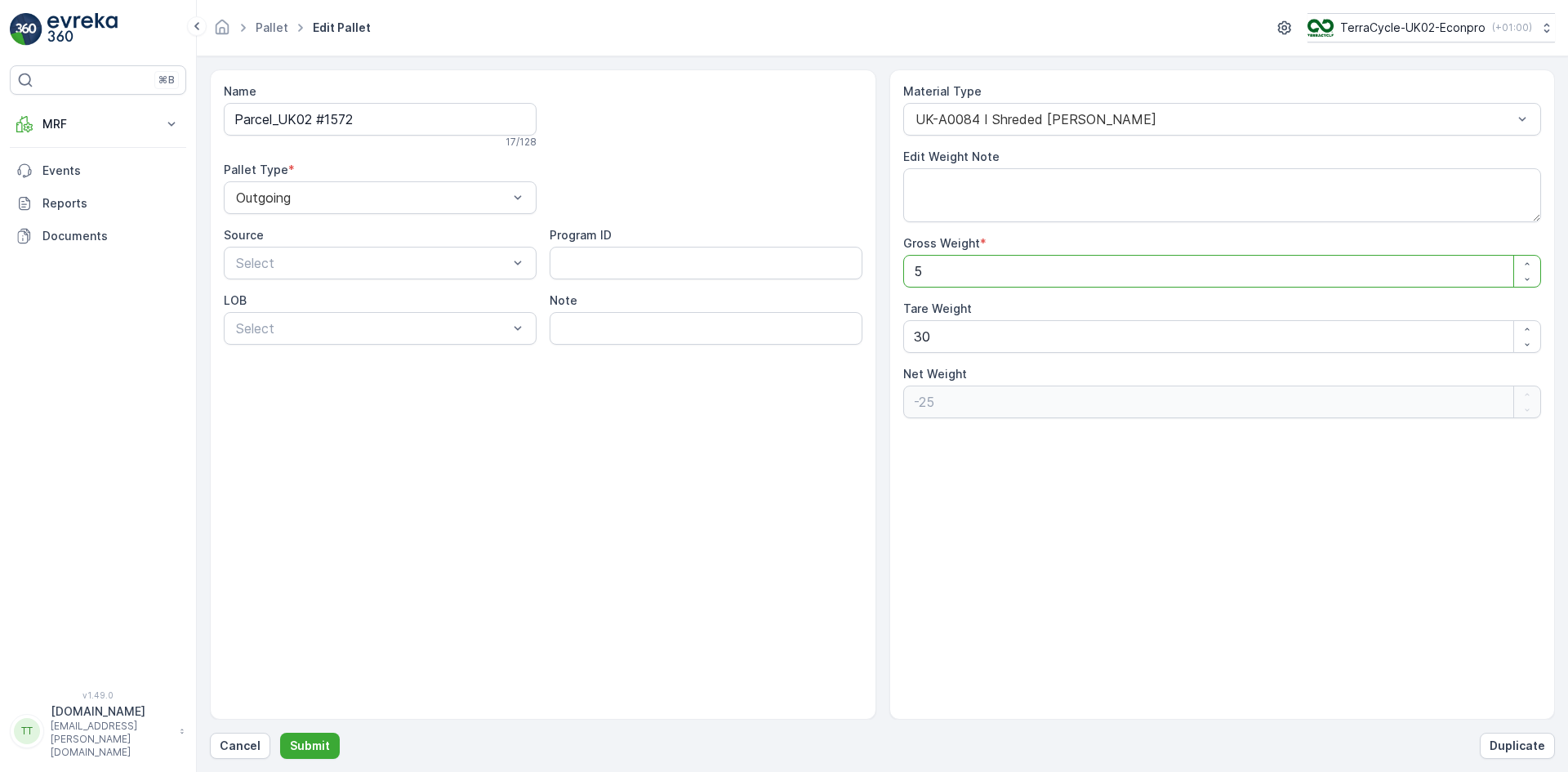
type Weight "24"
type Weight "546"
type Weight "516"
type Weight "546"
drag, startPoint x: 939, startPoint y: 341, endPoint x: 901, endPoint y: 338, distance: 38.1
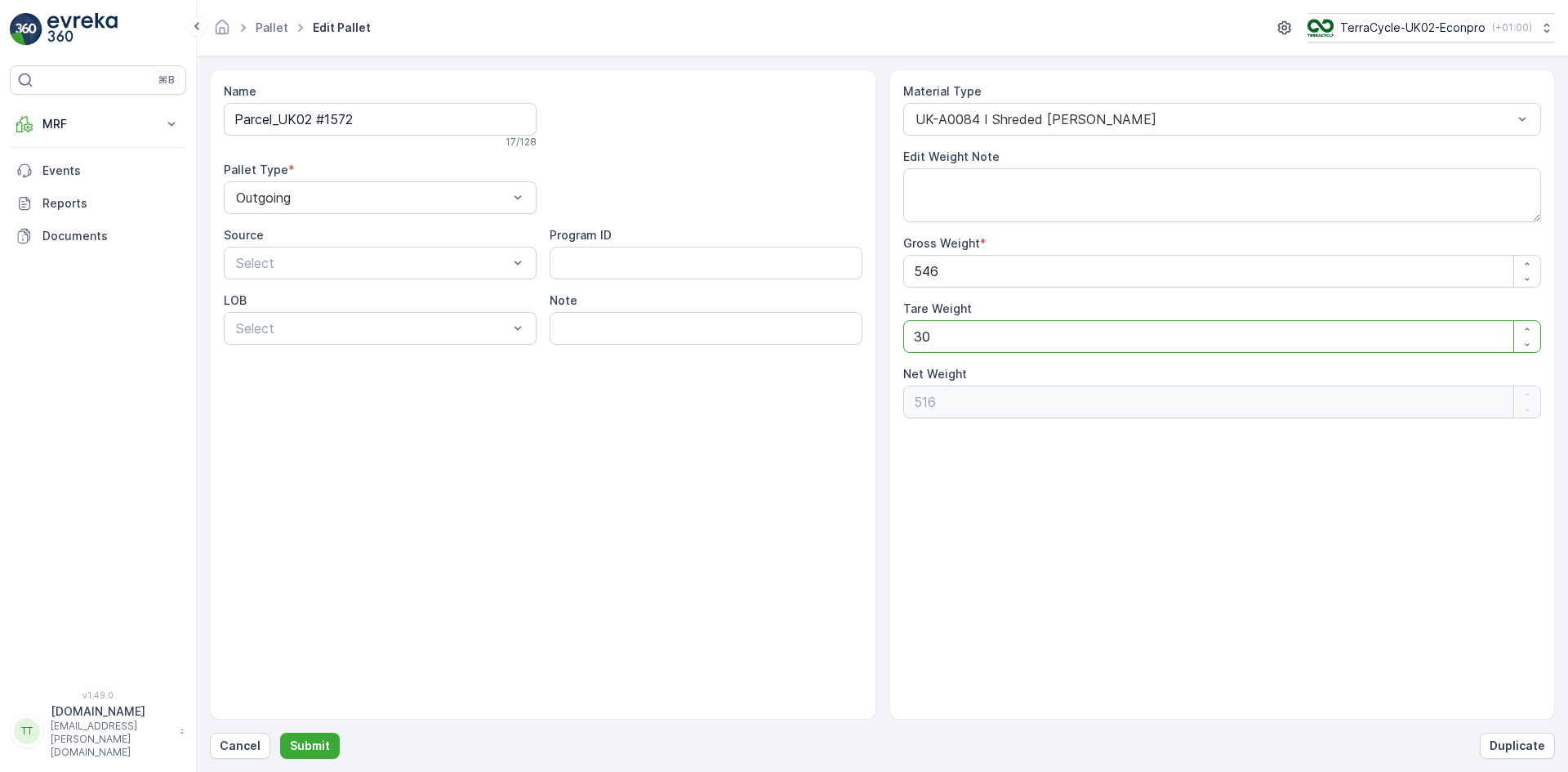
click at [901, 338] on div "Material Type UK-A0084 I Shreded Nitrile Gloves Edit Weight Note Gross Weight *…" at bounding box center [1222, 394] width 666 height 650
type Weight "1"
type Weight "545"
type Weight "18"
type Weight "528"
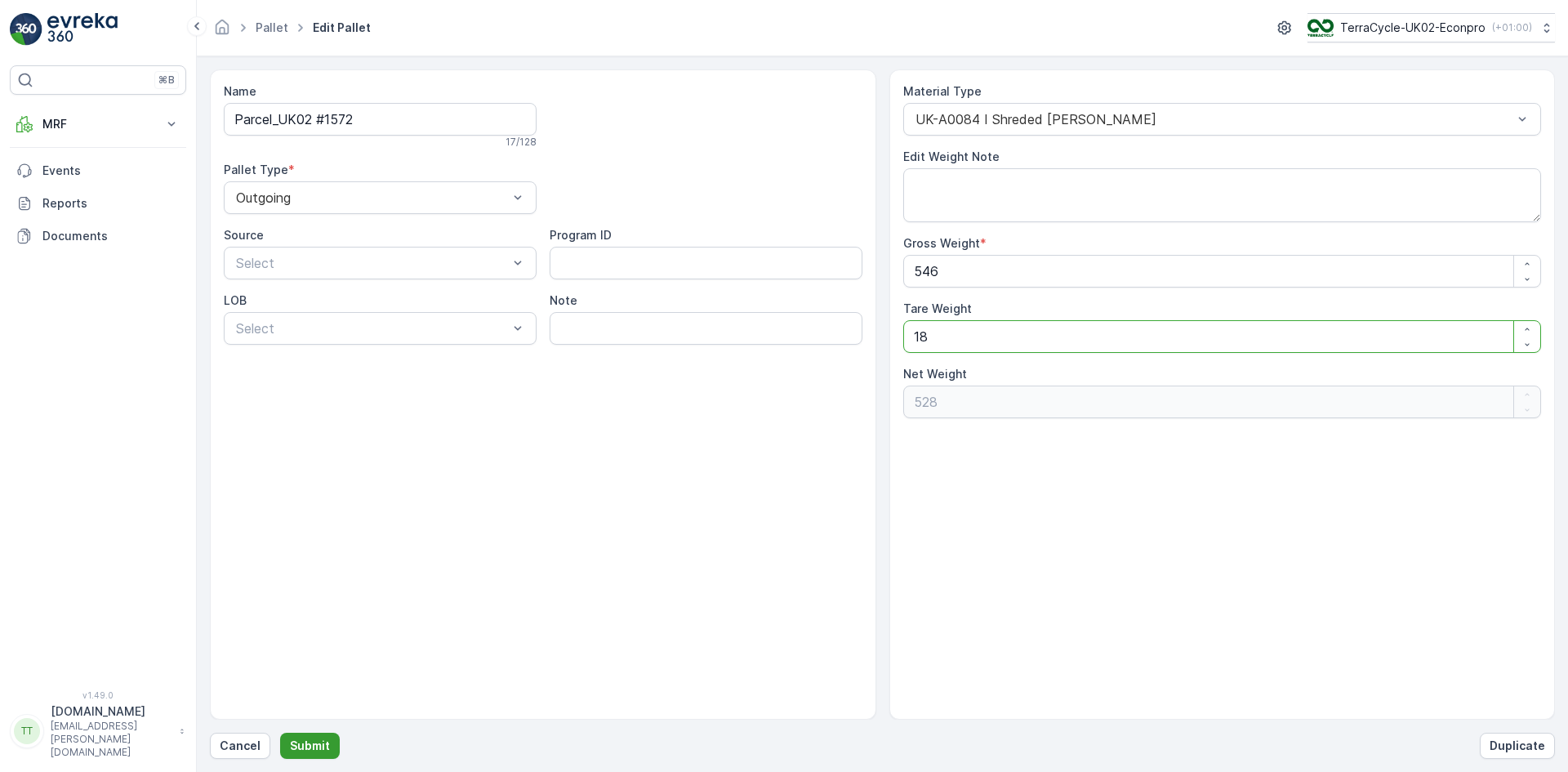
type Weight "18"
click at [311, 740] on p "Submit" at bounding box center [309, 745] width 40 height 16
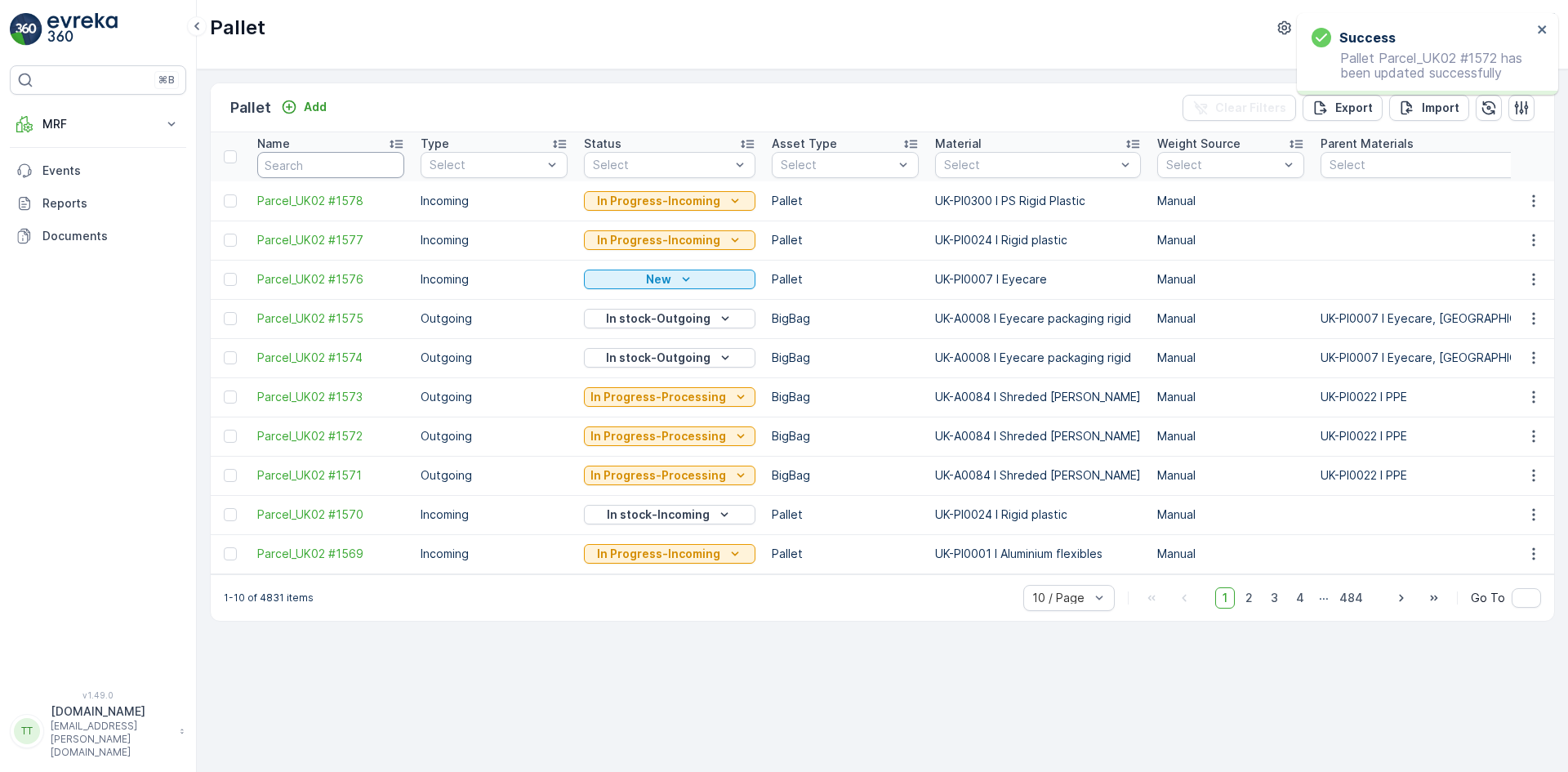
click at [302, 165] on input "text" at bounding box center [331, 165] width 147 height 26
type input "1571"
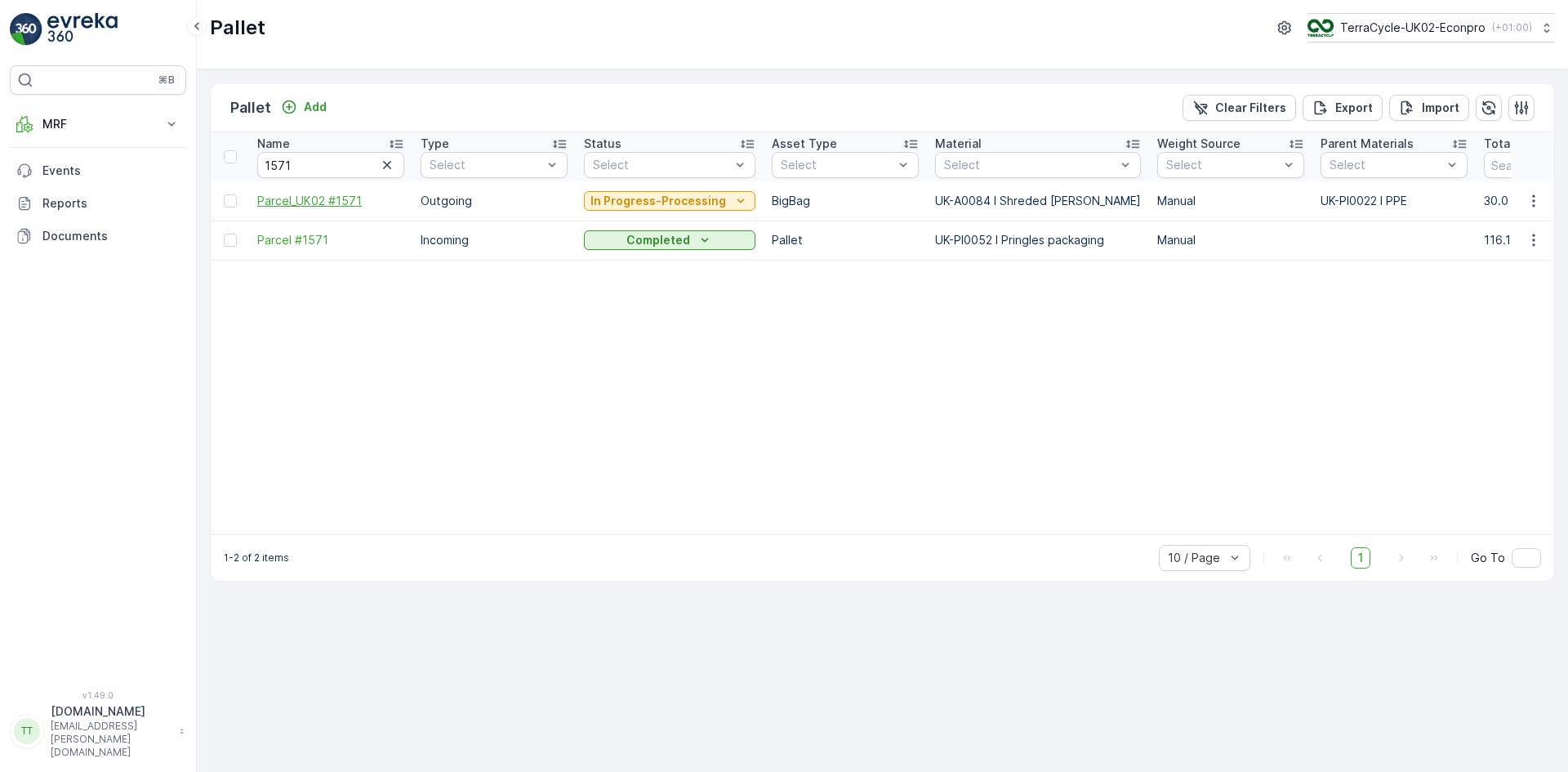
click at [310, 197] on span "Parcel_UK02 #1571" at bounding box center [331, 200] width 147 height 16
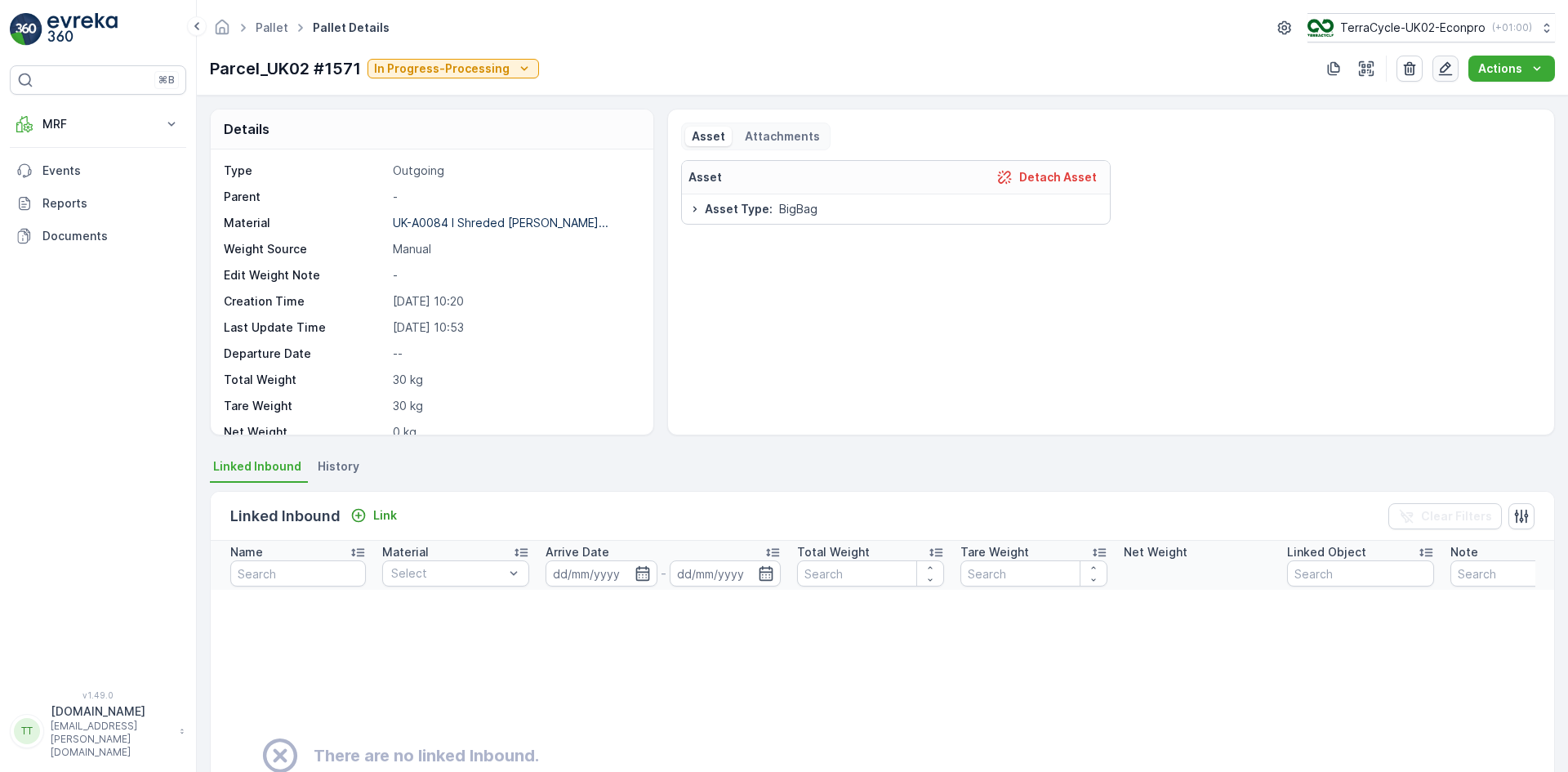
click at [1447, 70] on icon "button" at bounding box center [1445, 69] width 14 height 14
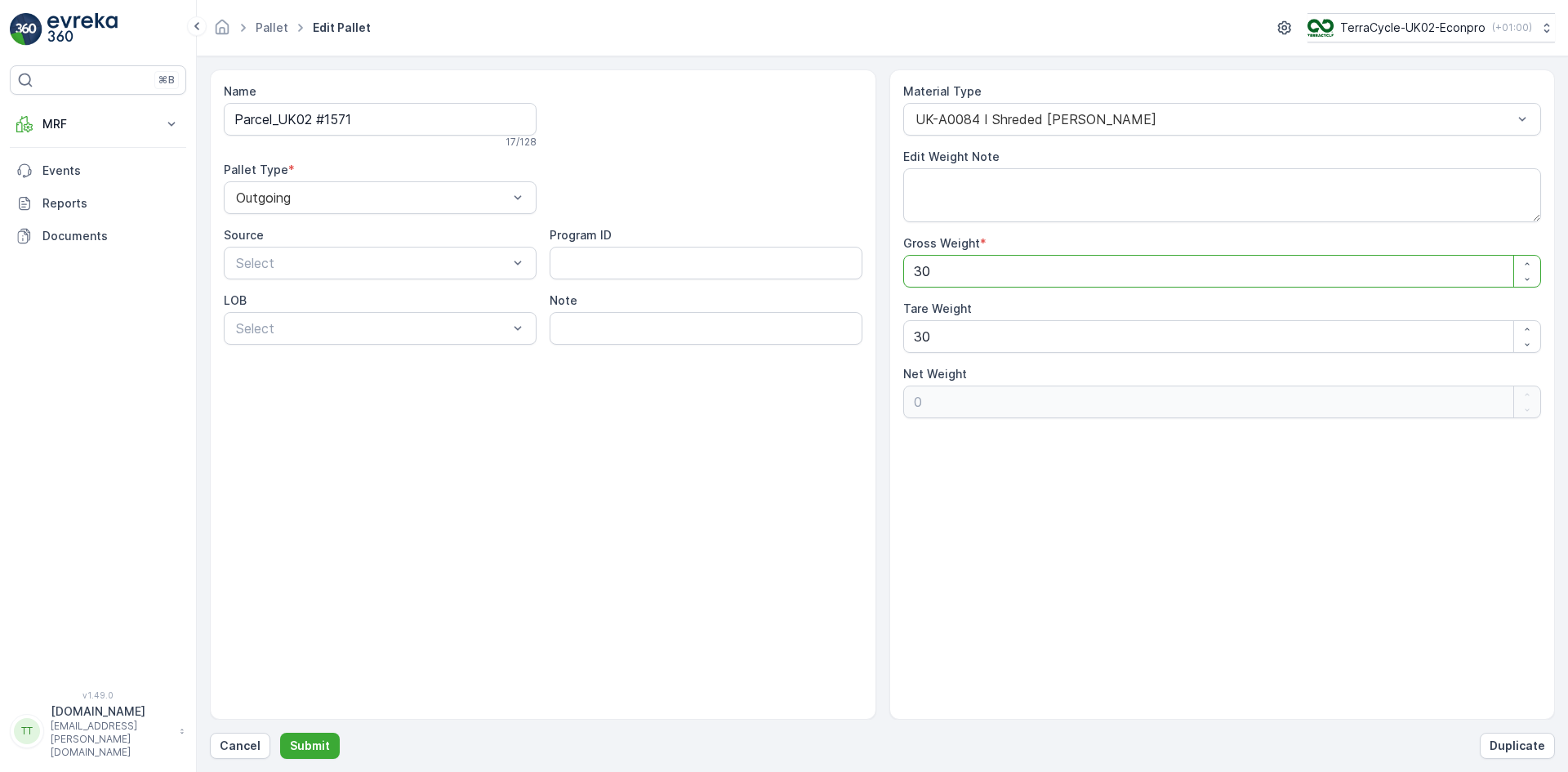
click at [880, 272] on div "Name Parcel_UK02 #1571 17 / 128 Pallet Type * Outgoing Source Select Program ID…" at bounding box center [881, 394] width 1344 height 650
type Weight "5"
type Weight "-25"
type Weight "58"
type Weight "28"
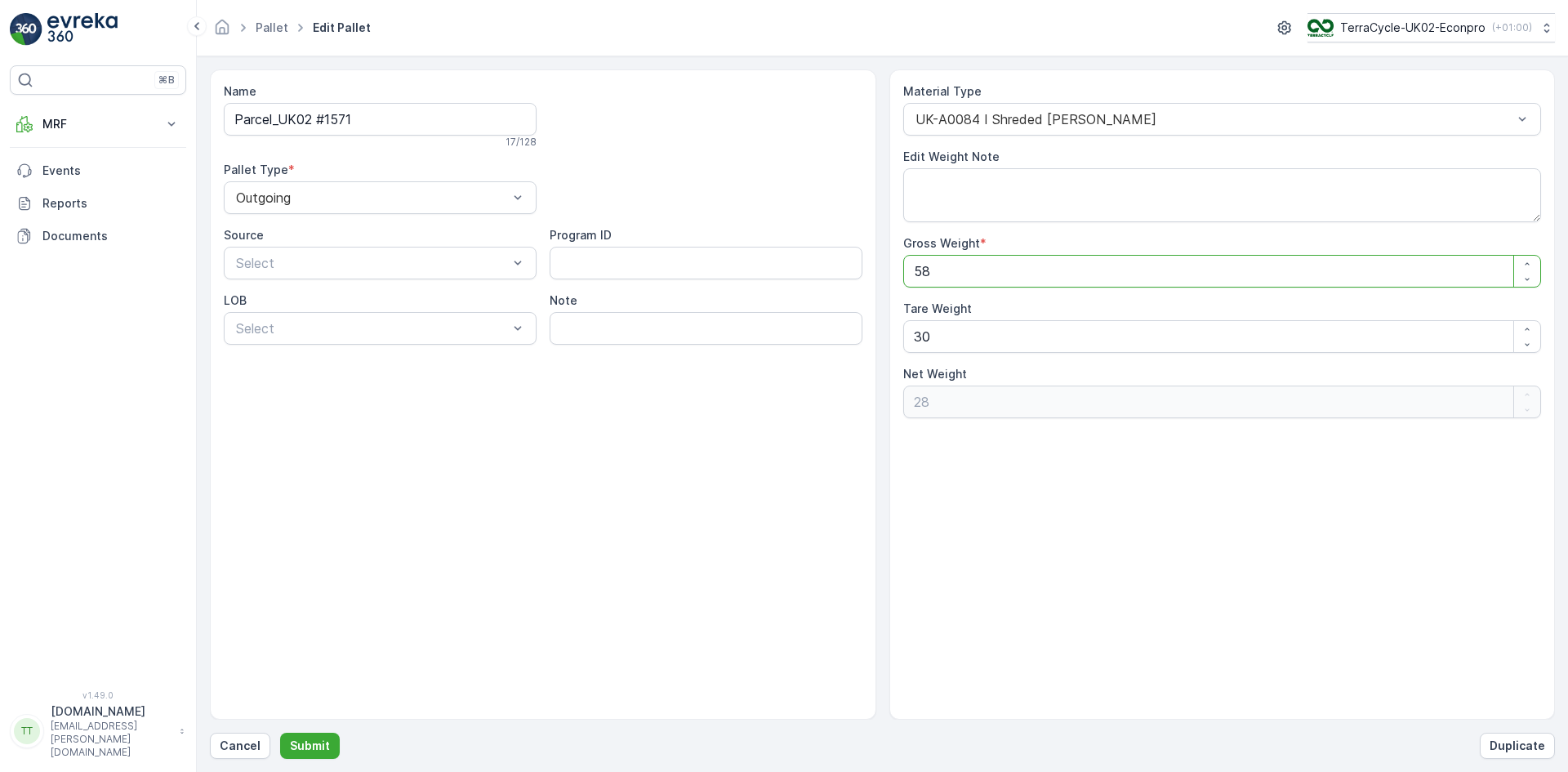
type Weight "580"
type Weight "550"
type Weight "580"
drag, startPoint x: 939, startPoint y: 343, endPoint x: 903, endPoint y: 342, distance: 36.0
click at [903, 342] on Weight "30" at bounding box center [1222, 336] width 639 height 33
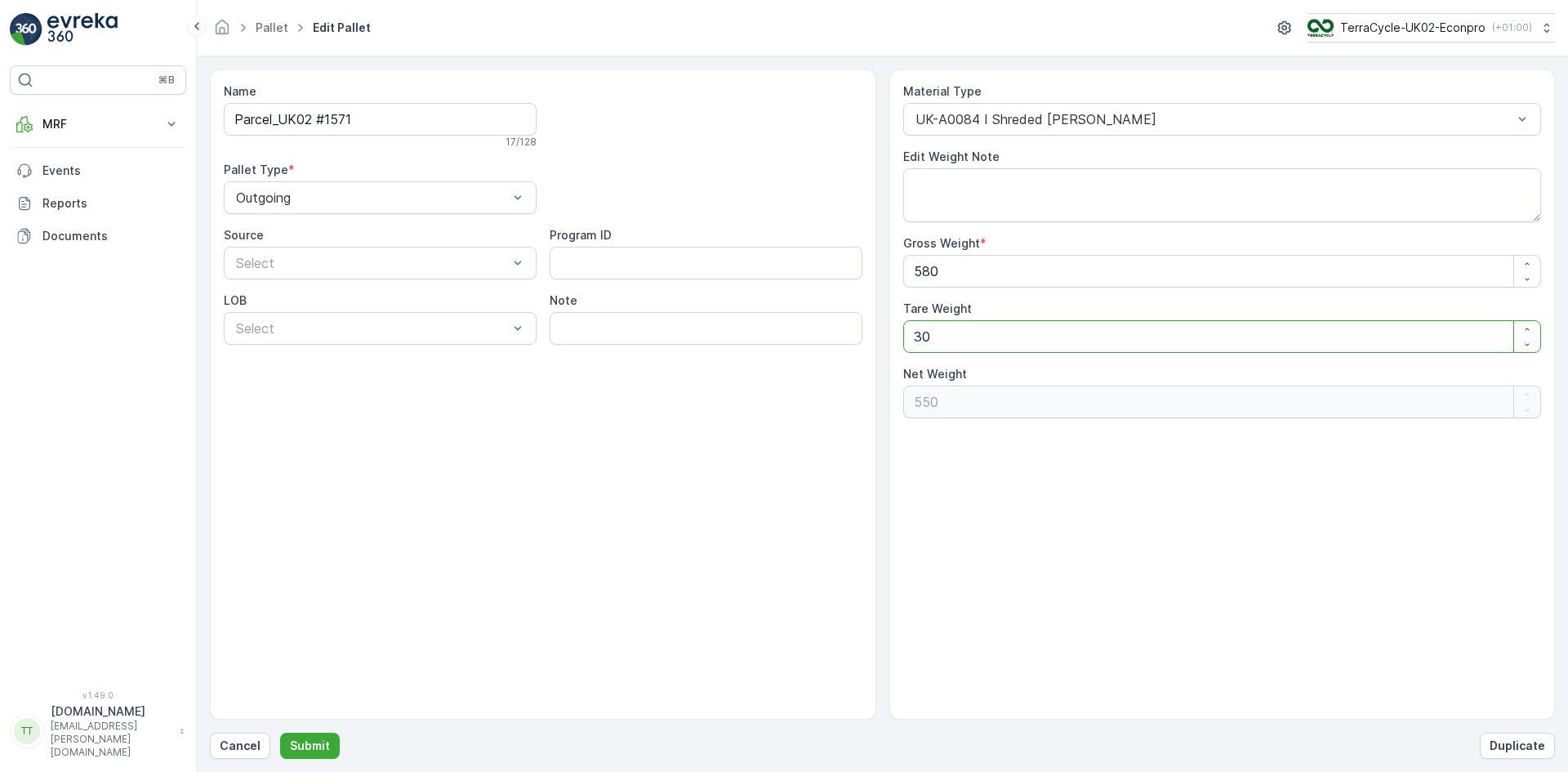
type Weight "1"
type Weight "579"
type Weight "18"
type Weight "562"
type Weight "18"
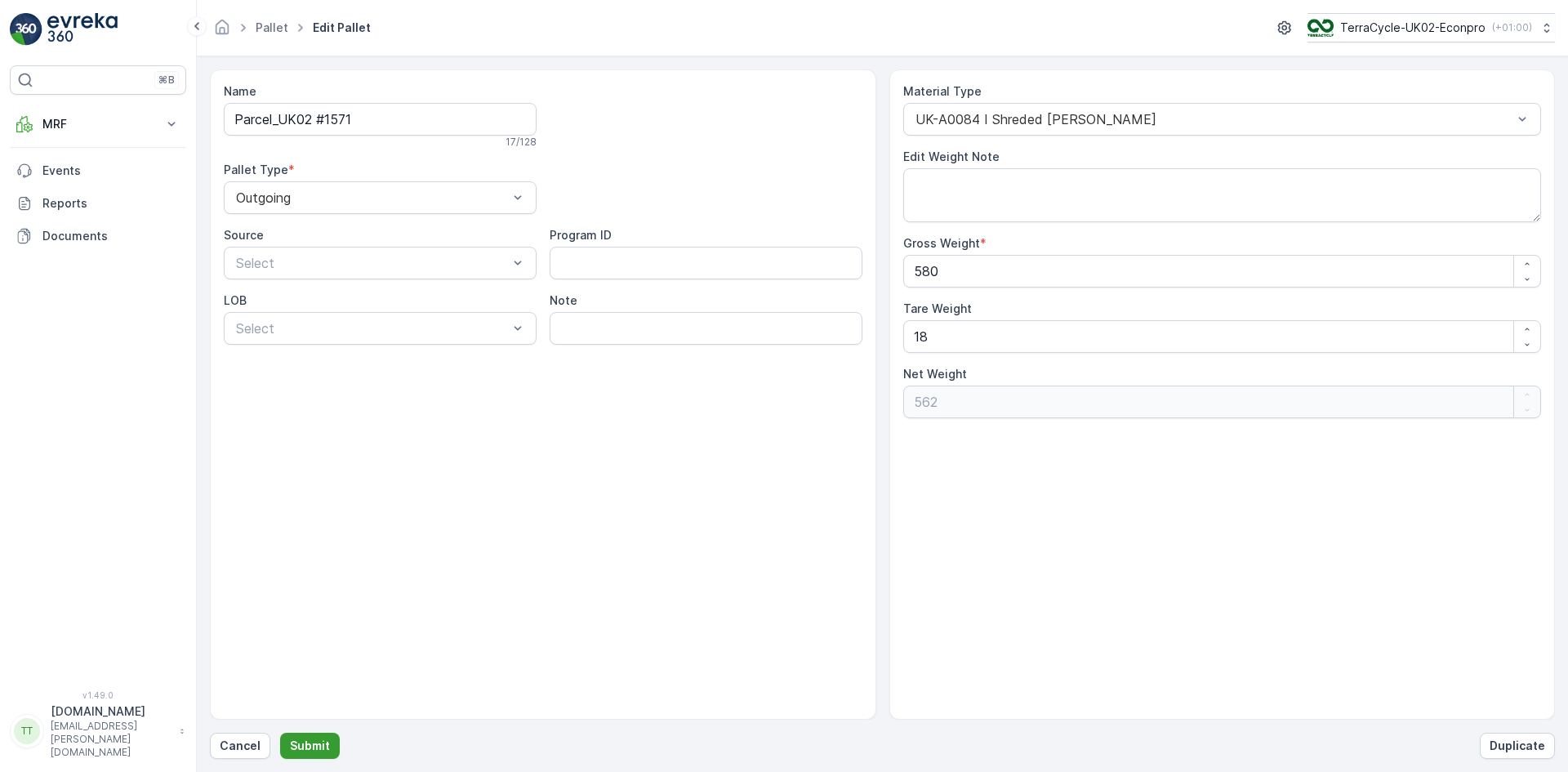
click at [321, 741] on p "Submit" at bounding box center [309, 745] width 40 height 16
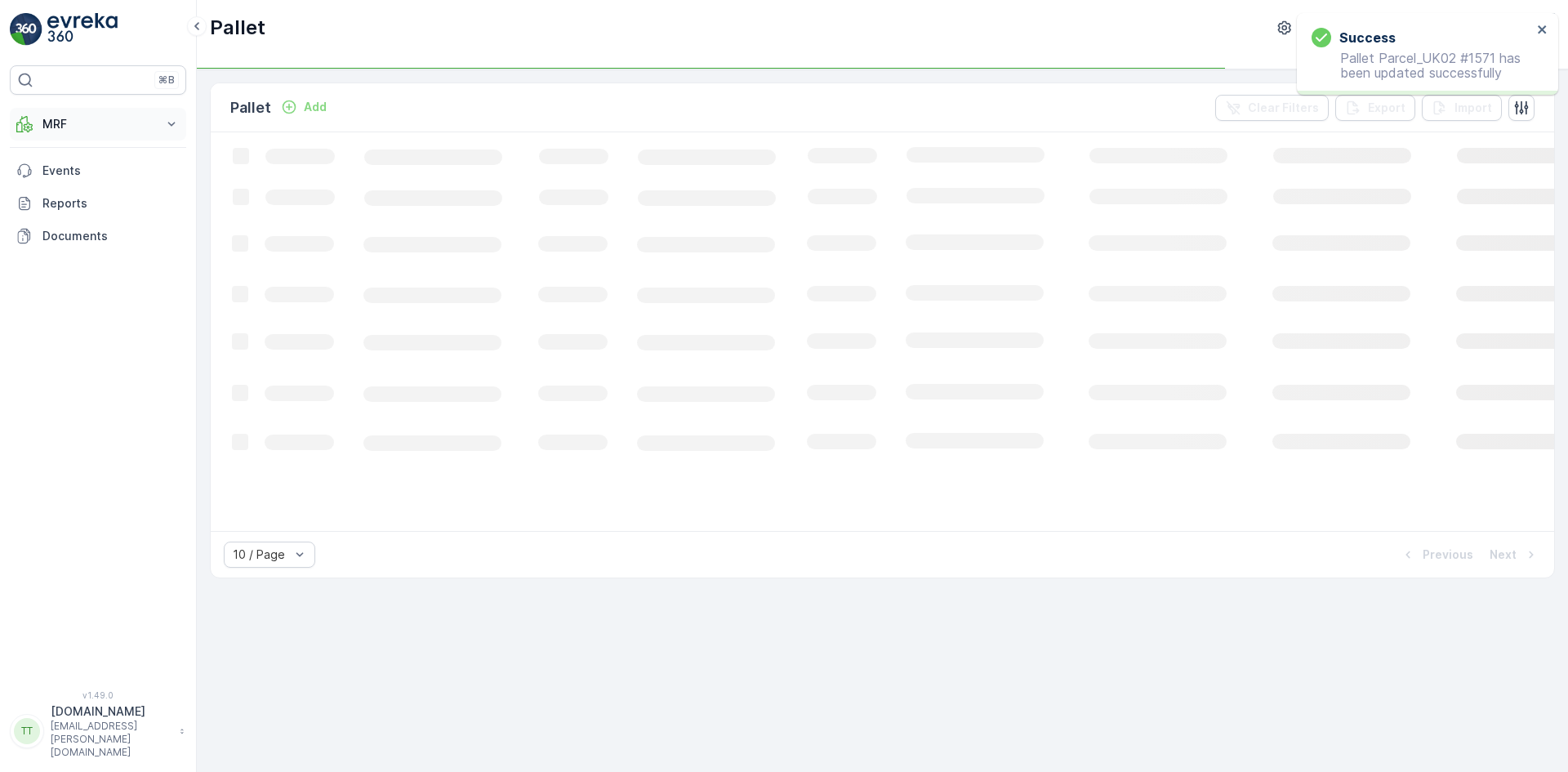
click at [66, 127] on p "MRF" at bounding box center [98, 124] width 111 height 16
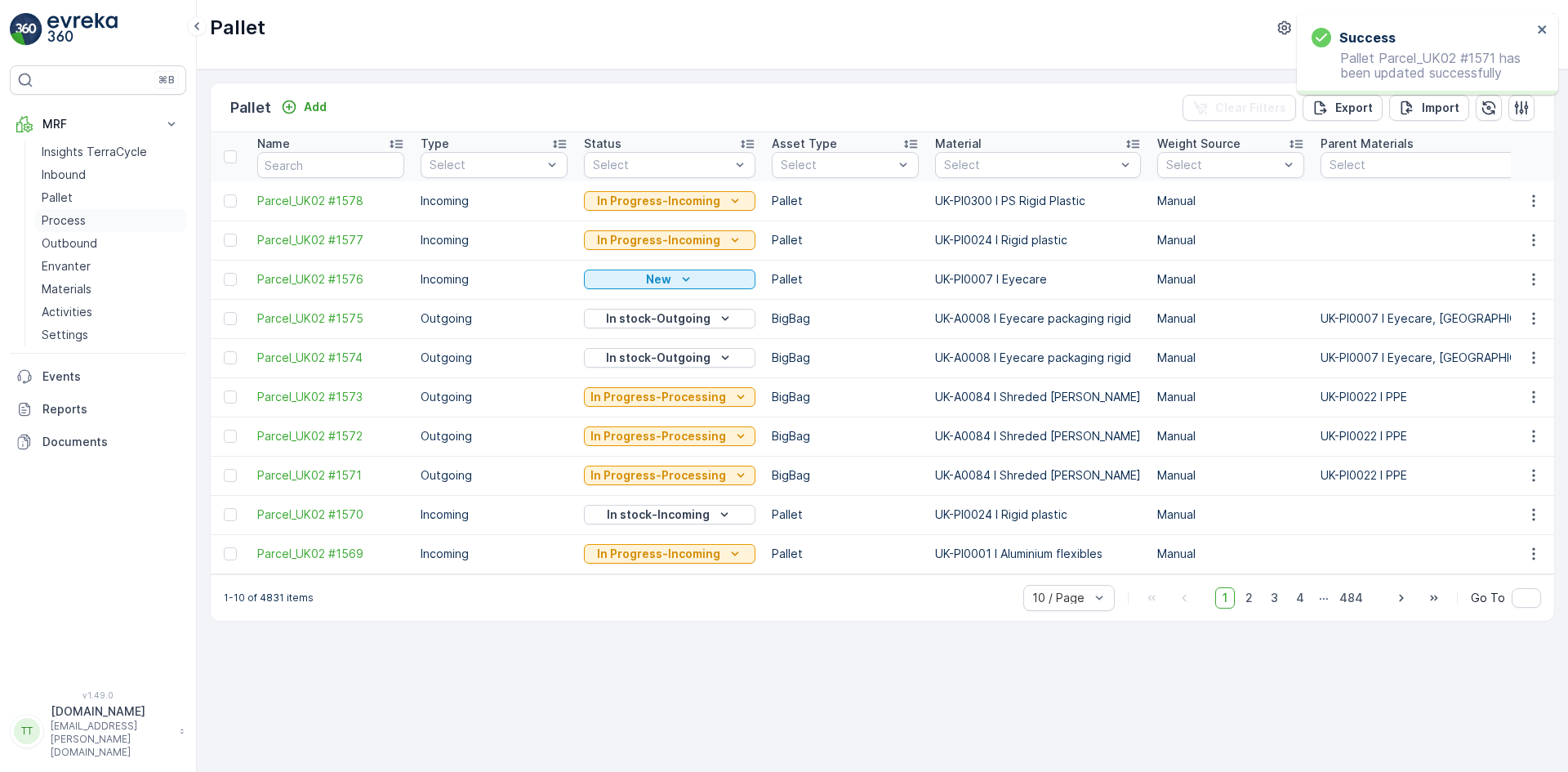
click at [75, 220] on p "Process" at bounding box center [63, 220] width 44 height 16
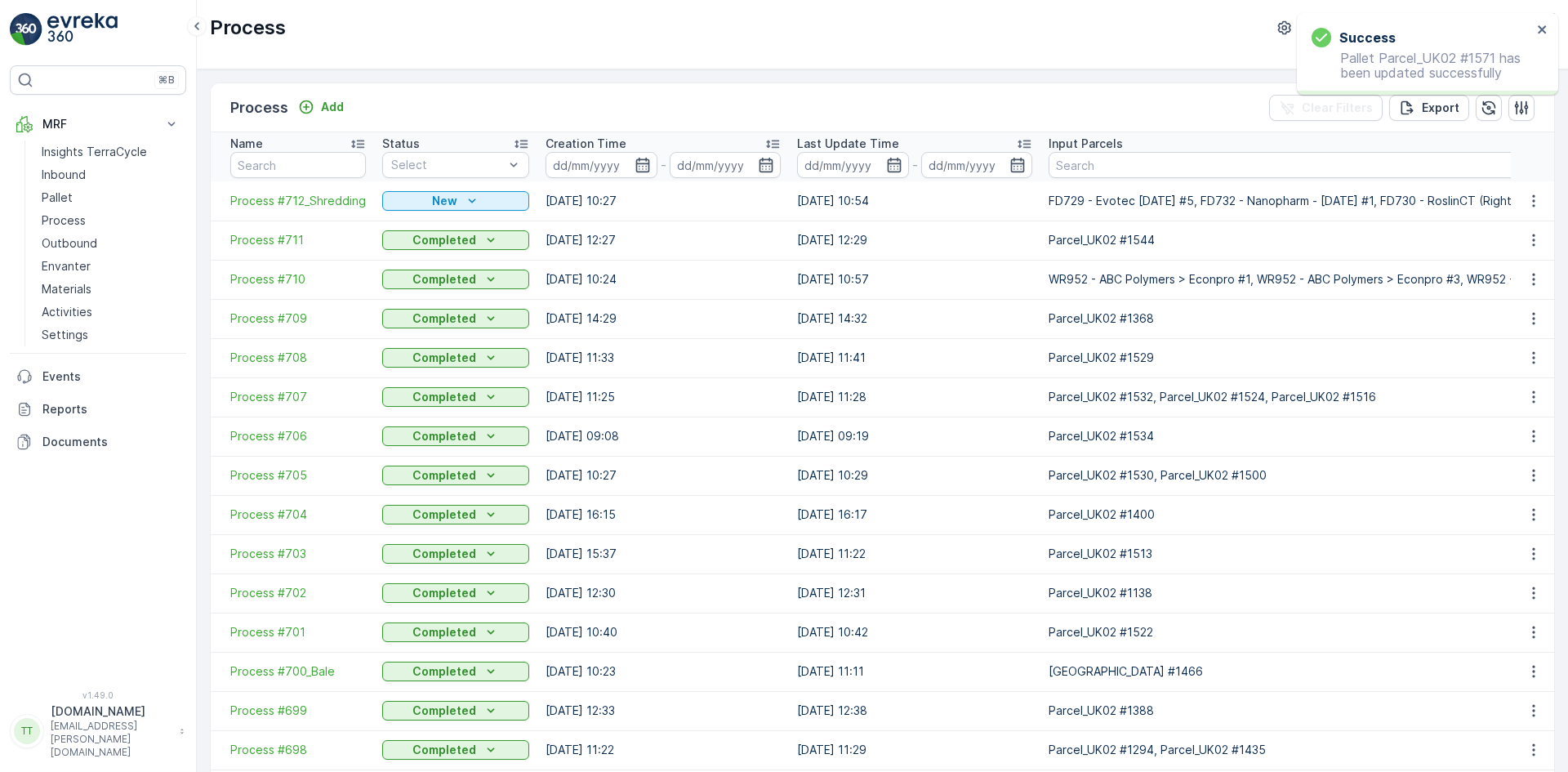
click at [288, 204] on span "Process #712_Shredding" at bounding box center [298, 200] width 136 height 16
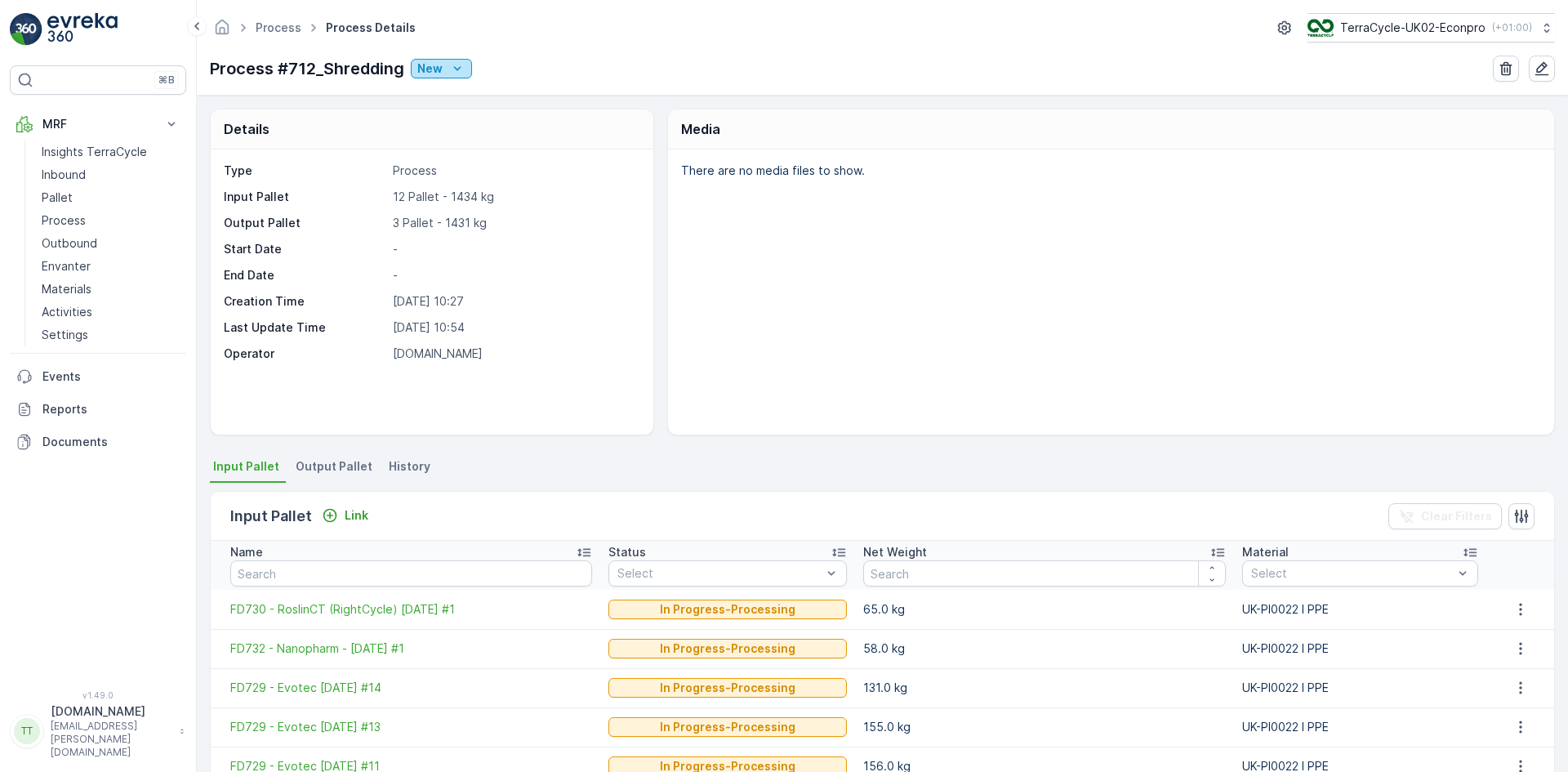
click at [459, 70] on icon "New" at bounding box center [457, 68] width 16 height 16
click at [449, 121] on span "Ready" at bounding box center [439, 115] width 35 height 16
click at [444, 71] on p "Ready" at bounding box center [435, 68] width 36 height 16
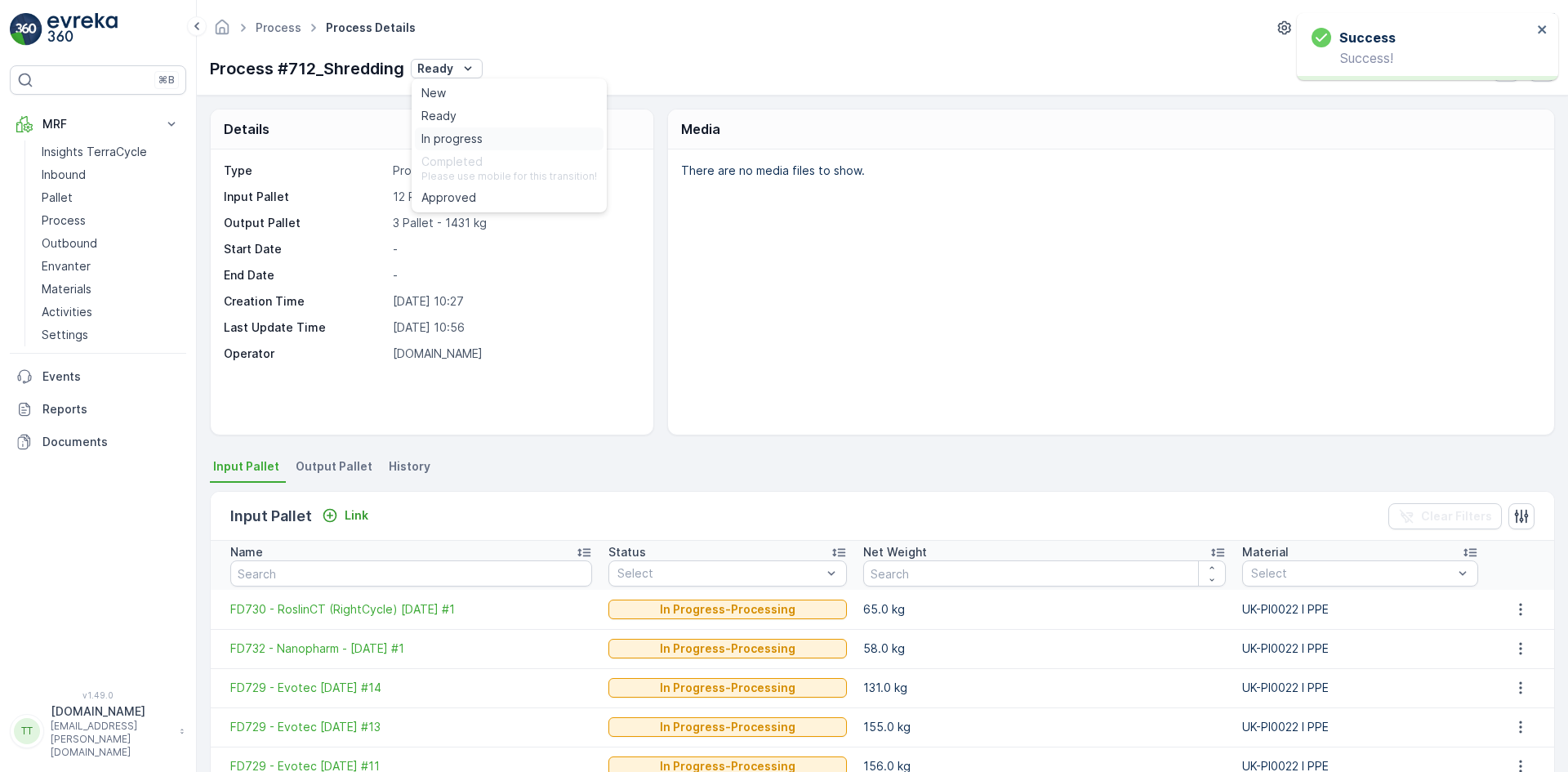
click at [449, 135] on span "In progress" at bounding box center [452, 138] width 61 height 16
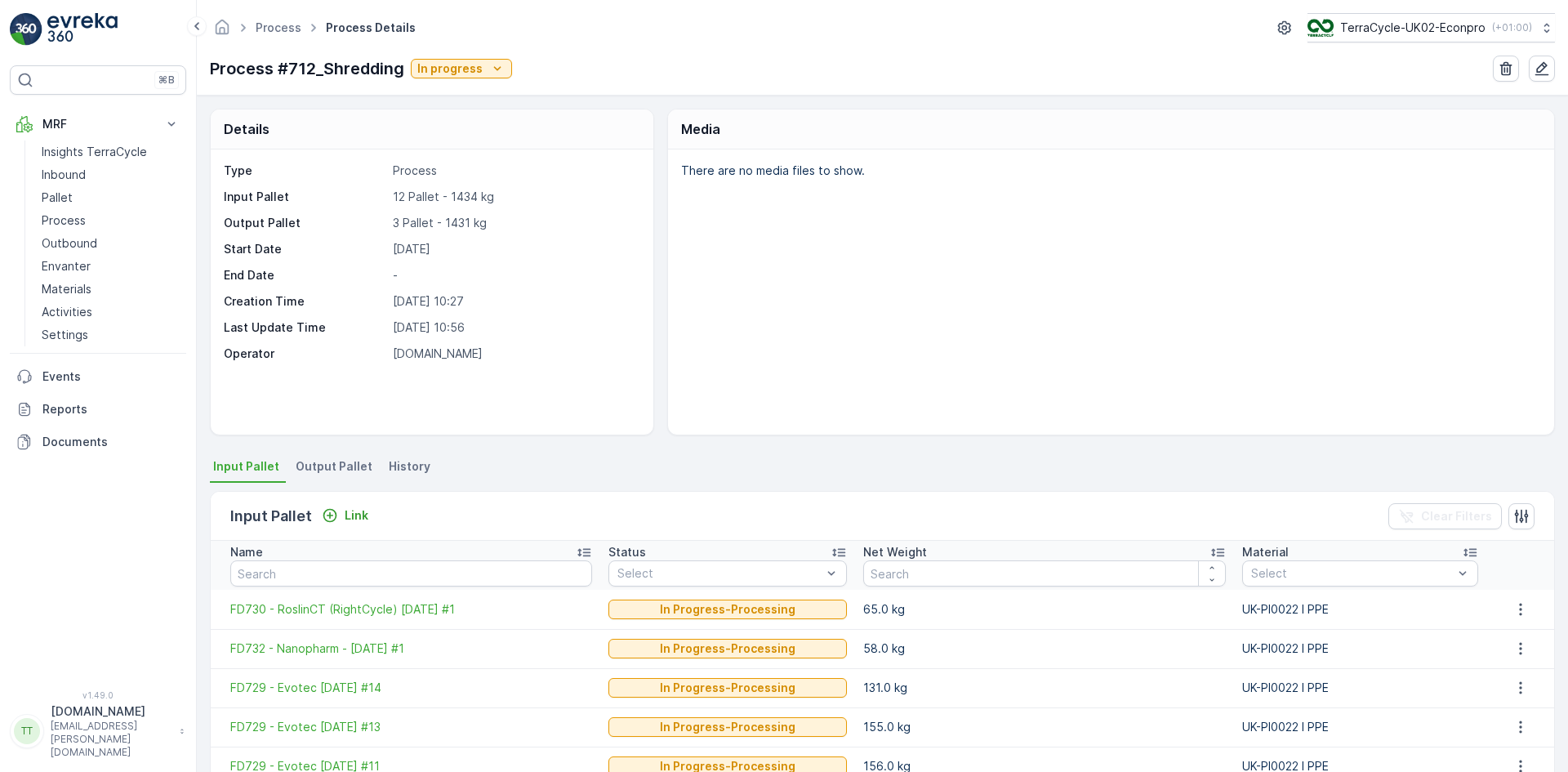
click at [331, 462] on span "Output Pallet" at bounding box center [333, 465] width 76 height 16
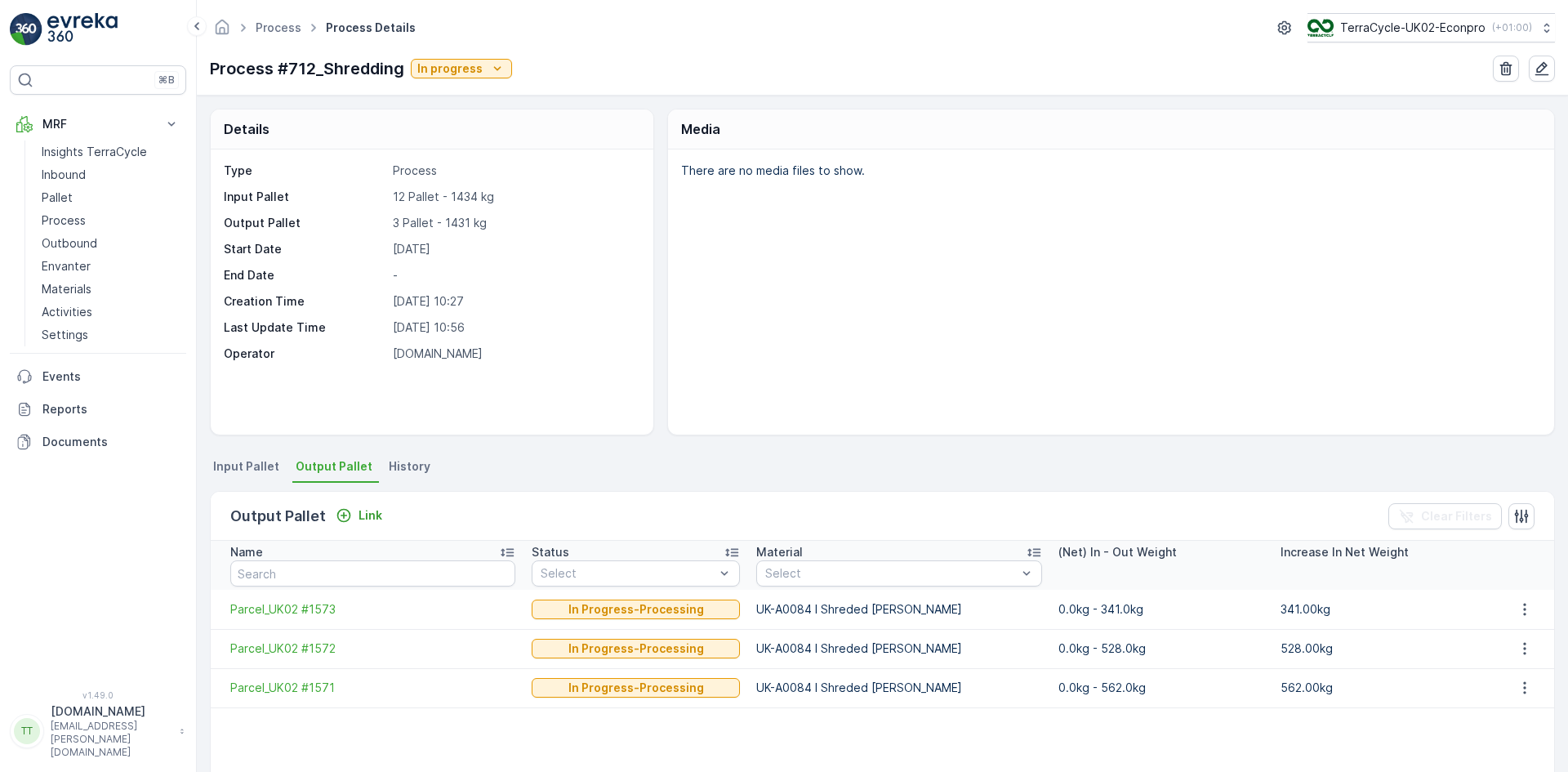
click at [242, 458] on span "Input Pallet" at bounding box center [246, 465] width 66 height 16
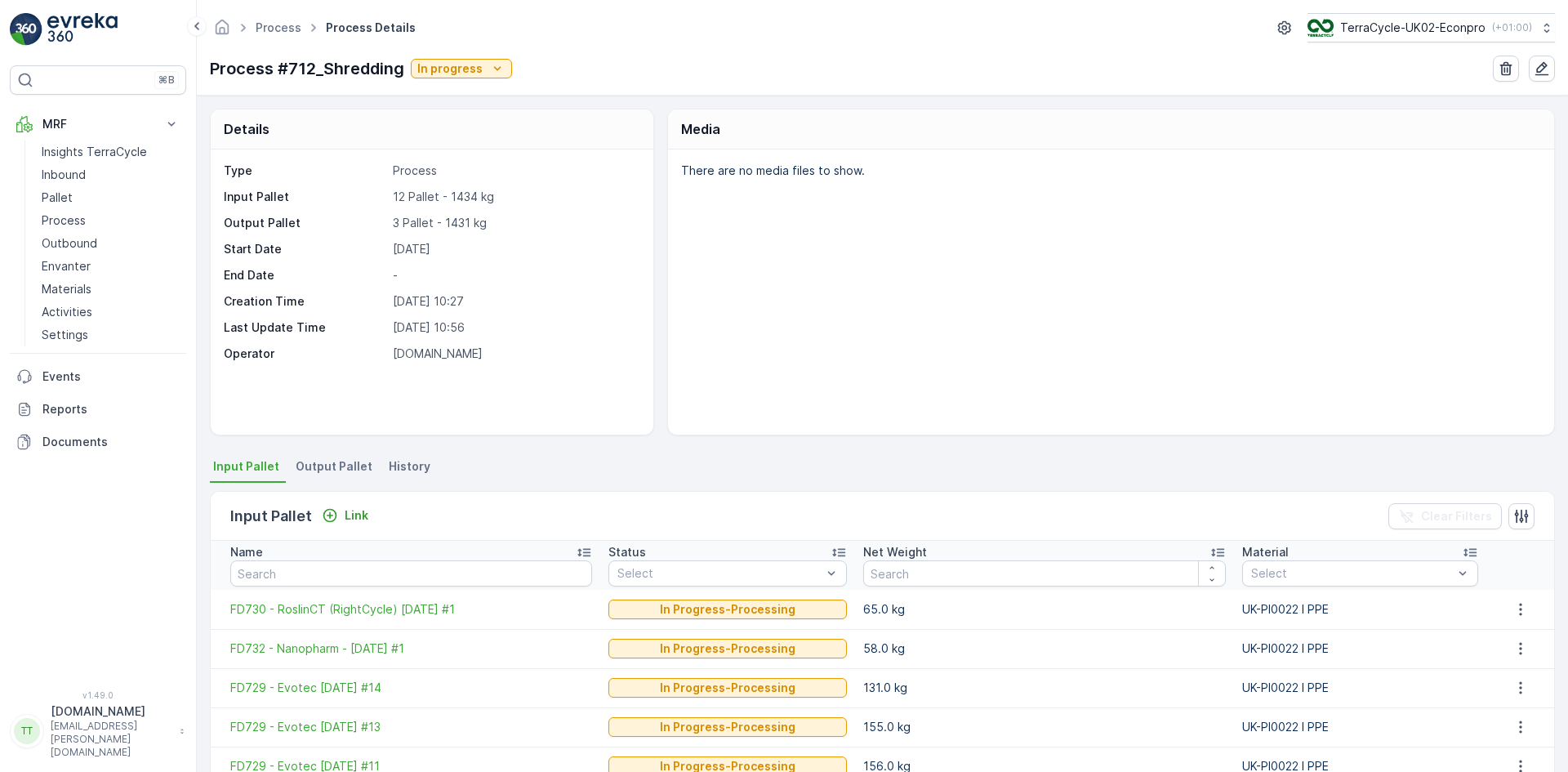
click at [325, 464] on span "Output Pallet" at bounding box center [333, 465] width 76 height 16
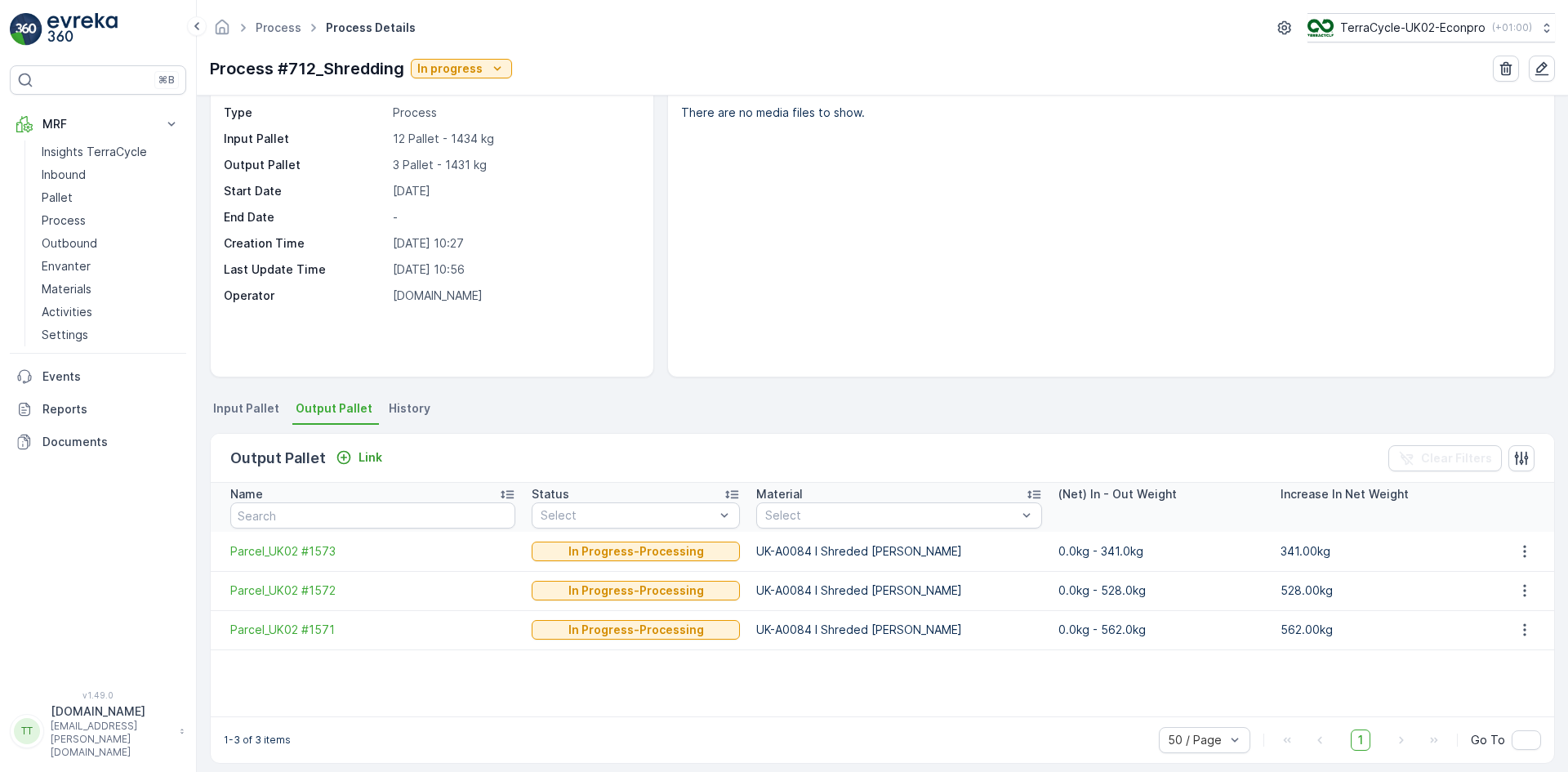
scroll to position [71, 0]
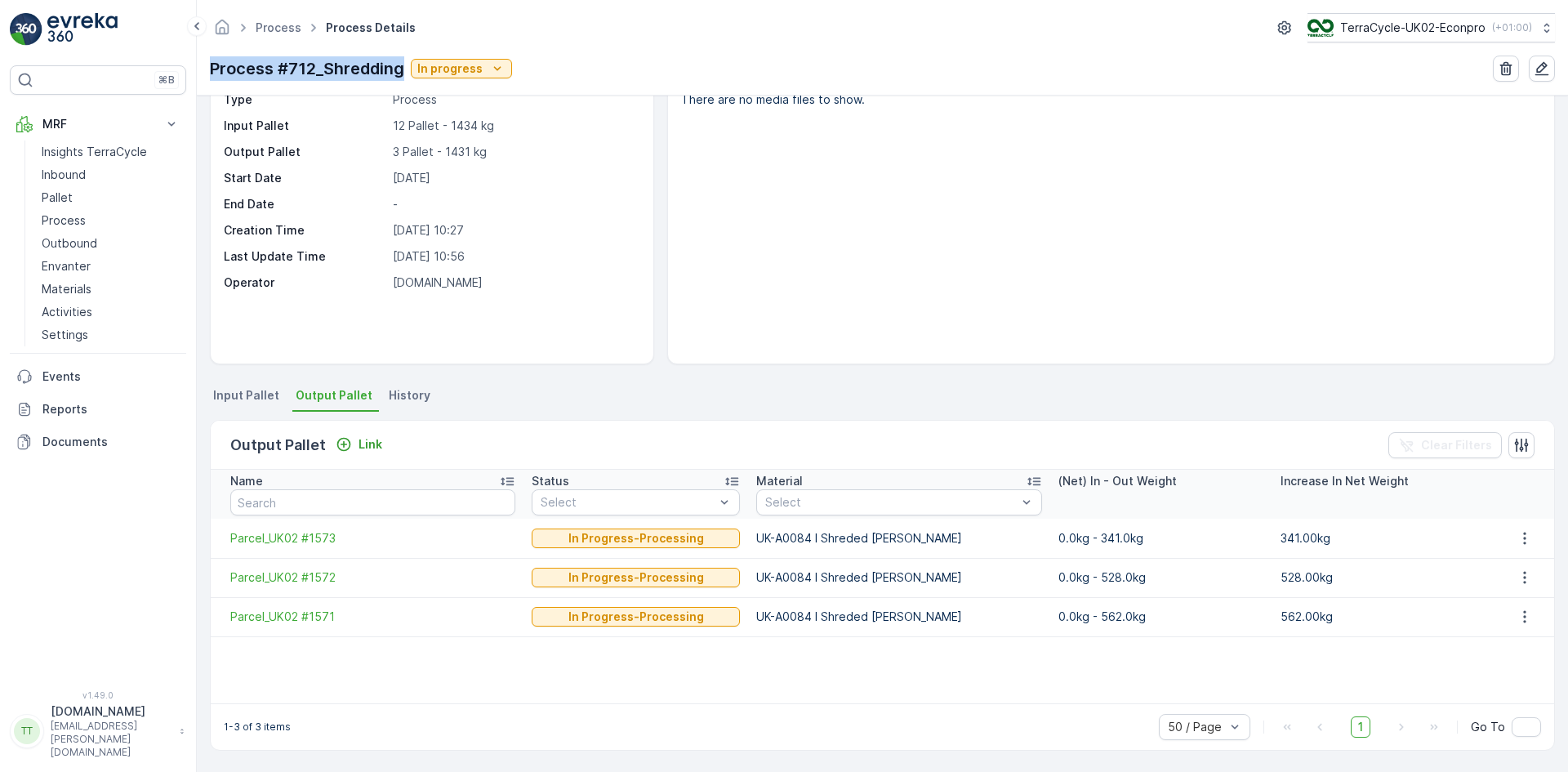
drag, startPoint x: 208, startPoint y: 64, endPoint x: 405, endPoint y: 69, distance: 197.1
click at [405, 69] on div "Process Process Details TerraCycle-UK02-Econpro ( +01:00 ) Process #712_Shreddi…" at bounding box center [882, 47] width 1371 height 95
copy p "Process #712_Shredding"
click at [1424, 23] on p "TerraCycle-UK02-Econpro" at bounding box center [1411, 27] width 145 height 16
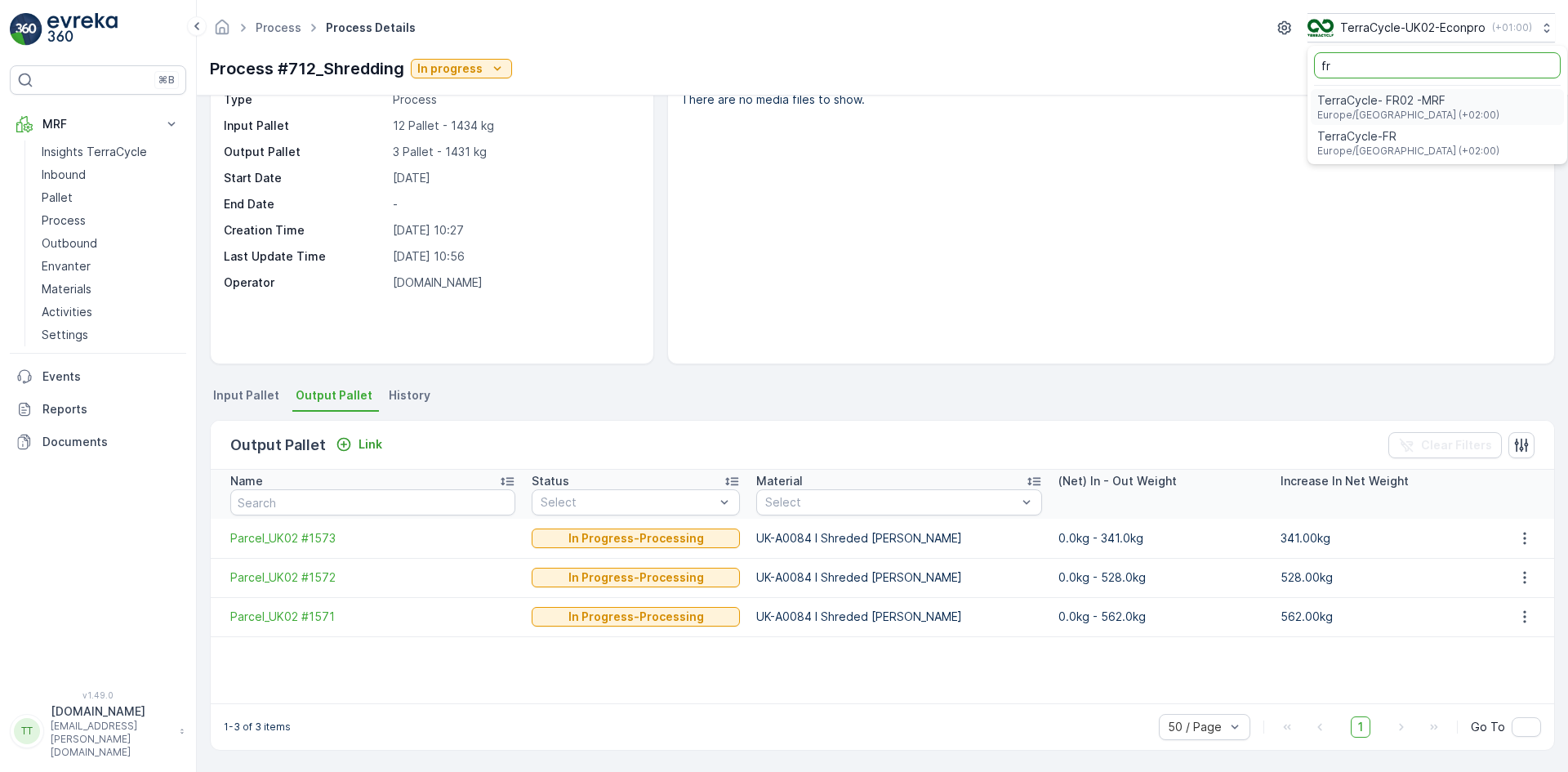
type input "fr"
click at [1387, 100] on span "TerraCycle- FR02 -MRF" at bounding box center [1408, 100] width 182 height 16
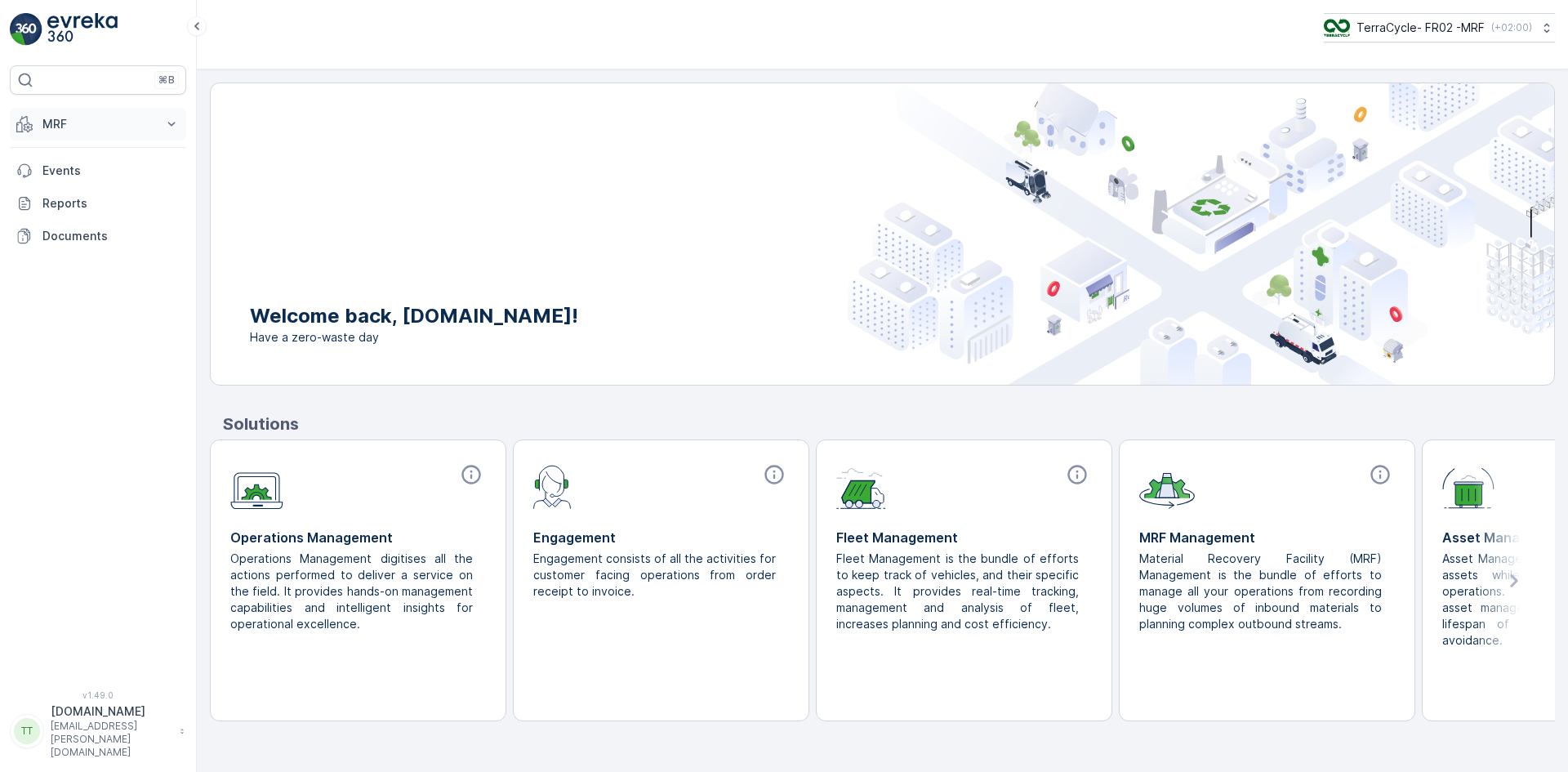
click at [75, 124] on p "MRF" at bounding box center [98, 124] width 111 height 16
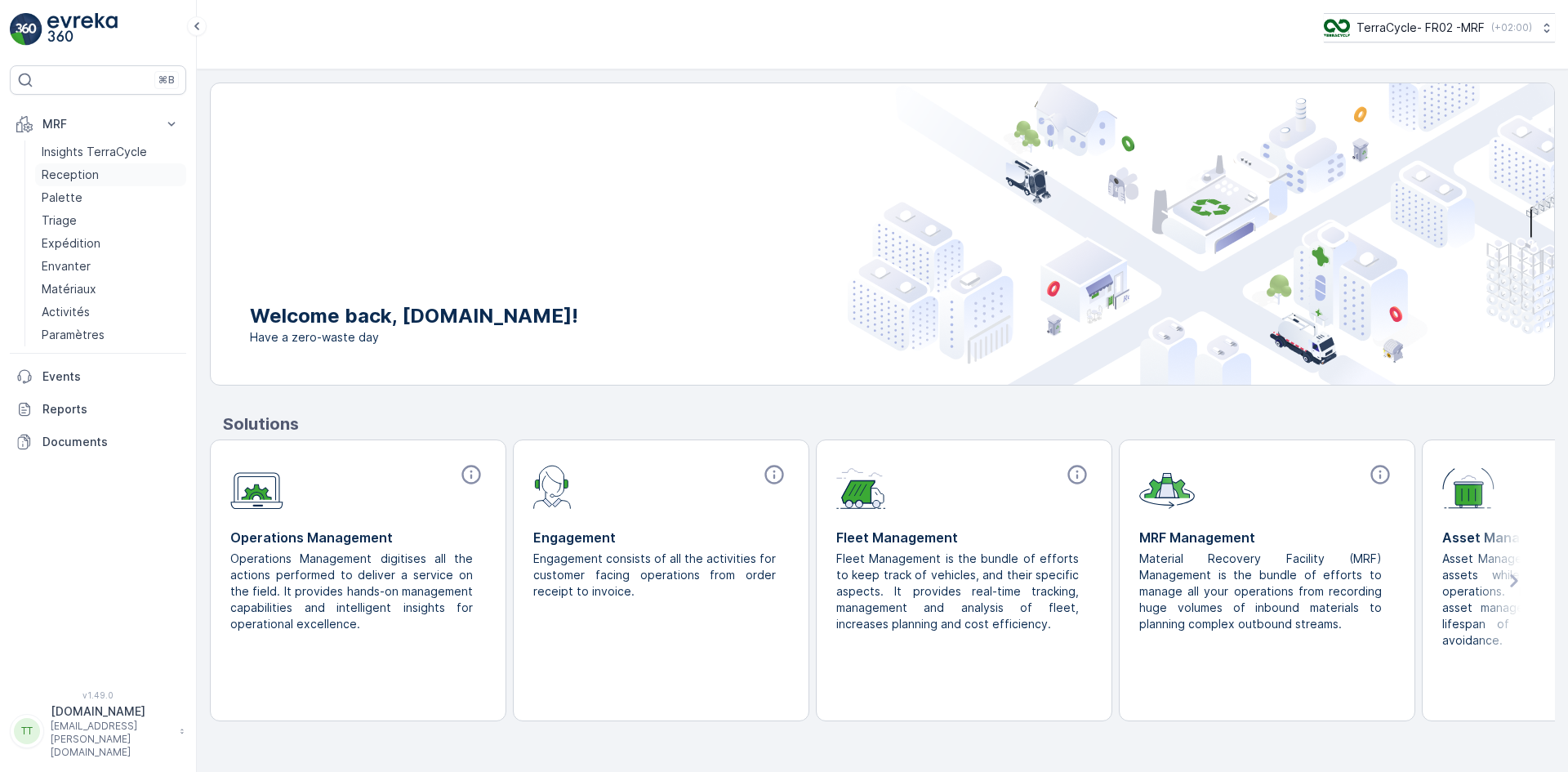
click at [73, 167] on p "Reception" at bounding box center [70, 175] width 58 height 16
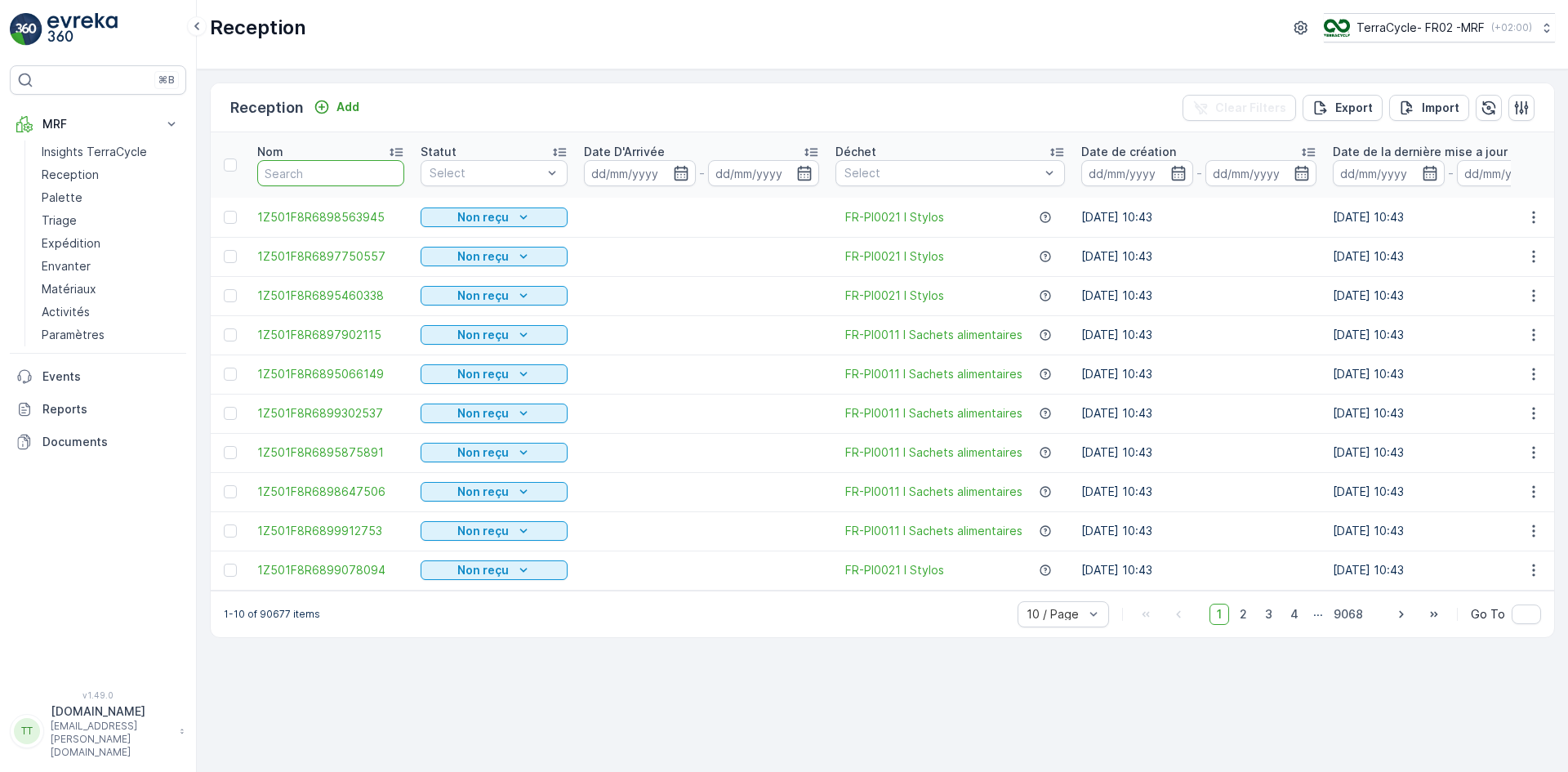
click at [309, 173] on input "text" at bounding box center [331, 174] width 147 height 26
paste input "1Z501F8R6898542762"
type input "1Z501F8R6898542762"
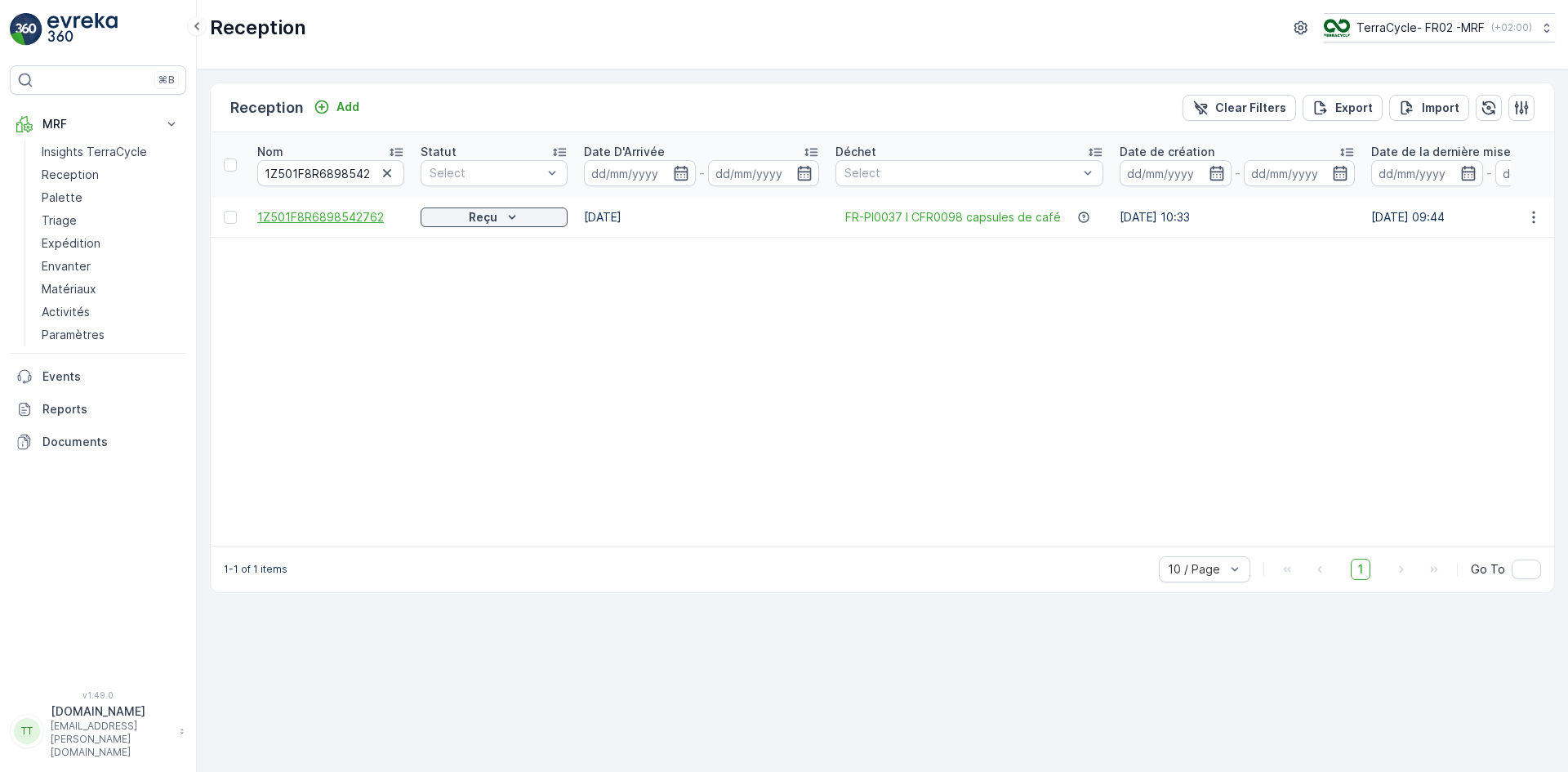
click at [316, 214] on span "1Z501F8R6898542762" at bounding box center [331, 217] width 147 height 16
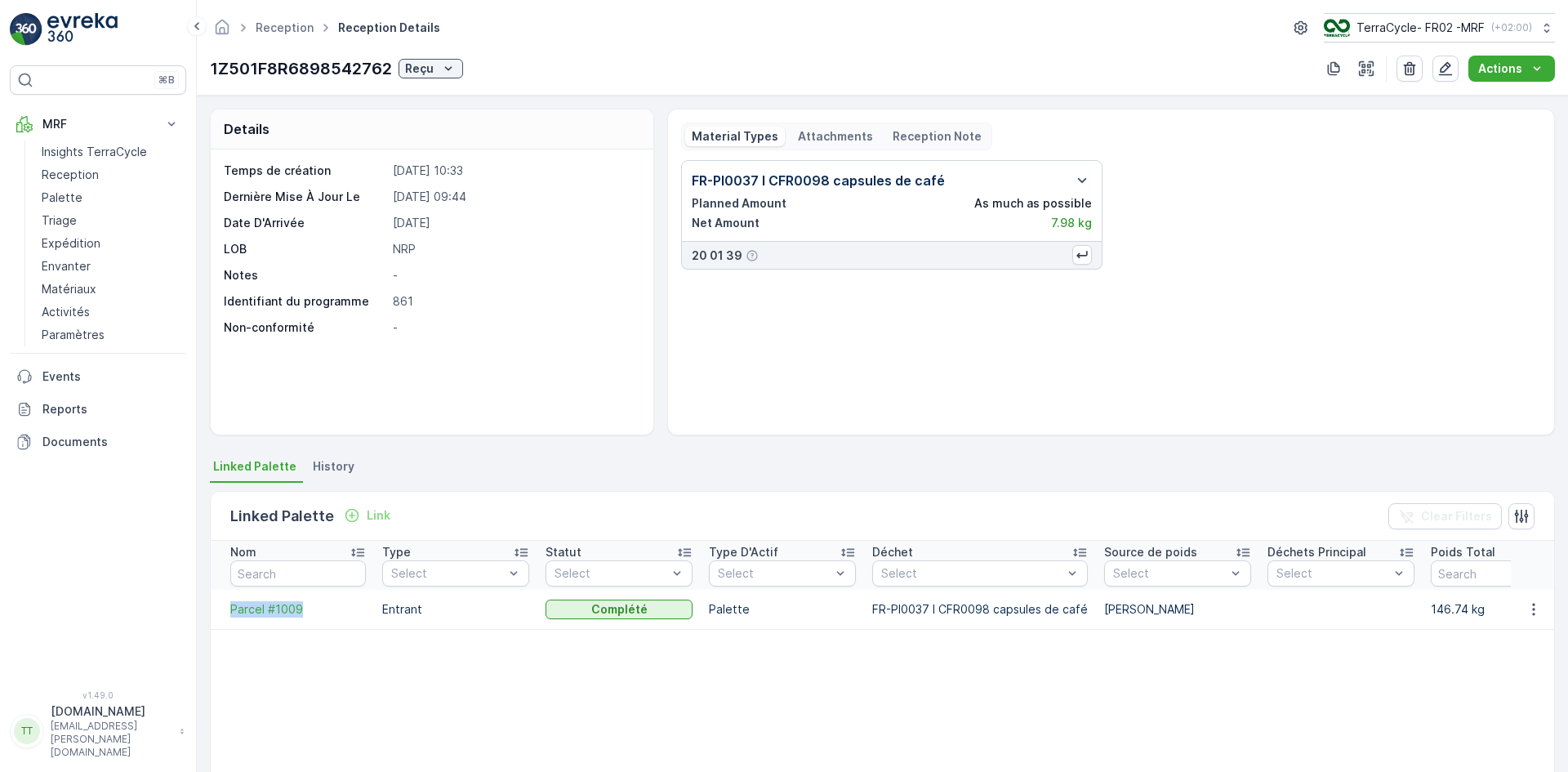
drag, startPoint x: 226, startPoint y: 611, endPoint x: 299, endPoint y: 619, distance: 73.4
click at [299, 619] on td "Parcel #1009" at bounding box center [292, 610] width 163 height 40
copy span "Parcel #1009"
click at [68, 190] on p "Palette" at bounding box center [61, 197] width 41 height 16
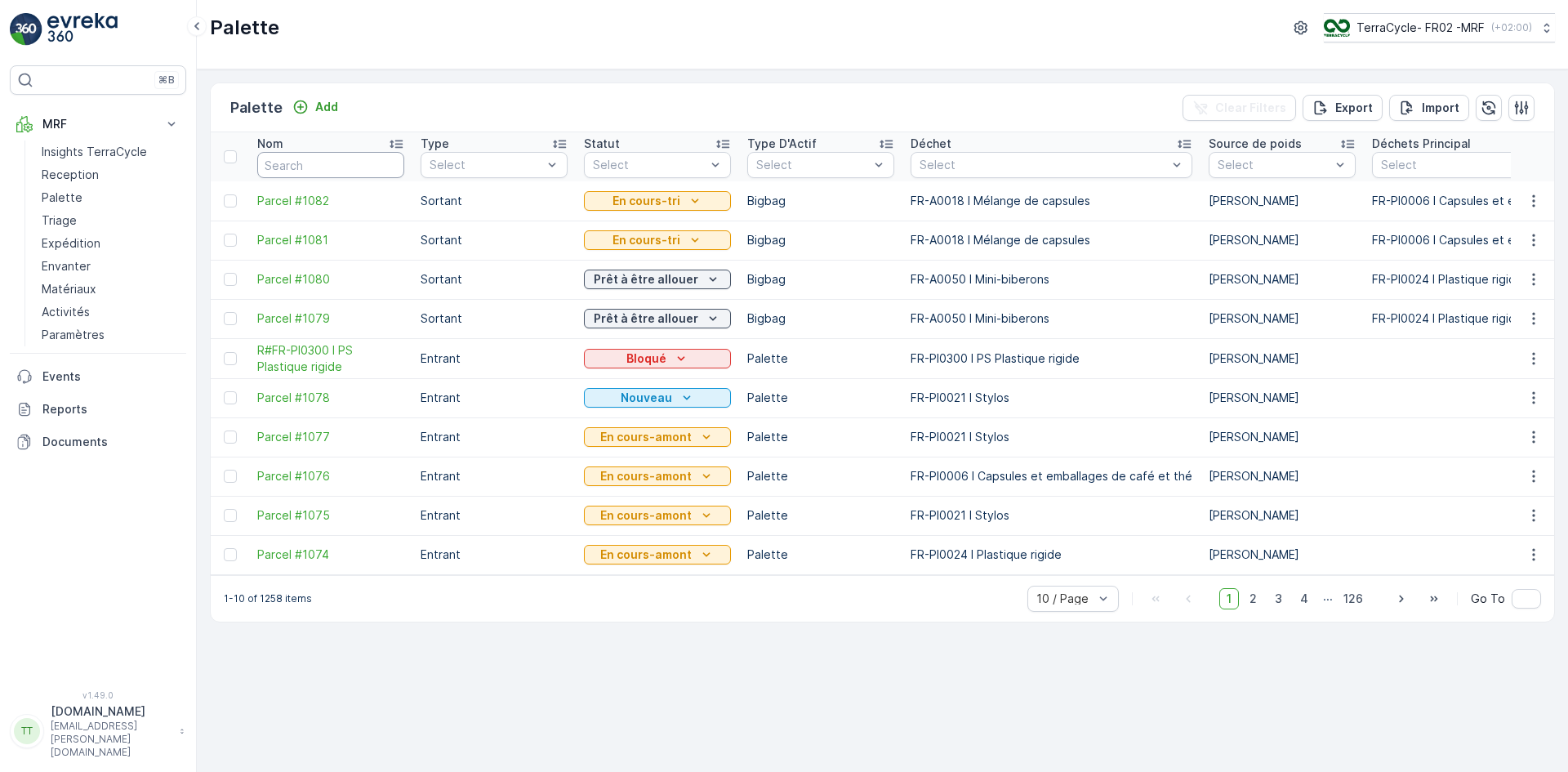
click at [278, 159] on input "text" at bounding box center [331, 165] width 147 height 26
paste input "Parcel #1057"
type input "Parcel #1057"
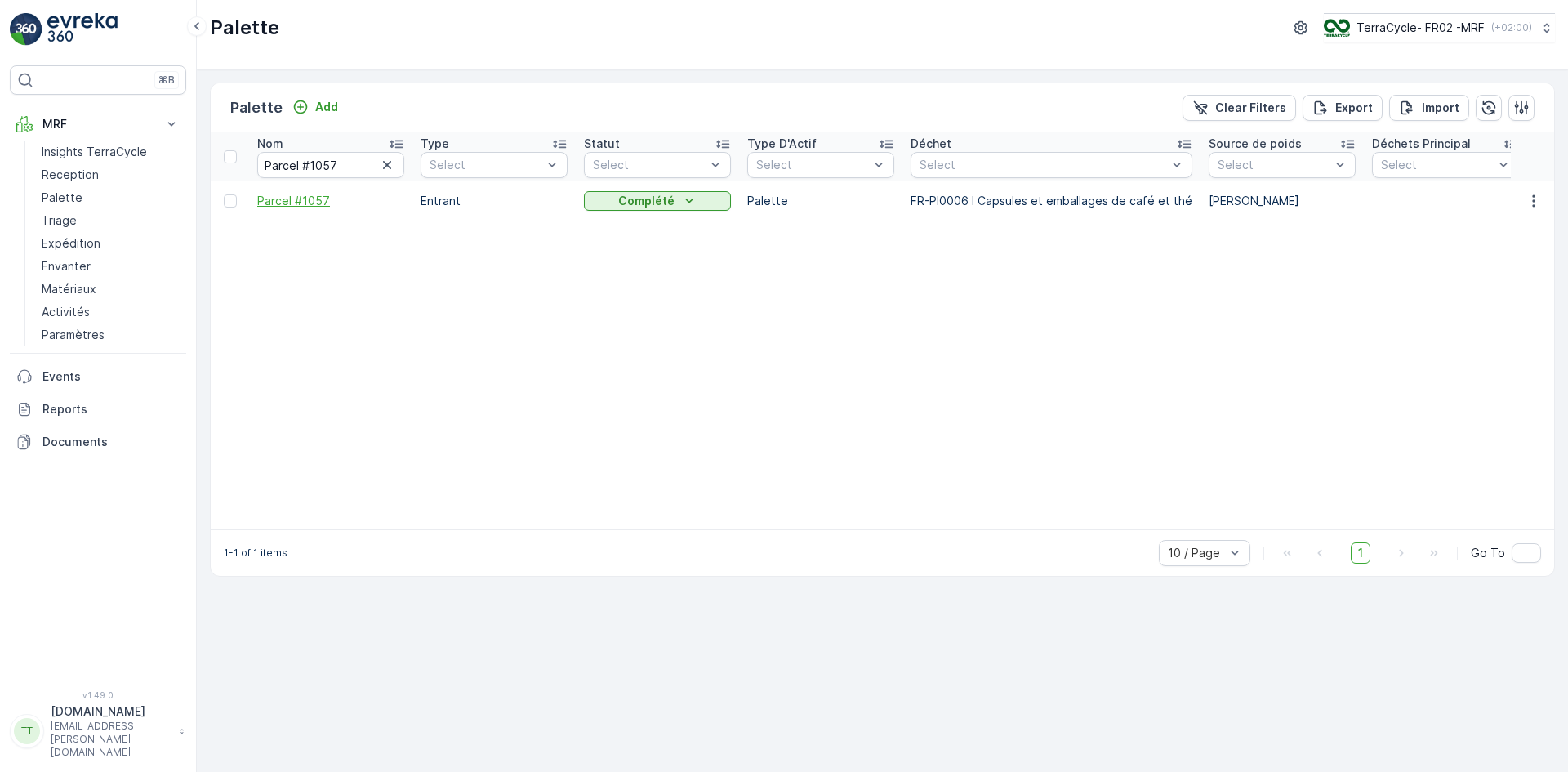
click at [307, 203] on span "Parcel #1057" at bounding box center [331, 200] width 147 height 16
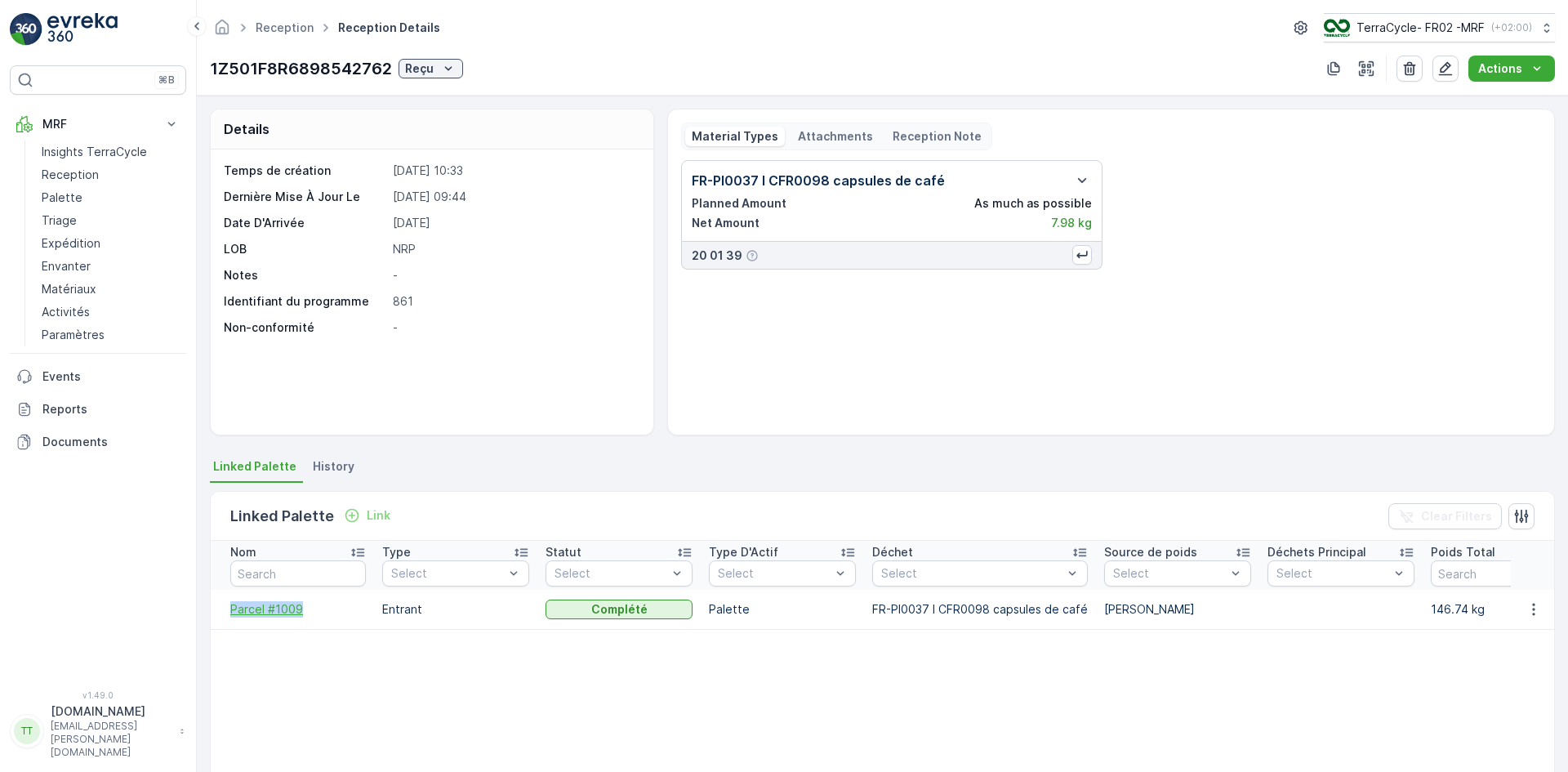
drag, startPoint x: 220, startPoint y: 604, endPoint x: 298, endPoint y: 614, distance: 78.6
click at [298, 614] on td "Parcel #1009" at bounding box center [292, 610] width 163 height 40
copy span "Parcel #1009"
click at [70, 217] on p "Triage" at bounding box center [58, 220] width 35 height 16
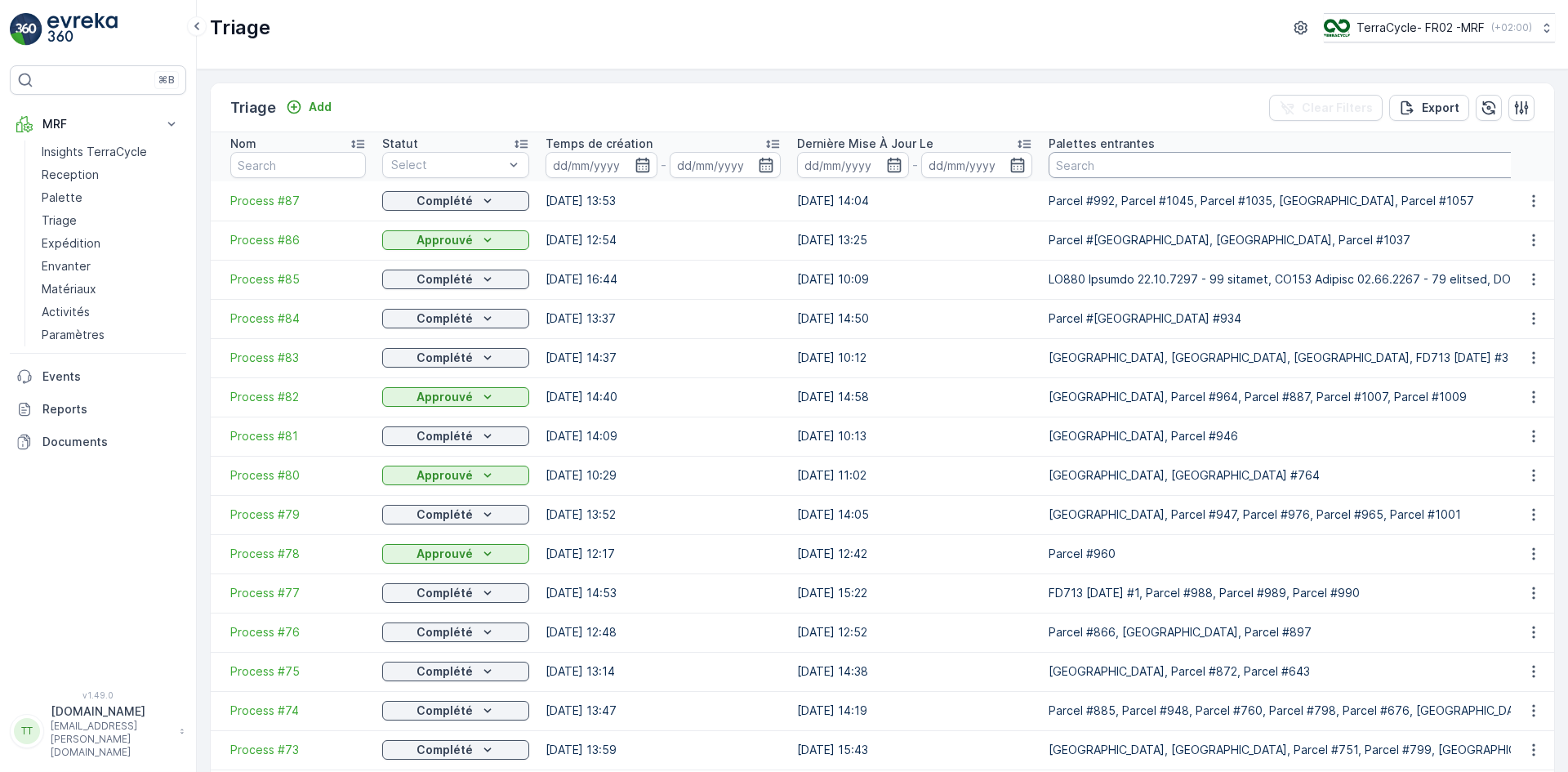
paste input "Parcel #1009"
type input "Parcel #1009"
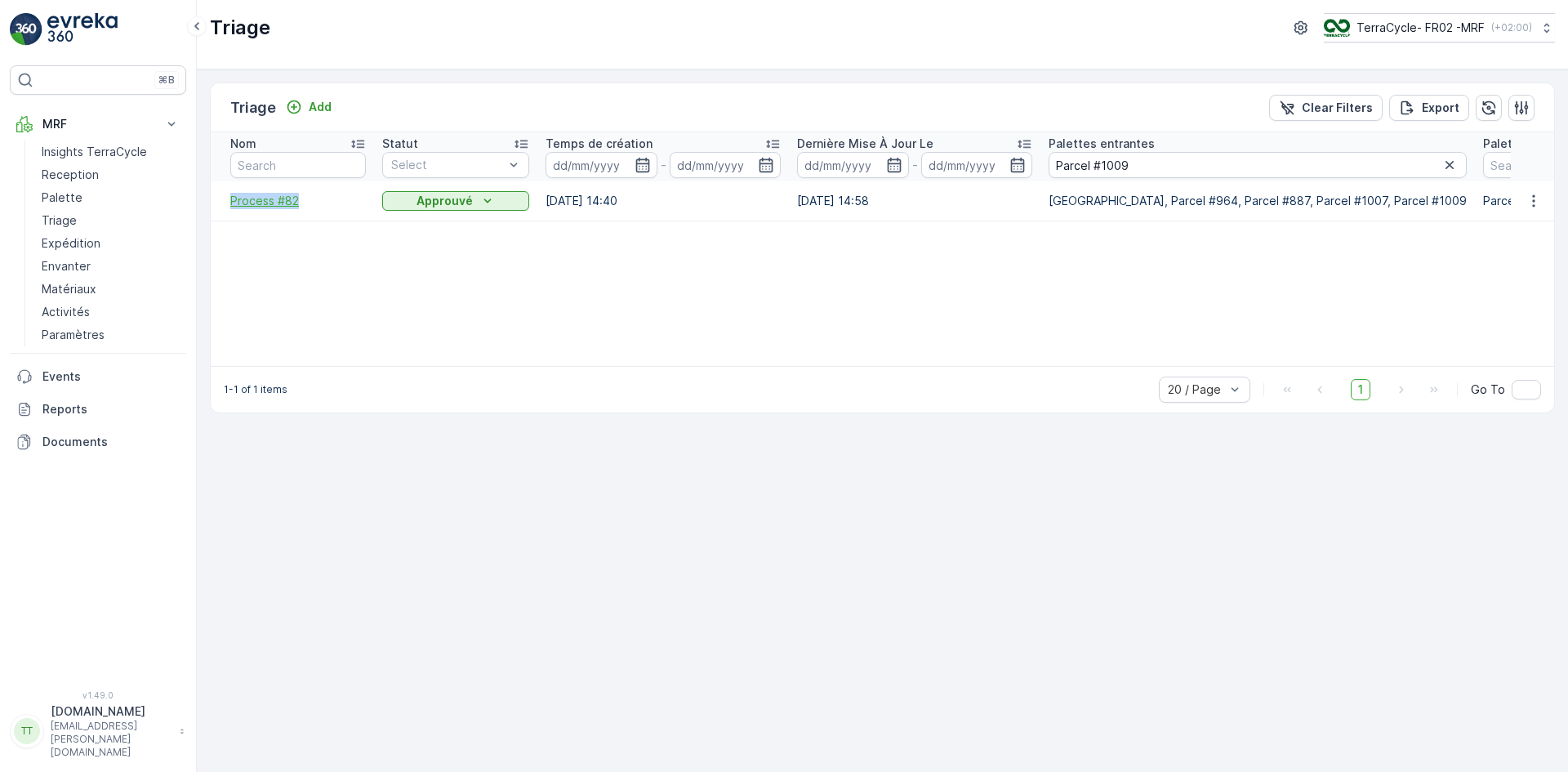
drag, startPoint x: 227, startPoint y: 203, endPoint x: 296, endPoint y: 208, distance: 69.2
click at [296, 208] on td "Process #82" at bounding box center [292, 201] width 163 height 40
copy span "Process #82"
drag, startPoint x: 1111, startPoint y: 167, endPoint x: 1145, endPoint y: 167, distance: 34.0
click at [1145, 167] on input "Parcel #1009" at bounding box center [1257, 165] width 418 height 26
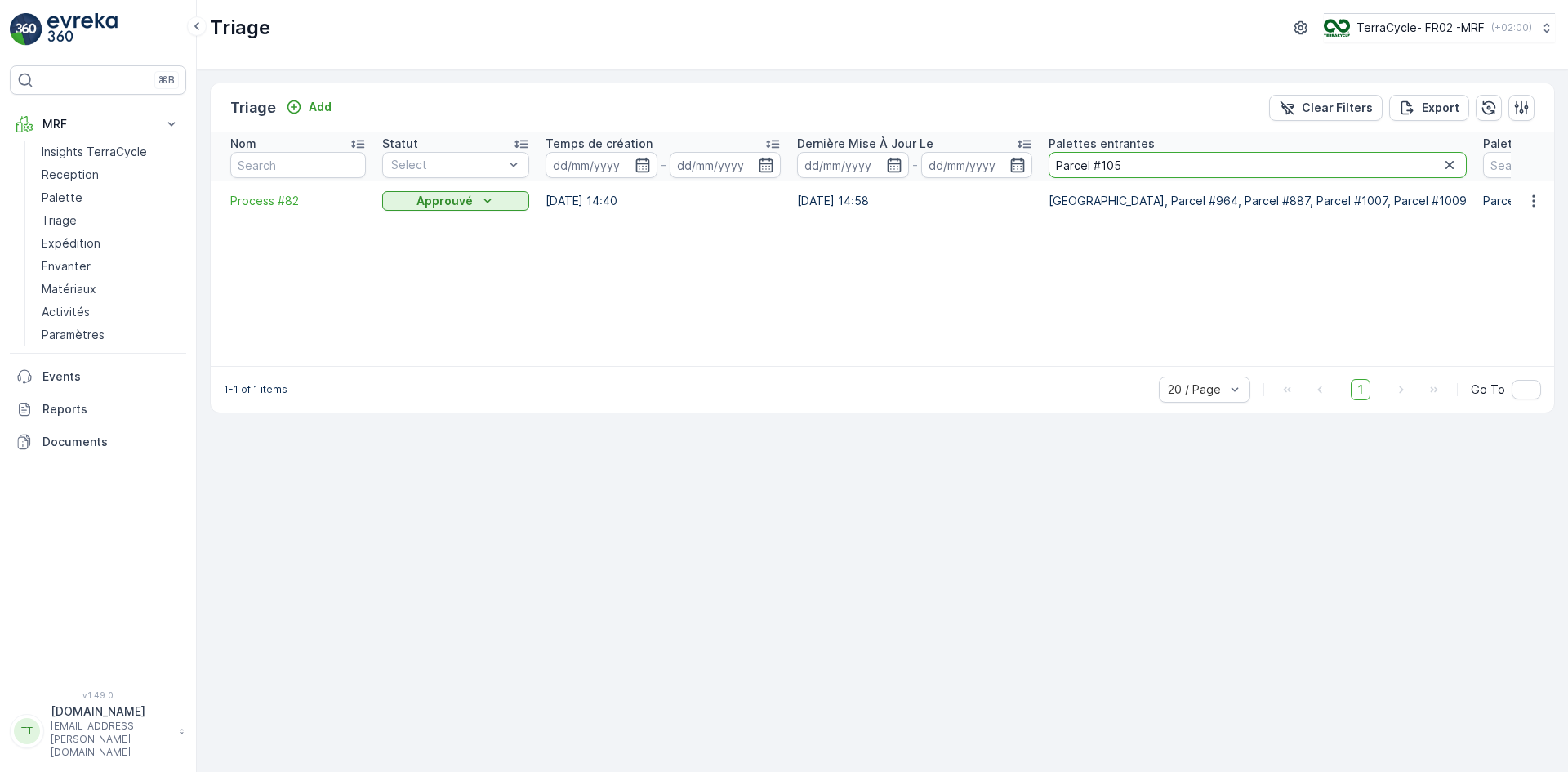
type input "Parcel #1057"
drag, startPoint x: 224, startPoint y: 205, endPoint x: 296, endPoint y: 210, distance: 72.2
click at [296, 210] on td "Process #87" at bounding box center [292, 201] width 163 height 40
copy span "Process #87"
drag, startPoint x: 1127, startPoint y: 166, endPoint x: 1052, endPoint y: 165, distance: 75.0
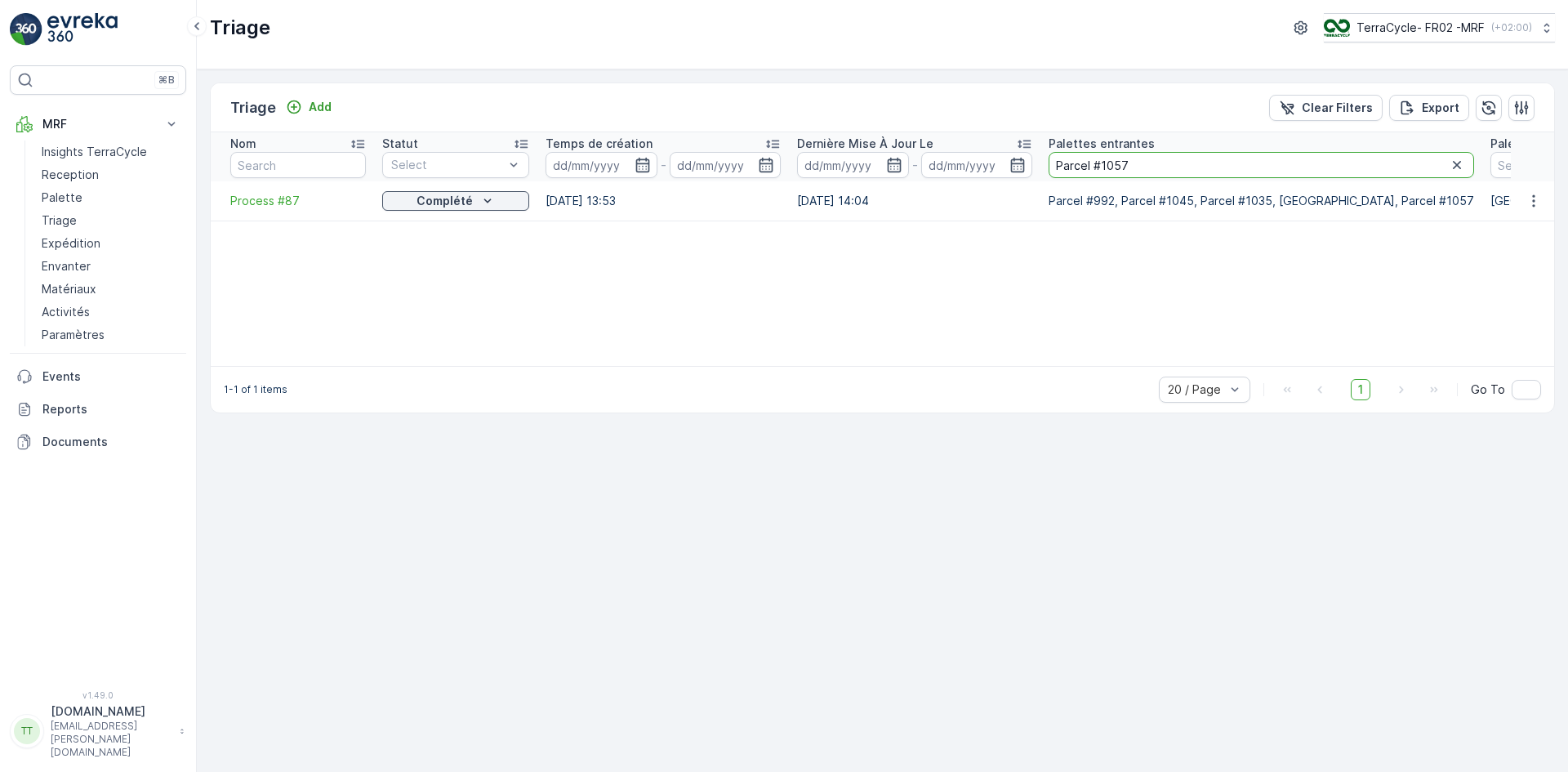
click at [1052, 165] on input "Parcel #1057" at bounding box center [1260, 165] width 425 height 26
click at [74, 197] on p "Palette" at bounding box center [61, 197] width 41 height 16
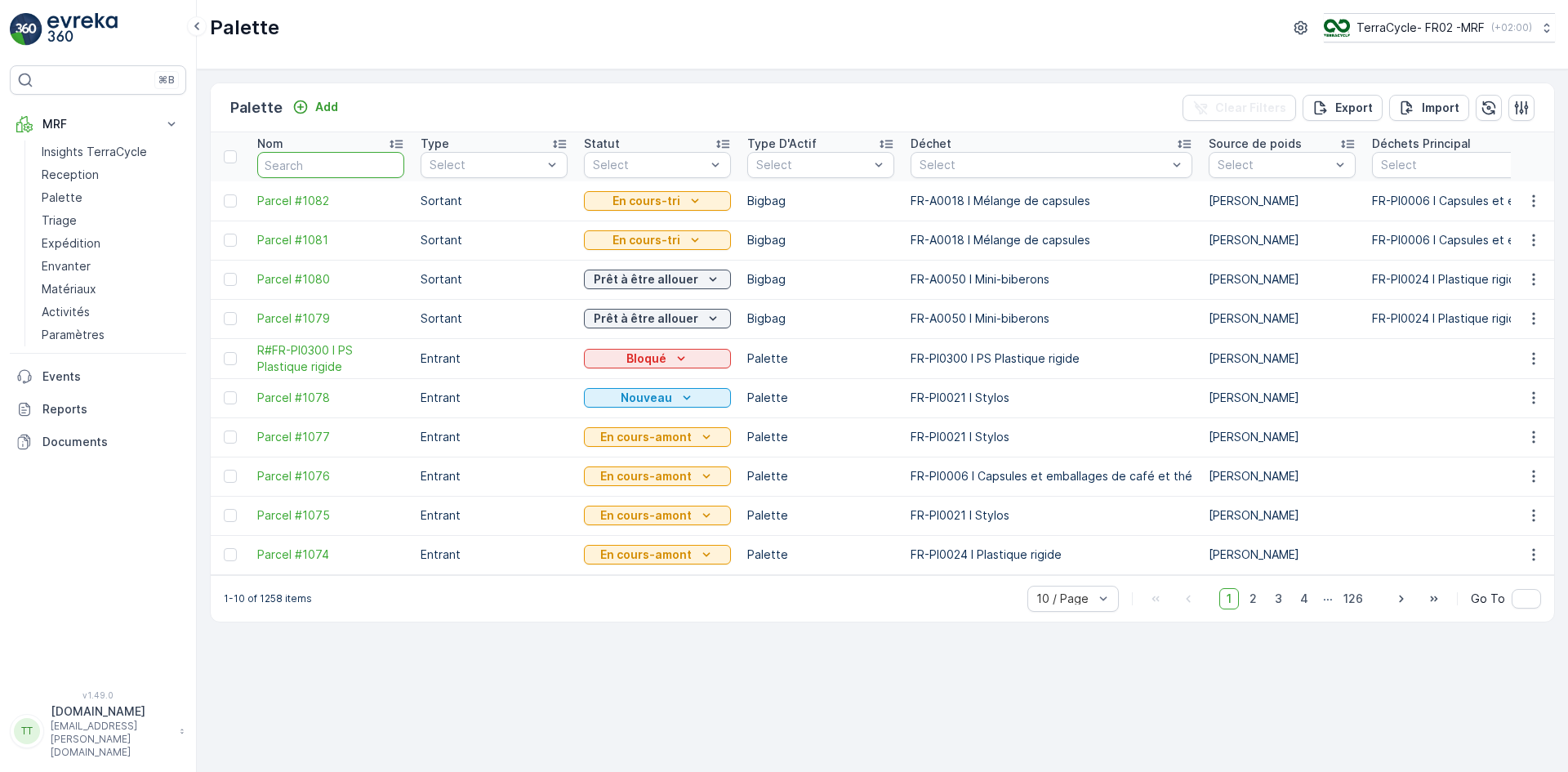
click at [305, 160] on input "text" at bounding box center [331, 165] width 147 height 26
paste input "Parcel #1057"
type input "Parcel #1057"
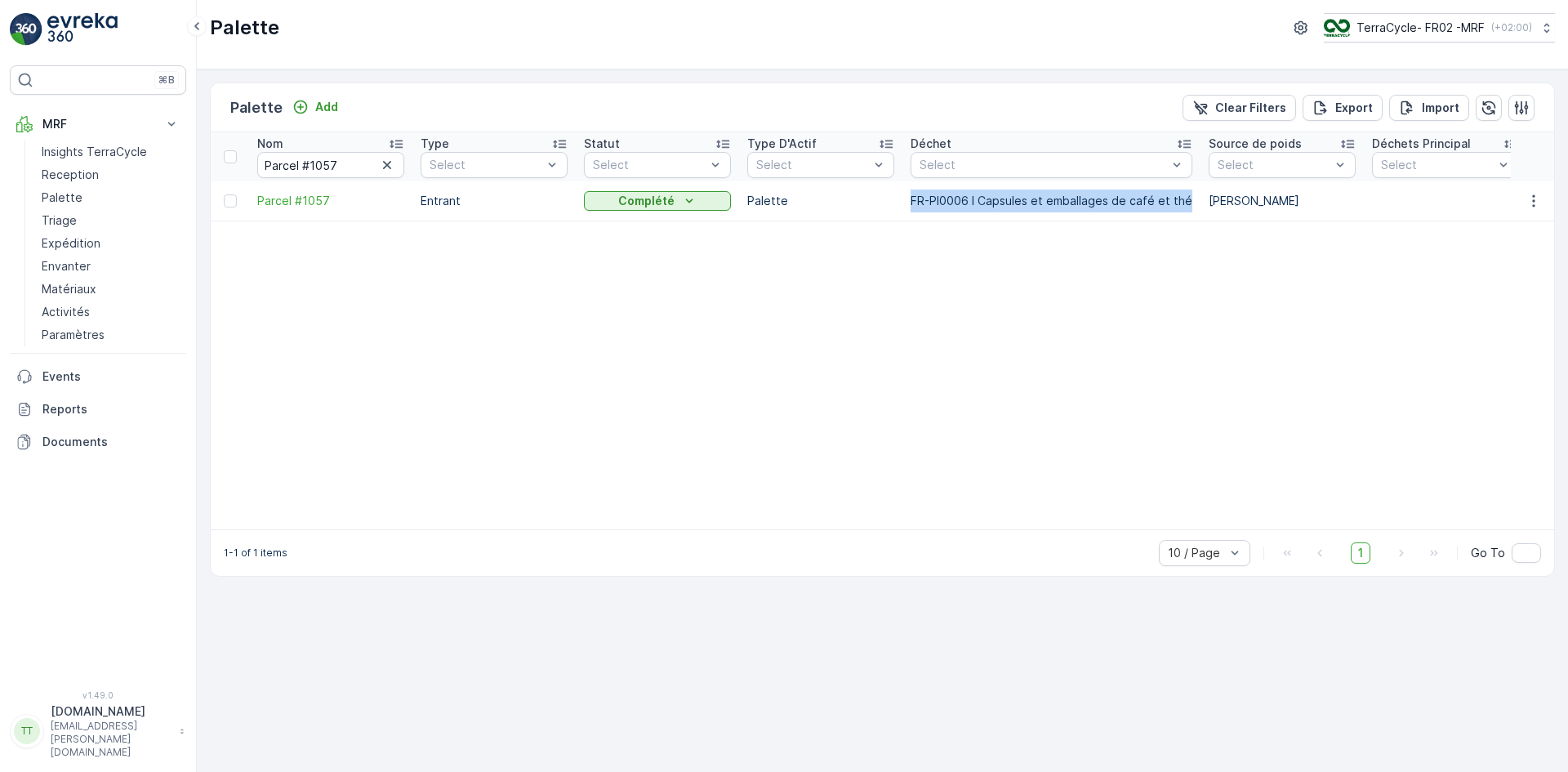
drag, startPoint x: 898, startPoint y: 201, endPoint x: 1185, endPoint y: 203, distance: 287.0
copy tr "FR-PI0006 I Capsules et emballages de café et thé"
drag, startPoint x: 319, startPoint y: 167, endPoint x: 341, endPoint y: 166, distance: 22.0
click at [341, 166] on input "Parcel #1057" at bounding box center [331, 165] width 147 height 26
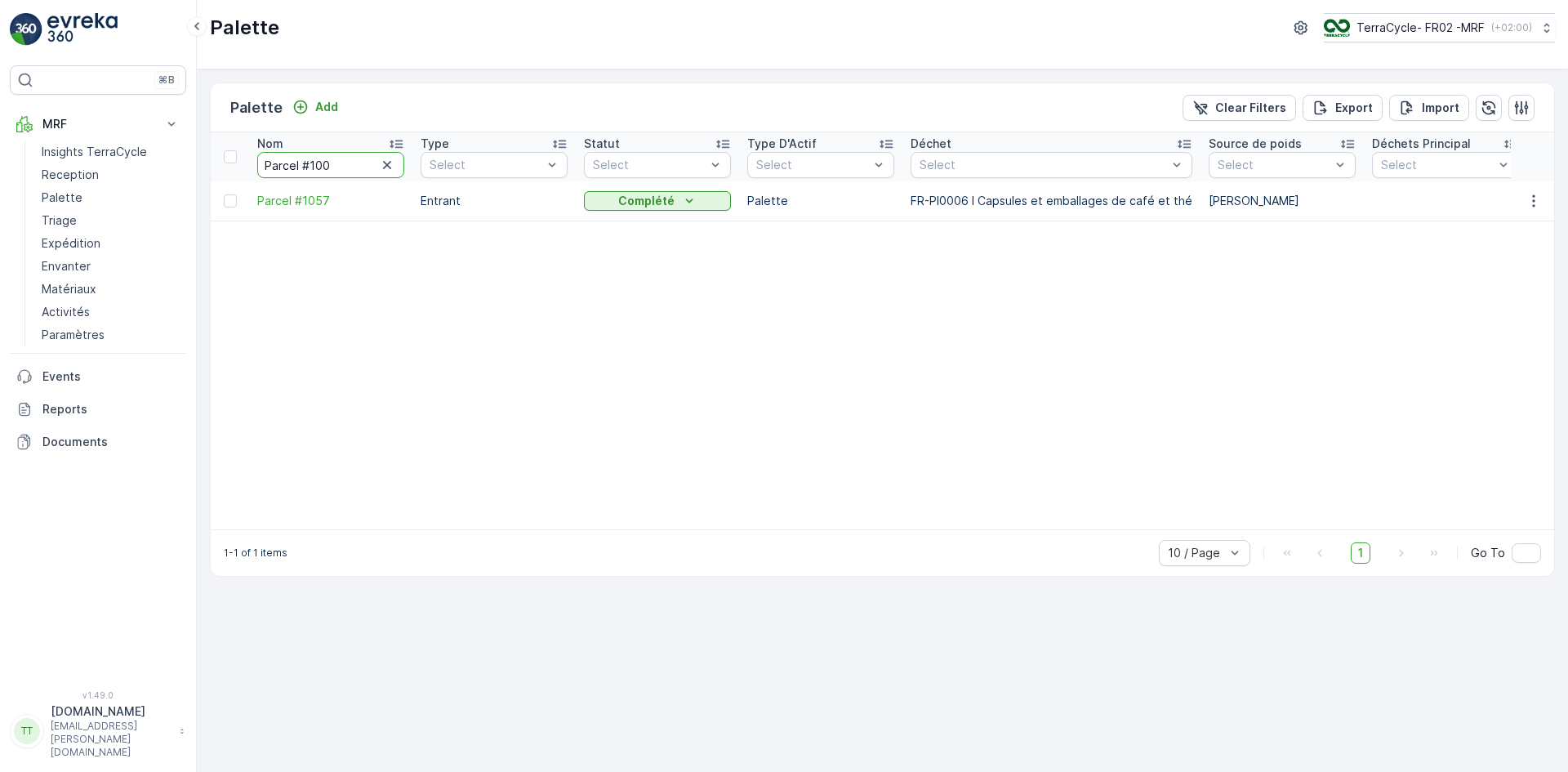
type input "Parcel #1009"
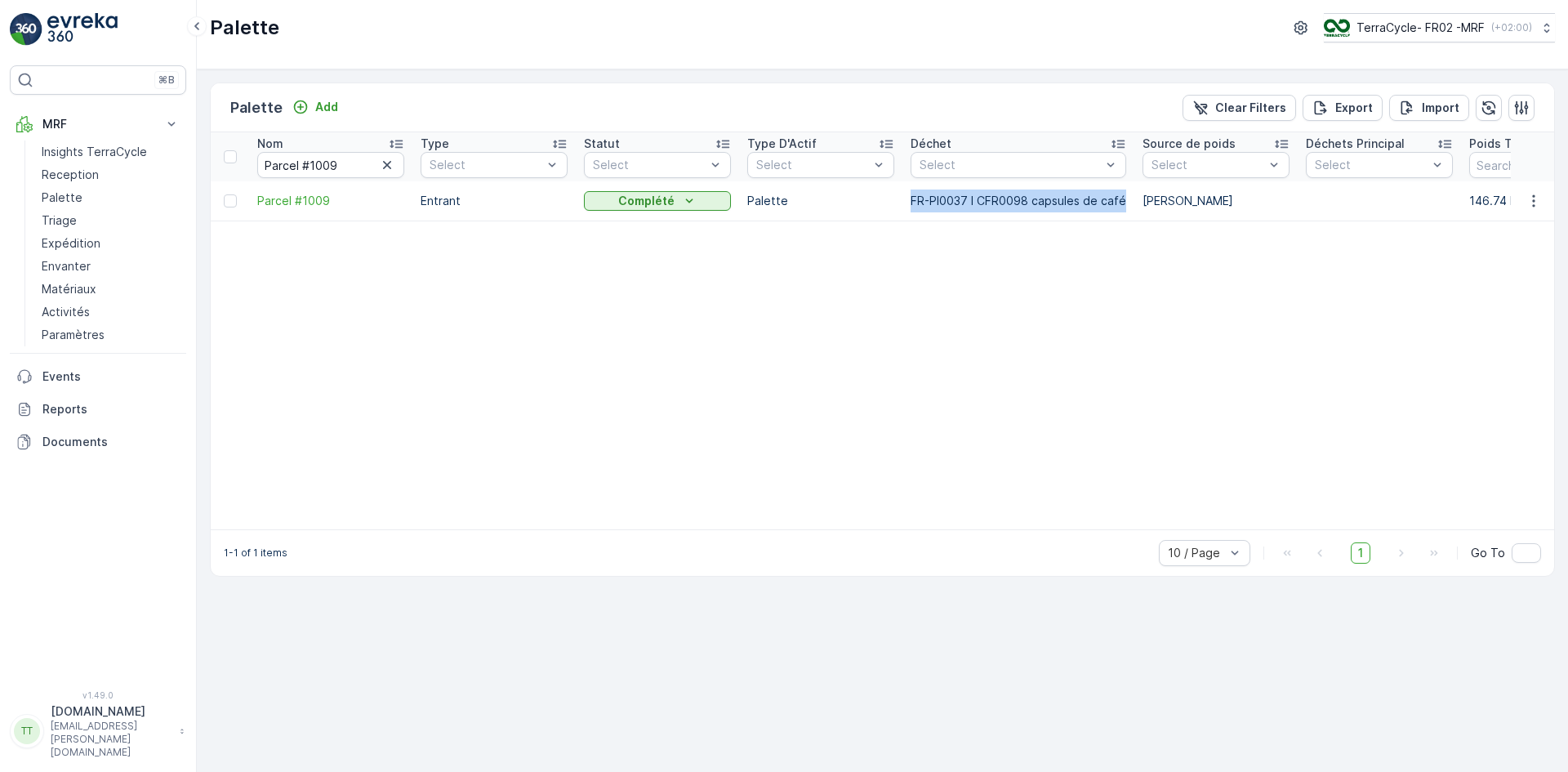
drag, startPoint x: 907, startPoint y: 201, endPoint x: 1123, endPoint y: 196, distance: 216.1
click at [1123, 196] on td "FR-PI0037 I CFR0098 capsules de café" at bounding box center [1018, 201] width 232 height 40
copy td "FR-PI0037 I CFR0098 capsules de café"
click at [78, 287] on p "Matériaux" at bounding box center [69, 289] width 55 height 16
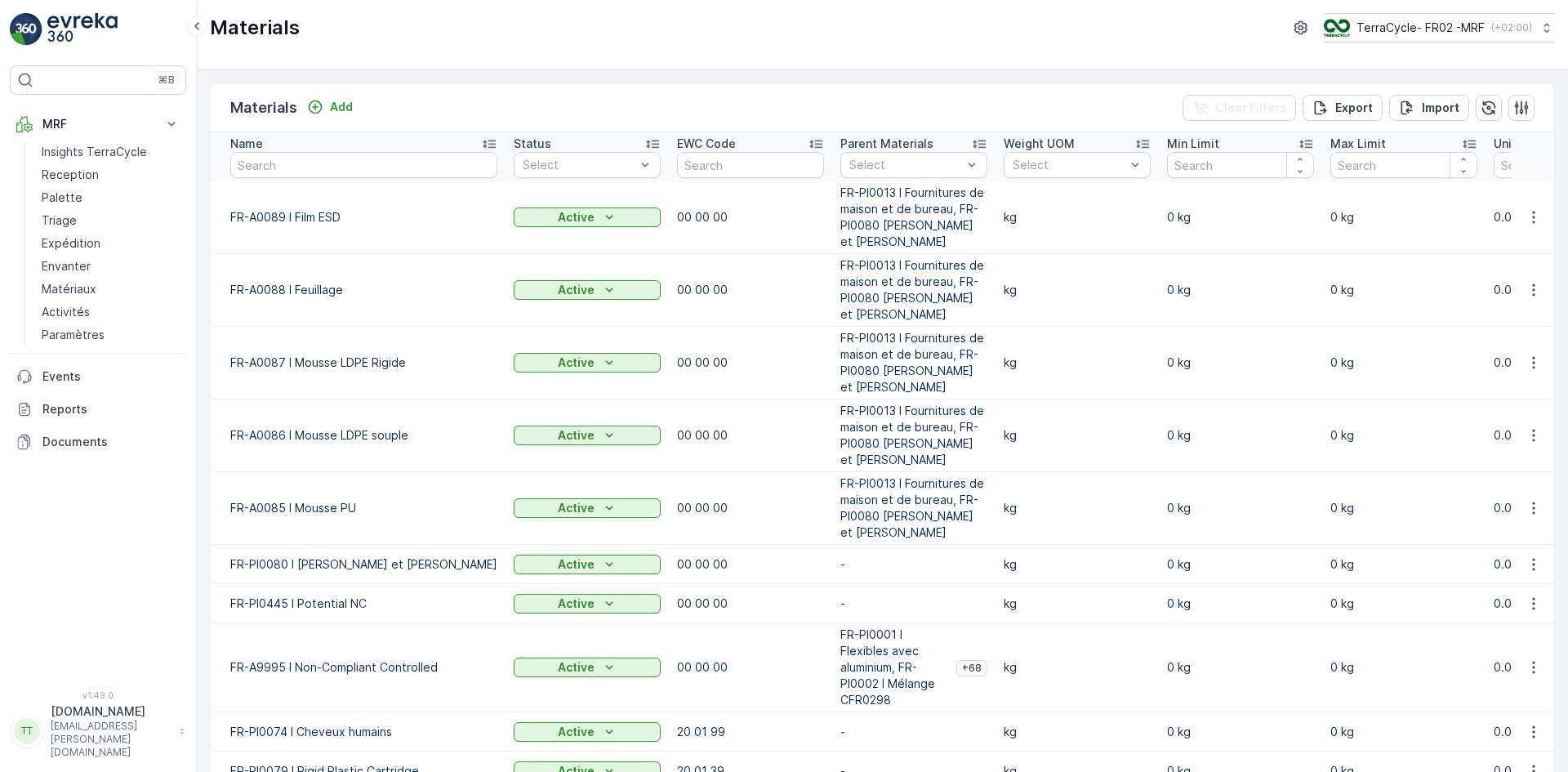
click at [847, 161] on div at bounding box center [905, 165] width 116 height 13
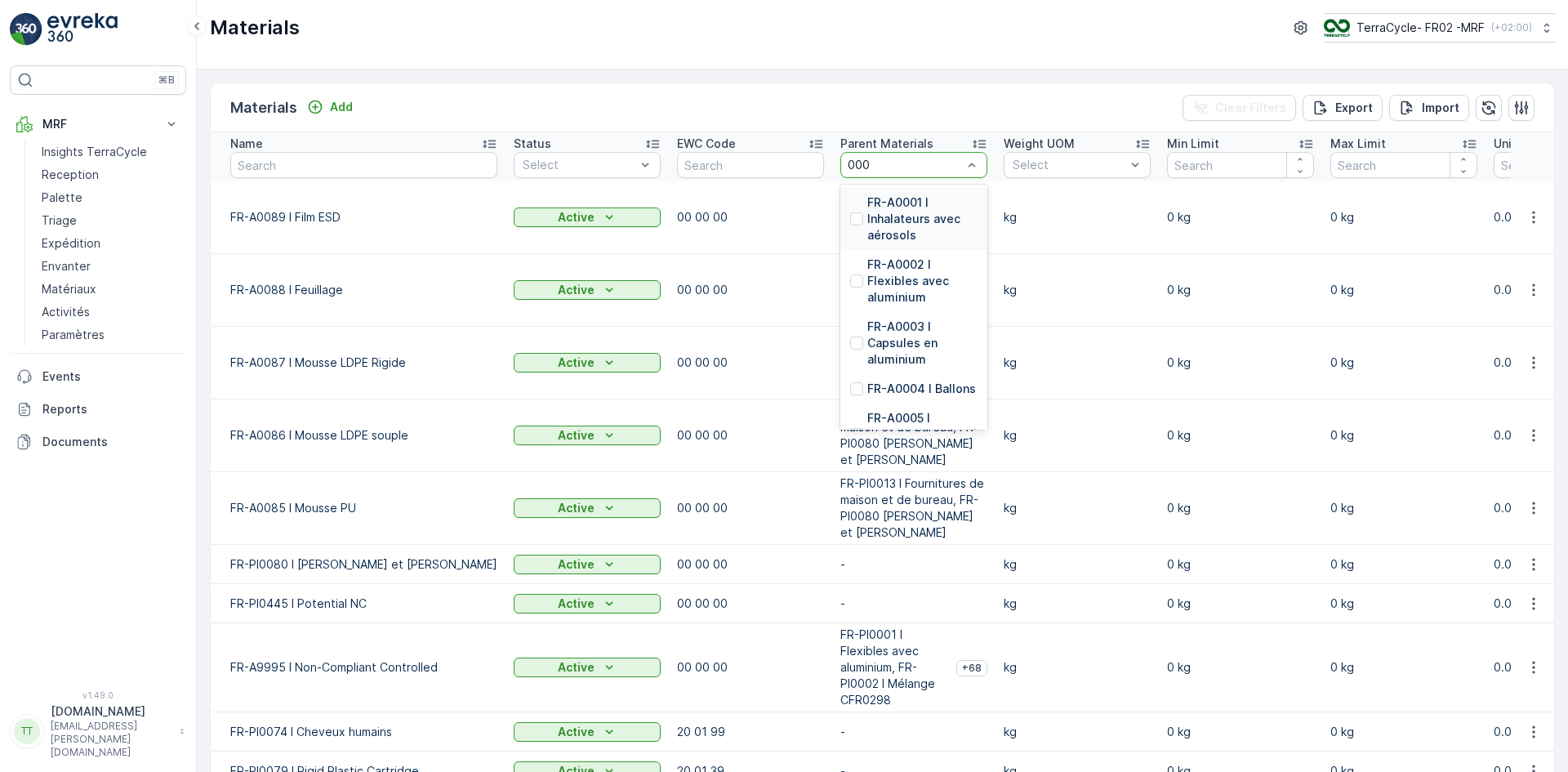
type input "0006"
click at [876, 273] on p "FR-PI0006 I Capsules et emballages de café et thé" at bounding box center [922, 289] width 110 height 65
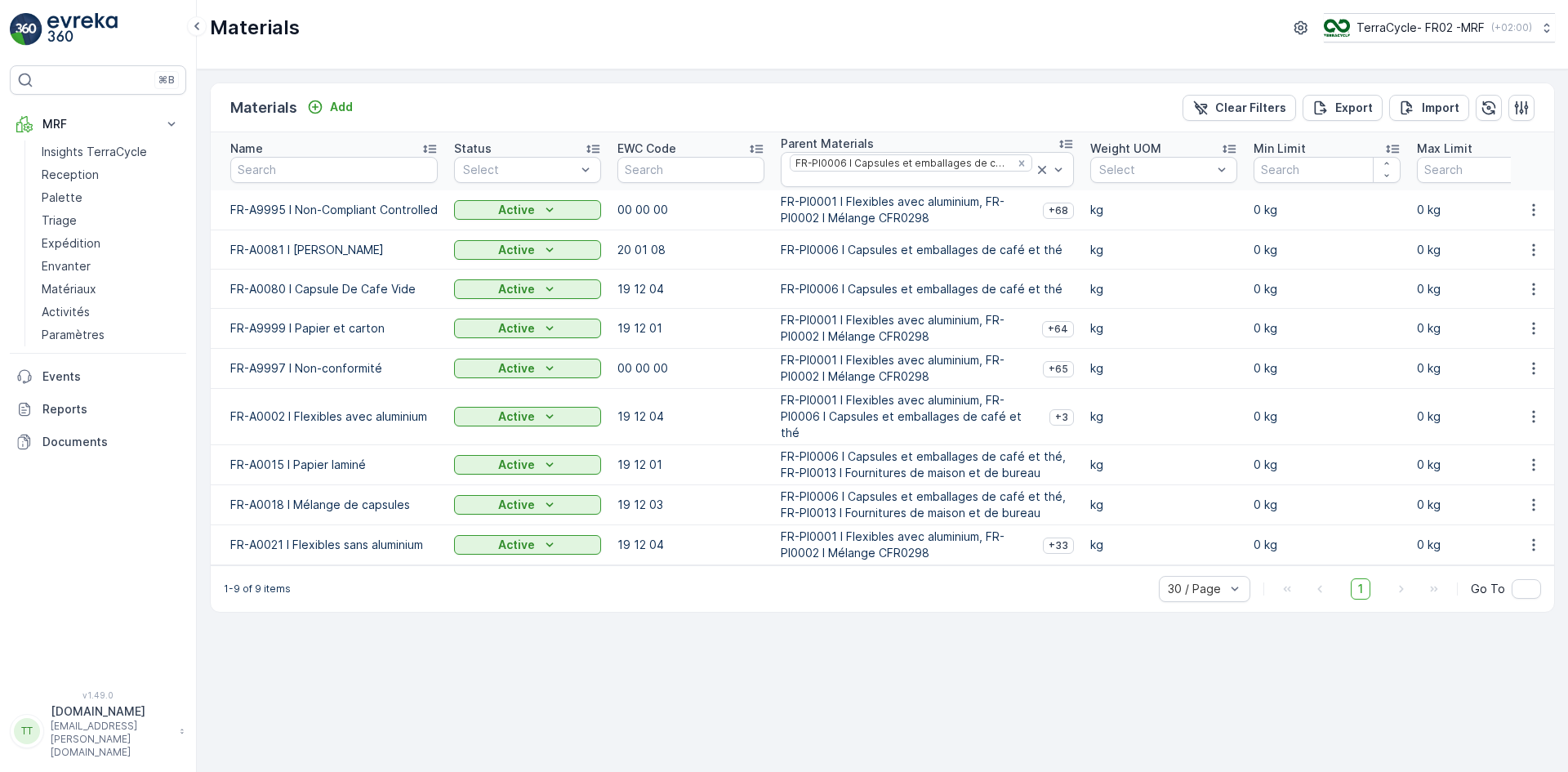
click at [434, 149] on icon at bounding box center [429, 148] width 16 height 16
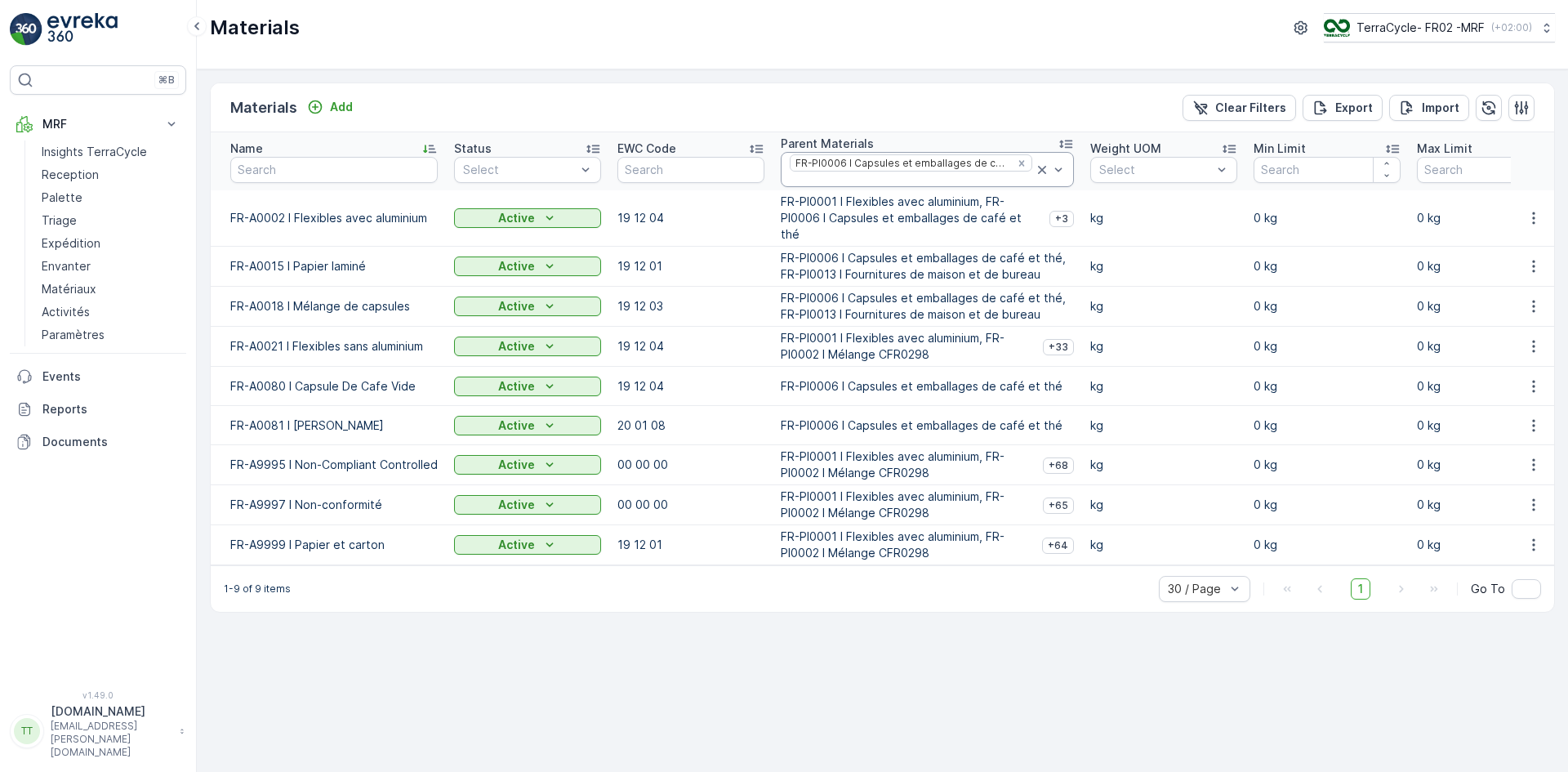
click at [968, 179] on div at bounding box center [910, 179] width 245 height 13
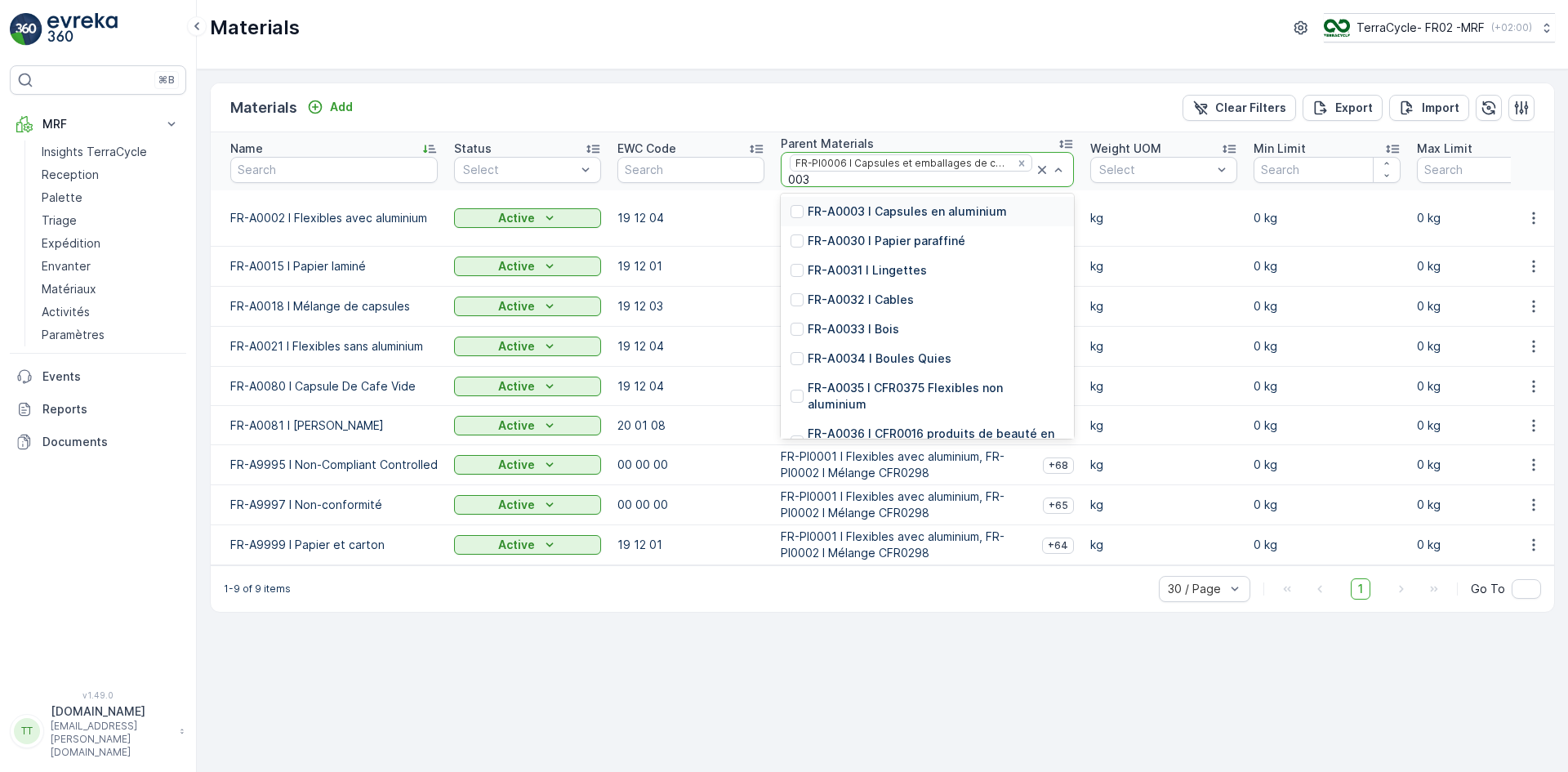
type input "0037"
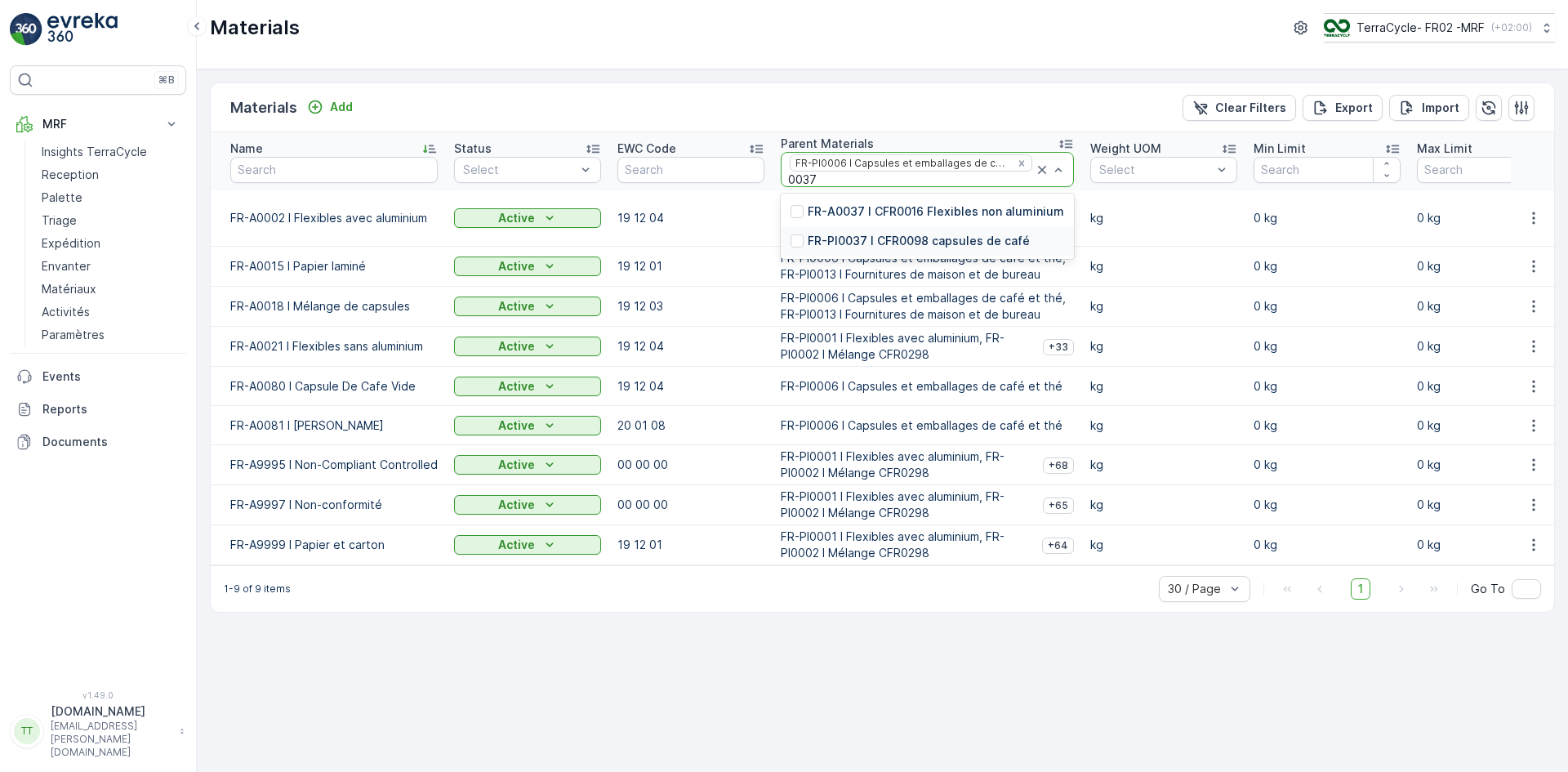
click at [888, 249] on p "FR-PI0037 I CFR0098 capsules de café" at bounding box center [918, 241] width 222 height 16
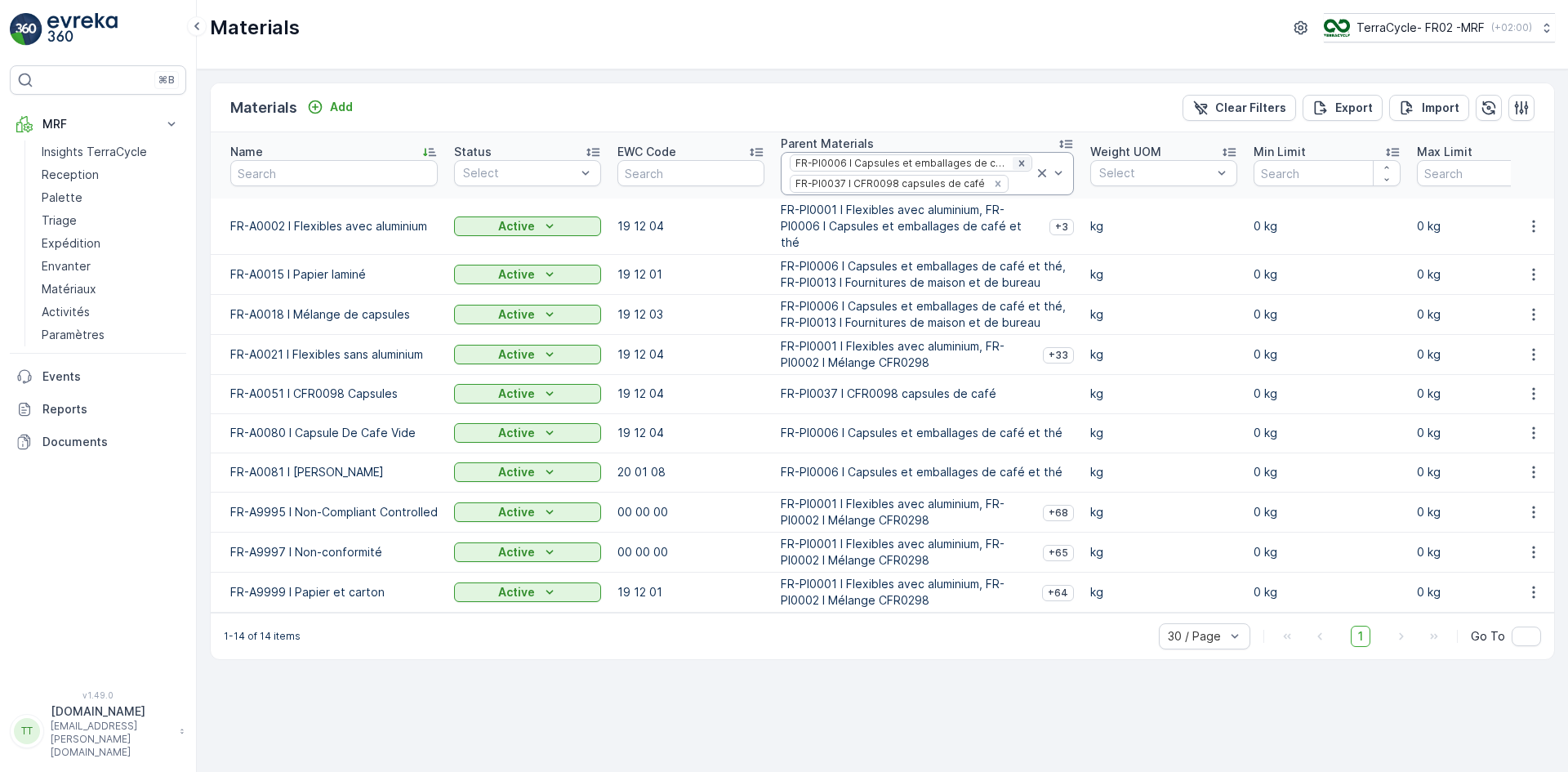
click at [1016, 167] on icon "Remove FR-PI0006 I Capsules et emballages de café et thé" at bounding box center [1022, 163] width 11 height 11
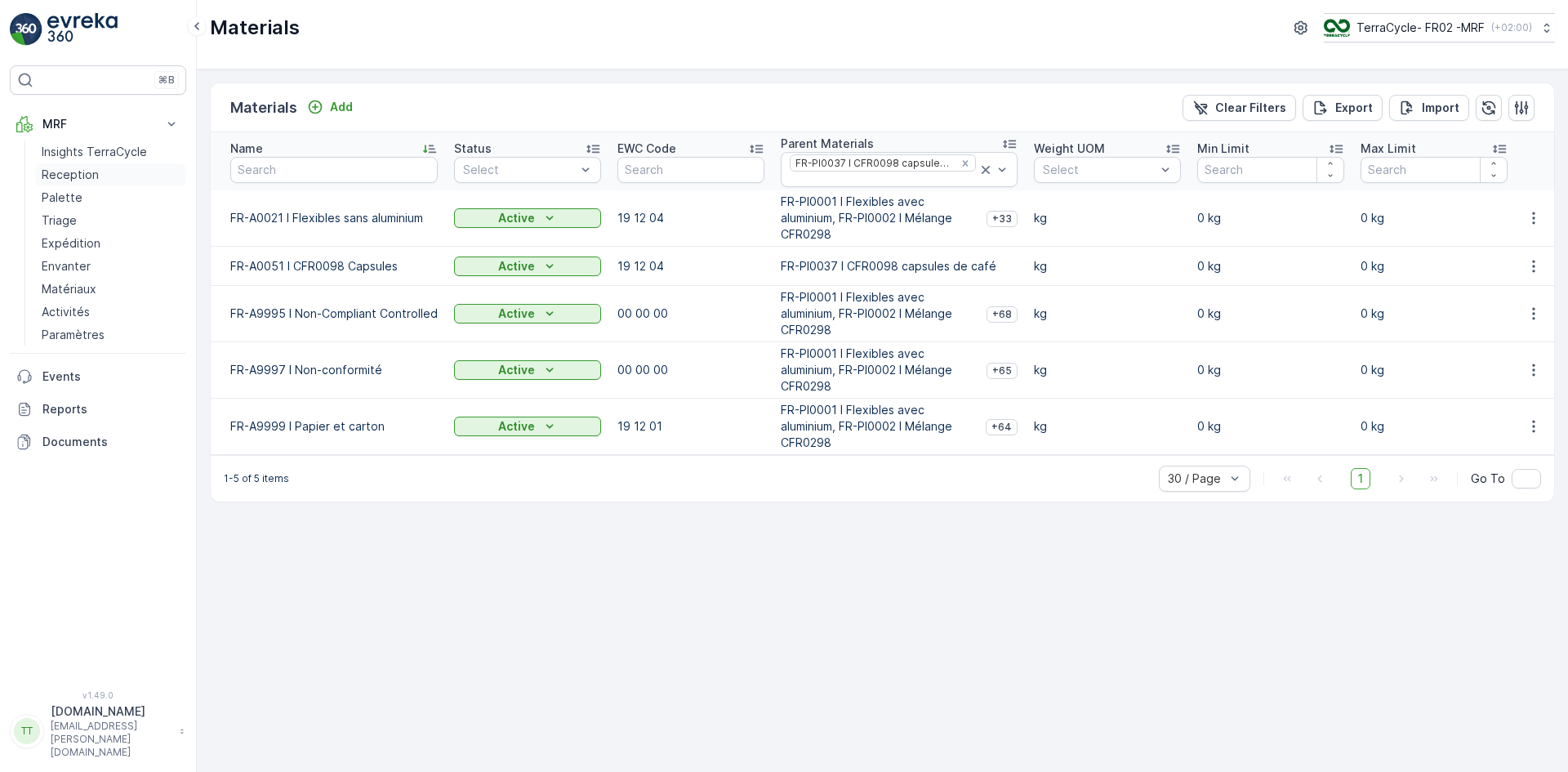
click at [60, 171] on p "Reception" at bounding box center [70, 175] width 58 height 16
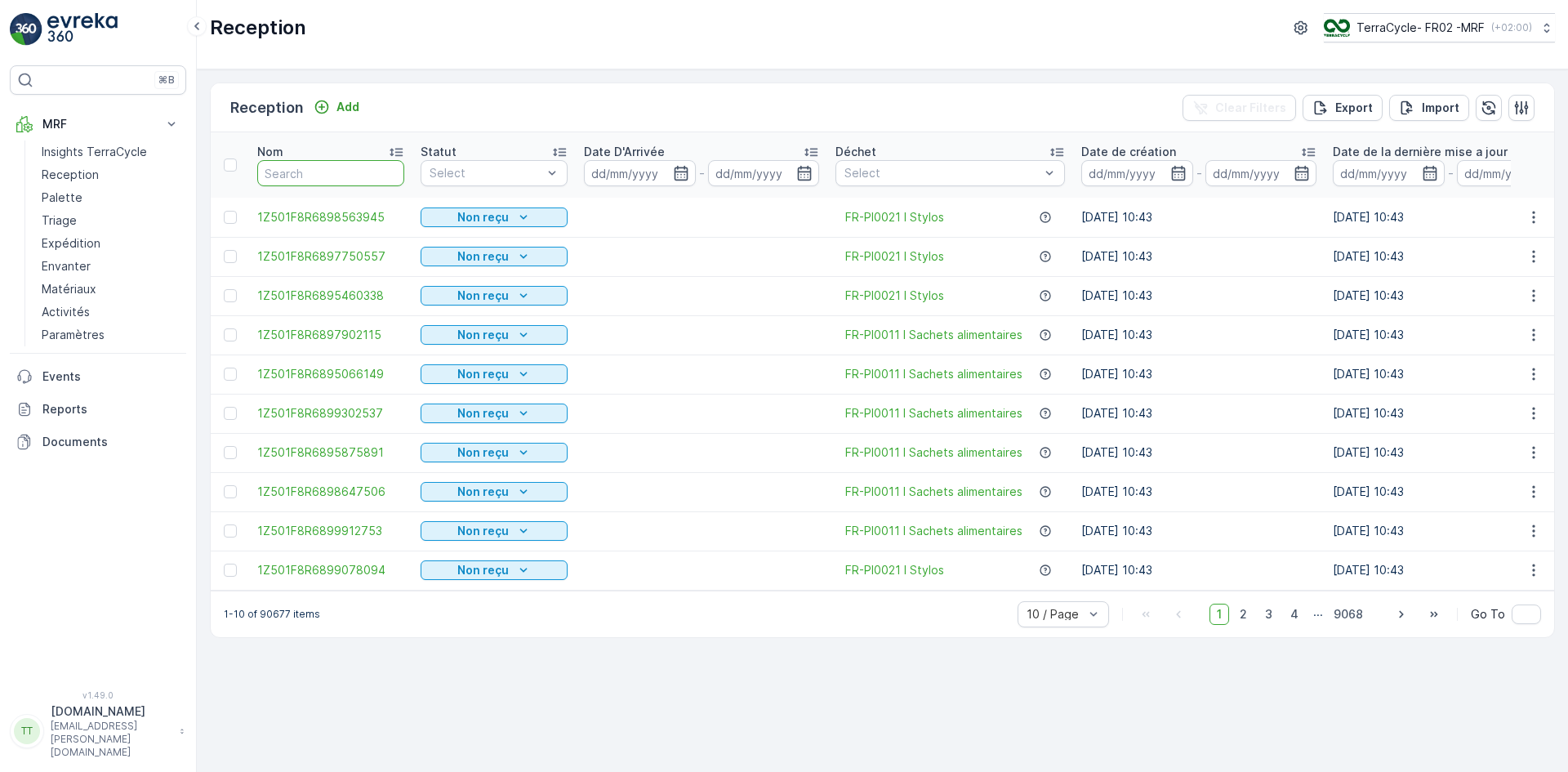
click at [306, 171] on input "text" at bounding box center [331, 174] width 147 height 26
paste input "1Z501F8R6898542762"
type input "1Z501F8R6898542762"
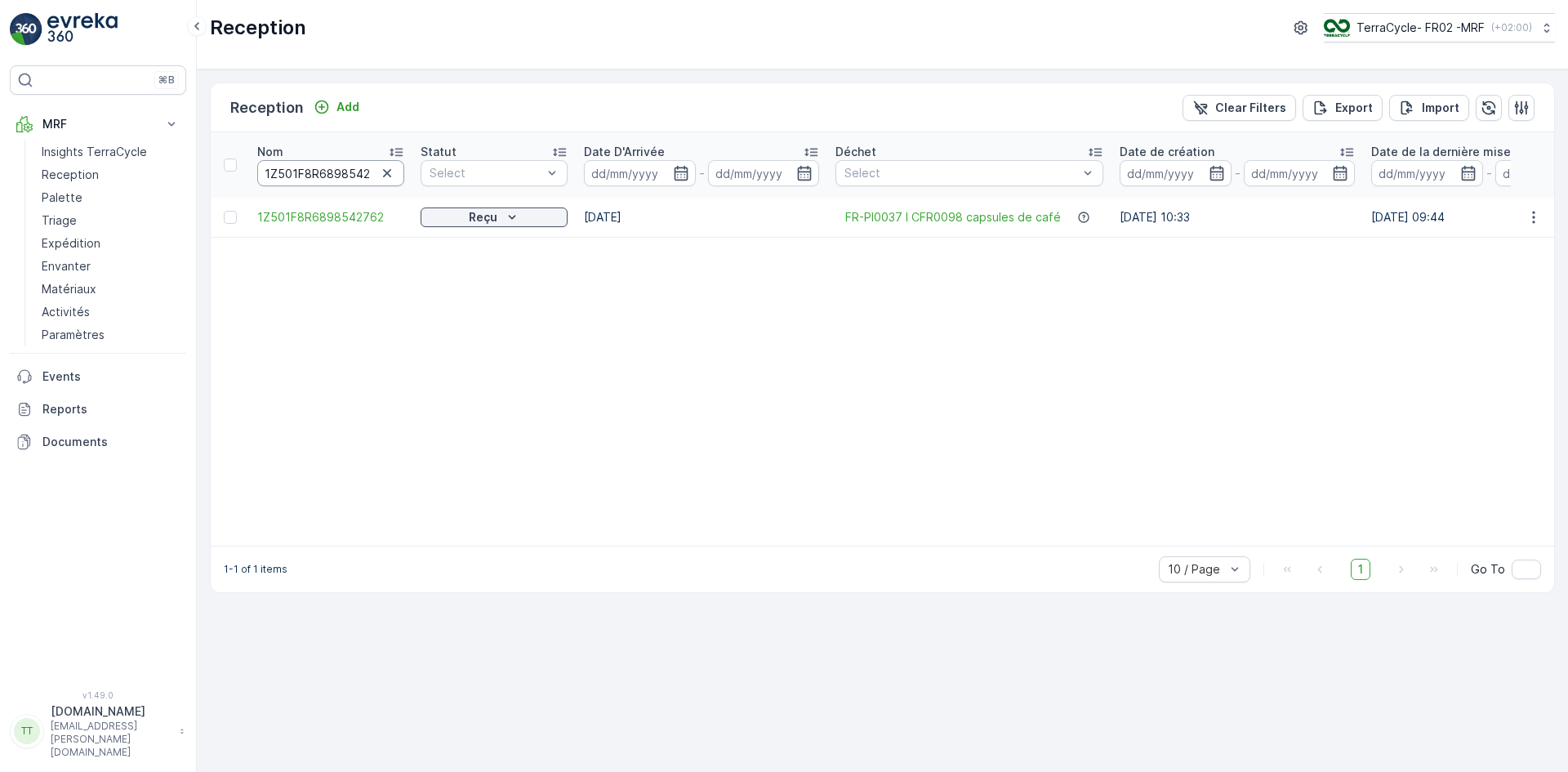
click at [287, 174] on input "1Z501F8R6898542762" at bounding box center [331, 174] width 147 height 26
